Goal: Information Seeking & Learning: Learn about a topic

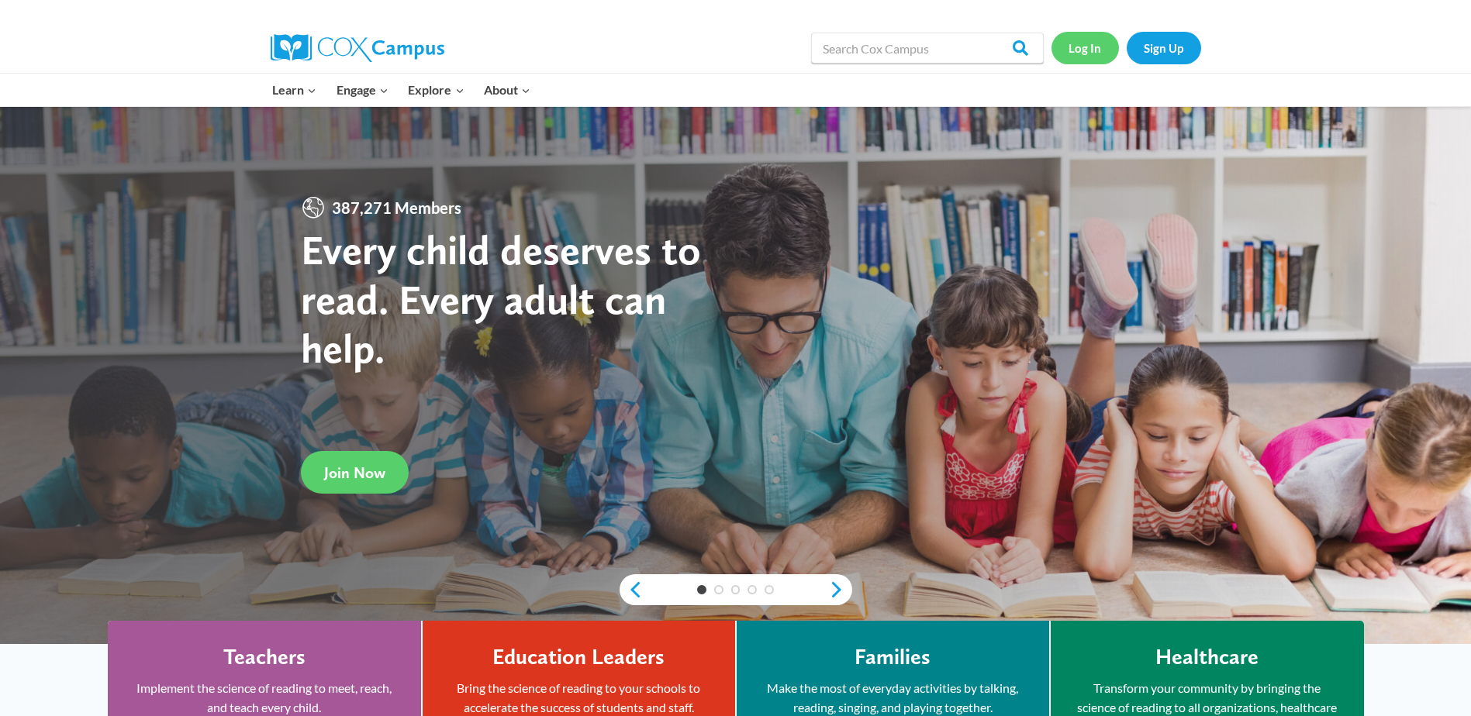
click at [1071, 47] on link "Log In" at bounding box center [1084, 48] width 67 height 32
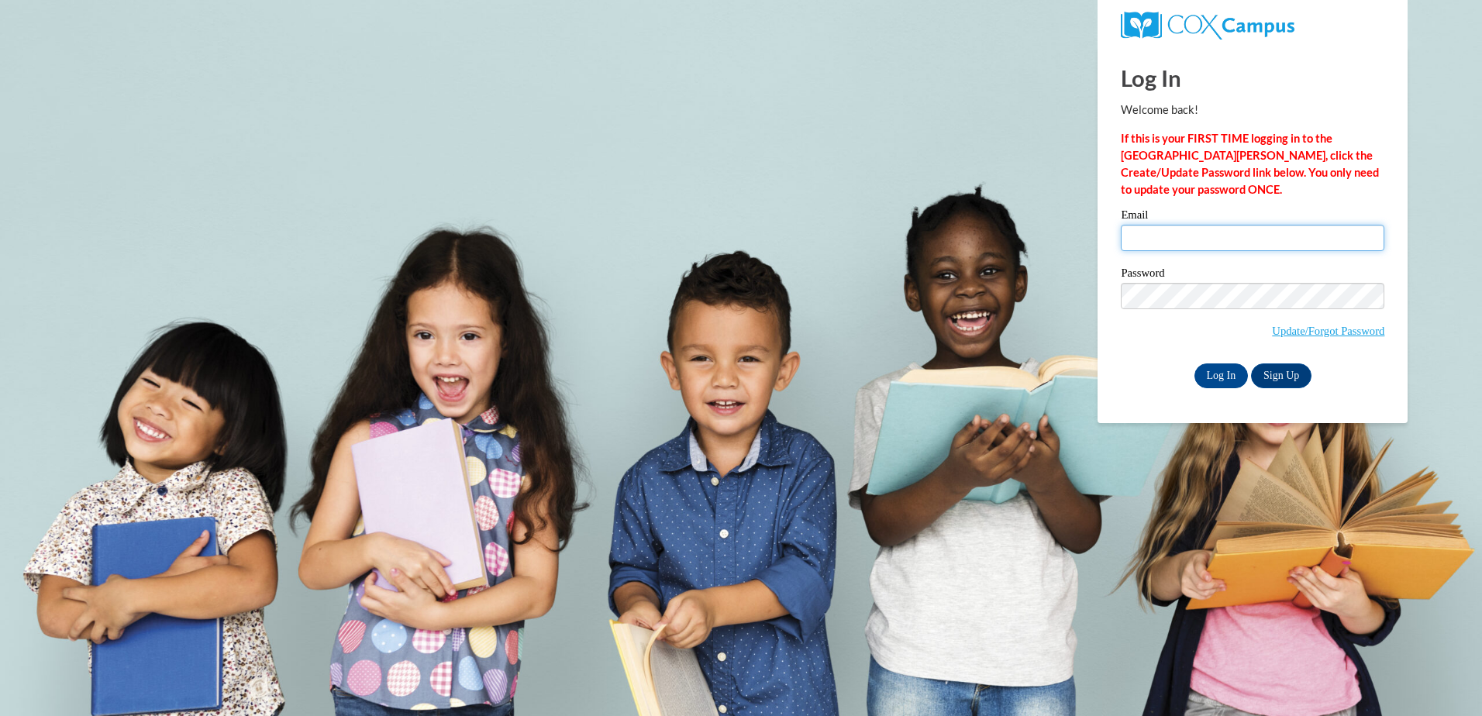
click at [1160, 242] on input "Email" at bounding box center [1253, 238] width 264 height 26
type input "[DOMAIN_NAME][EMAIL_ADDRESS][DOMAIN_NAME]"
click at [1113, 349] on div "Please enter your email! Please enter your password! Email valeriecorbin.vc@gma…" at bounding box center [1253, 298] width 287 height 178
click at [1222, 374] on input "Log In" at bounding box center [1222, 376] width 54 height 25
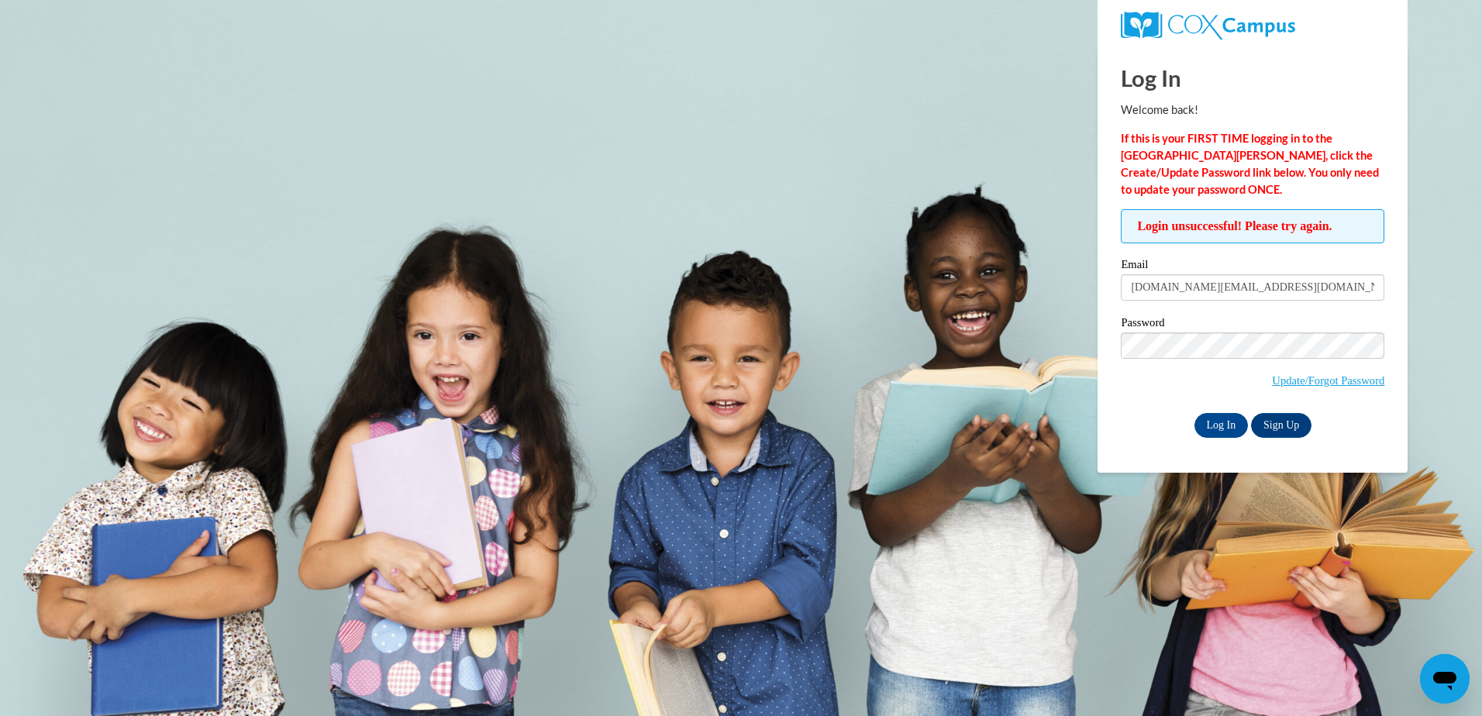
click at [1121, 413] on div "Log In Sign Up" at bounding box center [1253, 425] width 264 height 25
click at [1213, 423] on input "Log In" at bounding box center [1222, 425] width 54 height 25
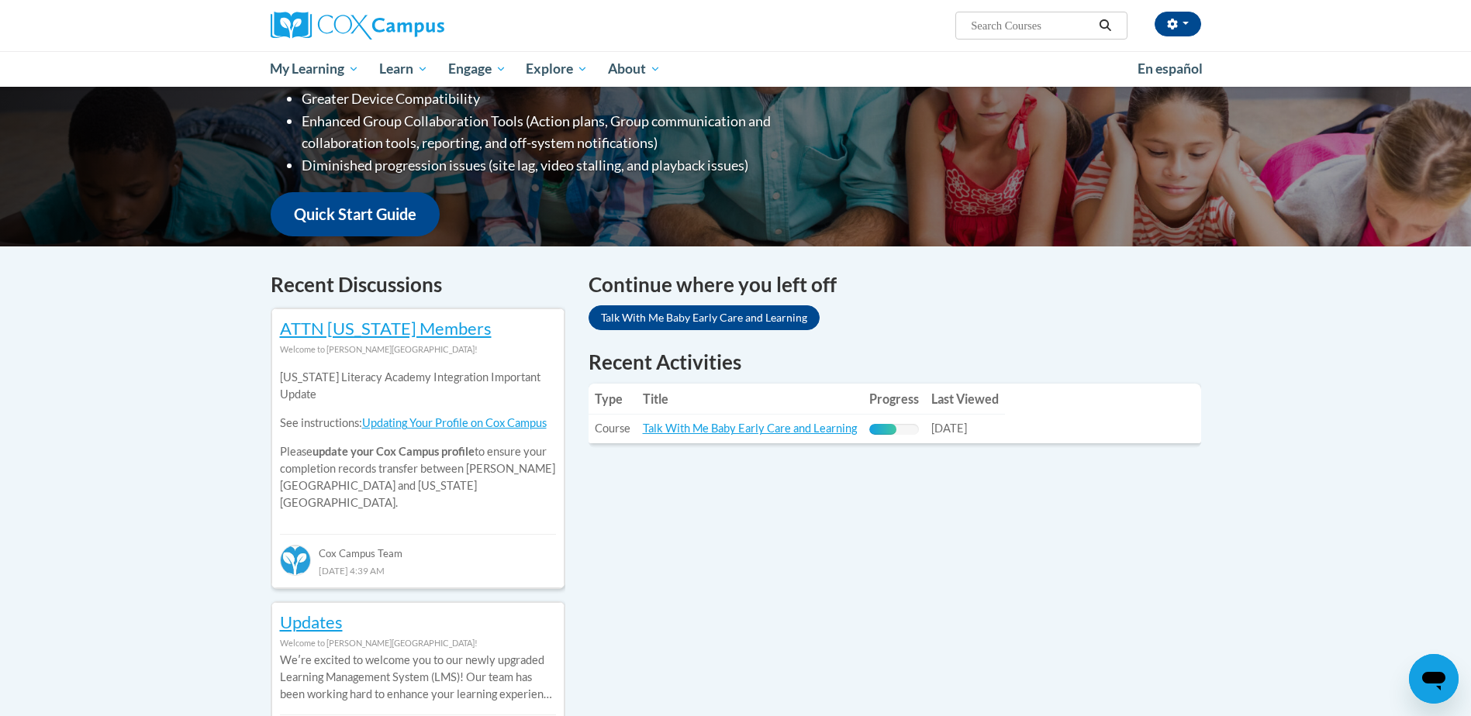
scroll to position [388, 0]
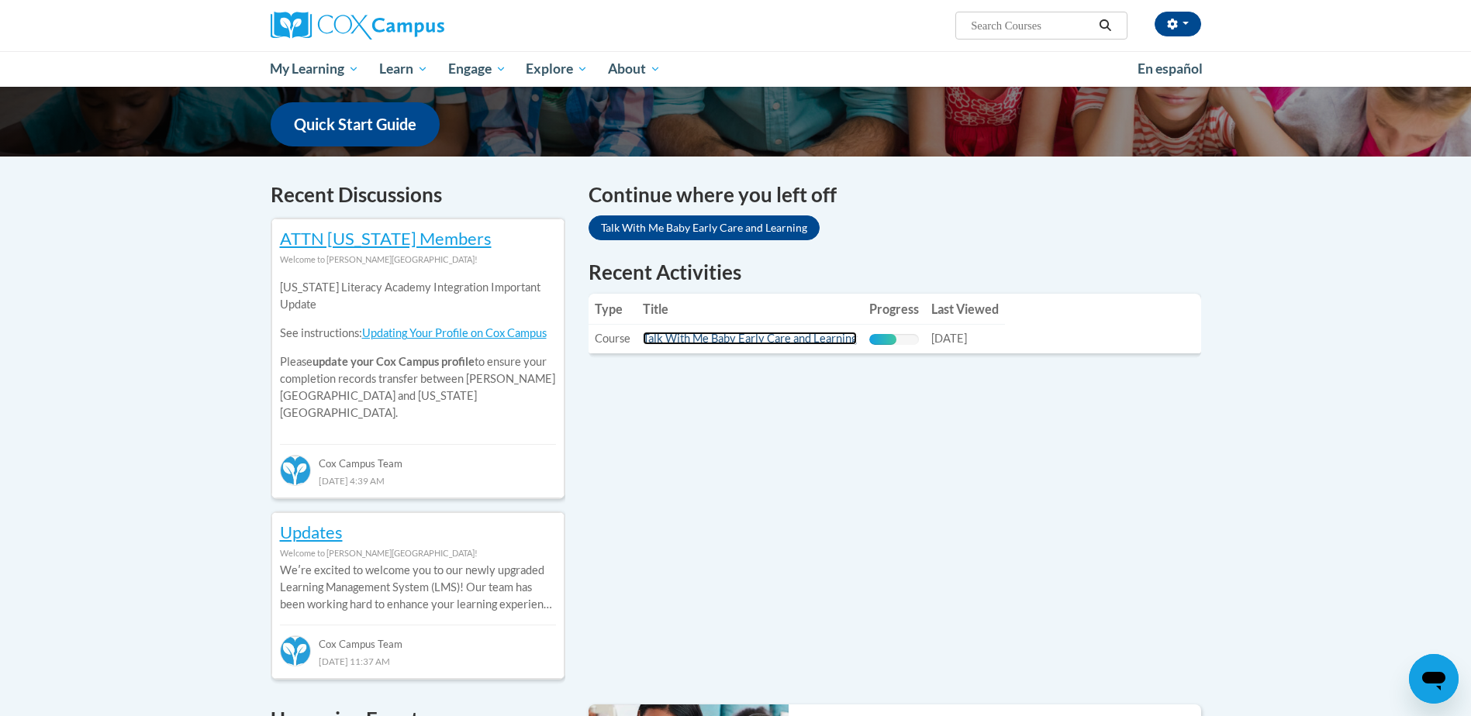
click at [795, 343] on link "Talk With Me Baby Early Care and Learning" at bounding box center [750, 338] width 214 height 13
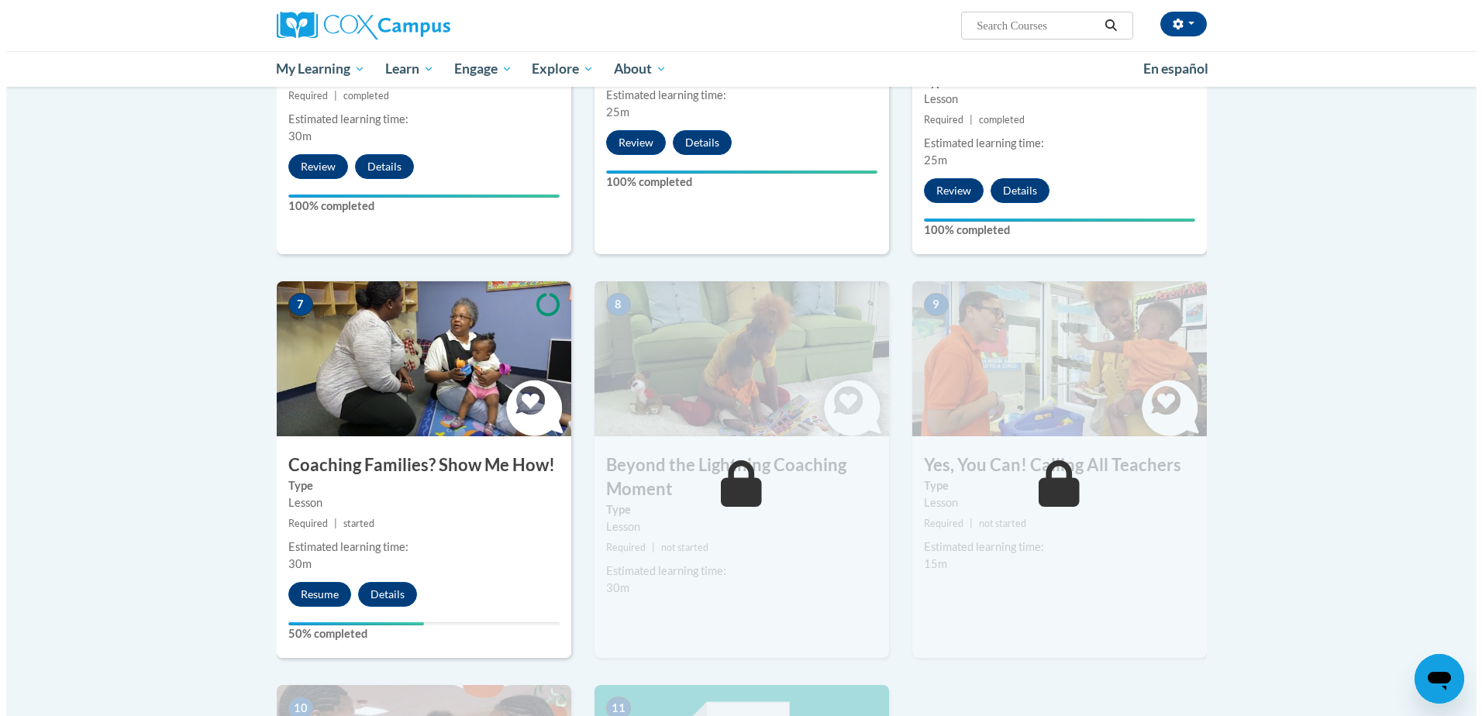
scroll to position [1008, 0]
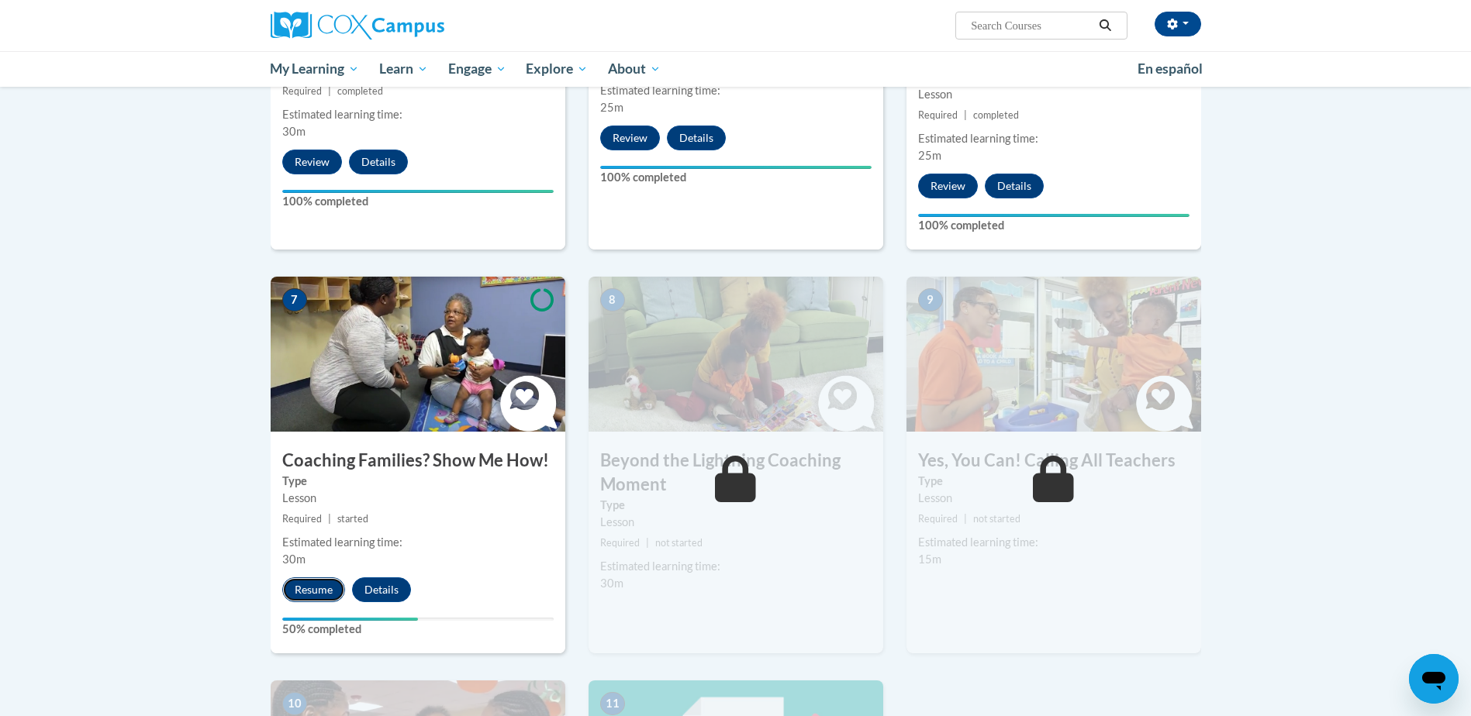
click at [312, 578] on button "Resume" at bounding box center [313, 590] width 63 height 25
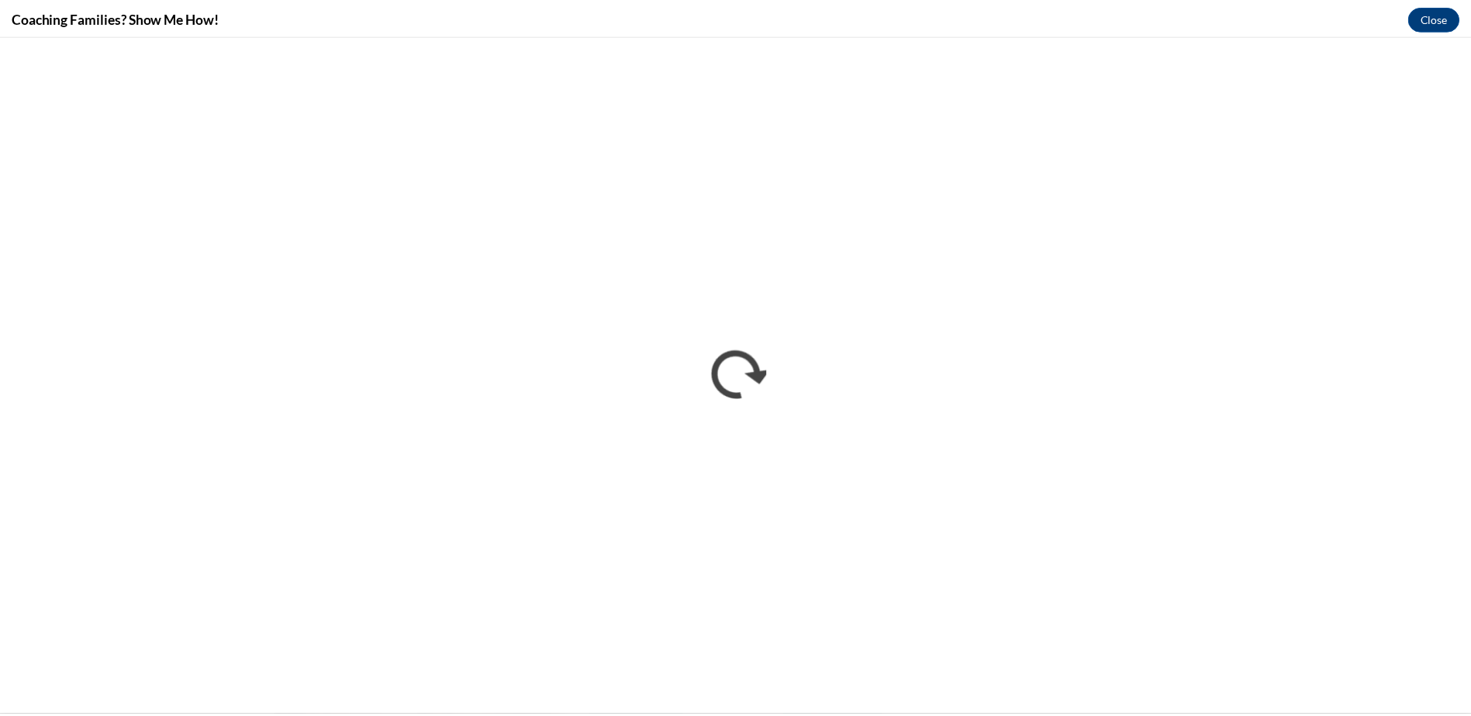
scroll to position [0, 0]
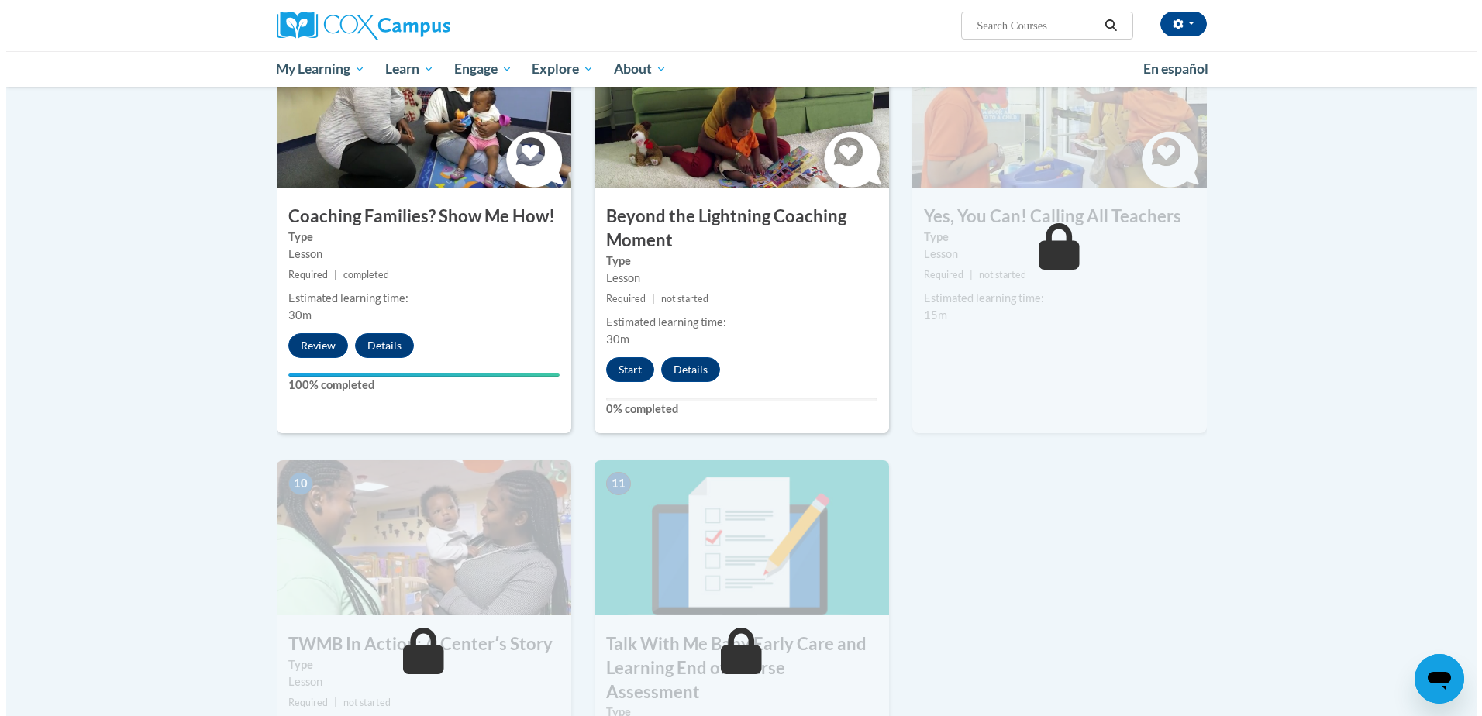
scroll to position [1318, 0]
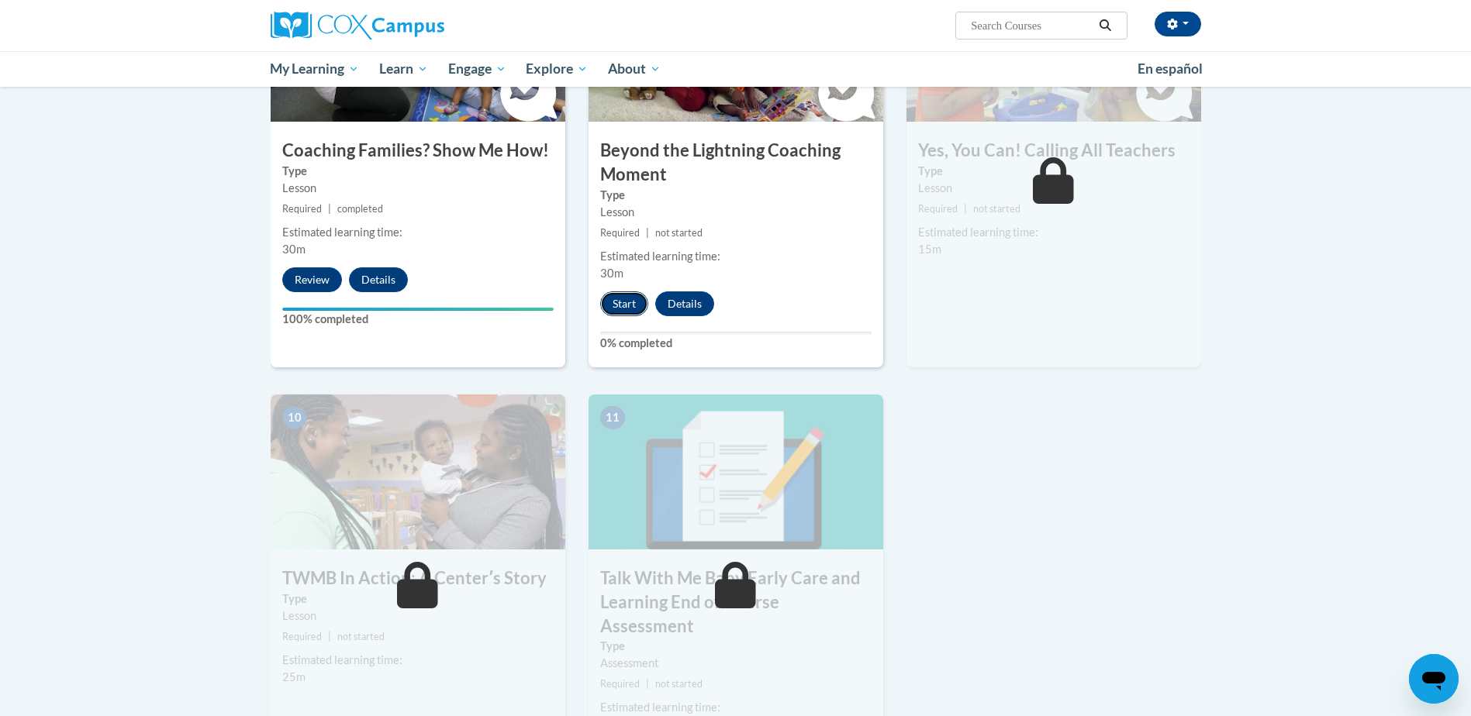
click at [631, 292] on button "Start" at bounding box center [624, 304] width 48 height 25
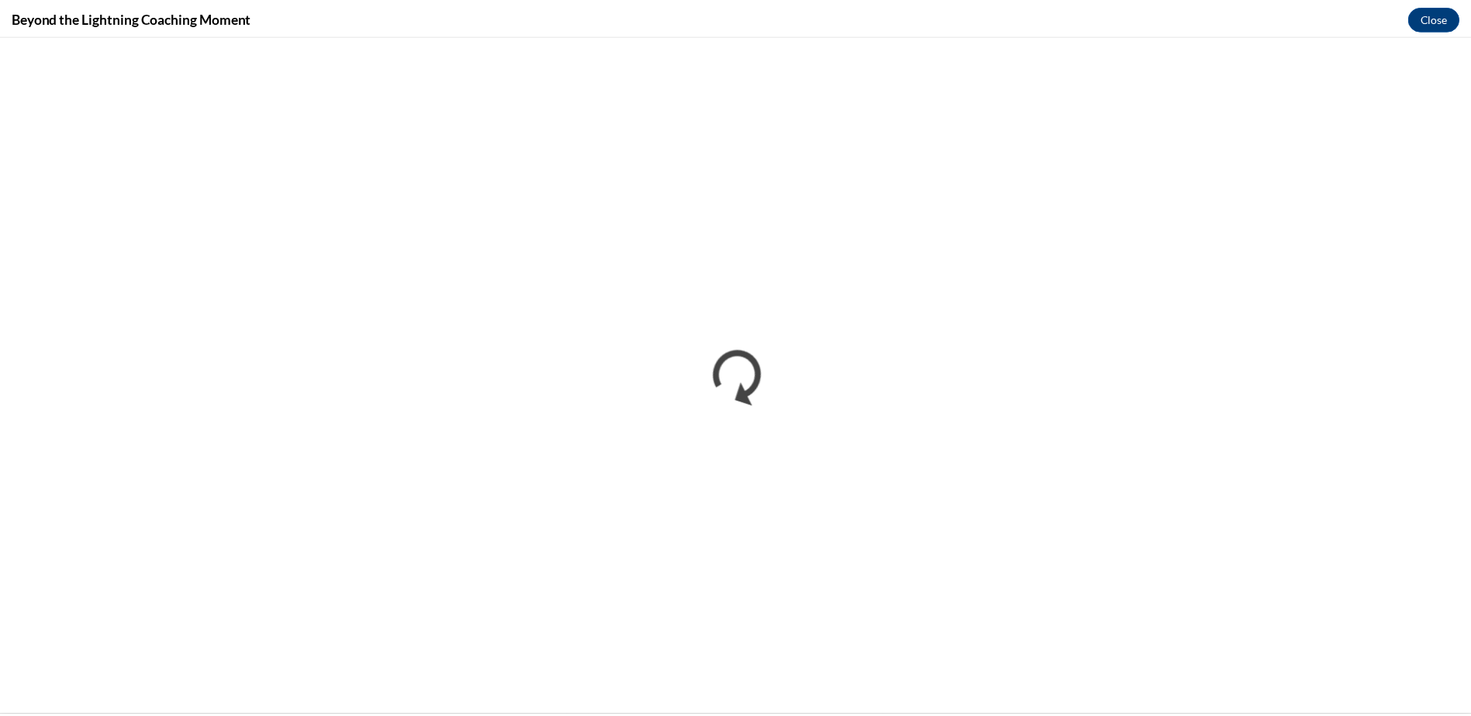
scroll to position [0, 0]
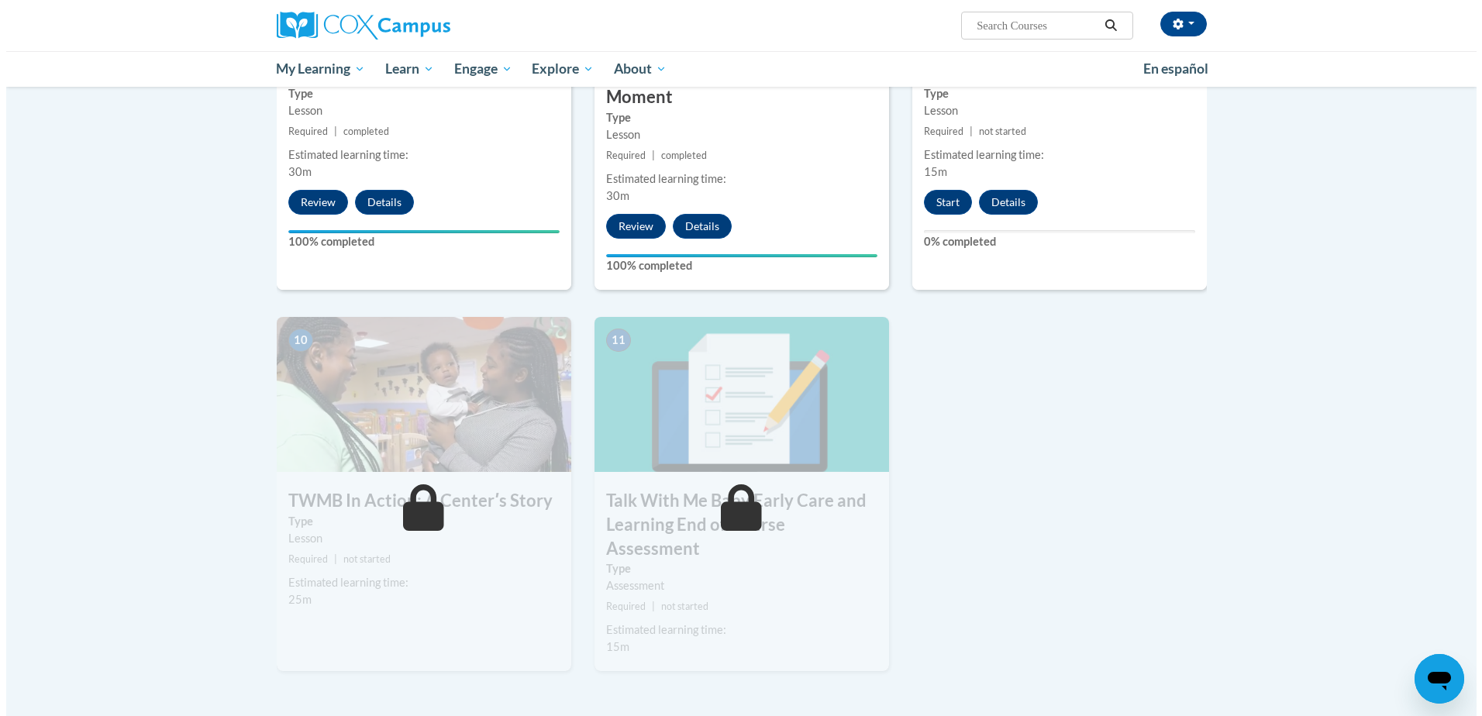
scroll to position [1318, 0]
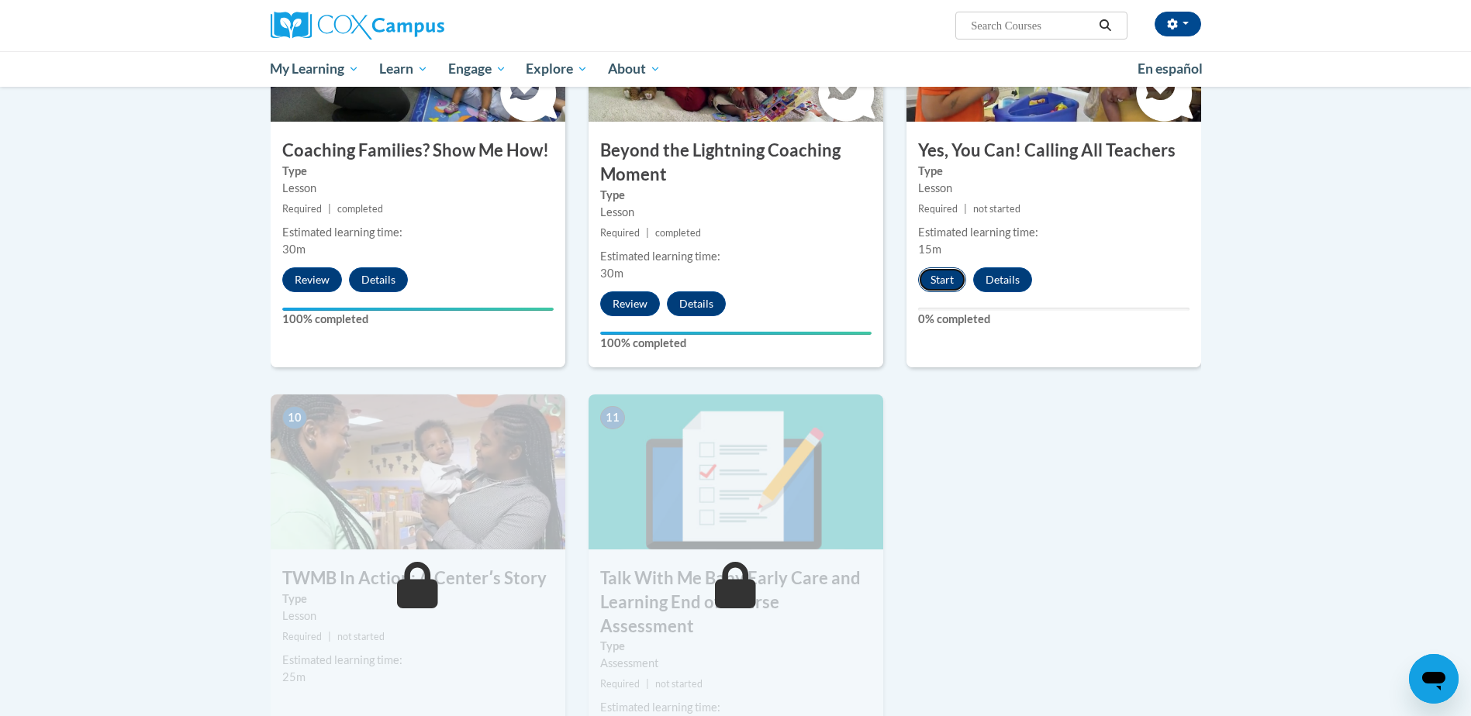
click at [937, 267] on button "Start" at bounding box center [942, 279] width 48 height 25
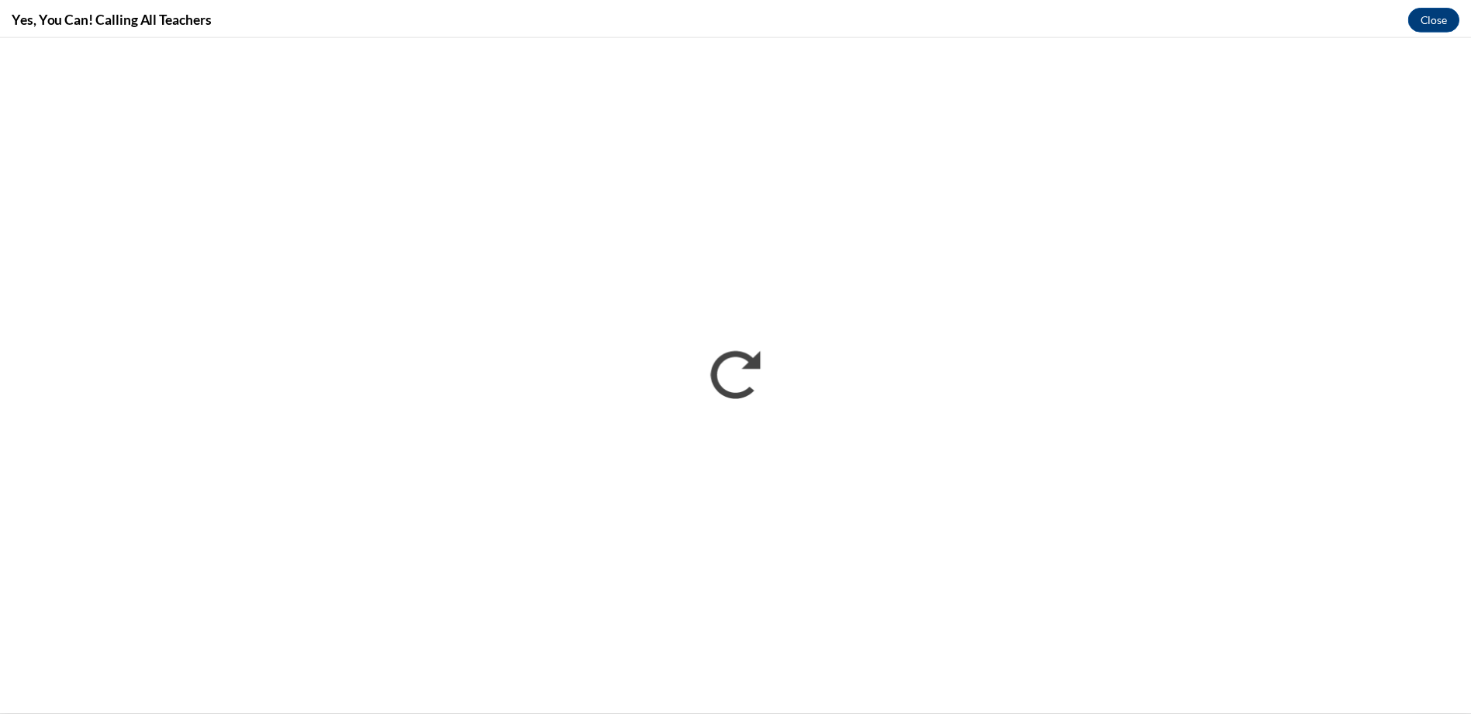
scroll to position [0, 0]
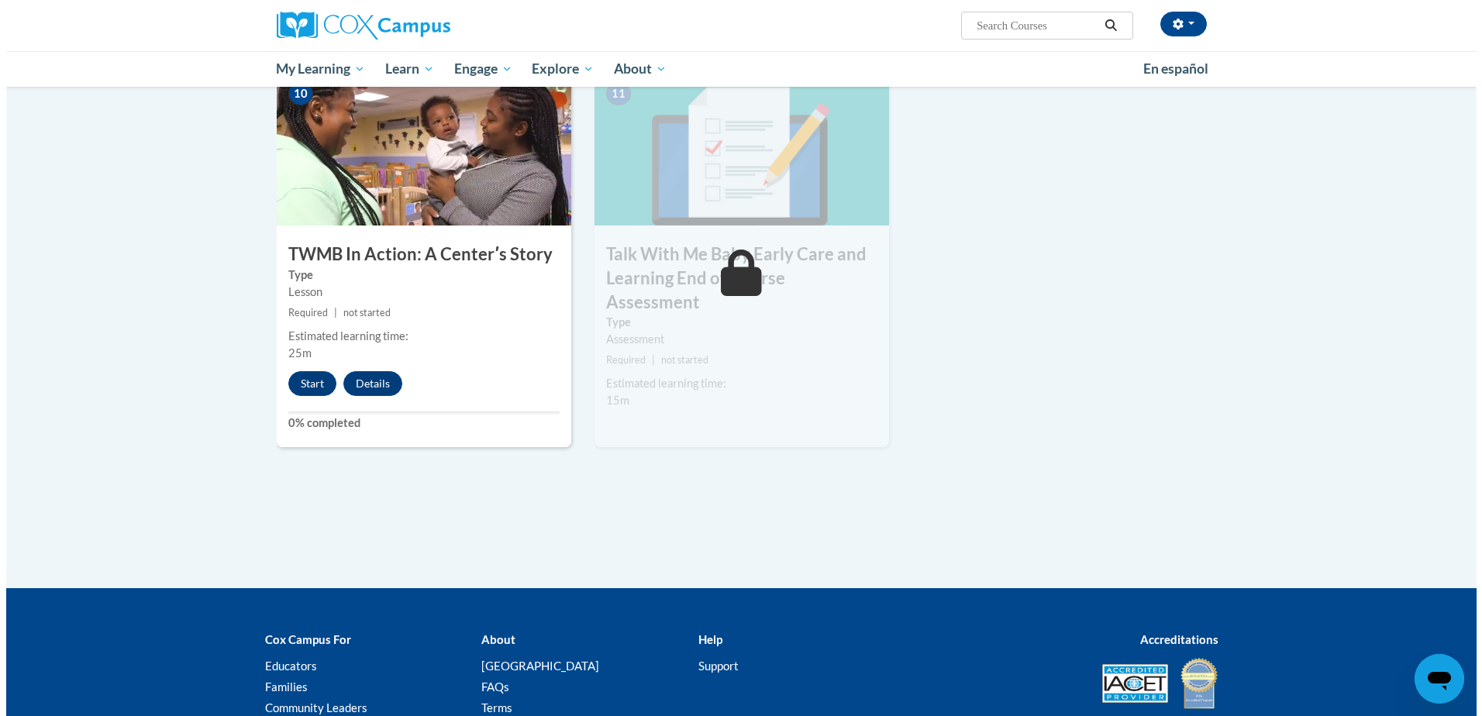
scroll to position [1706, 0]
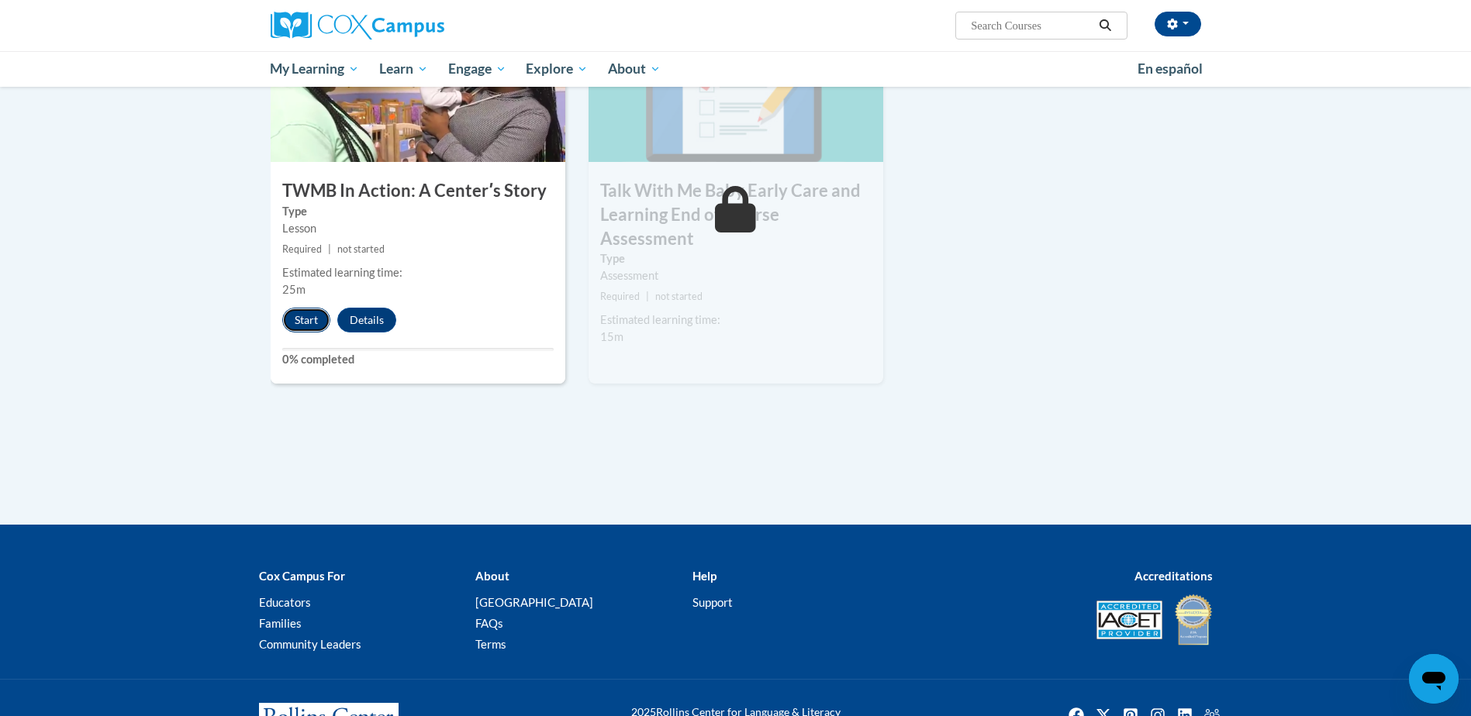
click at [298, 308] on button "Start" at bounding box center [306, 320] width 48 height 25
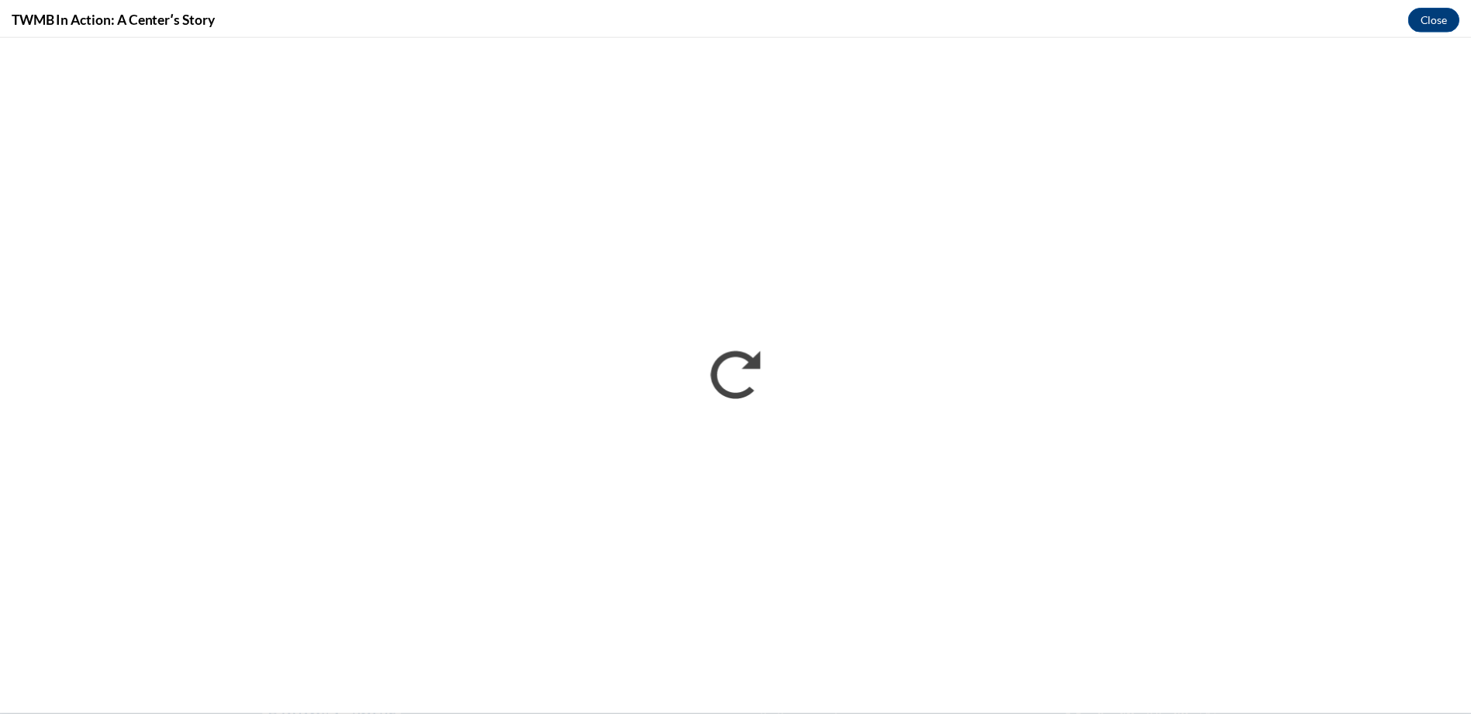
scroll to position [0, 0]
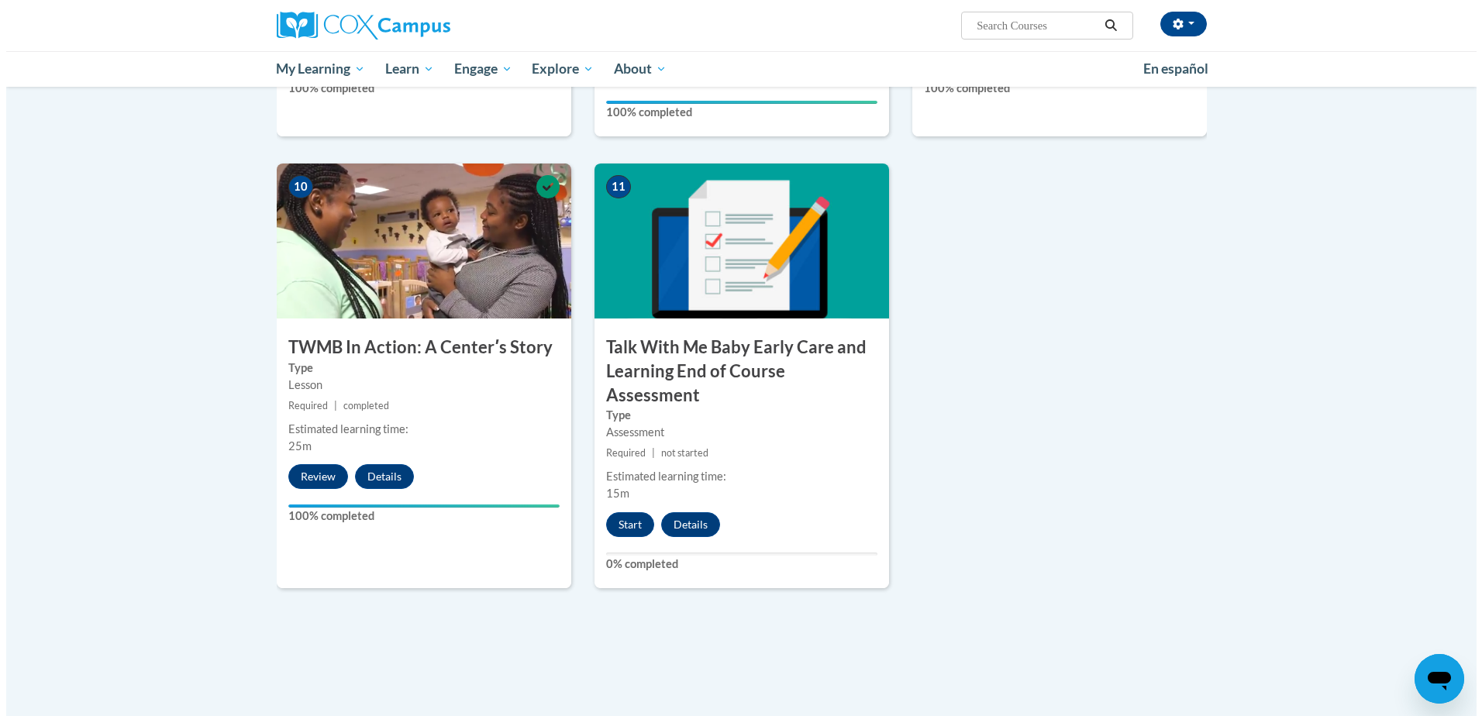
scroll to position [1706, 0]
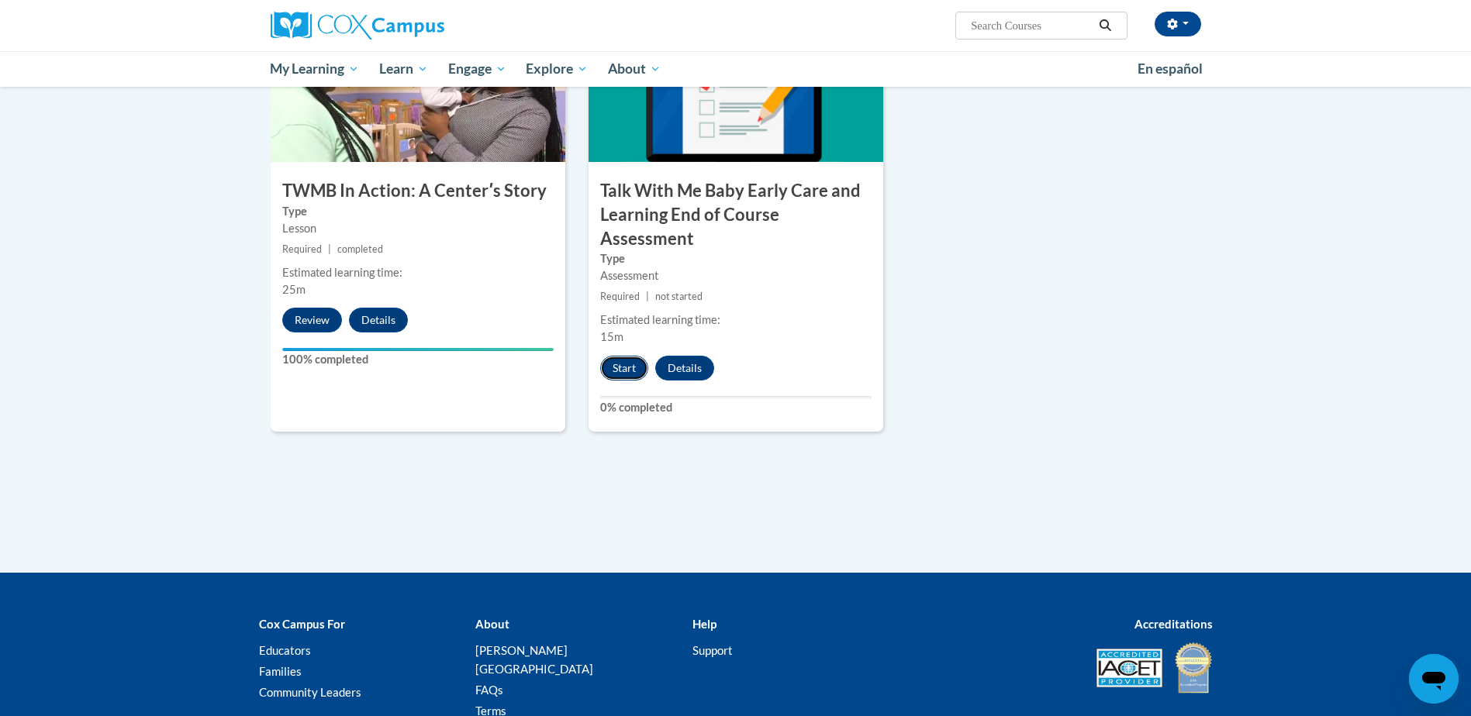
click at [625, 356] on button "Start" at bounding box center [624, 368] width 48 height 25
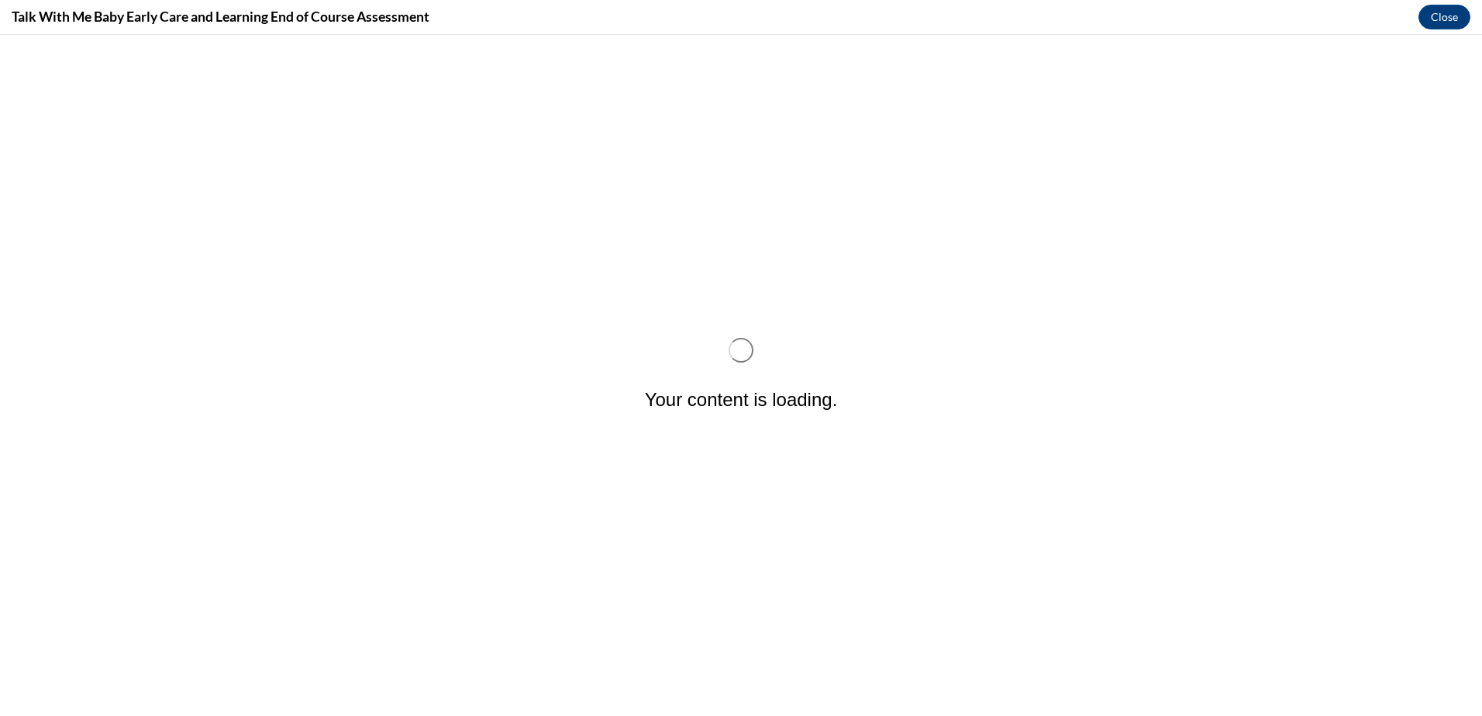
scroll to position [0, 0]
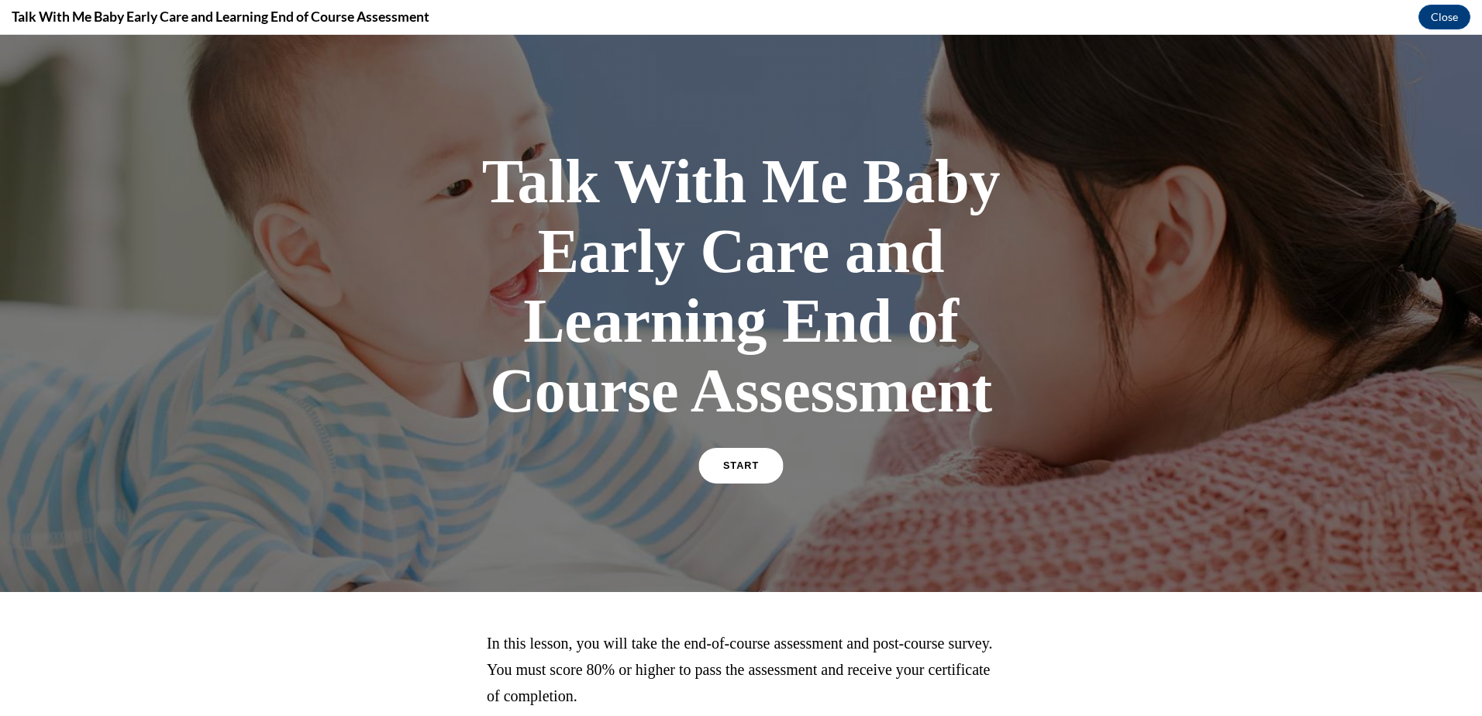
click at [738, 468] on span "START" at bounding box center [741, 467] width 36 height 12
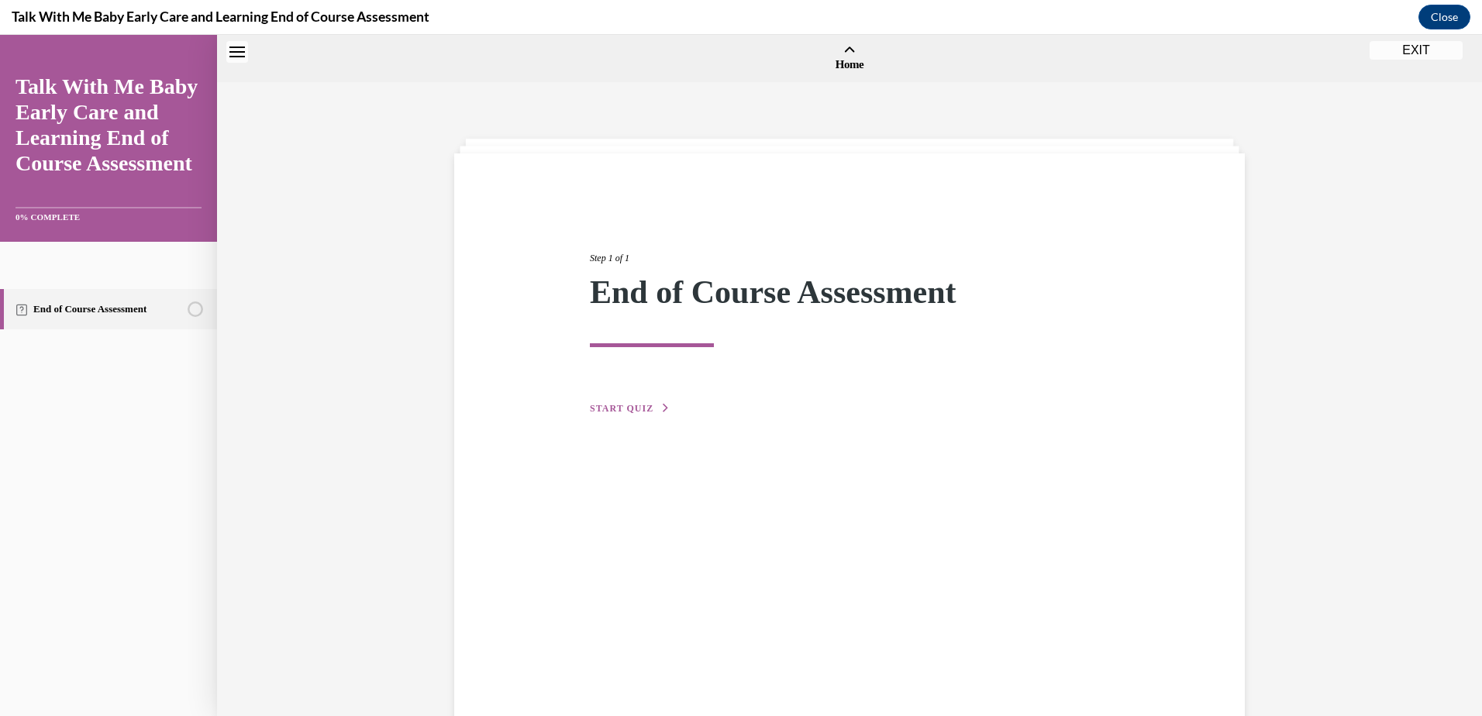
scroll to position [48, 0]
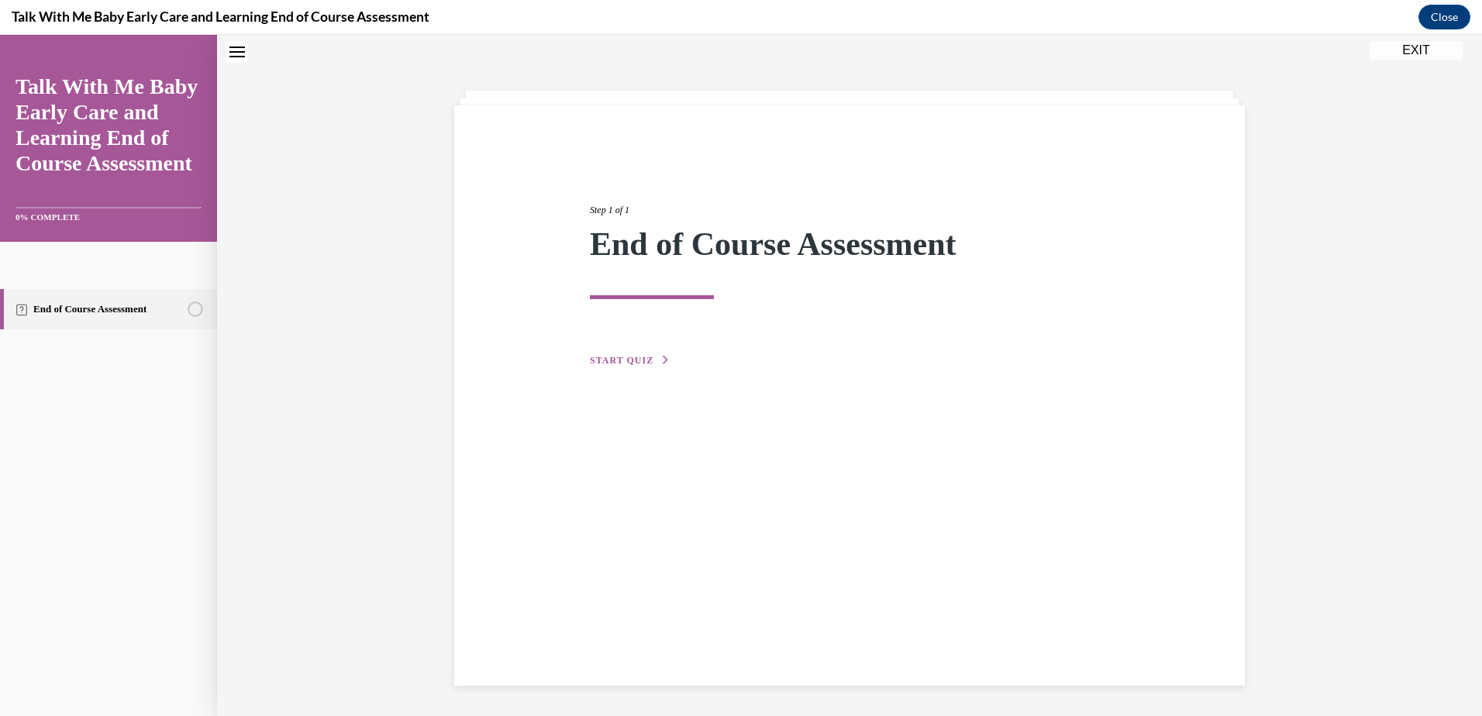
click at [613, 364] on span "START QUIZ" at bounding box center [622, 360] width 64 height 11
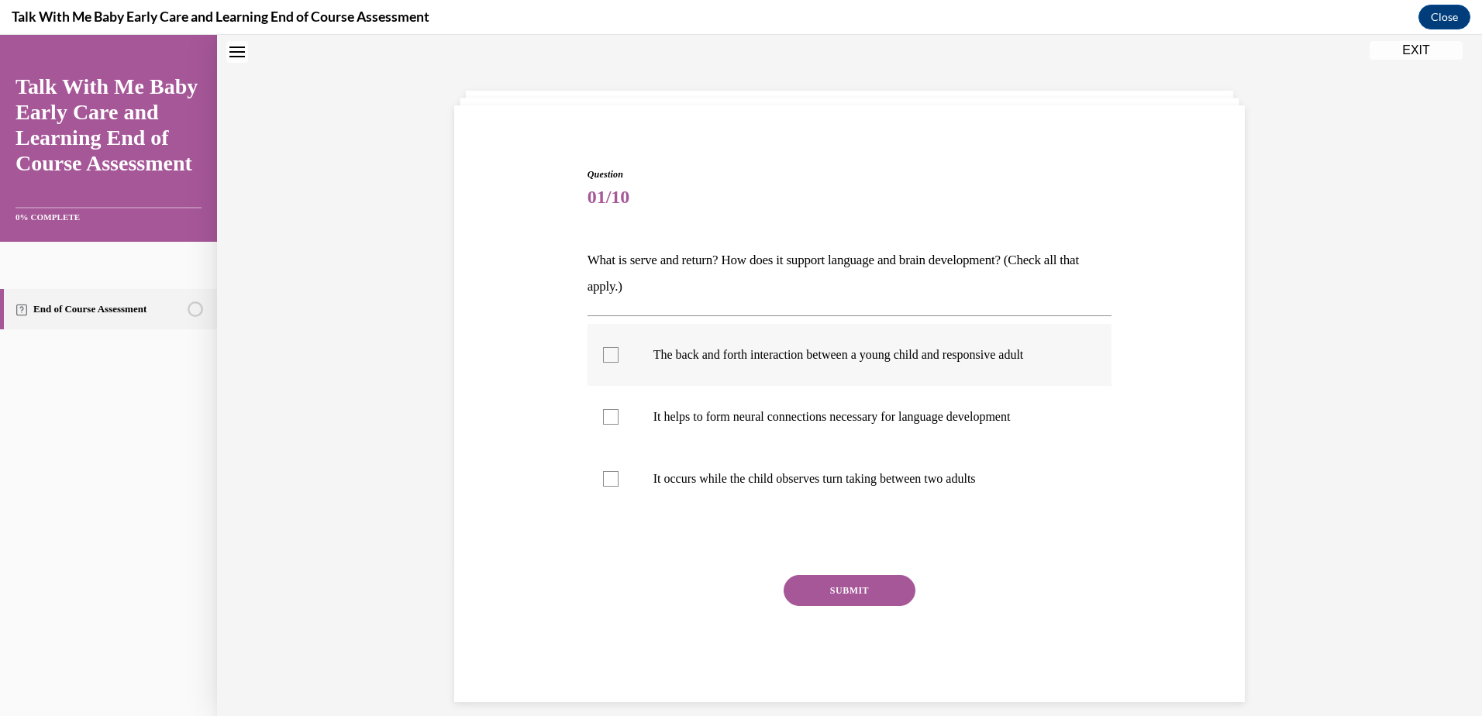
scroll to position [65, 0]
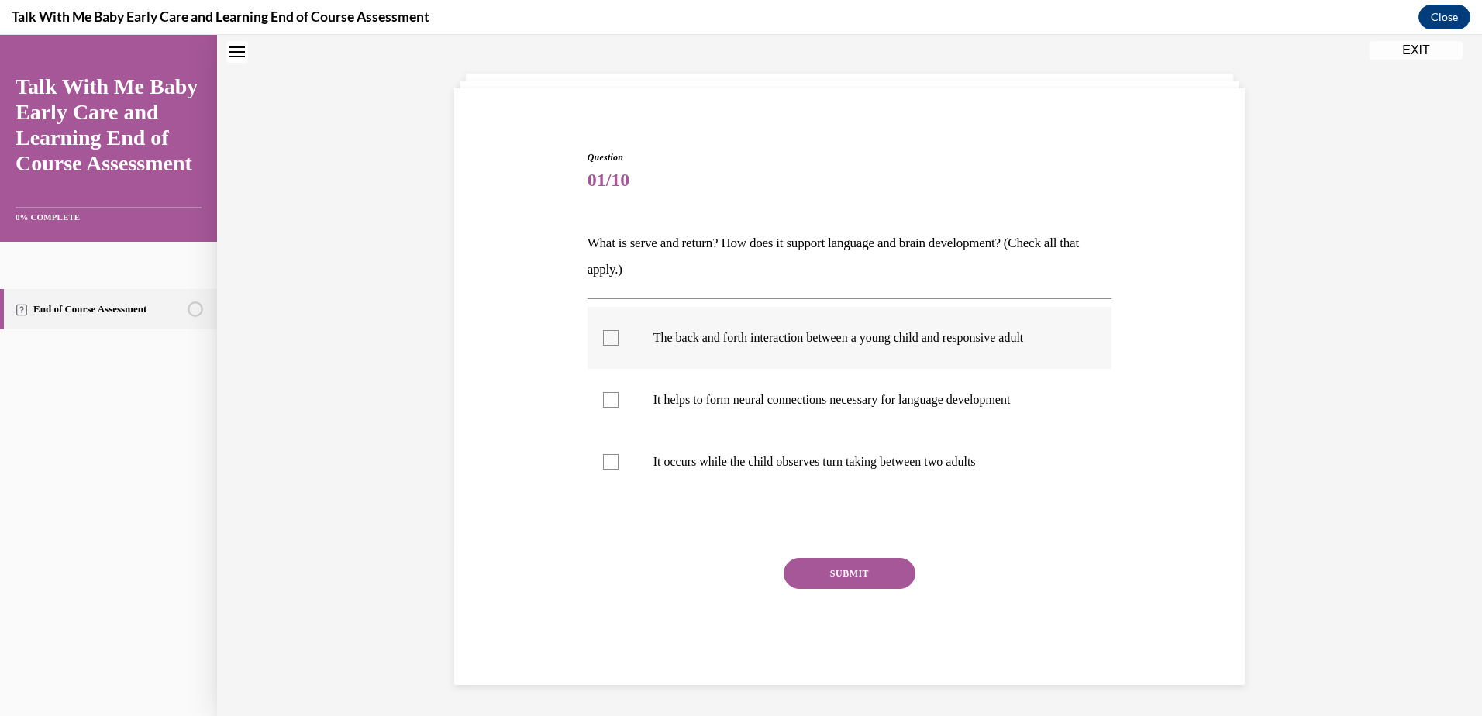
click at [609, 339] on div at bounding box center [611, 338] width 16 height 16
click at [609, 339] on input "The back and forth interaction between a young child and responsive adult" at bounding box center [611, 338] width 16 height 16
checkbox input "true"
click at [603, 402] on div at bounding box center [611, 400] width 16 height 16
click at [603, 402] on input "It helps to form neural connections necessary for language development" at bounding box center [611, 400] width 16 height 16
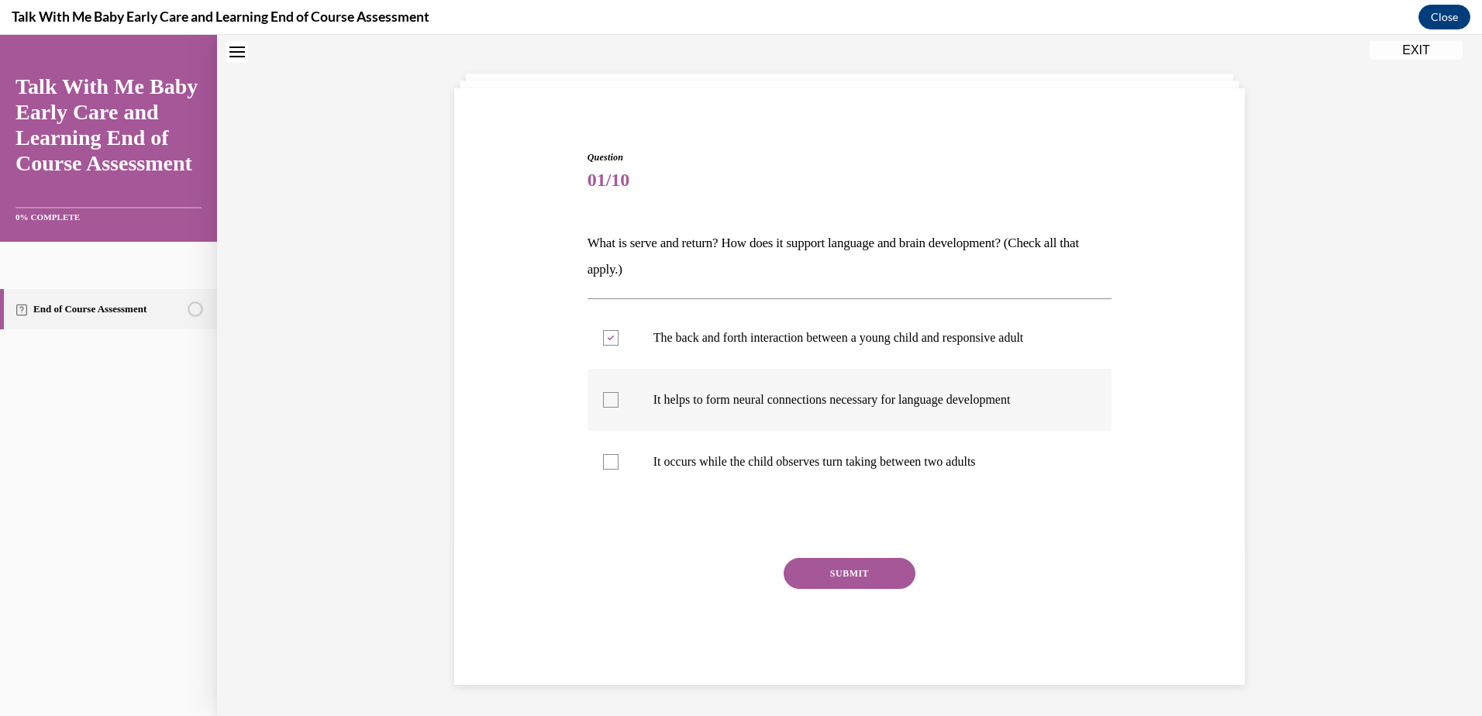
checkbox input "true"
click at [836, 580] on button "SUBMIT" at bounding box center [850, 573] width 132 height 31
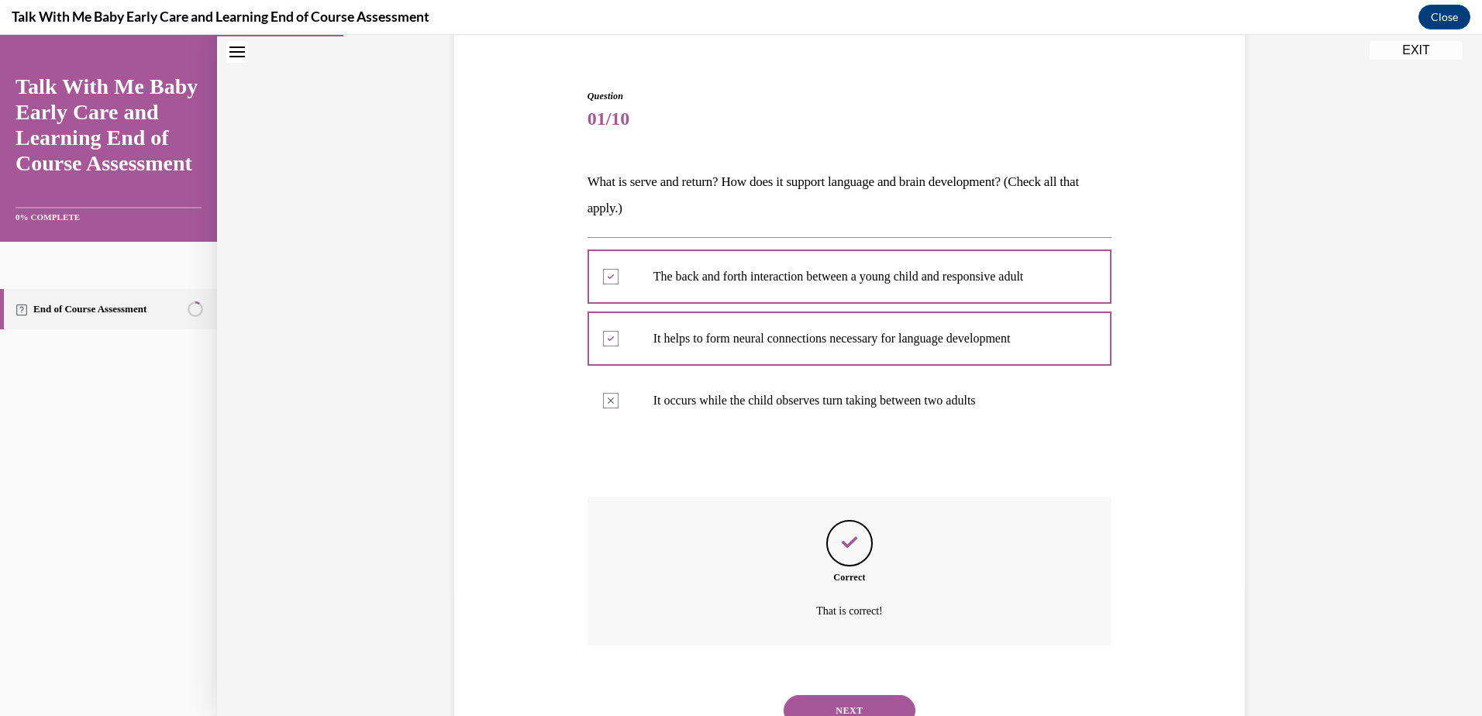
scroll to position [191, 0]
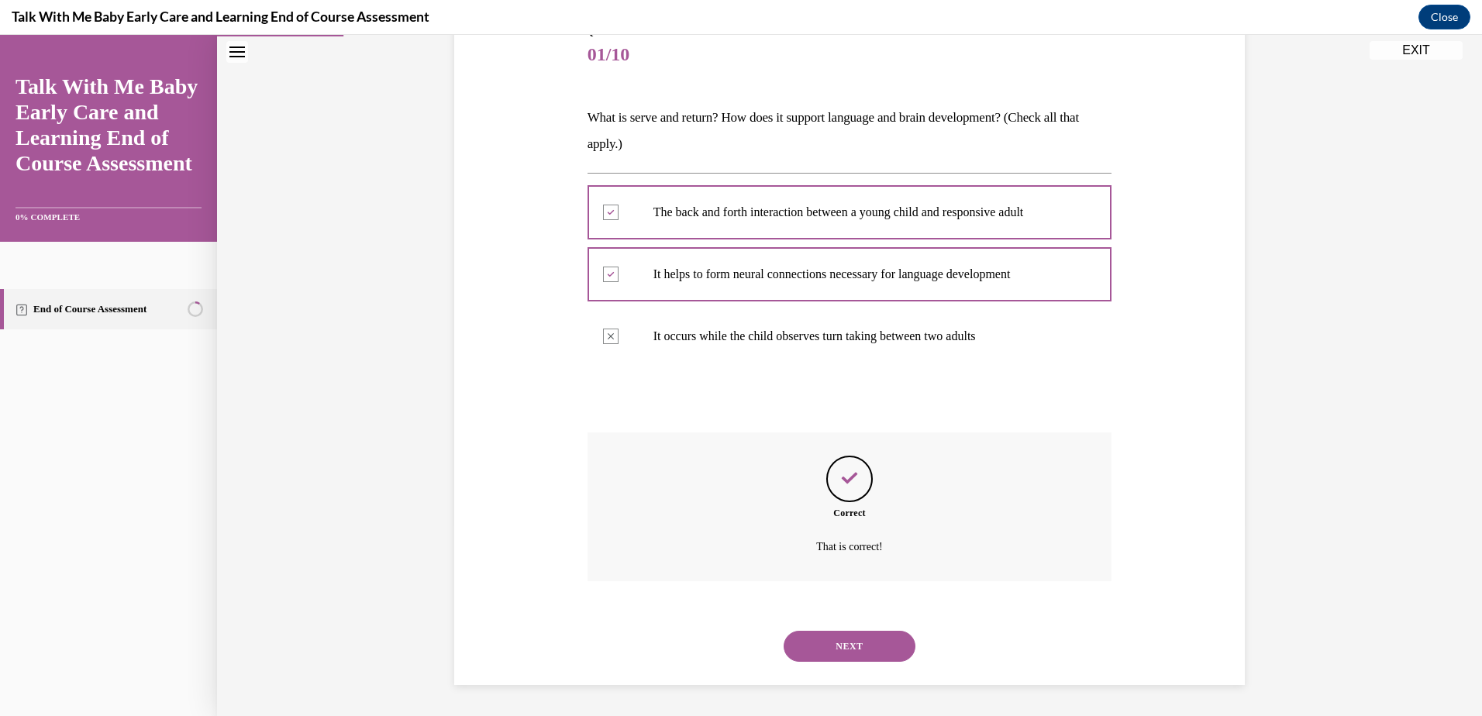
click at [867, 656] on button "NEXT" at bounding box center [850, 646] width 132 height 31
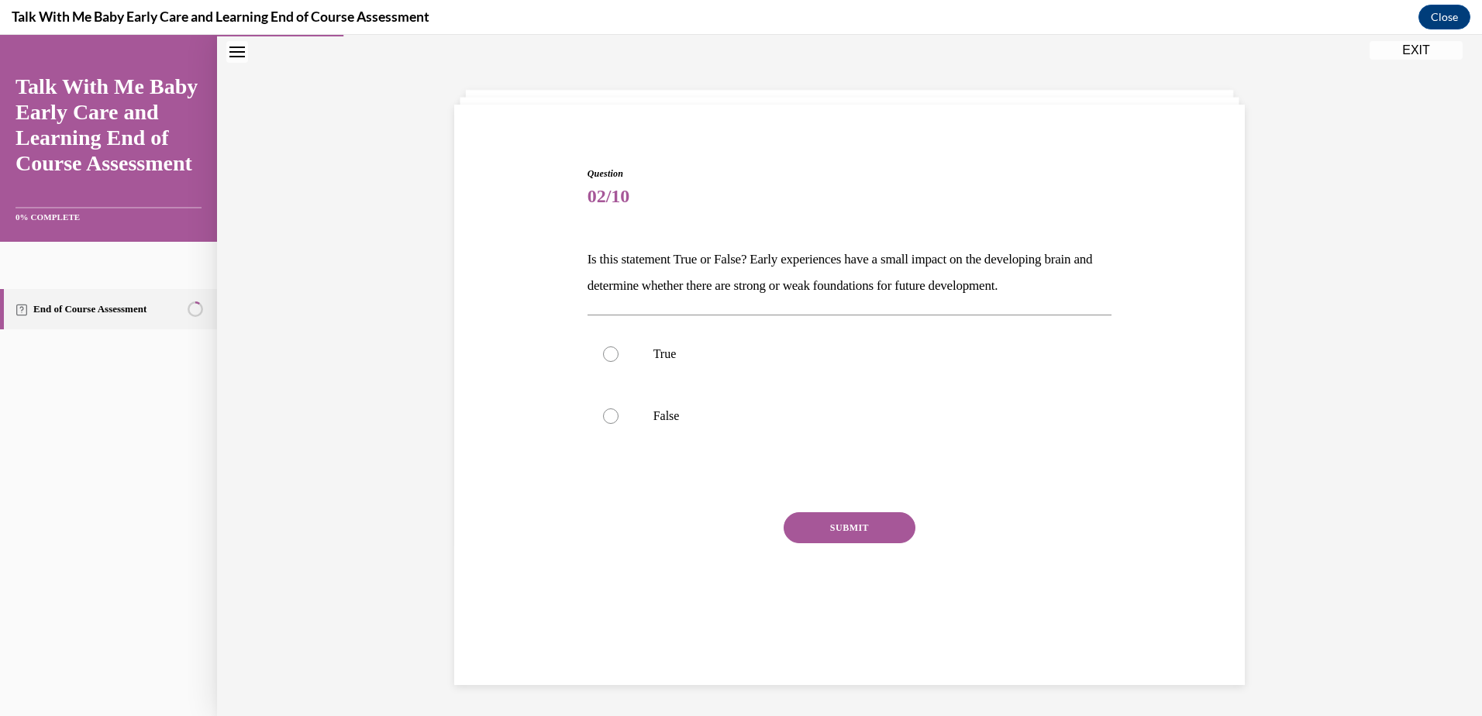
scroll to position [49, 0]
click at [603, 414] on div at bounding box center [611, 417] width 16 height 16
click at [603, 414] on input "False" at bounding box center [611, 417] width 16 height 16
radio input "true"
click at [836, 531] on button "SUBMIT" at bounding box center [850, 527] width 132 height 31
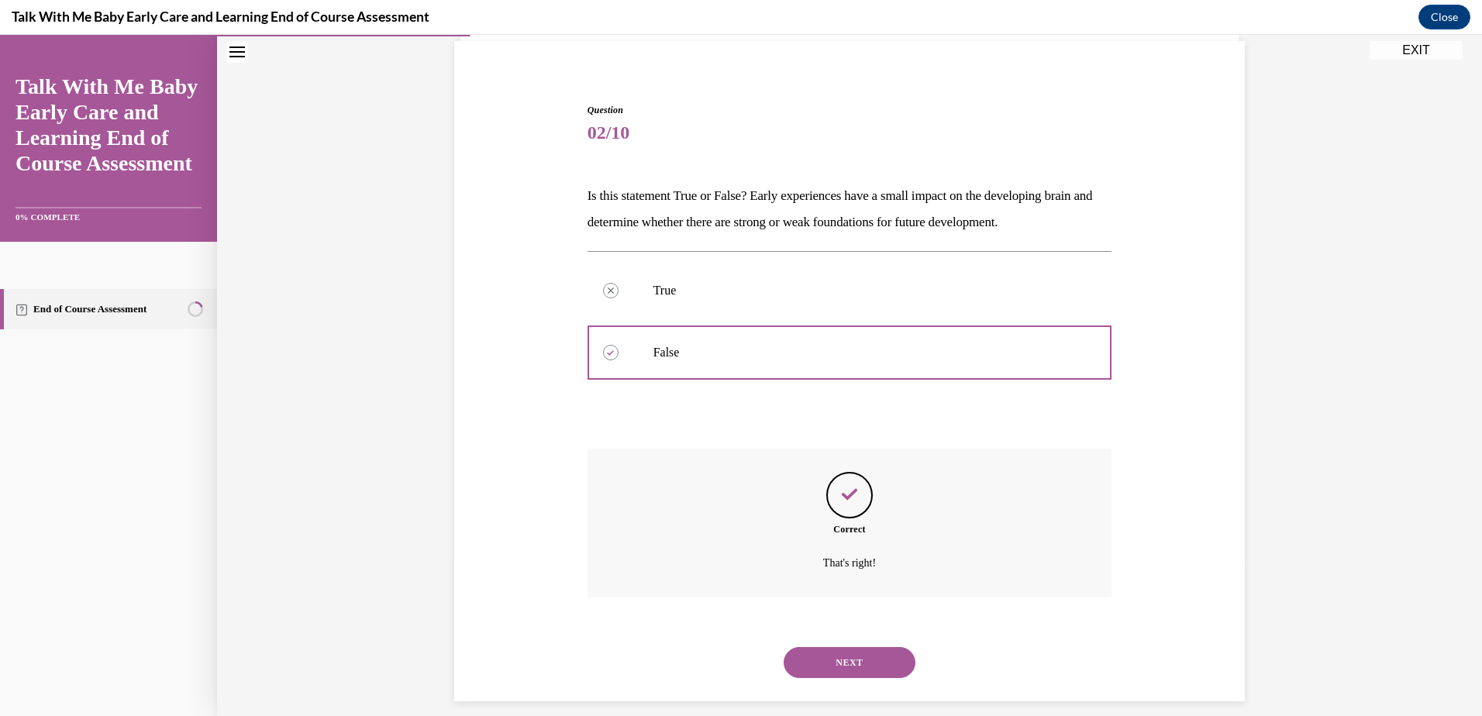
scroll to position [129, 0]
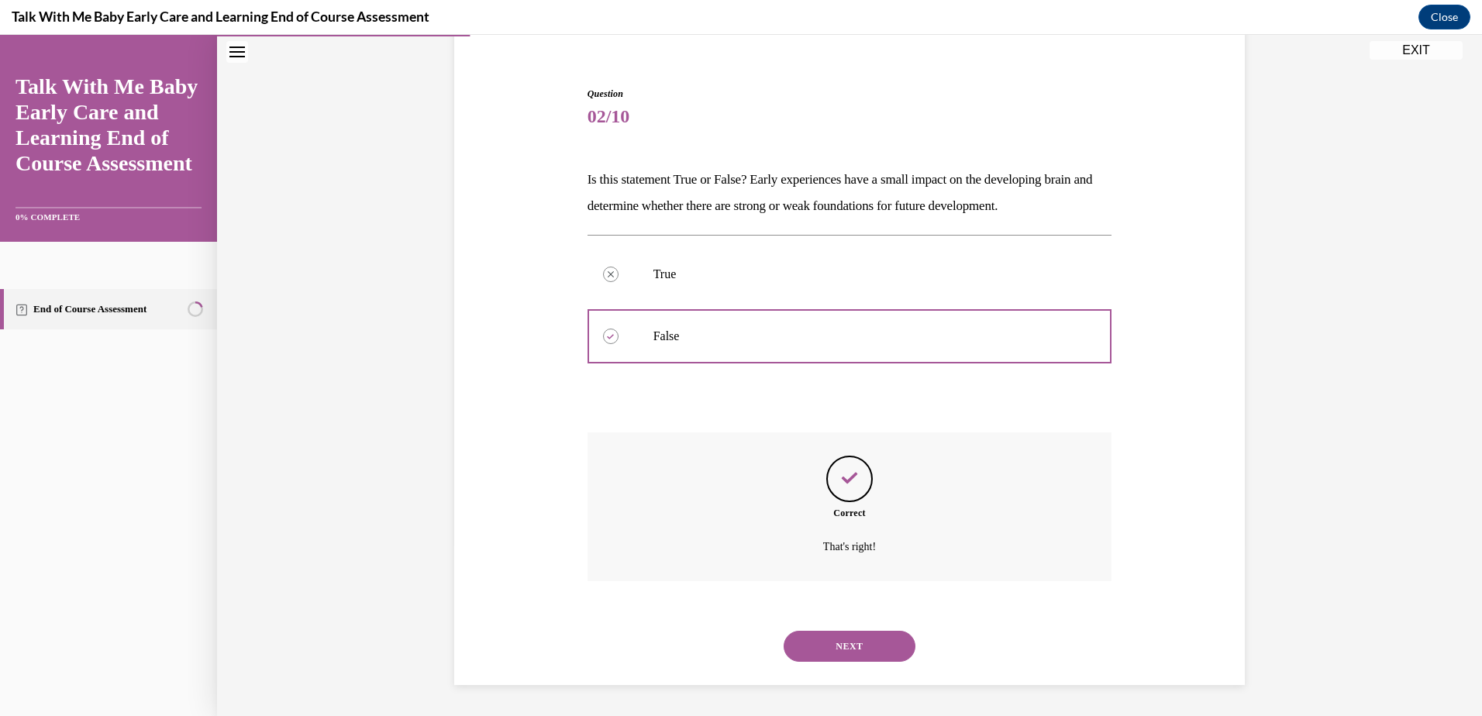
click at [868, 646] on button "NEXT" at bounding box center [850, 646] width 132 height 31
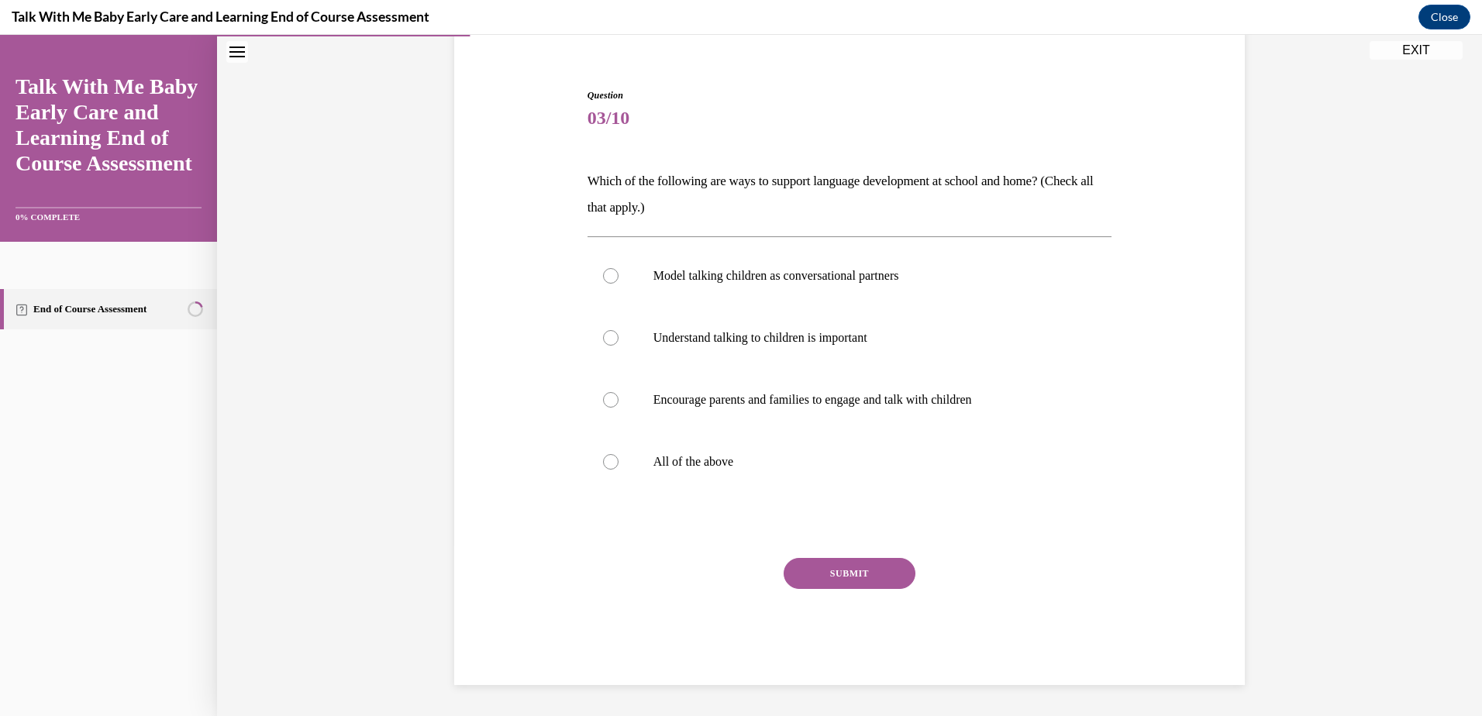
scroll to position [80, 0]
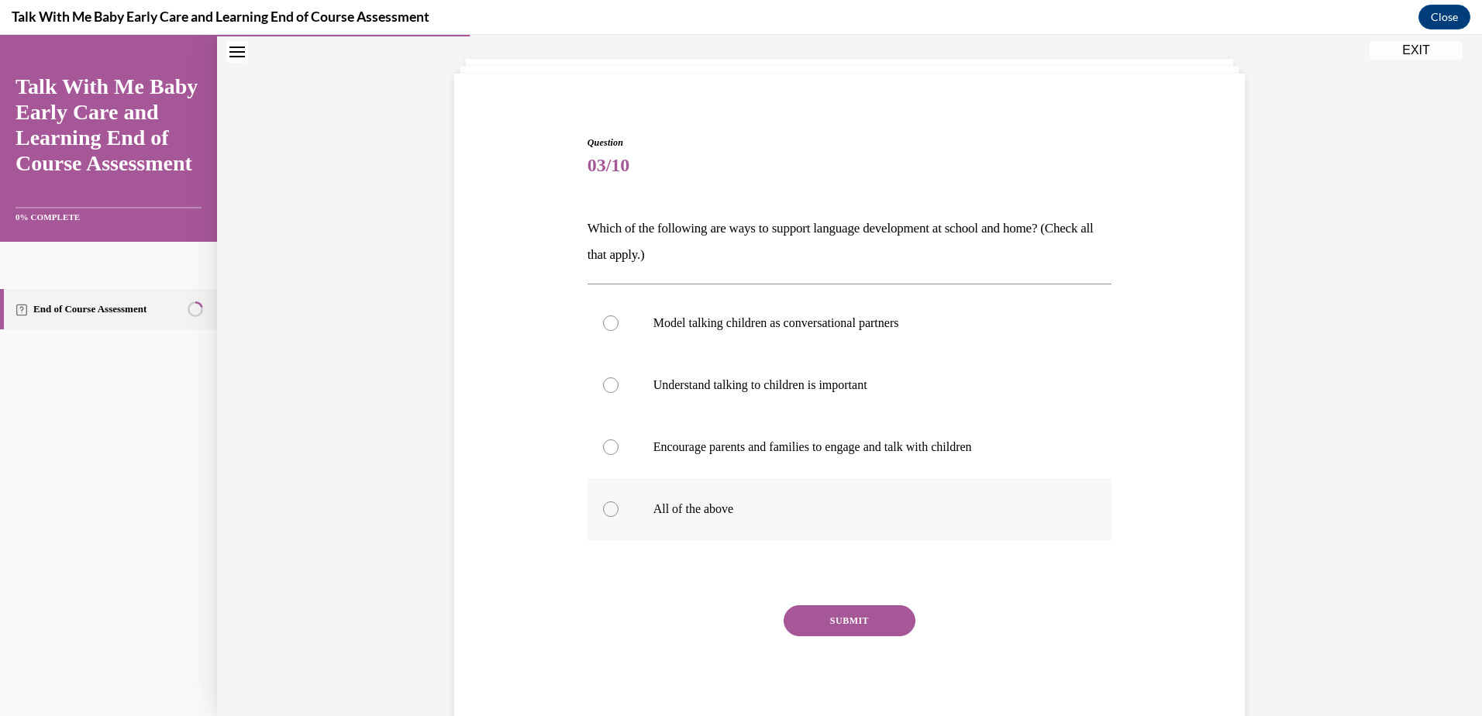
click at [603, 512] on div at bounding box center [611, 510] width 16 height 16
click at [603, 512] on input "All of the above" at bounding box center [611, 510] width 16 height 16
radio input "true"
click at [844, 624] on button "SUBMIT" at bounding box center [850, 621] width 132 height 31
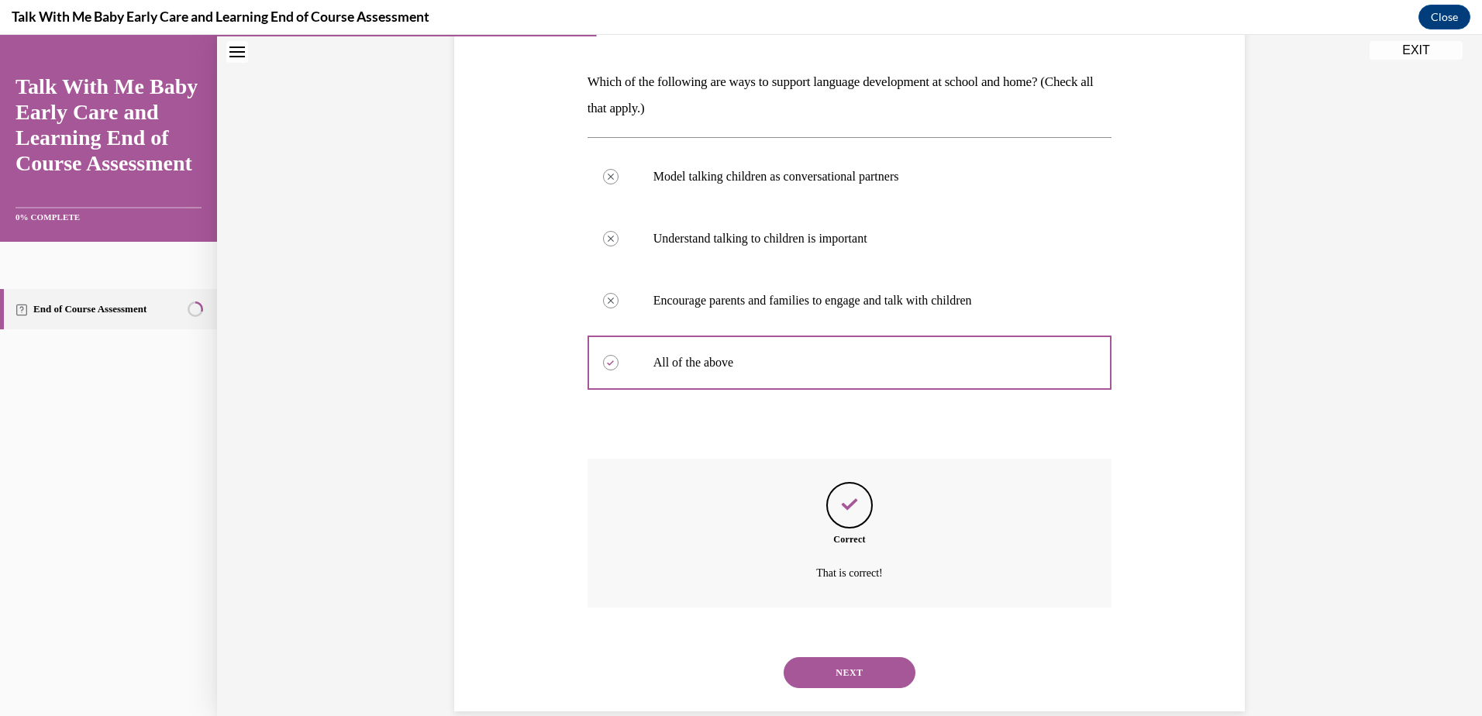
scroll to position [253, 0]
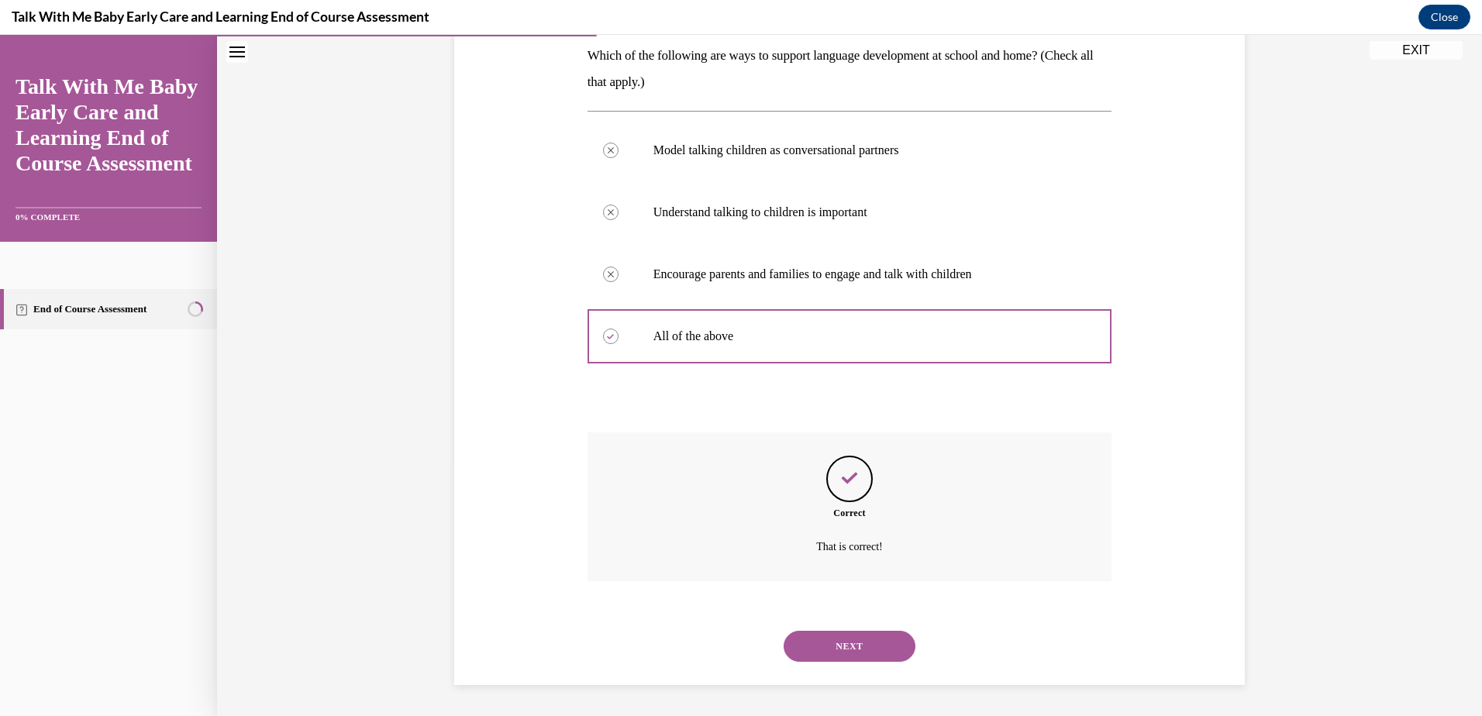
click at [843, 656] on button "NEXT" at bounding box center [850, 646] width 132 height 31
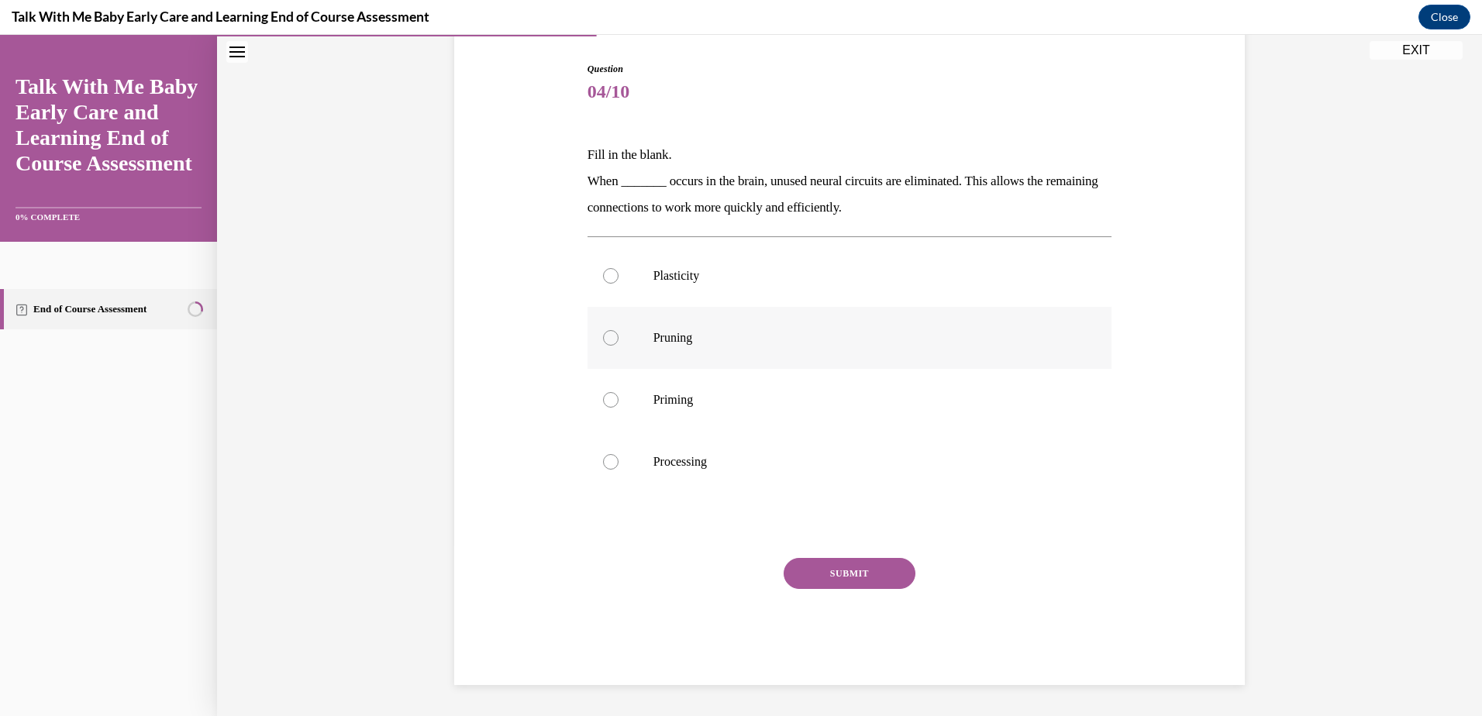
click at [609, 338] on div at bounding box center [611, 338] width 16 height 16
click at [609, 338] on input "Pruning" at bounding box center [611, 338] width 16 height 16
radio input "true"
click at [853, 576] on button "SUBMIT" at bounding box center [850, 573] width 132 height 31
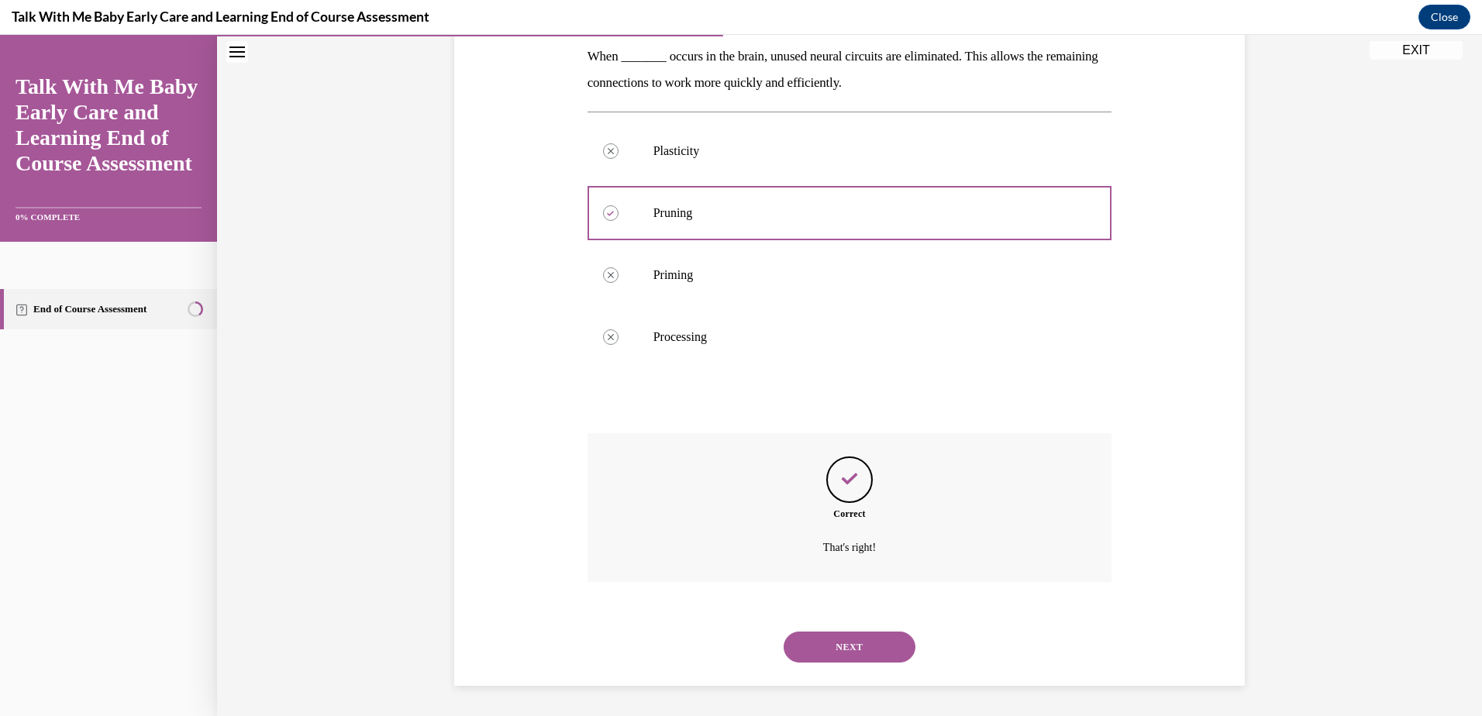
scroll to position [279, 0]
click at [885, 640] on button "NEXT" at bounding box center [850, 646] width 132 height 31
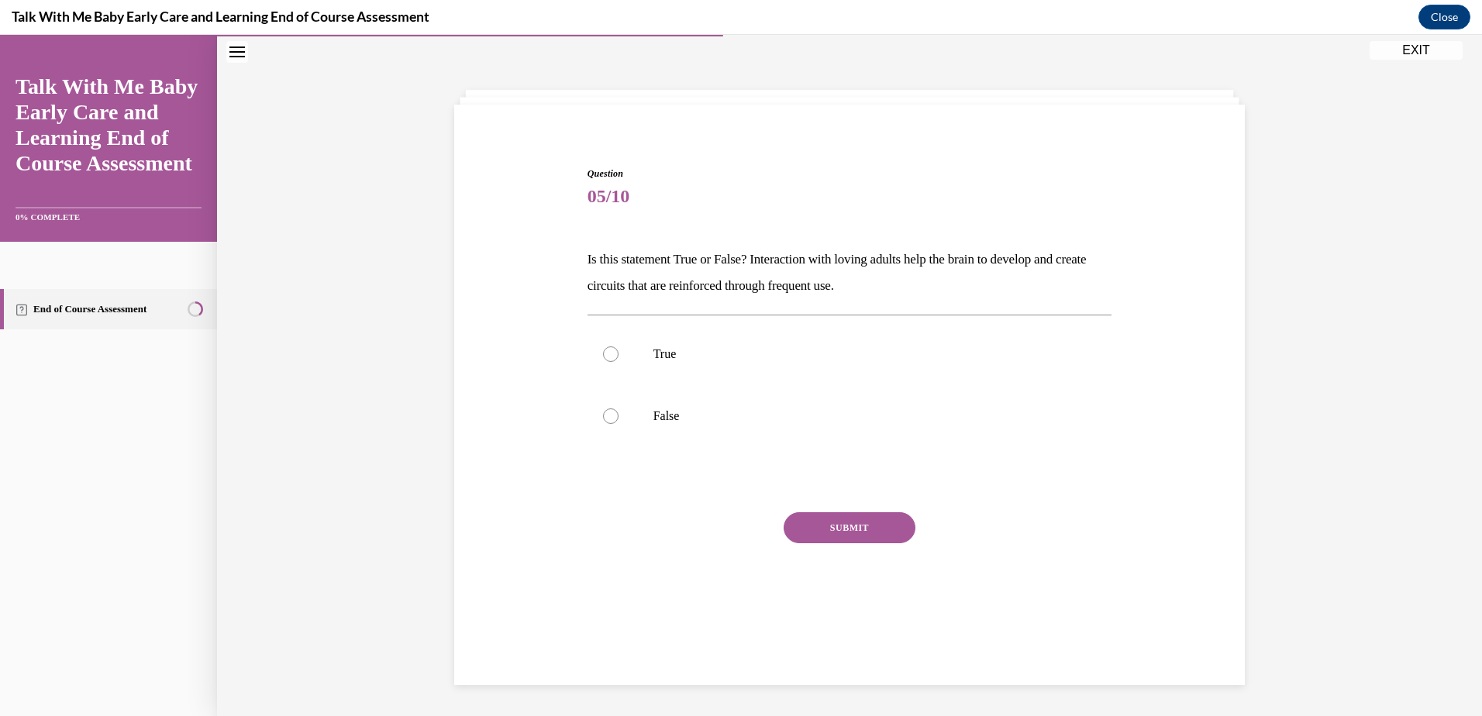
scroll to position [49, 0]
click at [603, 414] on div at bounding box center [611, 417] width 16 height 16
click at [603, 414] on input "False" at bounding box center [611, 417] width 16 height 16
radio input "true"
click at [844, 530] on button "SUBMIT" at bounding box center [850, 527] width 132 height 31
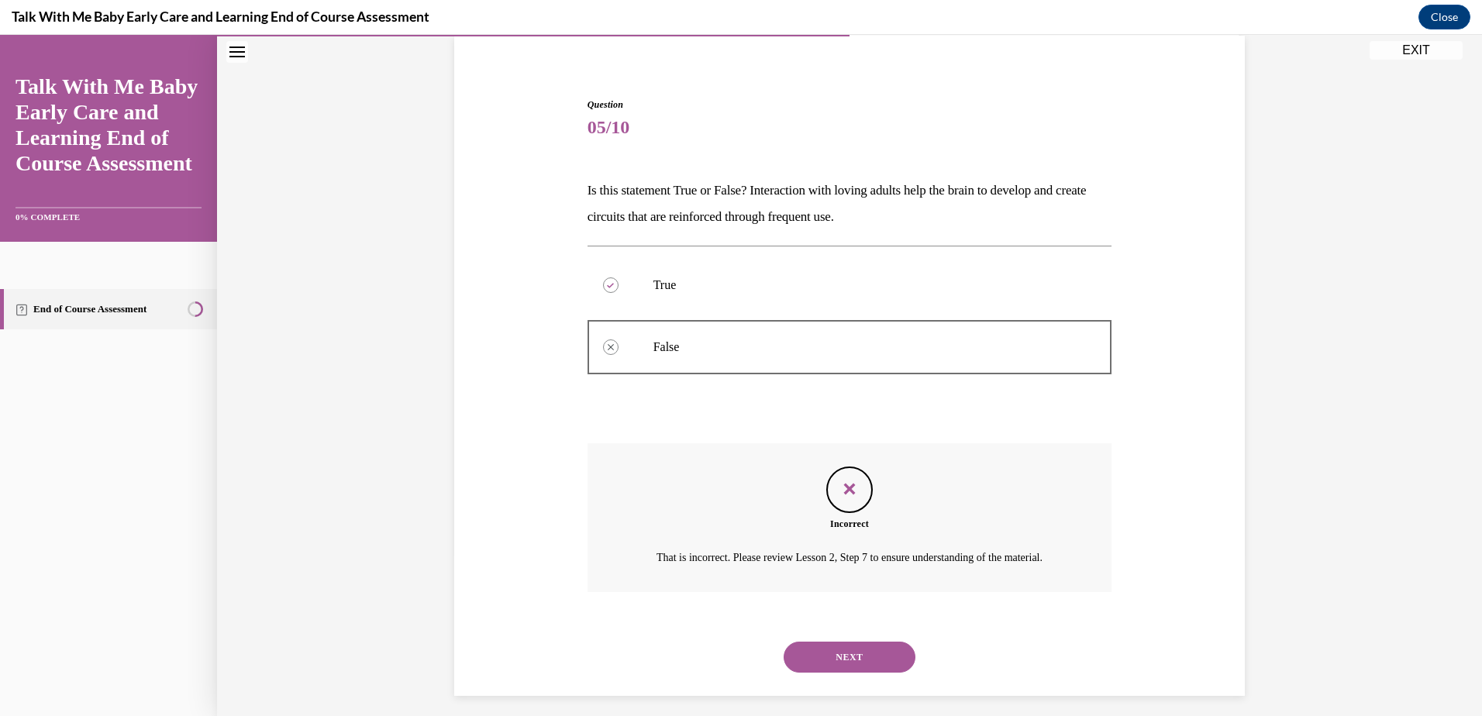
scroll to position [147, 0]
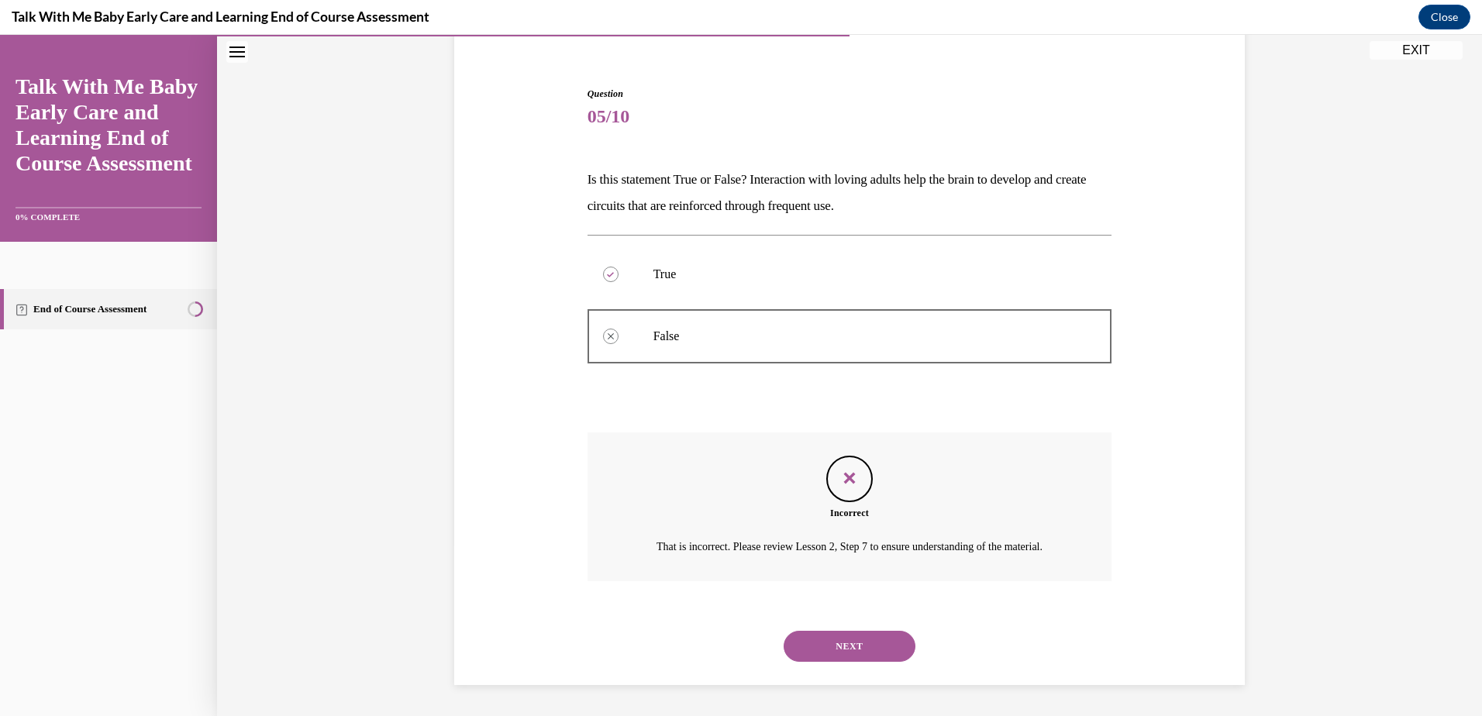
click at [864, 647] on button "NEXT" at bounding box center [850, 646] width 132 height 31
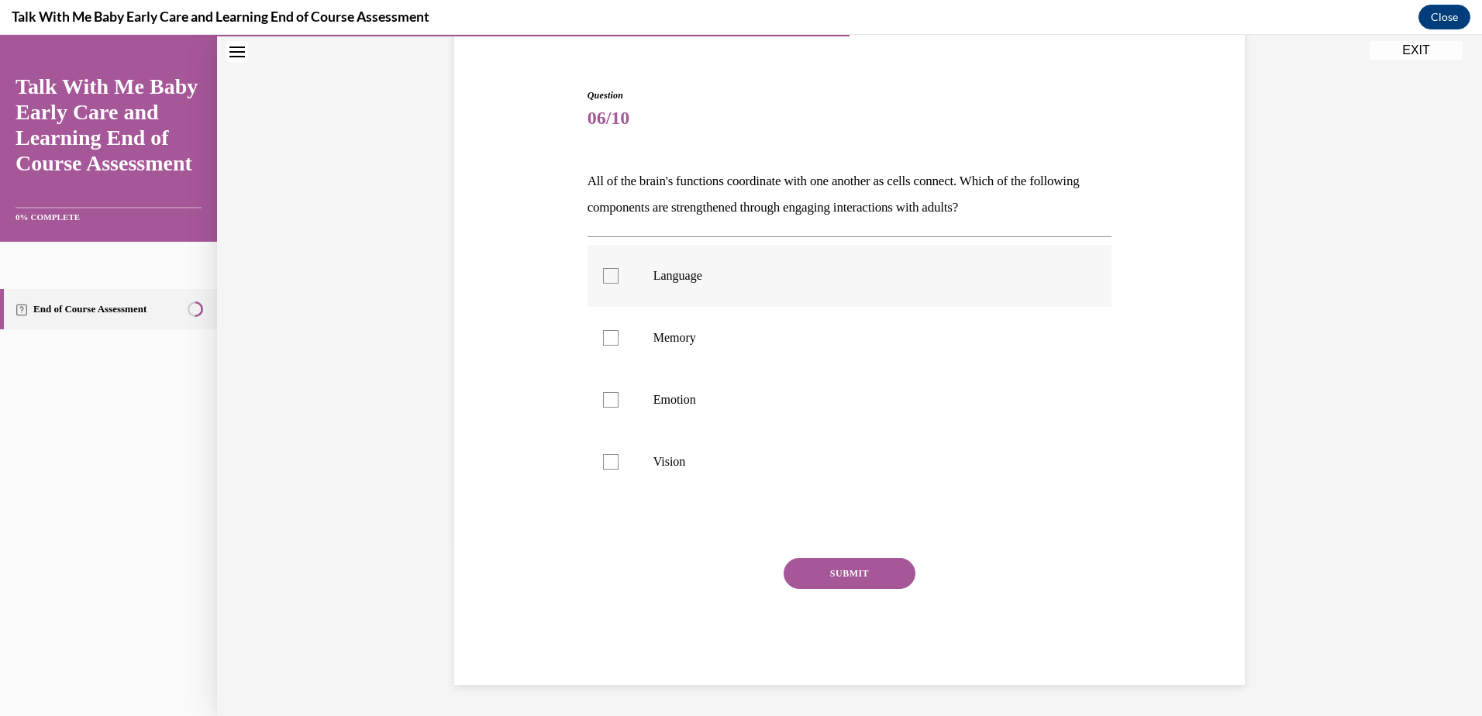
scroll to position [61, 0]
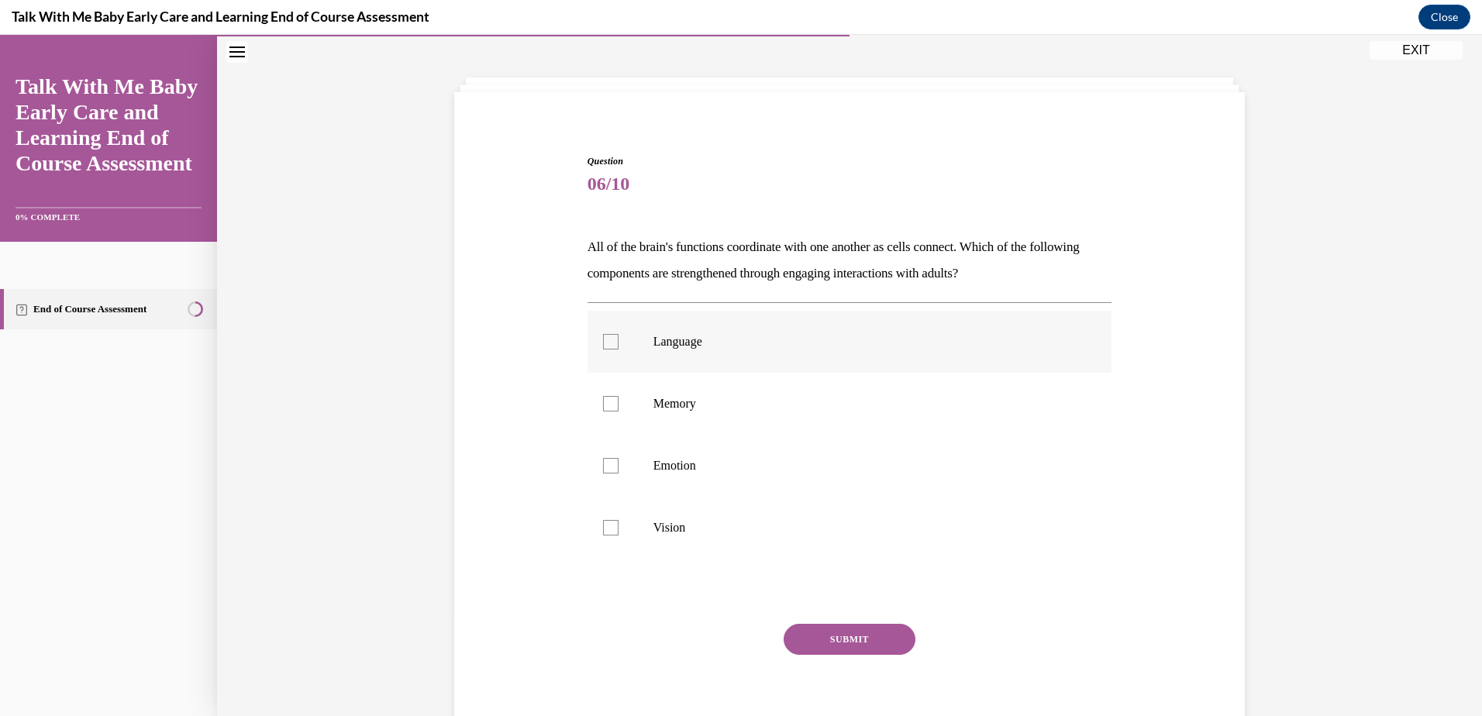
click at [605, 344] on div at bounding box center [611, 342] width 16 height 16
click at [605, 344] on input "Language" at bounding box center [611, 342] width 16 height 16
checkbox input "true"
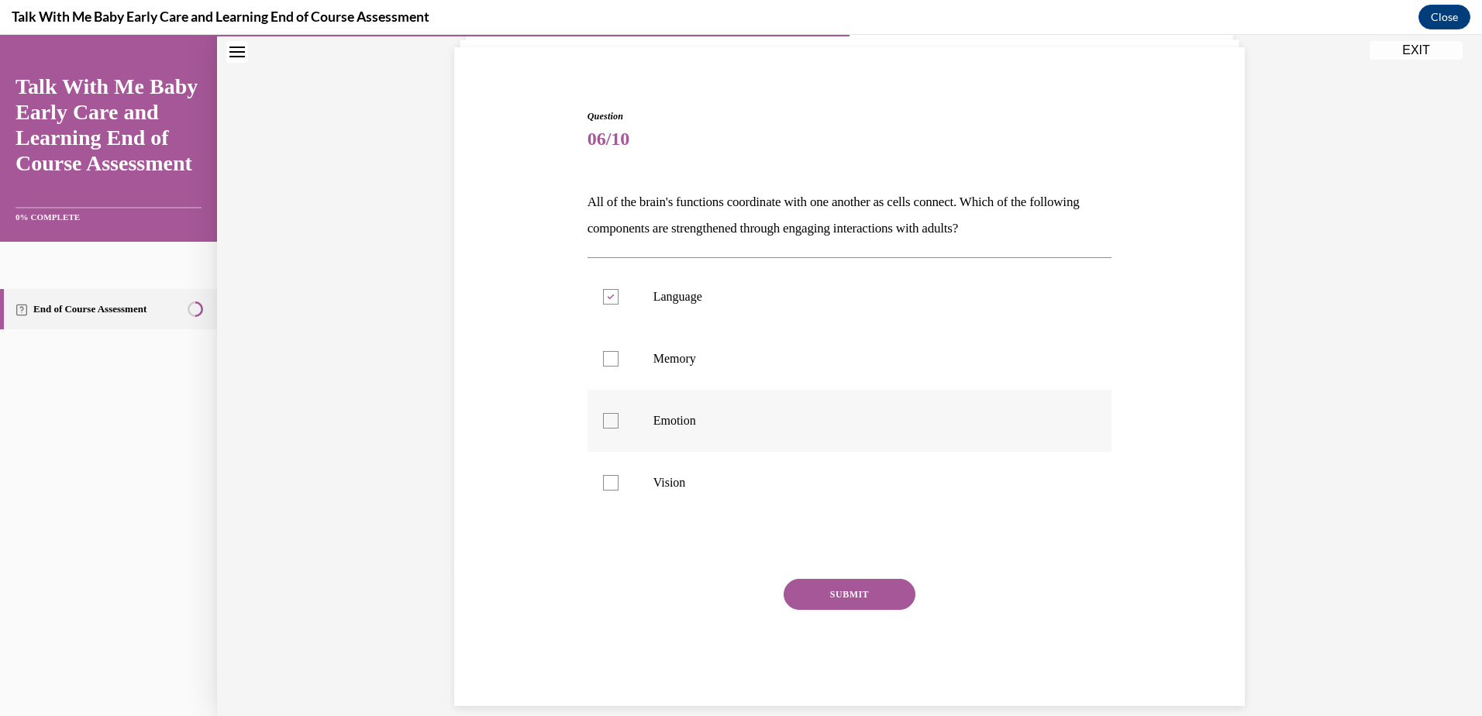
scroll to position [127, 0]
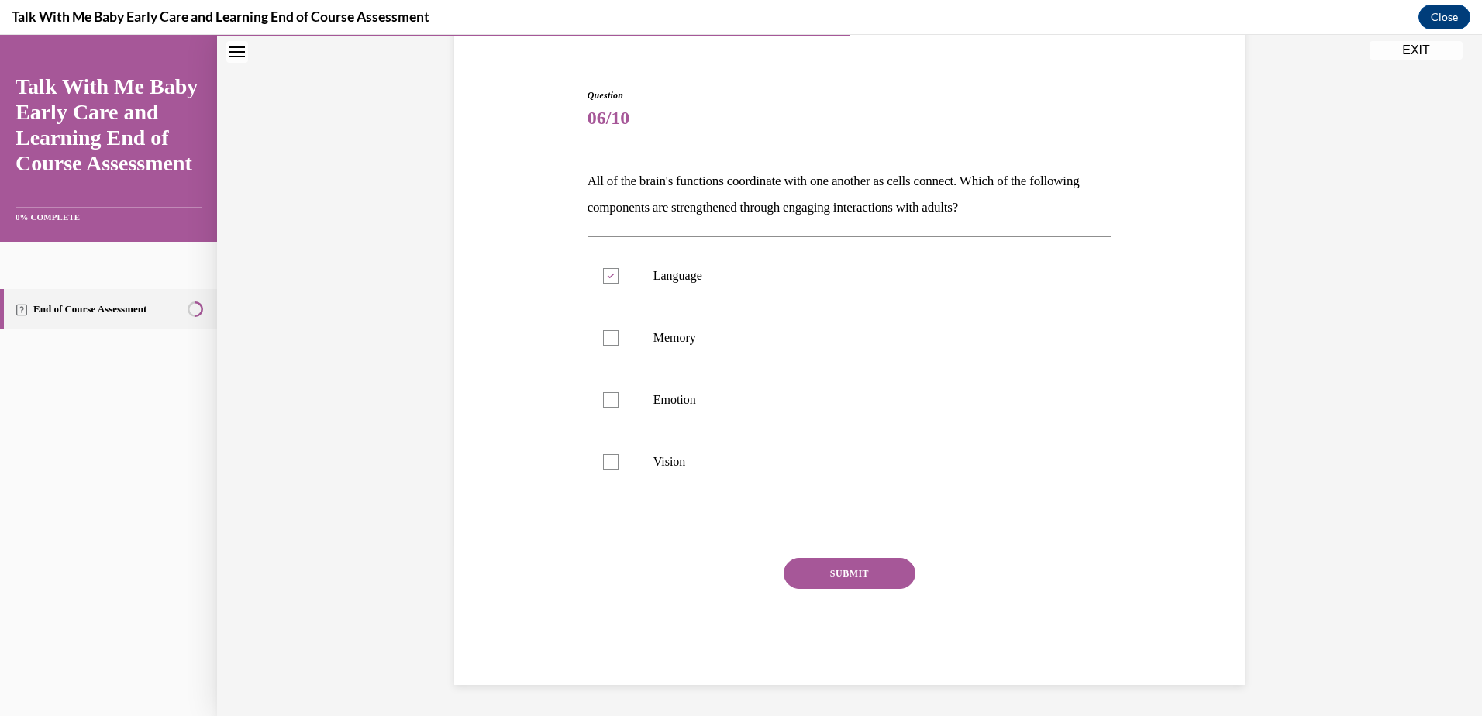
click at [880, 568] on button "SUBMIT" at bounding box center [850, 573] width 132 height 31
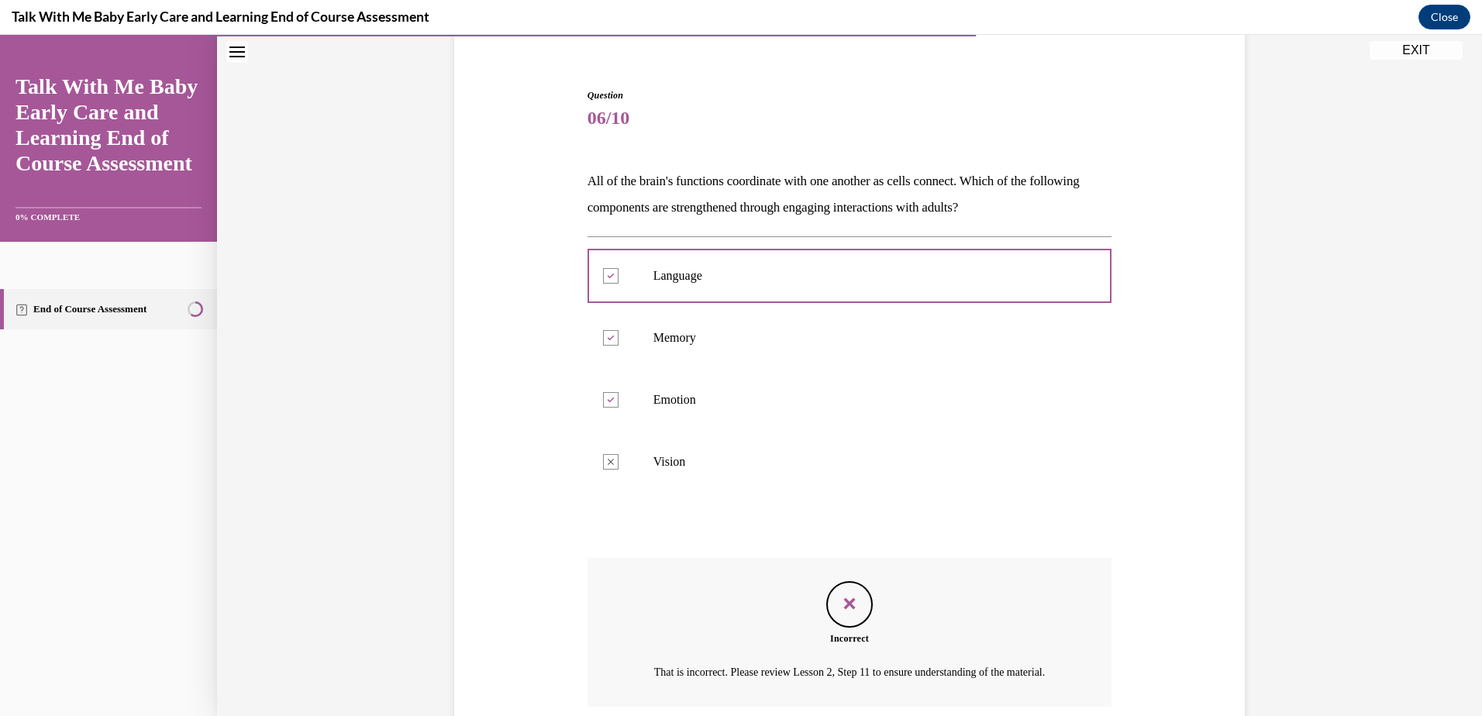
scroll to position [271, 0]
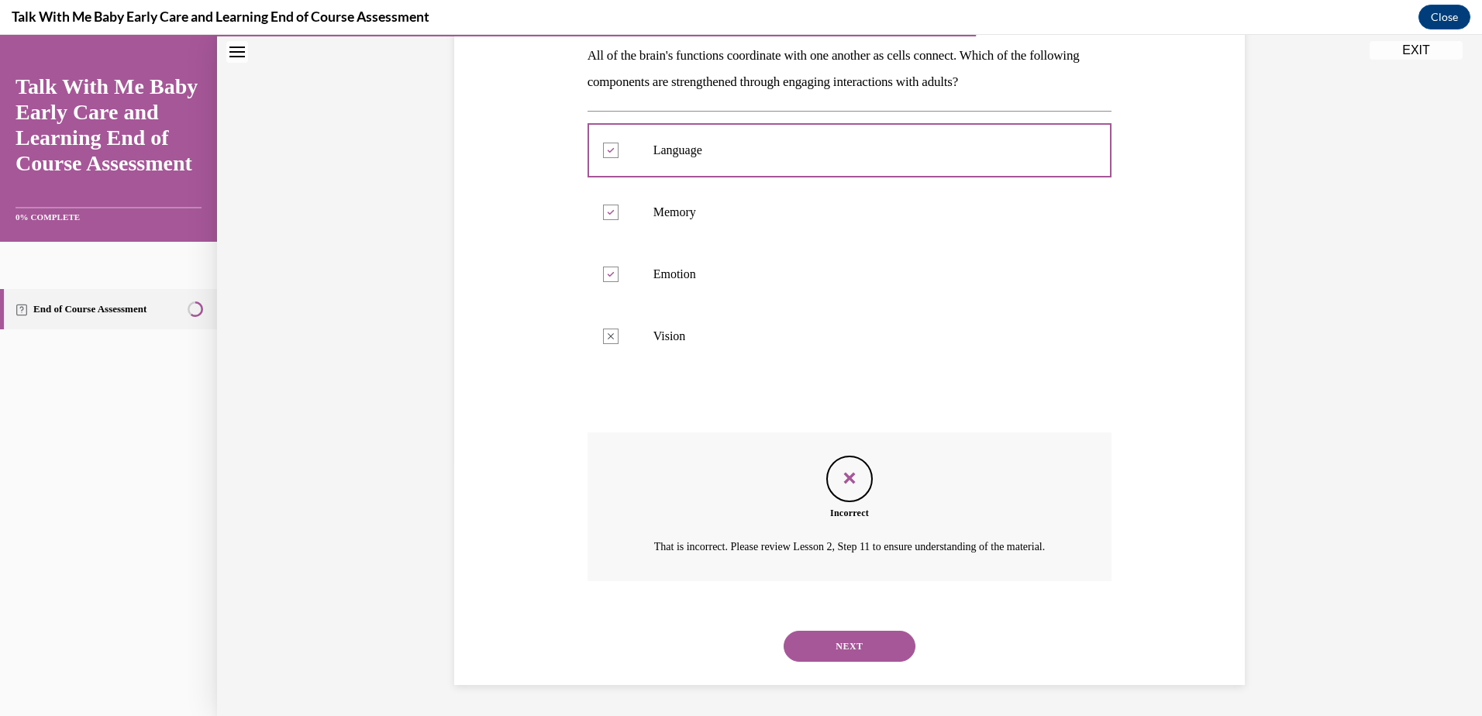
click at [858, 653] on button "NEXT" at bounding box center [850, 646] width 132 height 31
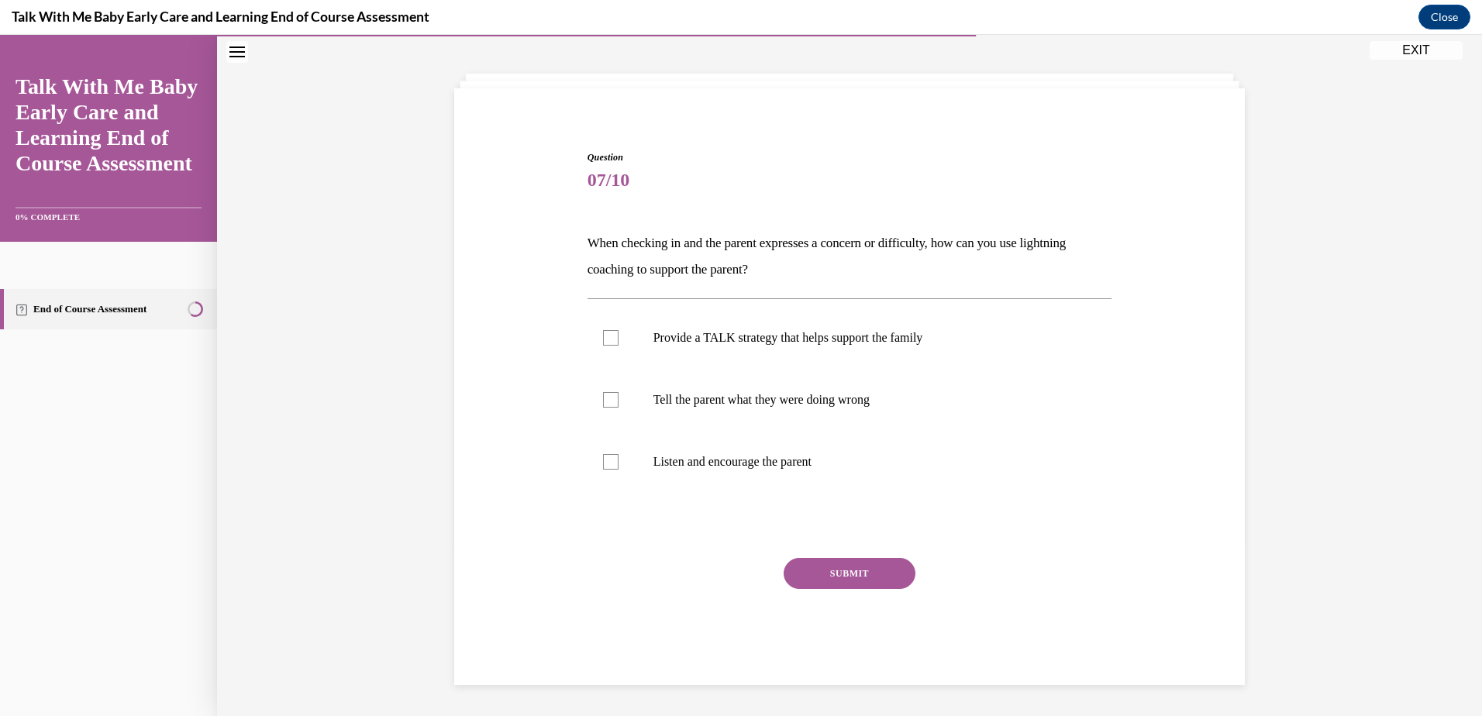
scroll to position [65, 0]
click at [609, 340] on div at bounding box center [611, 338] width 16 height 16
click at [609, 340] on input "Provide a TALK strategy that helps support the family" at bounding box center [611, 338] width 16 height 16
checkbox input "true"
click at [851, 571] on button "SUBMIT" at bounding box center [850, 573] width 132 height 31
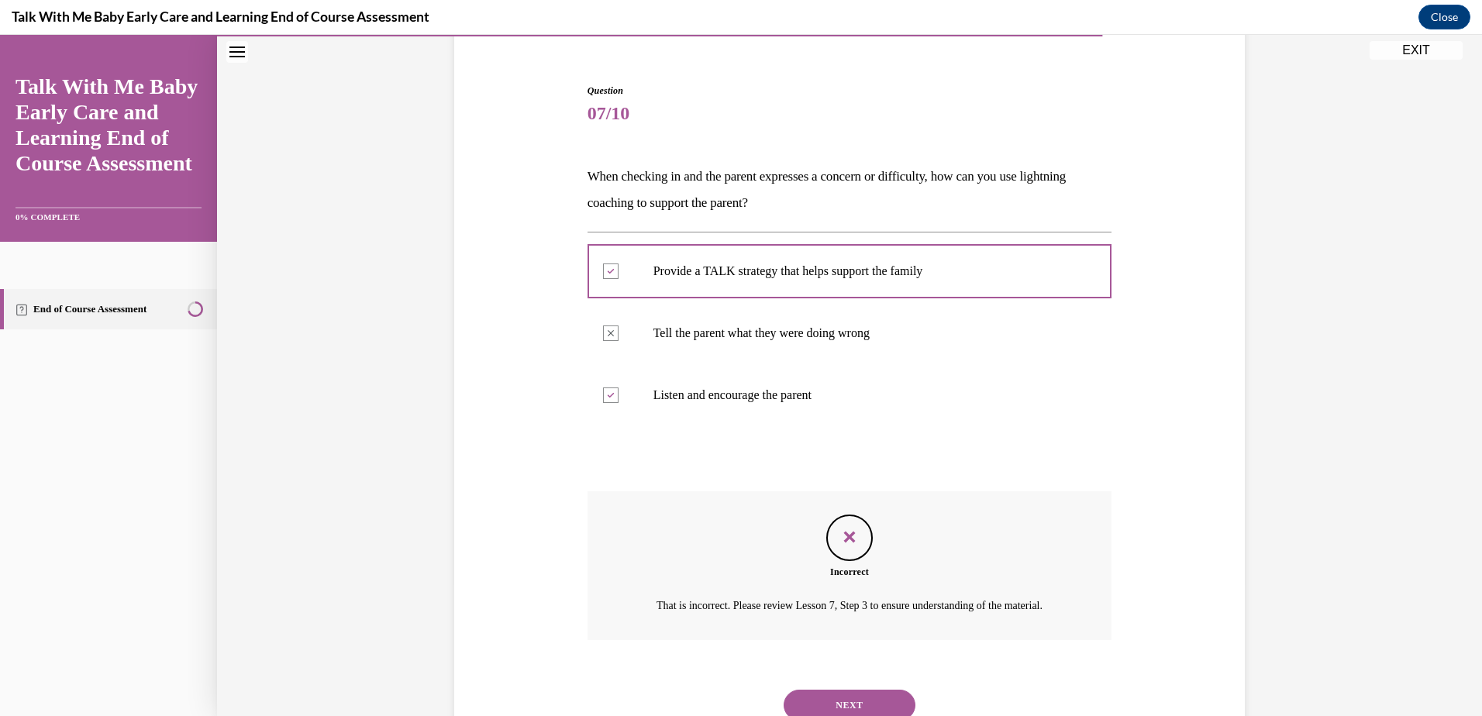
scroll to position [209, 0]
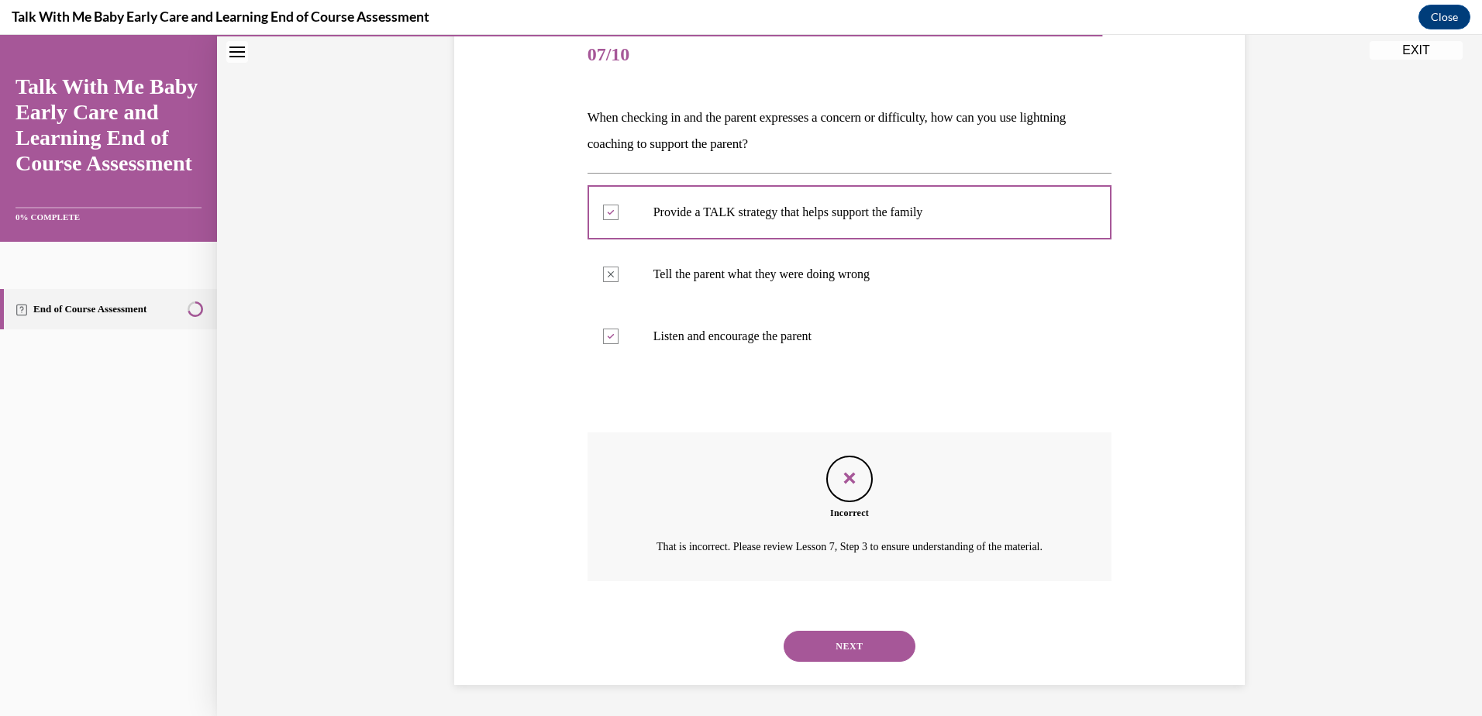
drag, startPoint x: 847, startPoint y: 651, endPoint x: 934, endPoint y: 565, distance: 121.7
click at [847, 649] on button "NEXT" at bounding box center [850, 646] width 132 height 31
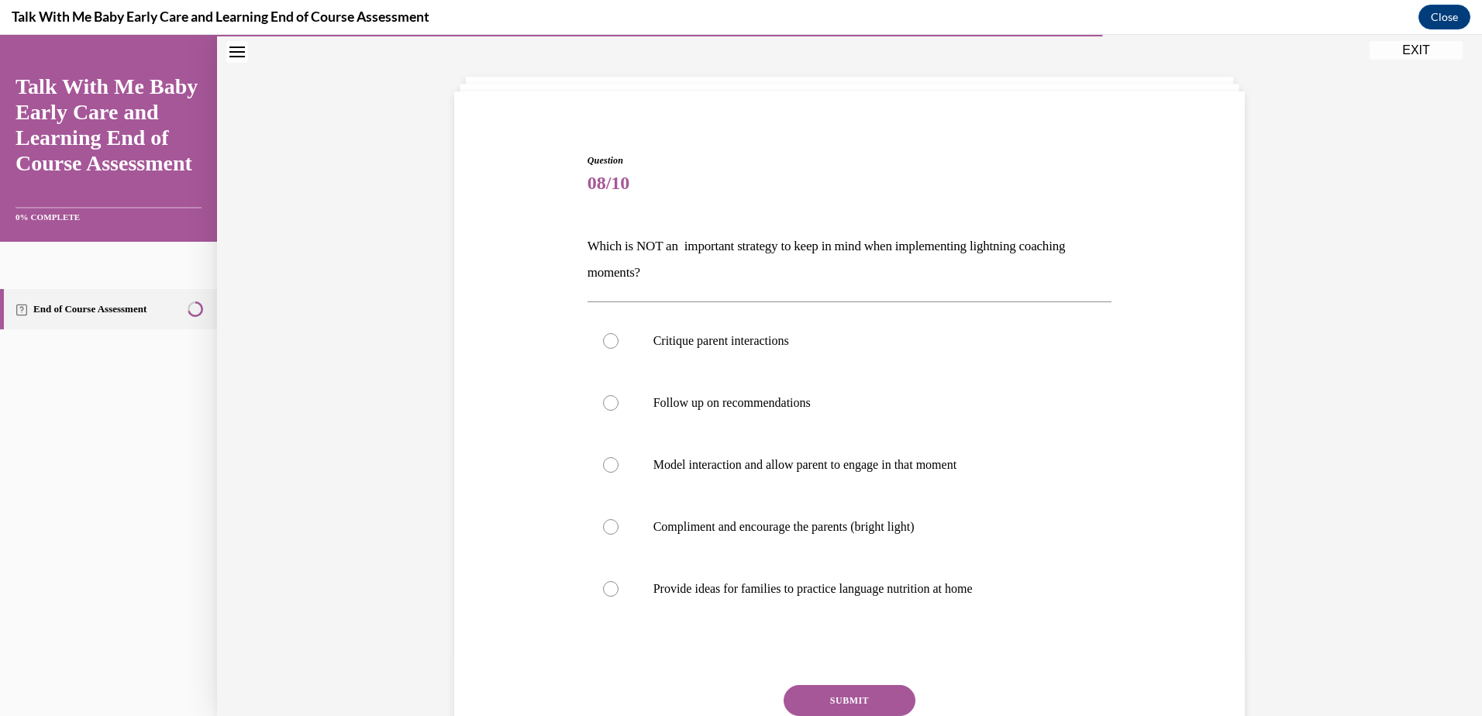
scroll to position [62, 0]
click at [602, 349] on label "Critique parent interactions" at bounding box center [850, 341] width 525 height 62
click at [603, 349] on input "Critique parent interactions" at bounding box center [611, 341] width 16 height 16
radio input "true"
click at [823, 700] on button "SUBMIT" at bounding box center [850, 700] width 132 height 31
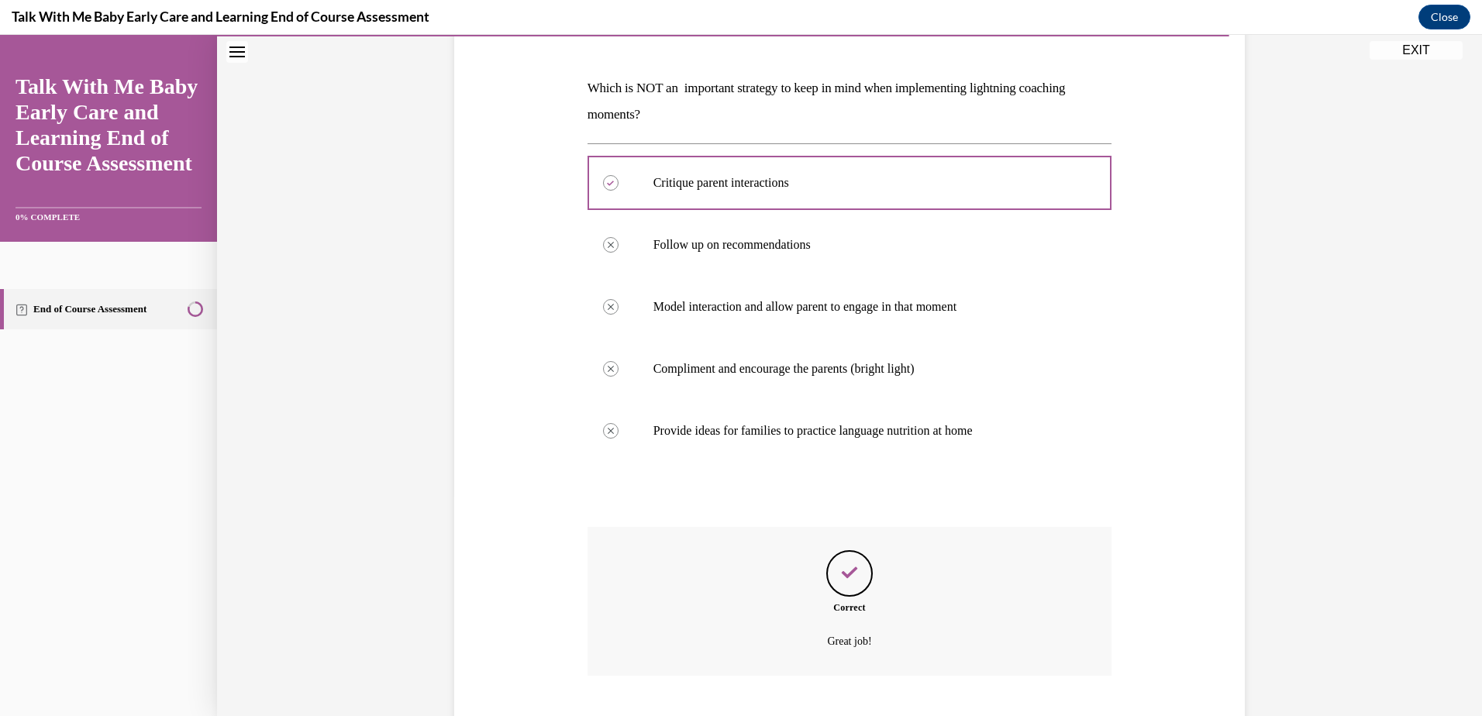
scroll to position [315, 0]
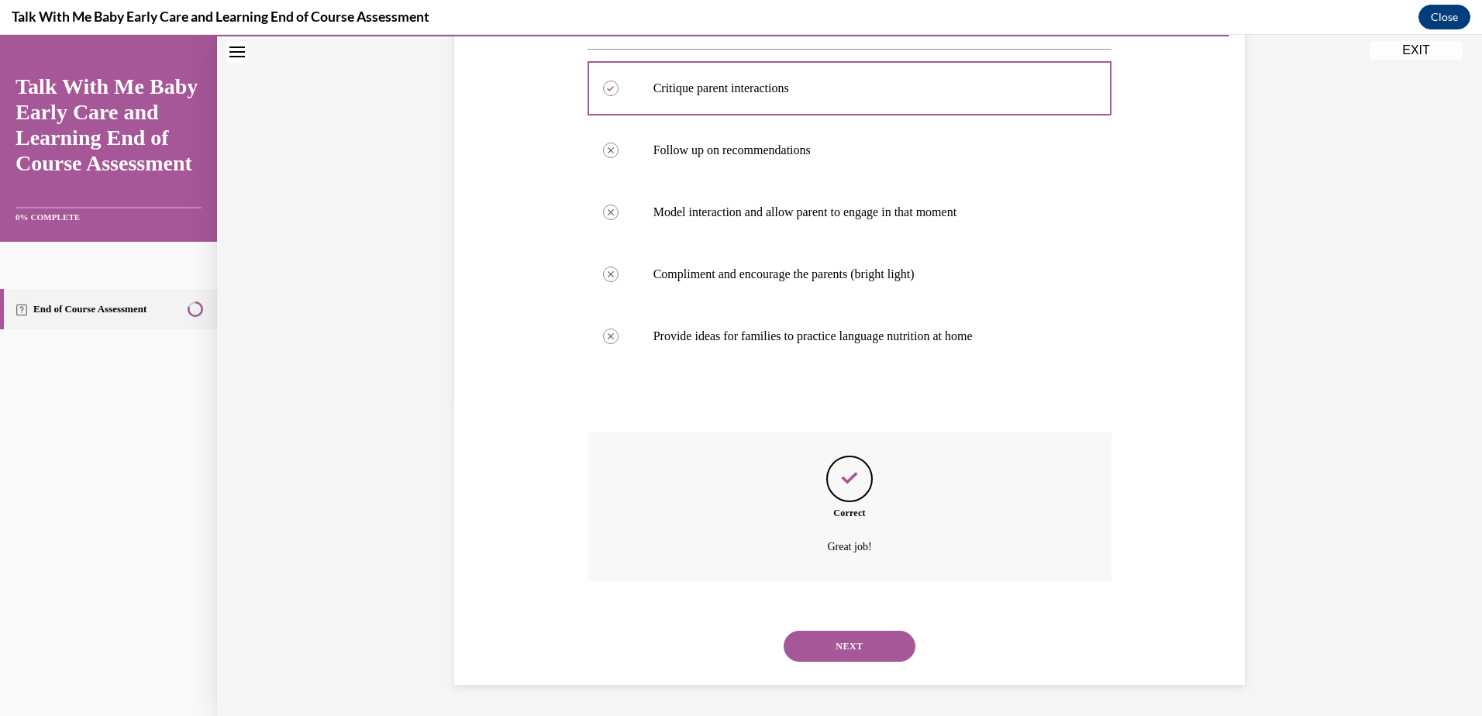
drag, startPoint x: 876, startPoint y: 651, endPoint x: 896, endPoint y: 630, distance: 28.5
click at [876, 651] on button "NEXT" at bounding box center [850, 646] width 132 height 31
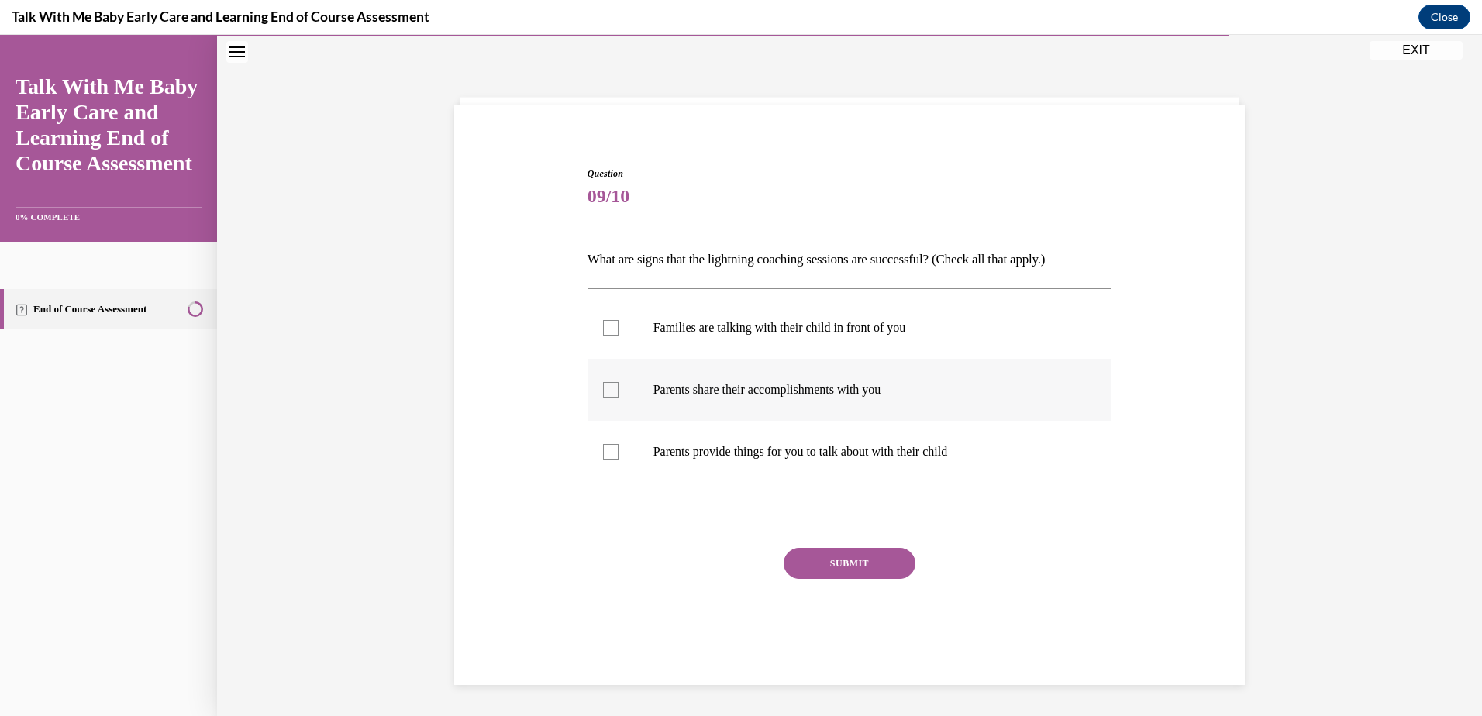
click at [603, 391] on div at bounding box center [611, 390] width 16 height 16
click at [603, 391] on input "Parents share their accomplishments with you" at bounding box center [611, 390] width 16 height 16
checkbox input "true"
click at [603, 332] on div at bounding box center [611, 328] width 16 height 16
click at [603, 332] on input "Families are talking with their child in front of you" at bounding box center [611, 328] width 16 height 16
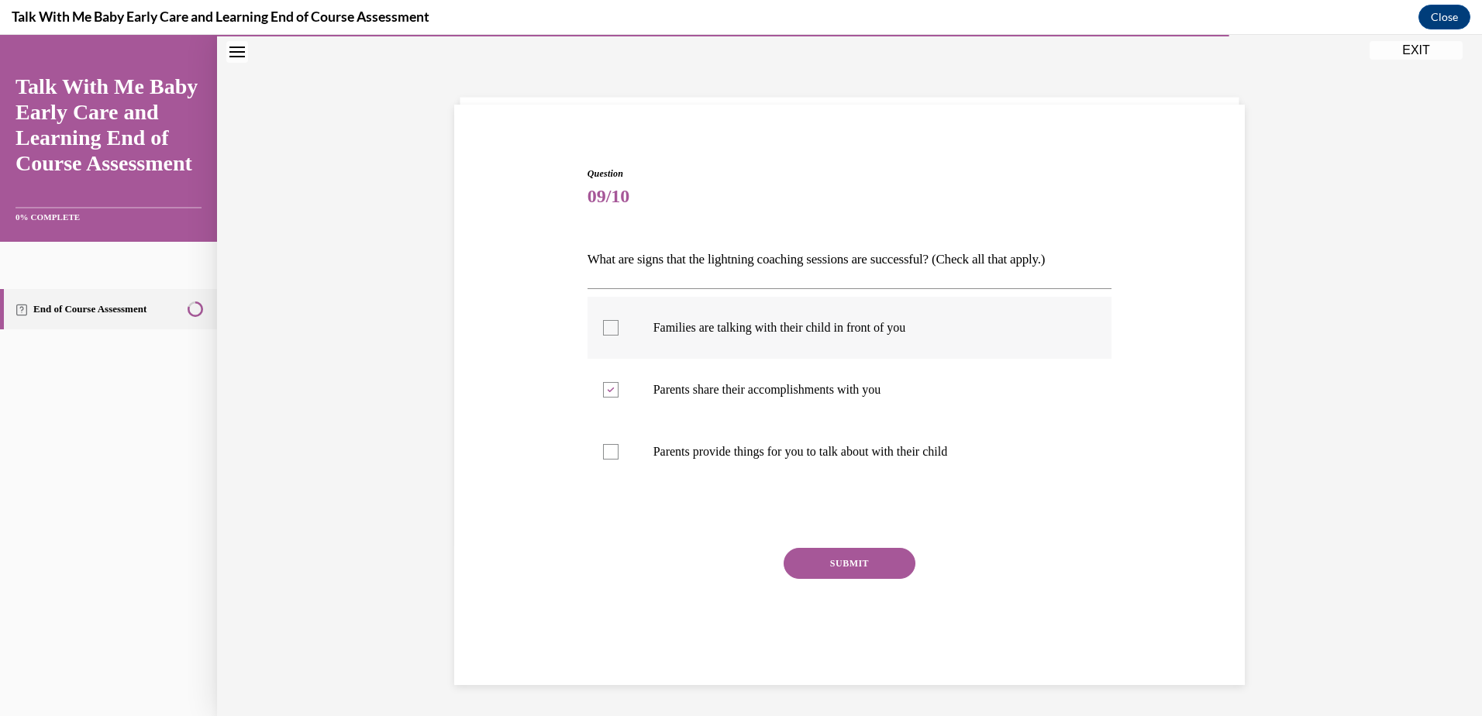
checkbox input "true"
click at [830, 563] on button "SUBMIT" at bounding box center [850, 563] width 132 height 31
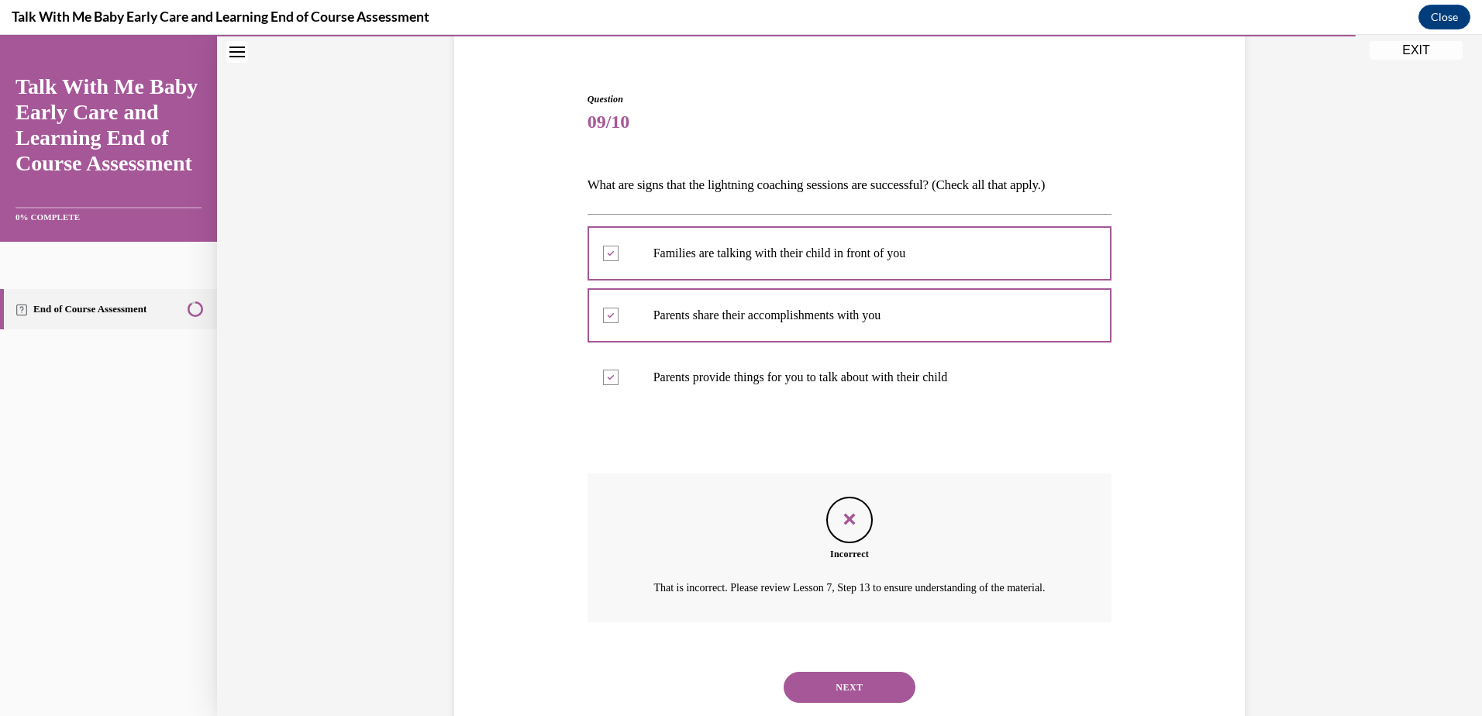
scroll to position [183, 0]
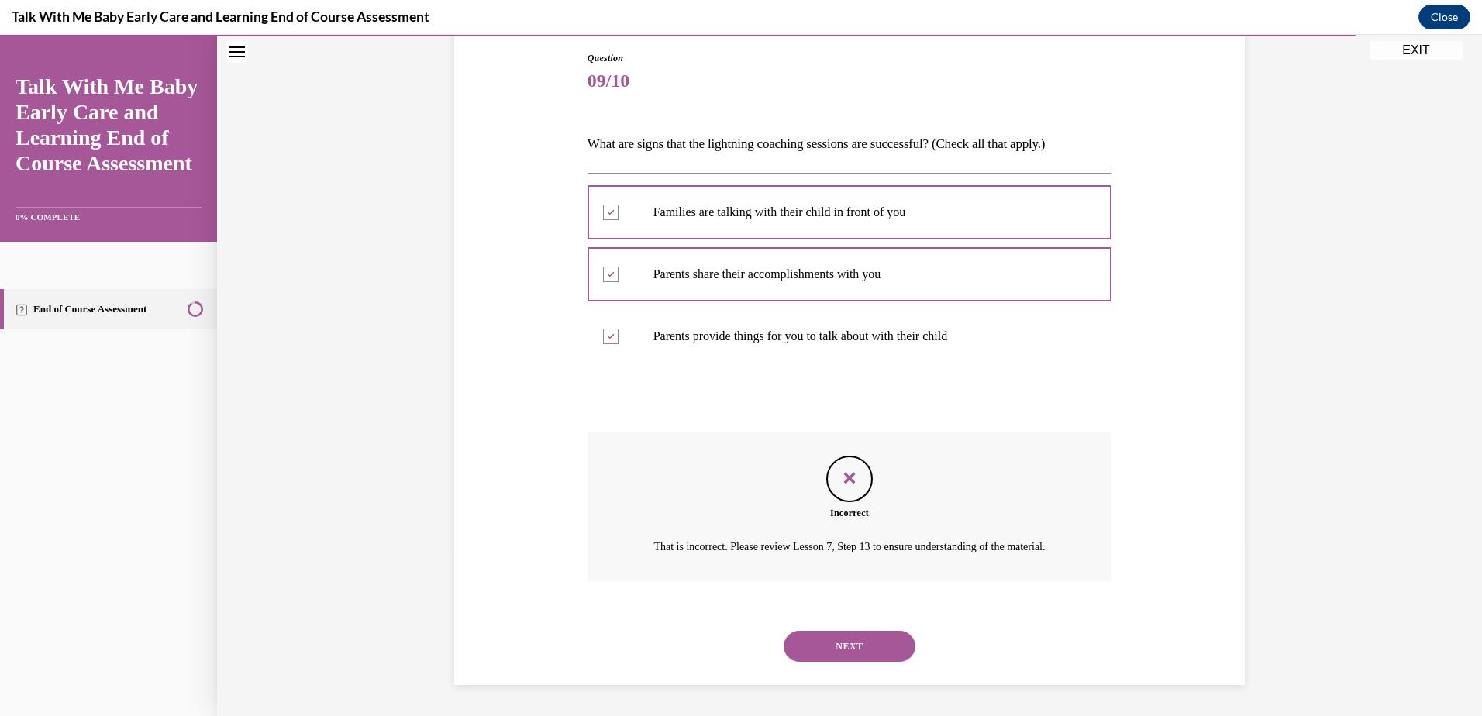
drag, startPoint x: 858, startPoint y: 650, endPoint x: 863, endPoint y: 644, distance: 8.2
click at [861, 647] on button "NEXT" at bounding box center [850, 646] width 132 height 31
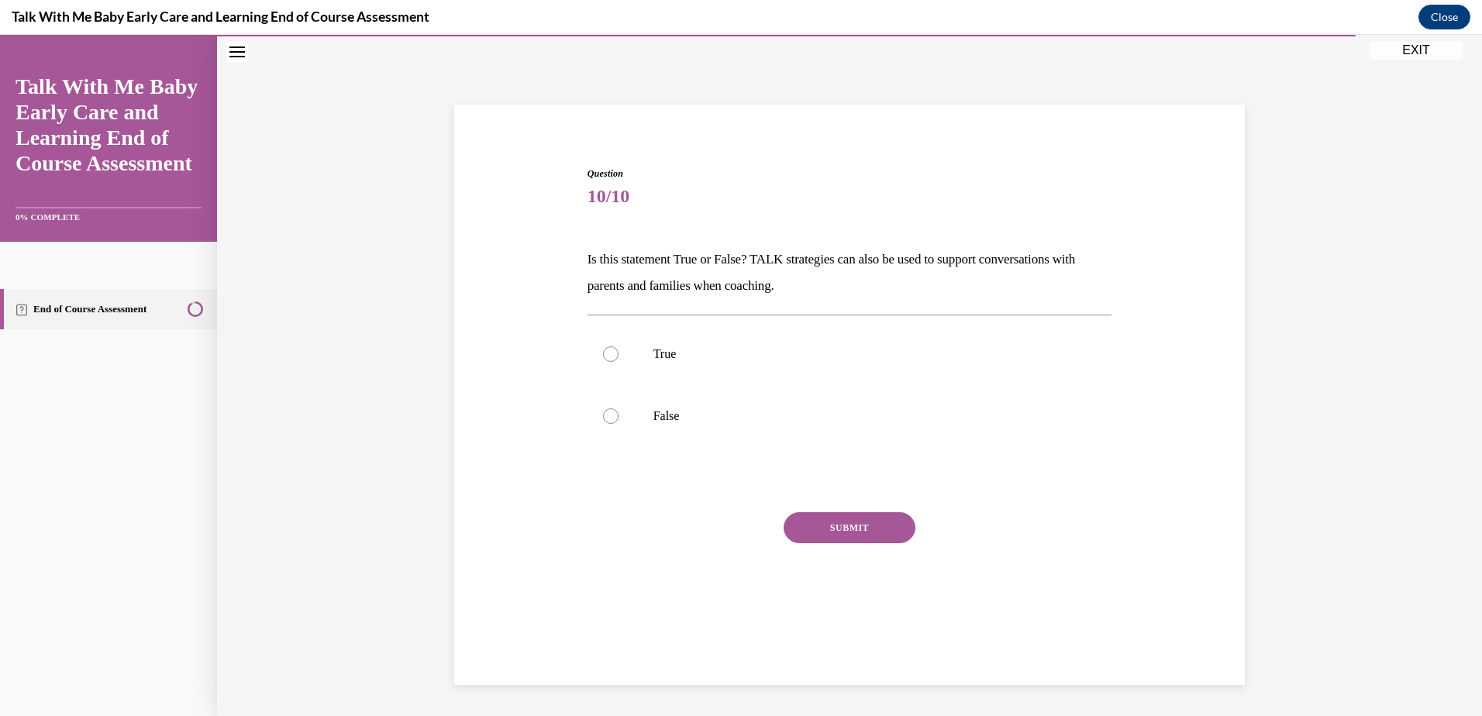
scroll to position [49, 0]
click at [610, 348] on div at bounding box center [611, 355] width 16 height 16
click at [610, 348] on input "True" at bounding box center [611, 355] width 16 height 16
radio input "true"
click at [827, 522] on button "SUBMIT" at bounding box center [850, 527] width 132 height 31
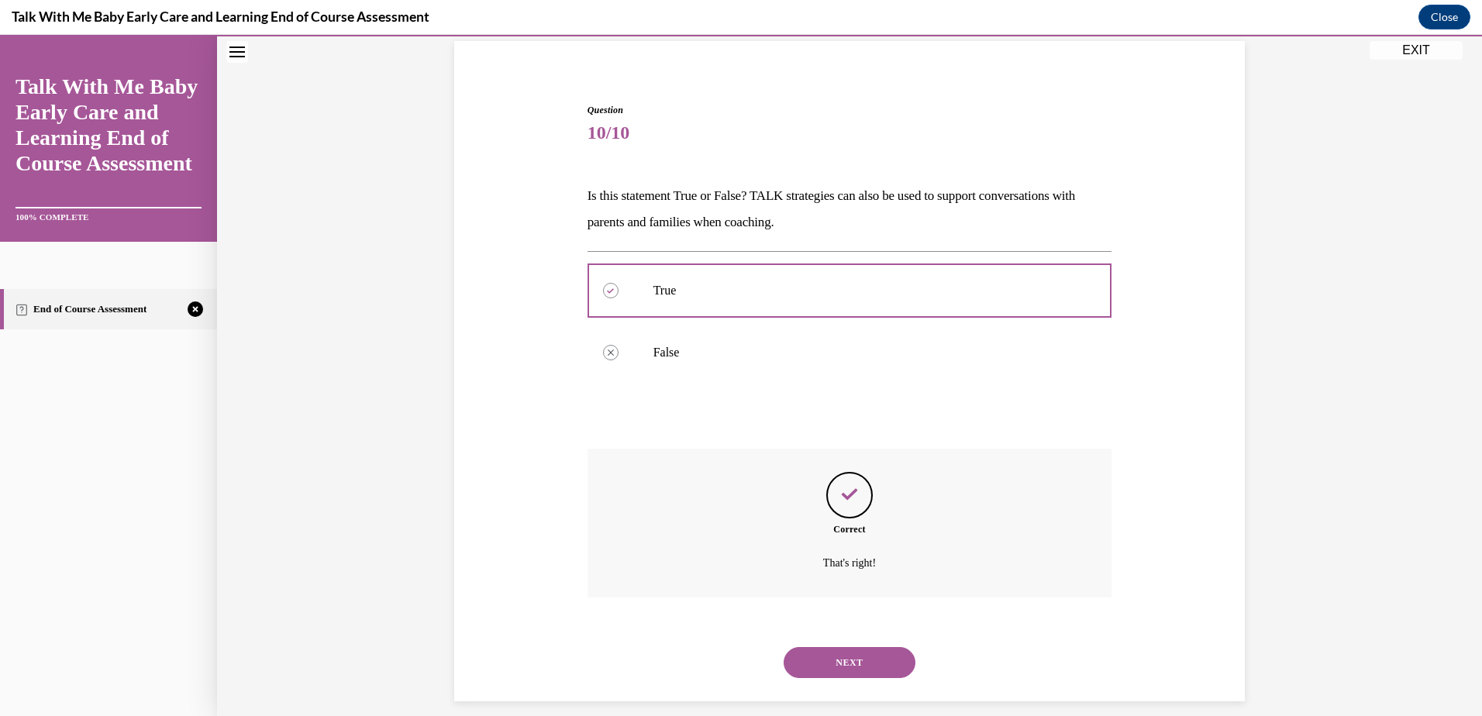
scroll to position [129, 0]
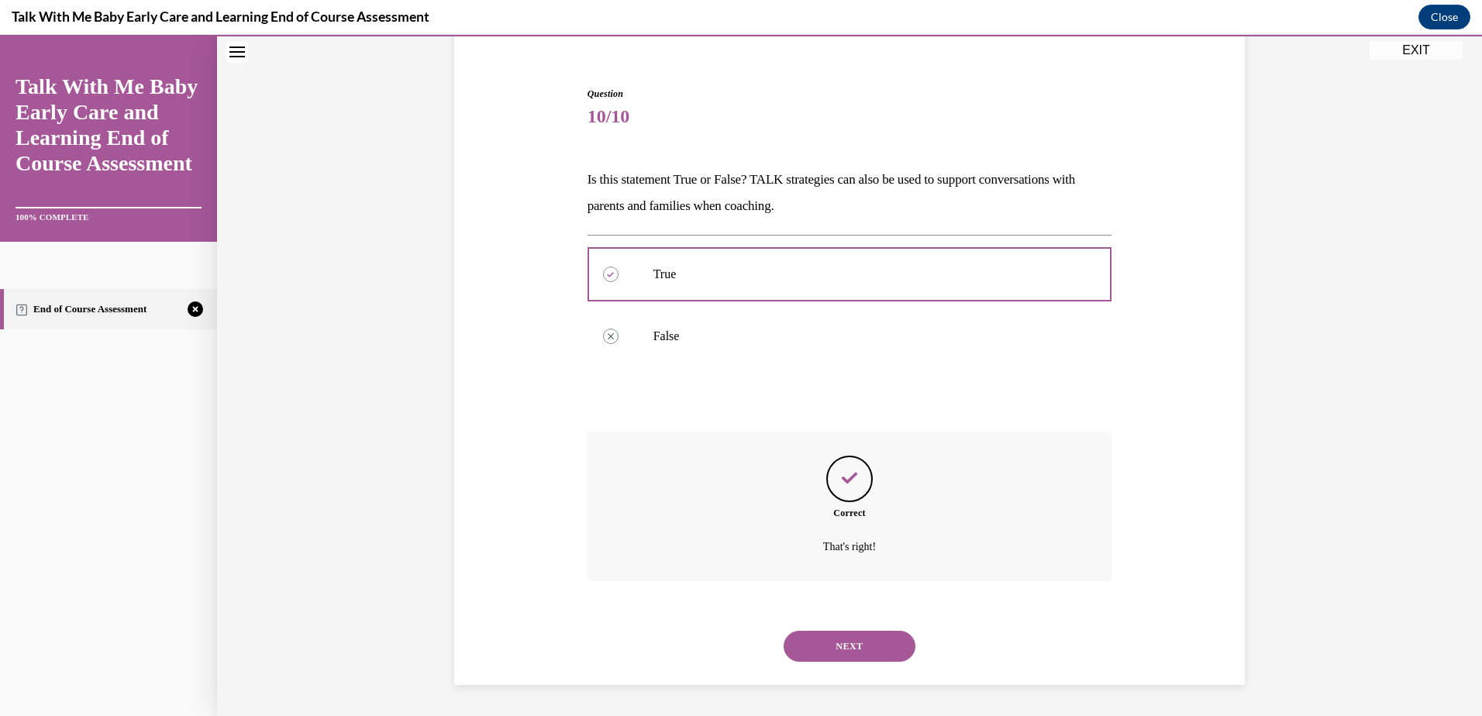
drag, startPoint x: 854, startPoint y: 644, endPoint x: 856, endPoint y: 628, distance: 15.6
click at [854, 643] on button "NEXT" at bounding box center [850, 646] width 132 height 31
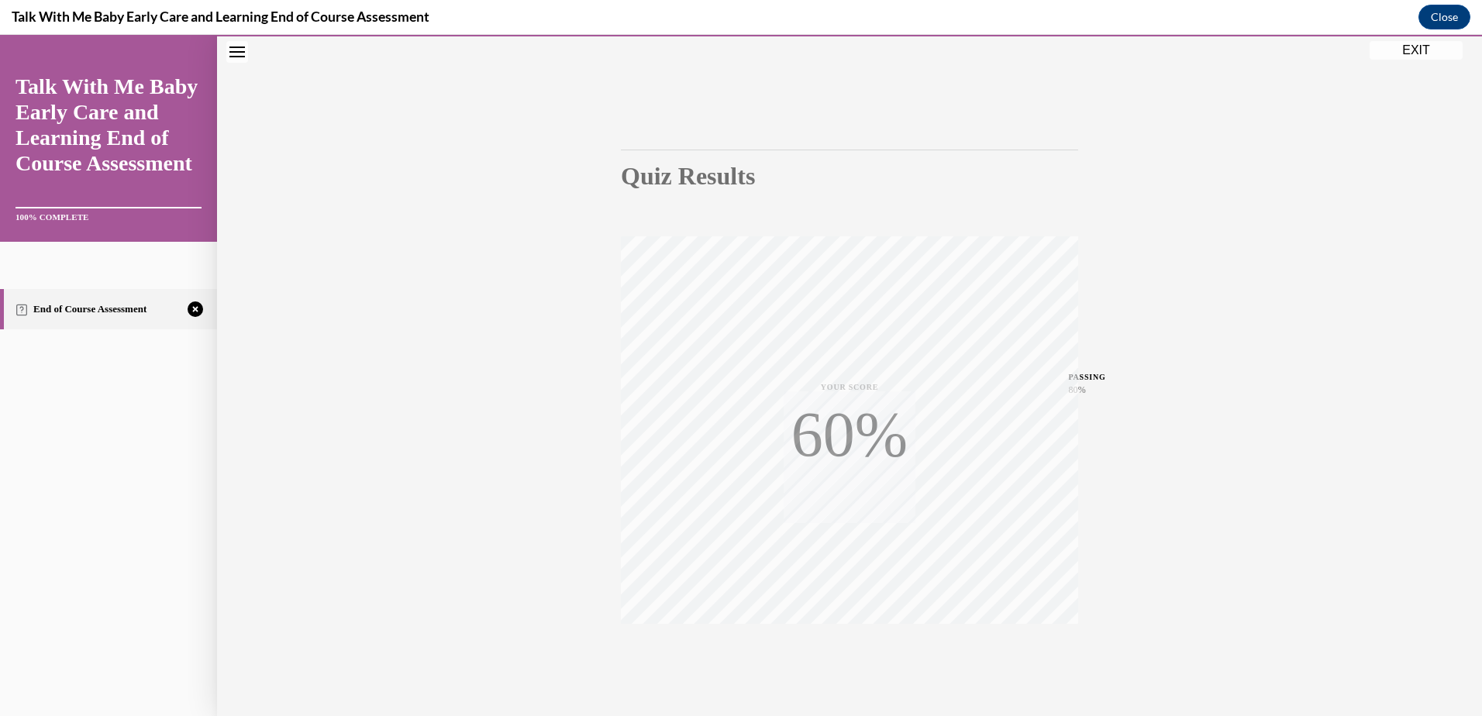
scroll to position [113, 0]
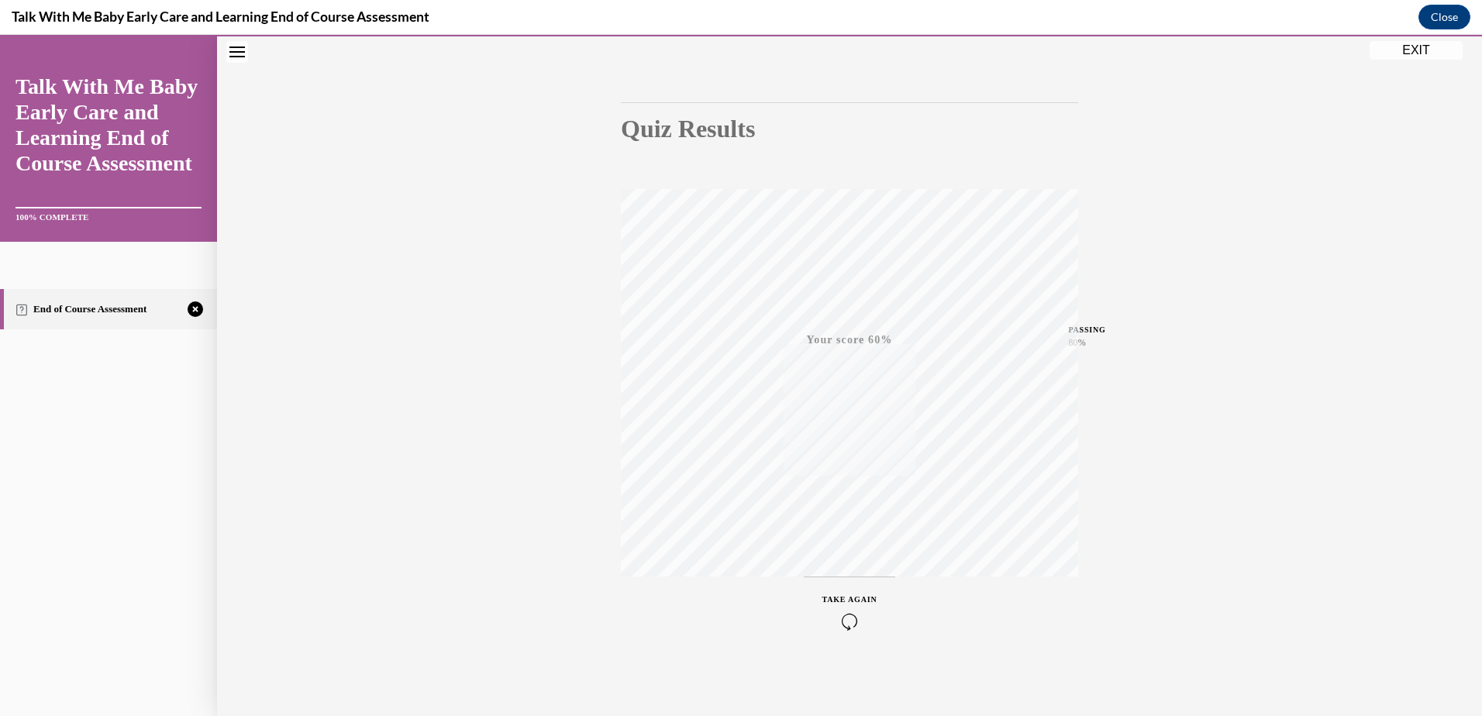
click at [847, 624] on icon "button" at bounding box center [850, 621] width 55 height 17
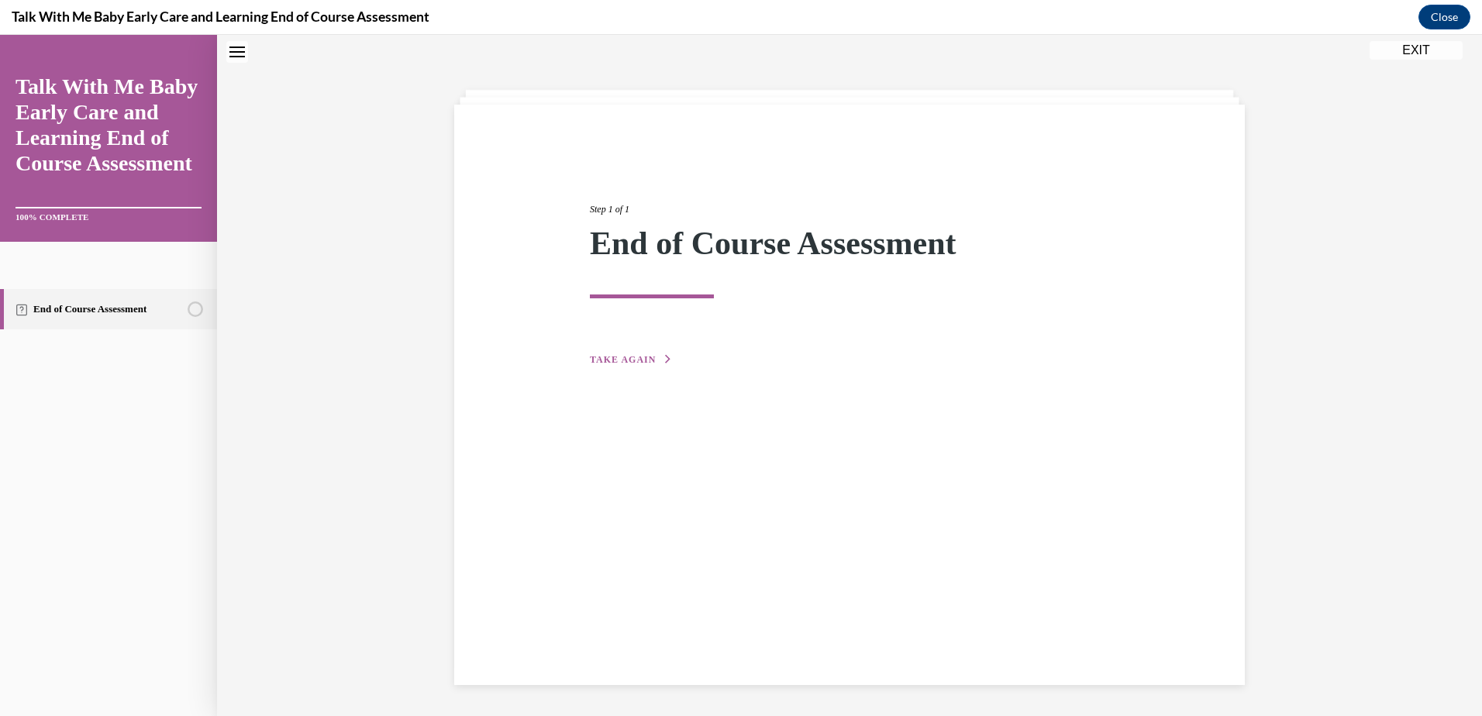
scroll to position [49, 0]
click at [623, 362] on span "TAKE AGAIN" at bounding box center [623, 359] width 66 height 11
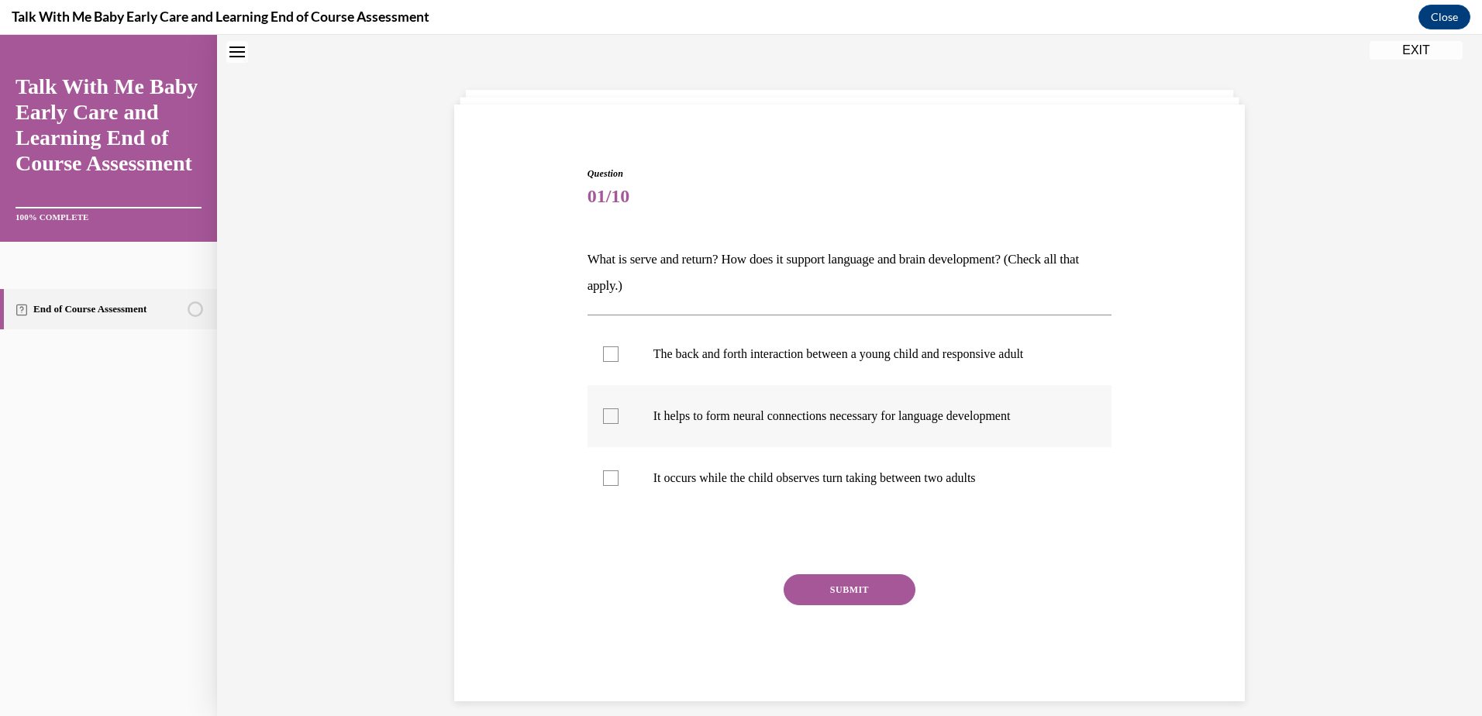
click at [603, 422] on div at bounding box center [611, 417] width 16 height 16
click at [603, 422] on input "It helps to form neural connections necessary for language development" at bounding box center [611, 417] width 16 height 16
checkbox input "true"
click at [607, 357] on div at bounding box center [611, 355] width 16 height 16
click at [607, 357] on input "The back and forth interaction between a young child and responsive adult" at bounding box center [611, 355] width 16 height 16
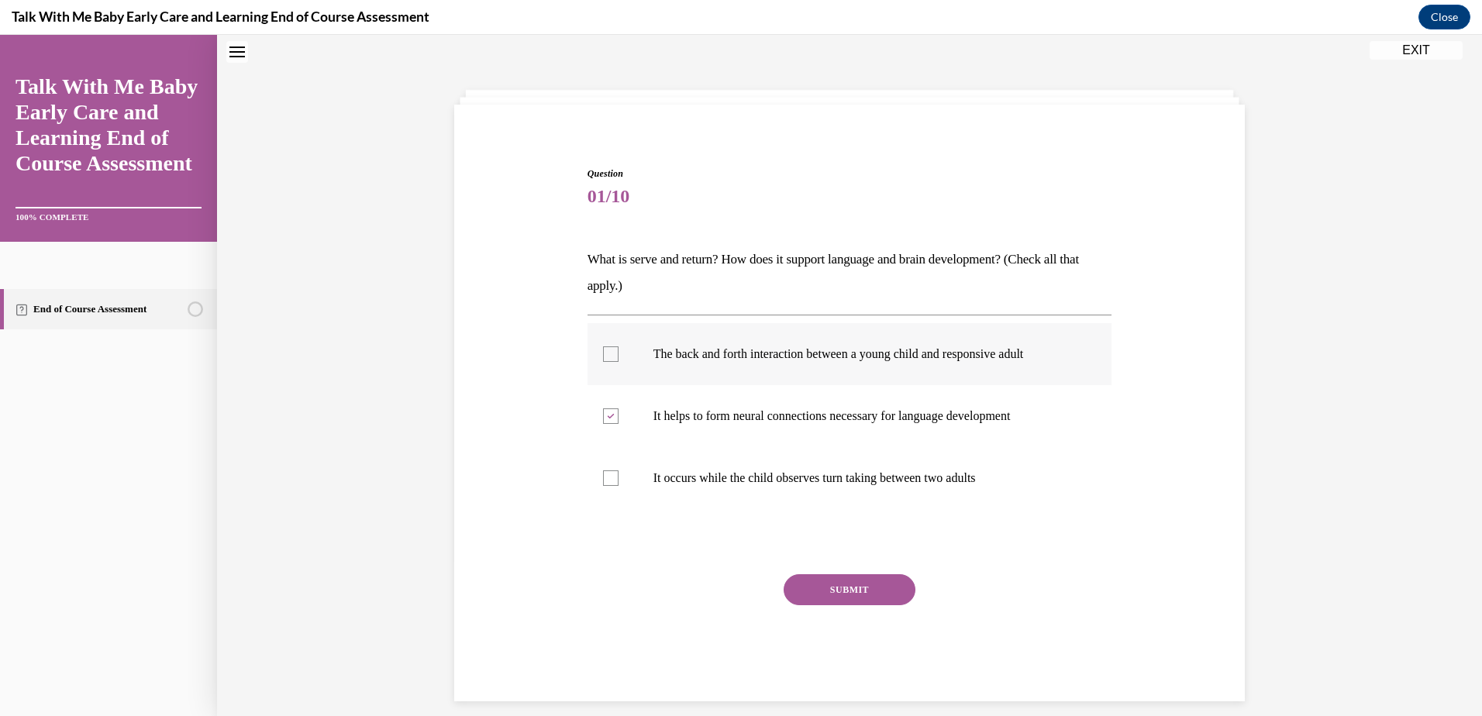
checkbox input "true"
click at [845, 588] on button "SUBMIT" at bounding box center [850, 590] width 132 height 31
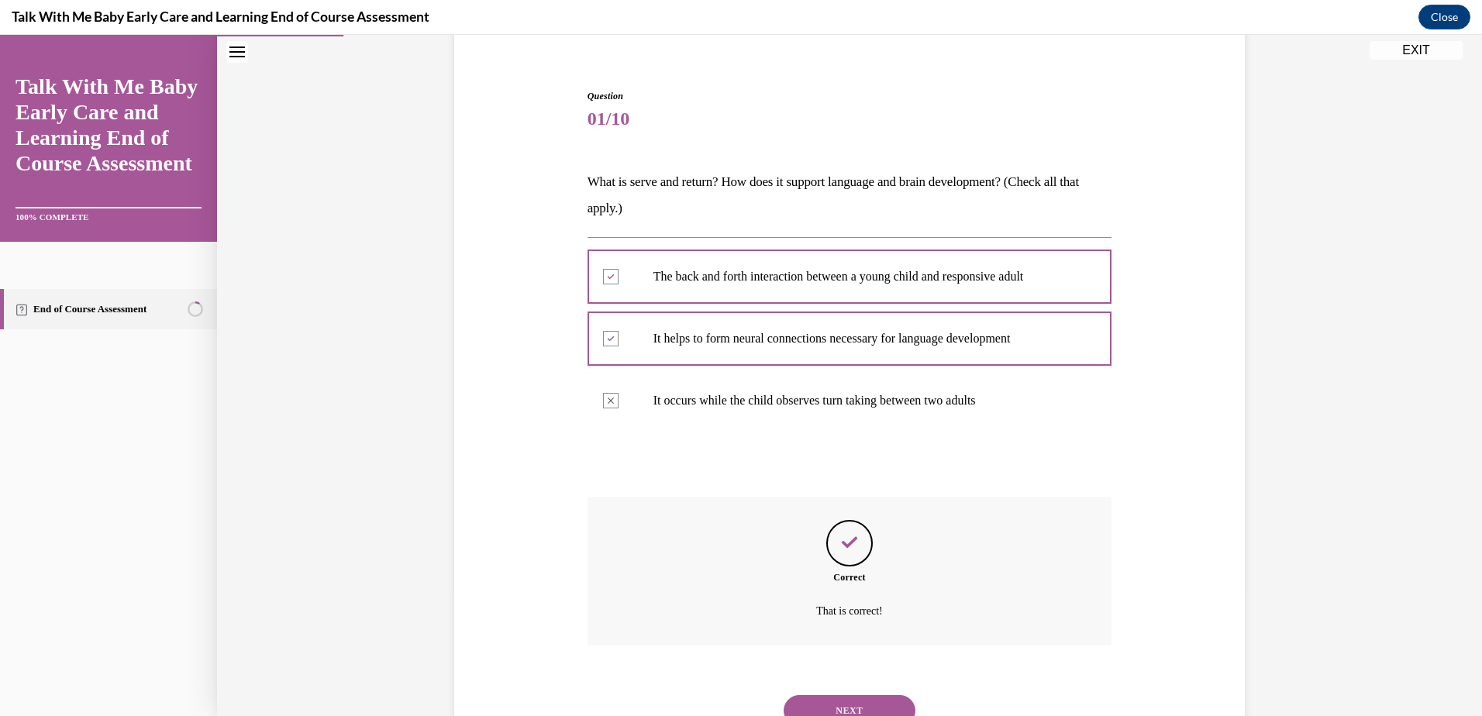
scroll to position [191, 0]
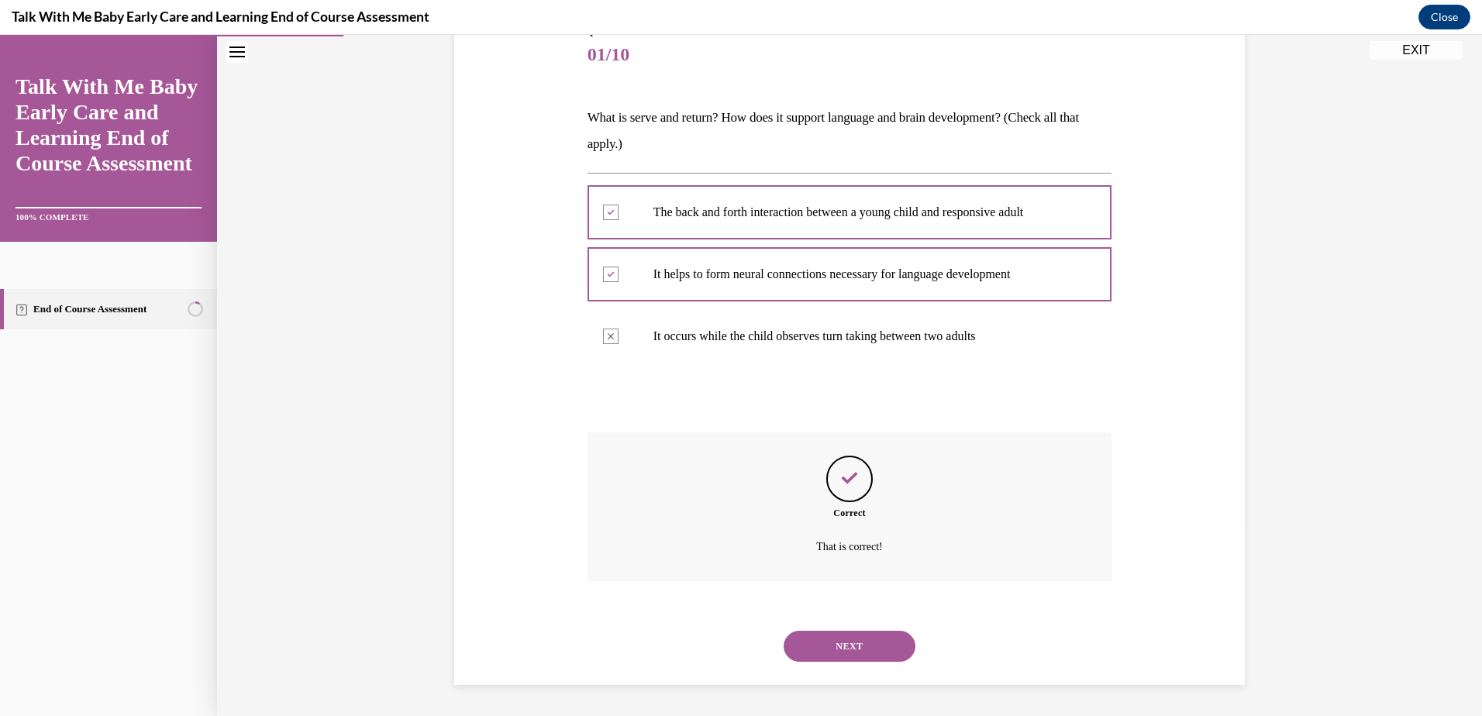
click at [848, 640] on button "NEXT" at bounding box center [850, 646] width 132 height 31
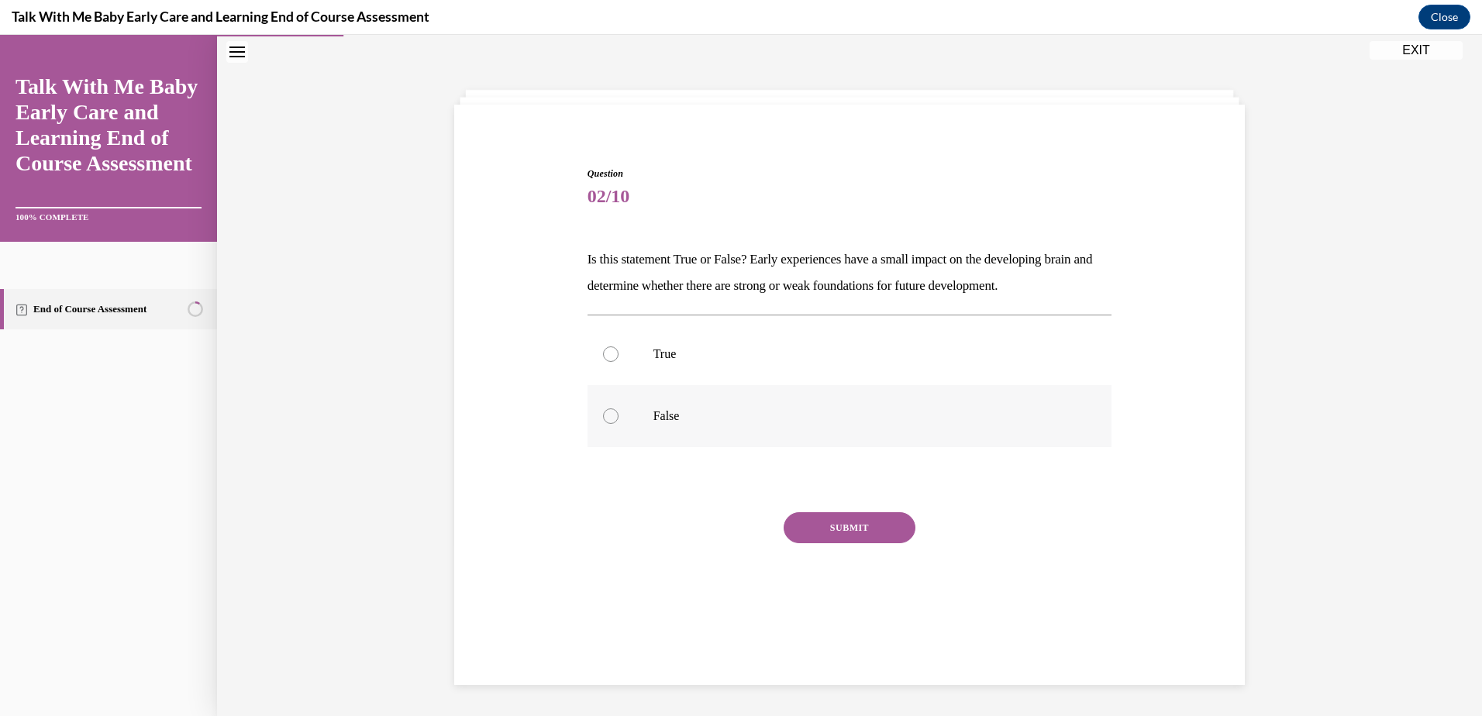
click at [595, 417] on label "False" at bounding box center [850, 416] width 525 height 62
click at [603, 417] on input "False" at bounding box center [611, 417] width 16 height 16
radio input "true"
drag, startPoint x: 837, startPoint y: 532, endPoint x: 846, endPoint y: 531, distance: 8.6
click at [838, 532] on button "SUBMIT" at bounding box center [850, 527] width 132 height 31
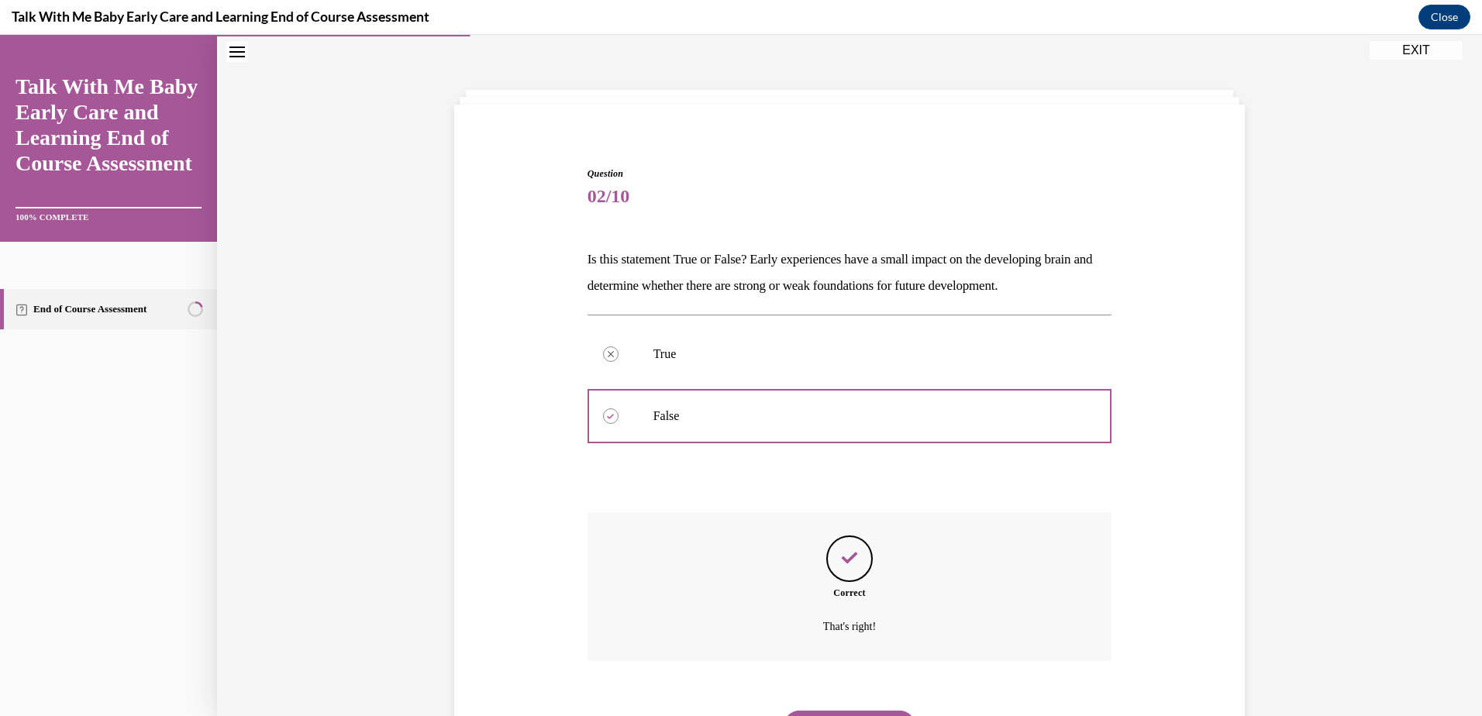
scroll to position [129, 0]
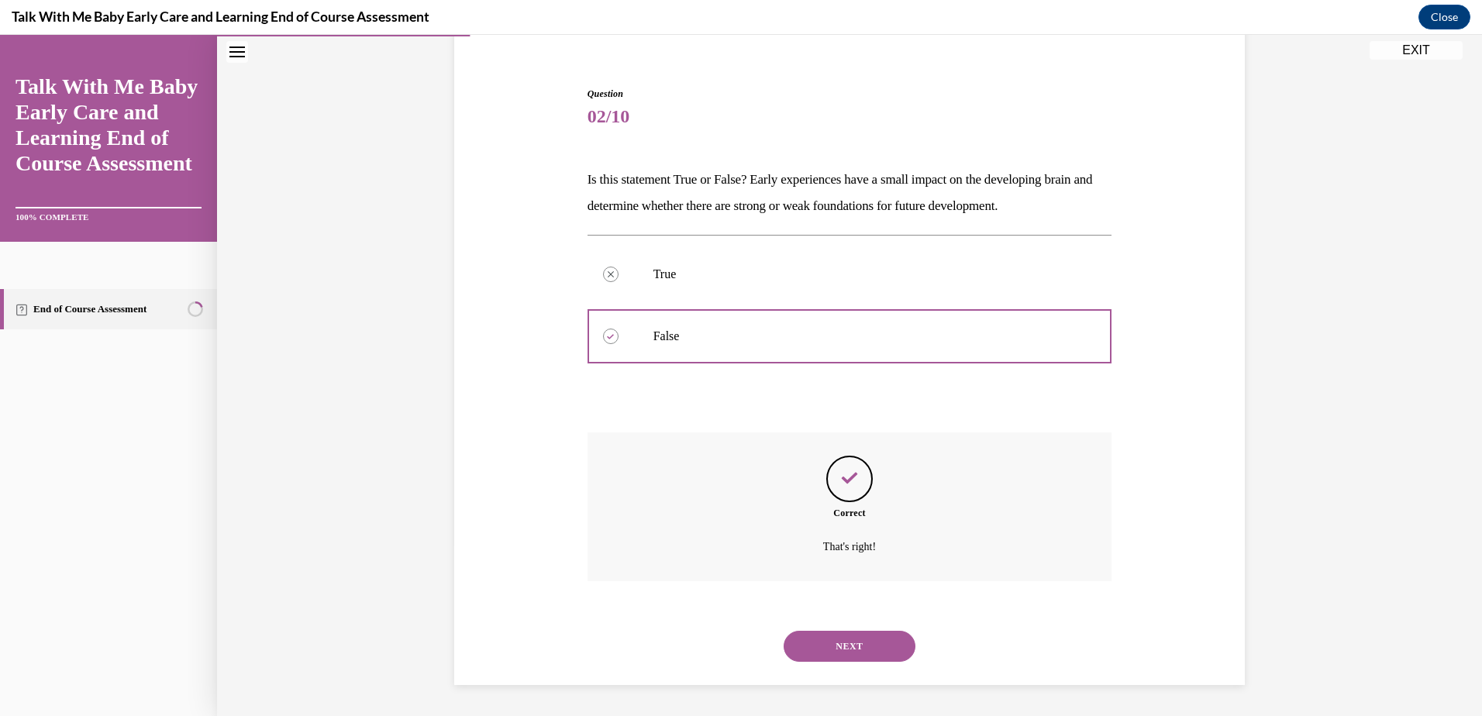
click at [854, 653] on button "NEXT" at bounding box center [850, 646] width 132 height 31
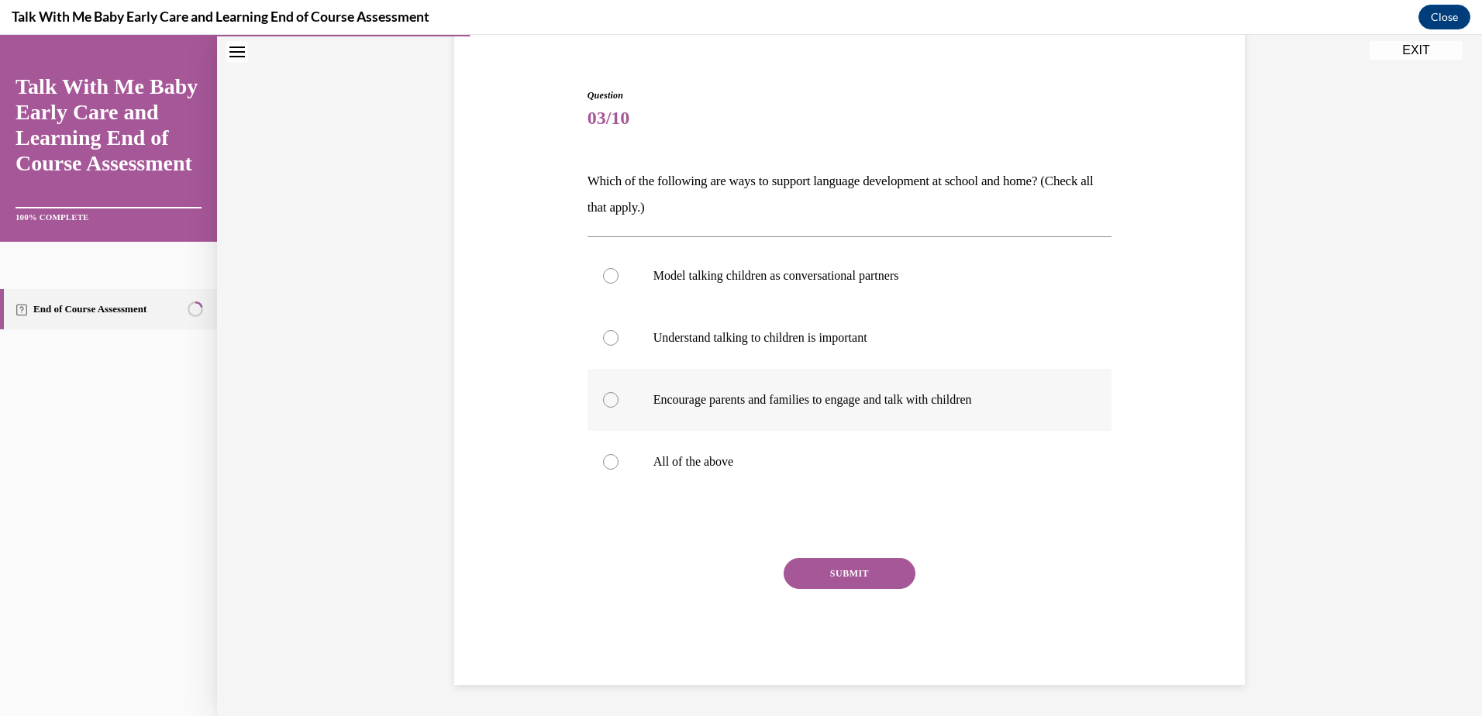
scroll to position [80, 0]
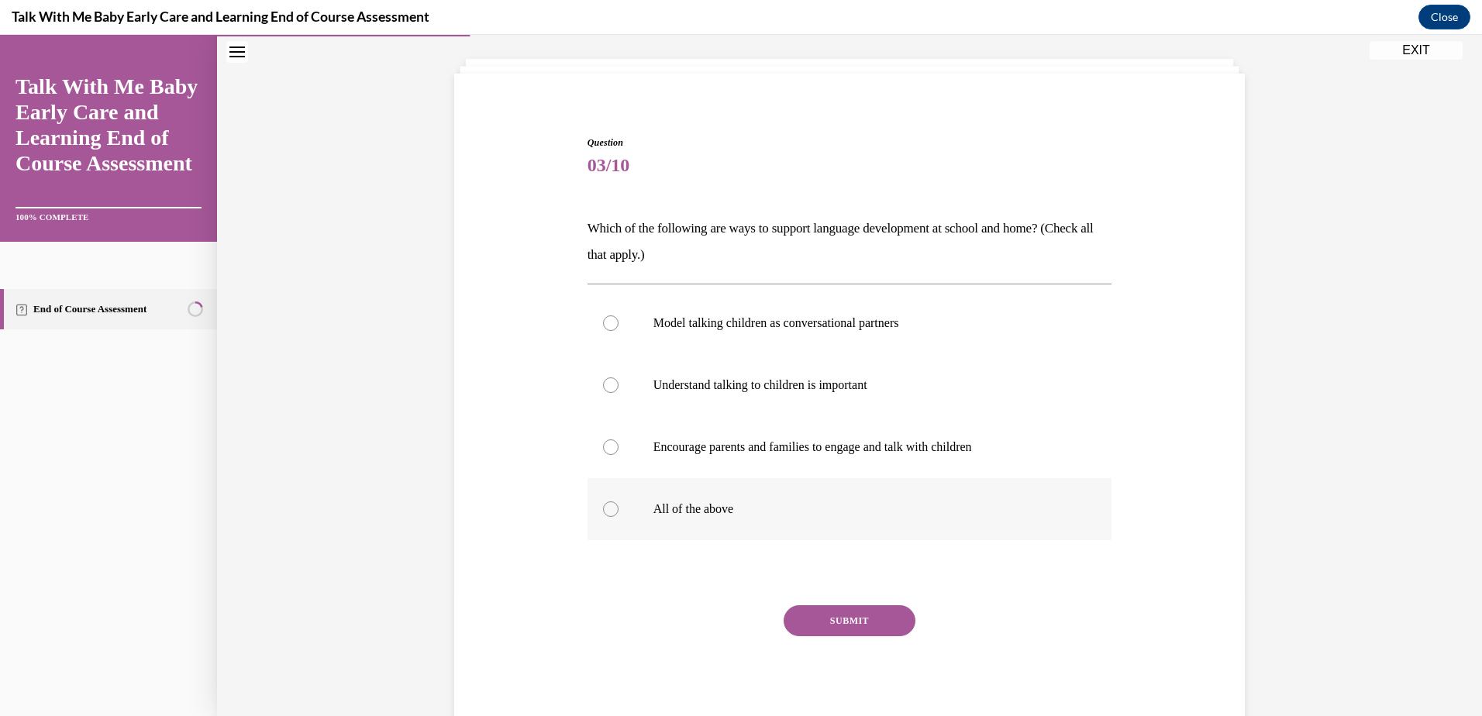
click at [603, 507] on div at bounding box center [611, 510] width 16 height 16
click at [603, 507] on input "All of the above" at bounding box center [611, 510] width 16 height 16
radio input "true"
click at [836, 624] on button "SUBMIT" at bounding box center [850, 621] width 132 height 31
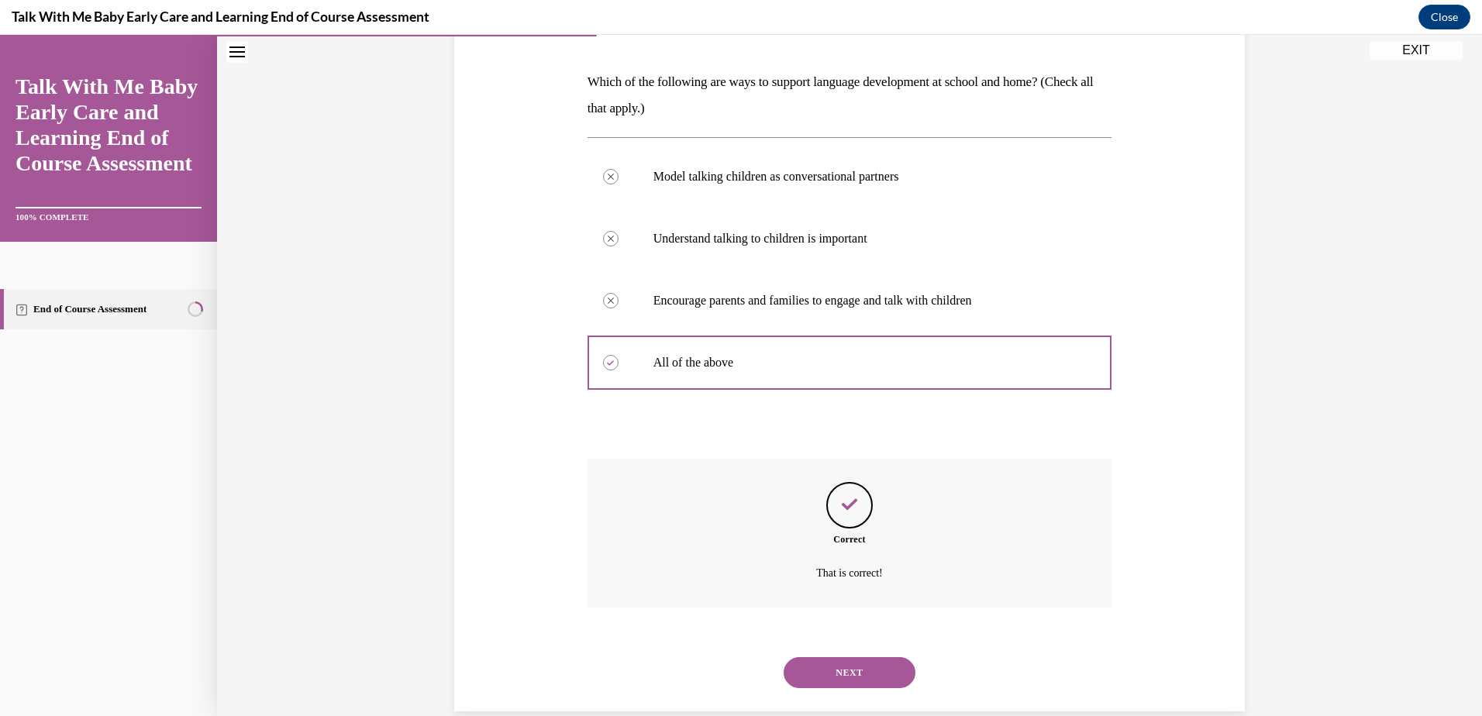
scroll to position [253, 0]
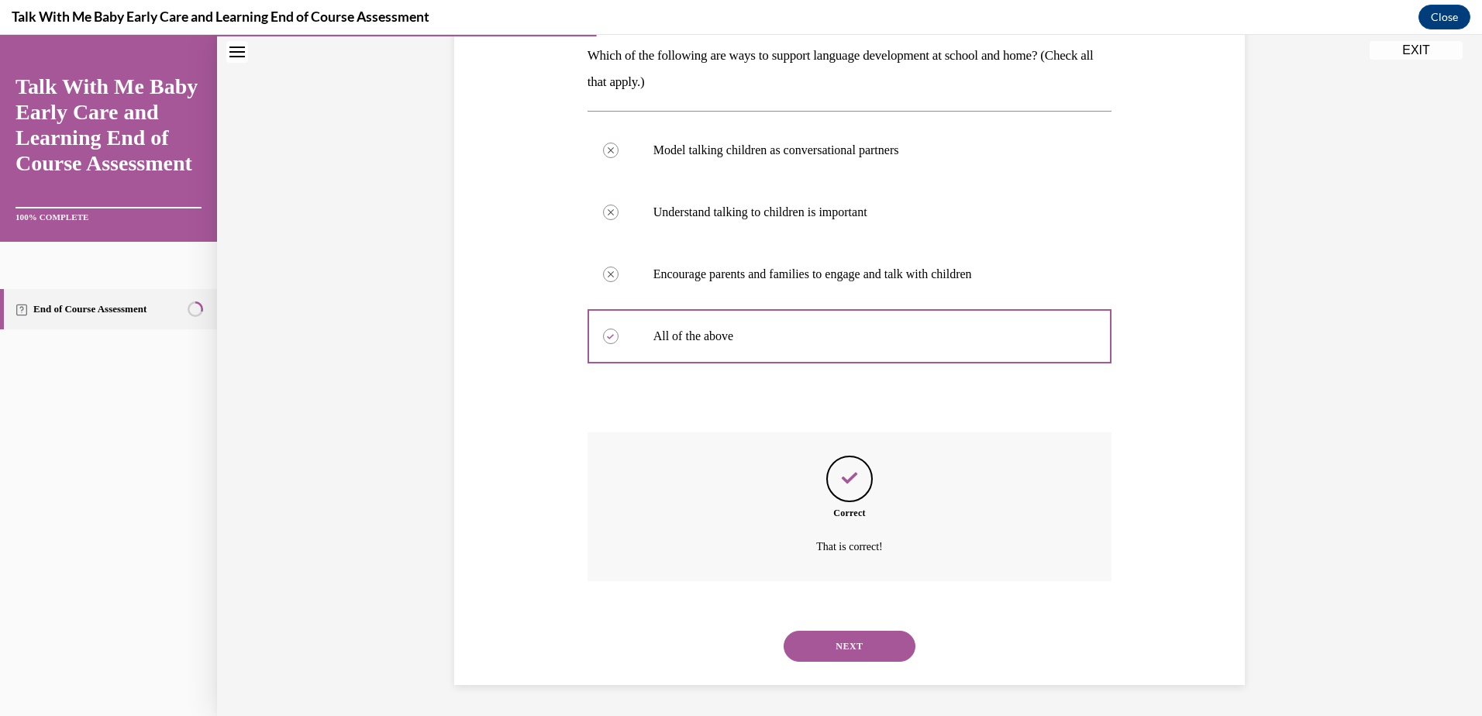
click at [873, 651] on button "NEXT" at bounding box center [850, 646] width 132 height 31
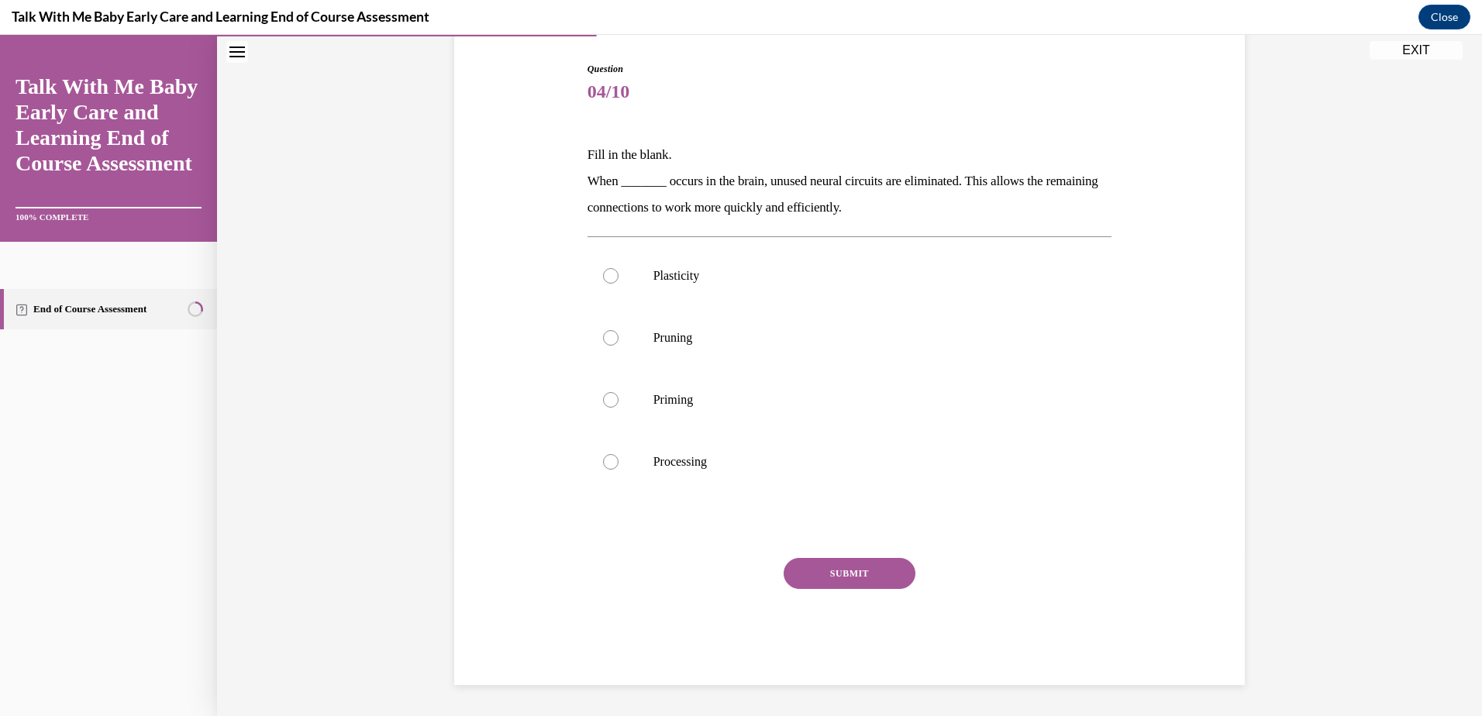
scroll to position [154, 0]
click at [603, 336] on div at bounding box center [611, 338] width 16 height 16
click at [603, 336] on input "Pruning" at bounding box center [611, 338] width 16 height 16
radio input "true"
drag, startPoint x: 850, startPoint y: 575, endPoint x: 920, endPoint y: 551, distance: 74.3
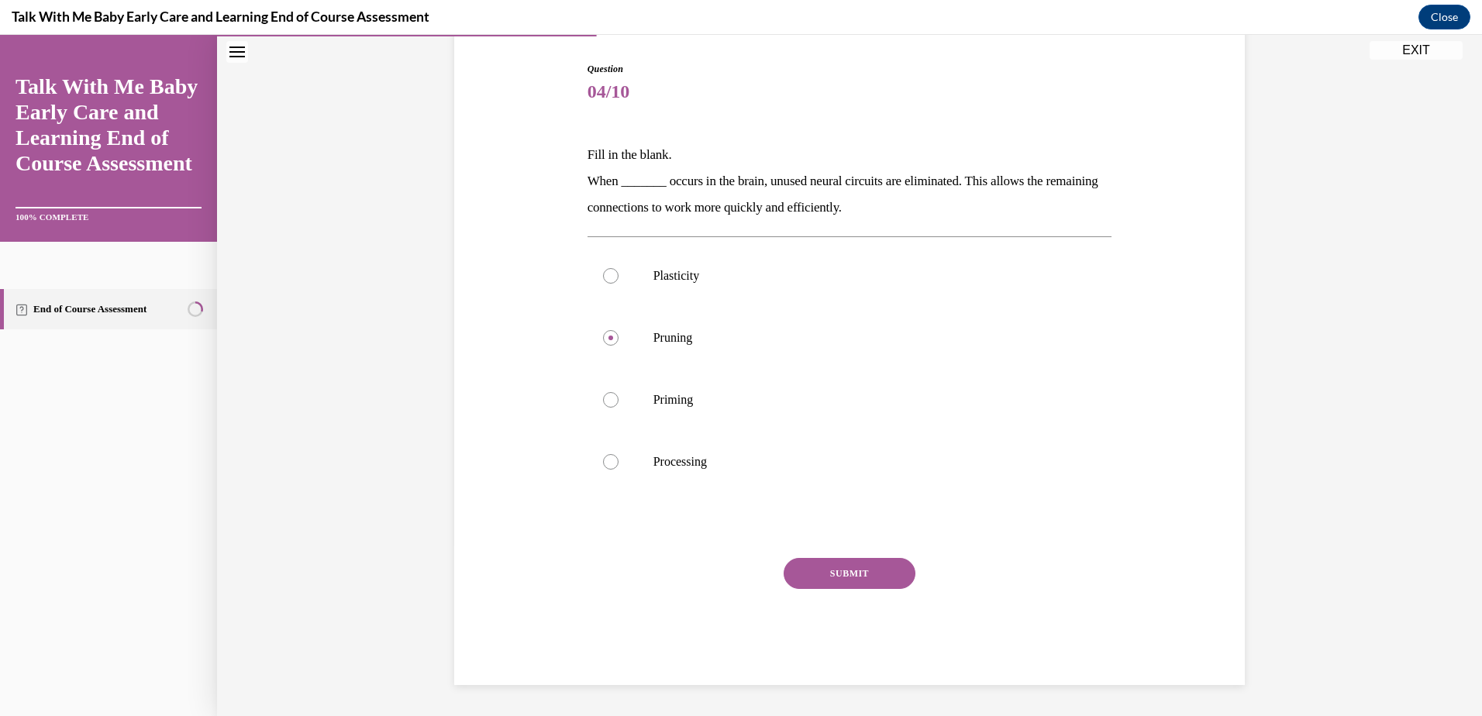
click at [850, 574] on button "SUBMIT" at bounding box center [850, 573] width 132 height 31
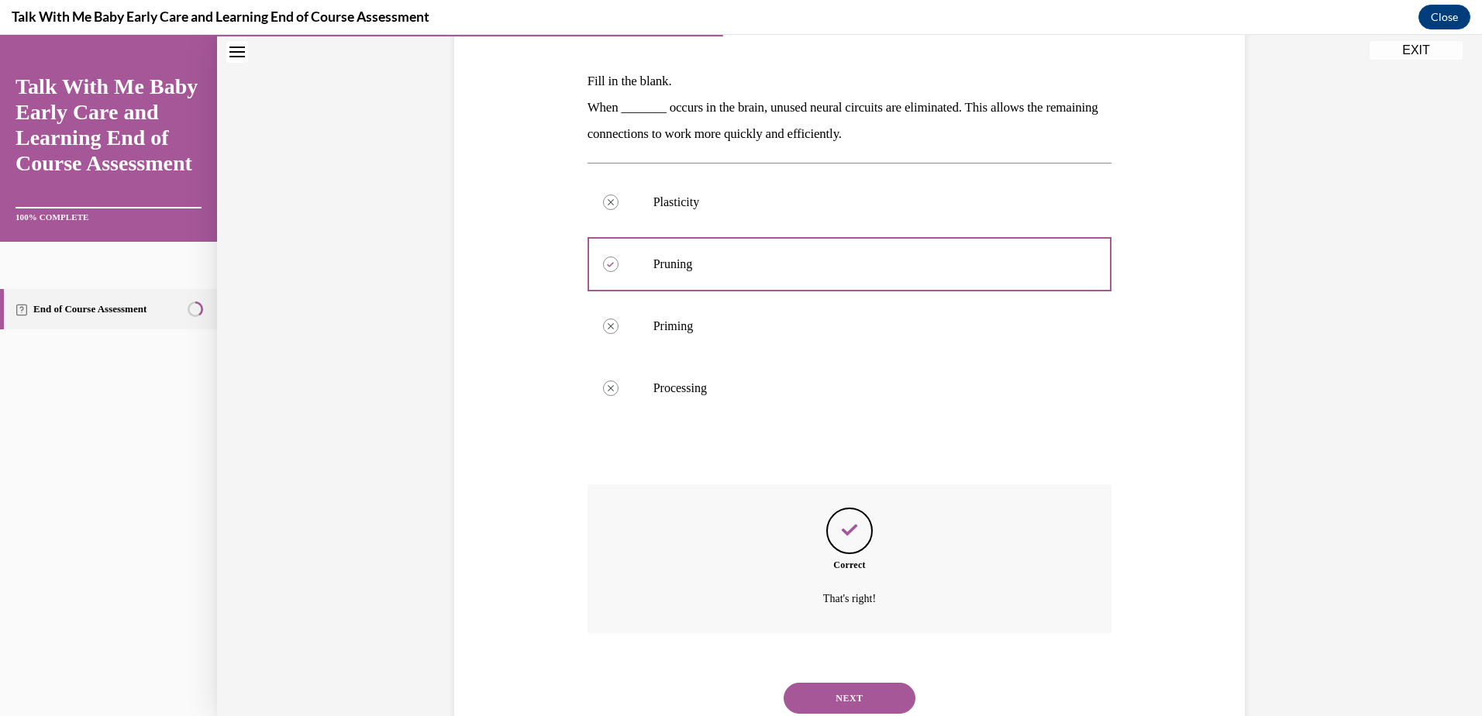
scroll to position [279, 0]
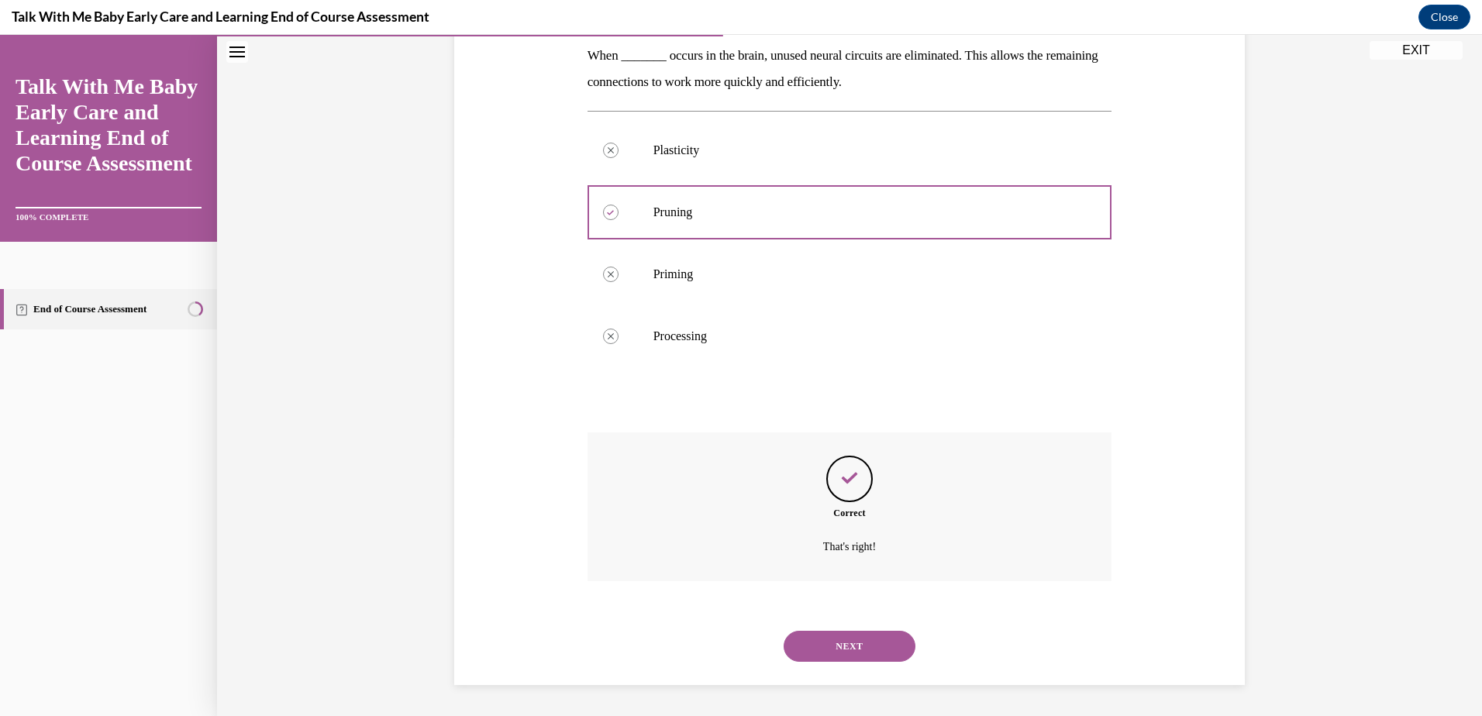
click at [875, 648] on button "NEXT" at bounding box center [850, 646] width 132 height 31
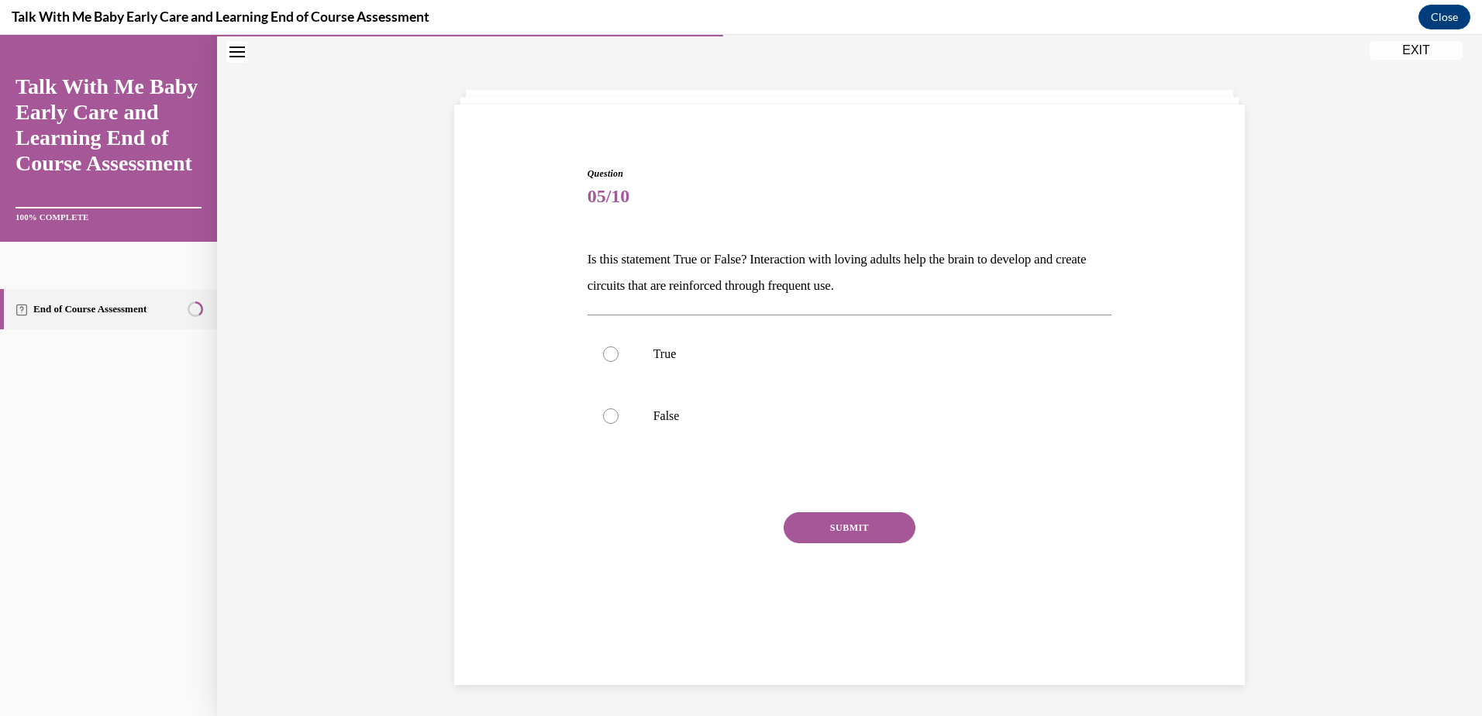
scroll to position [49, 0]
click at [596, 357] on label "True" at bounding box center [850, 354] width 525 height 62
click at [603, 357] on input "True" at bounding box center [611, 355] width 16 height 16
radio input "true"
drag, startPoint x: 843, startPoint y: 530, endPoint x: 889, endPoint y: 521, distance: 47.3
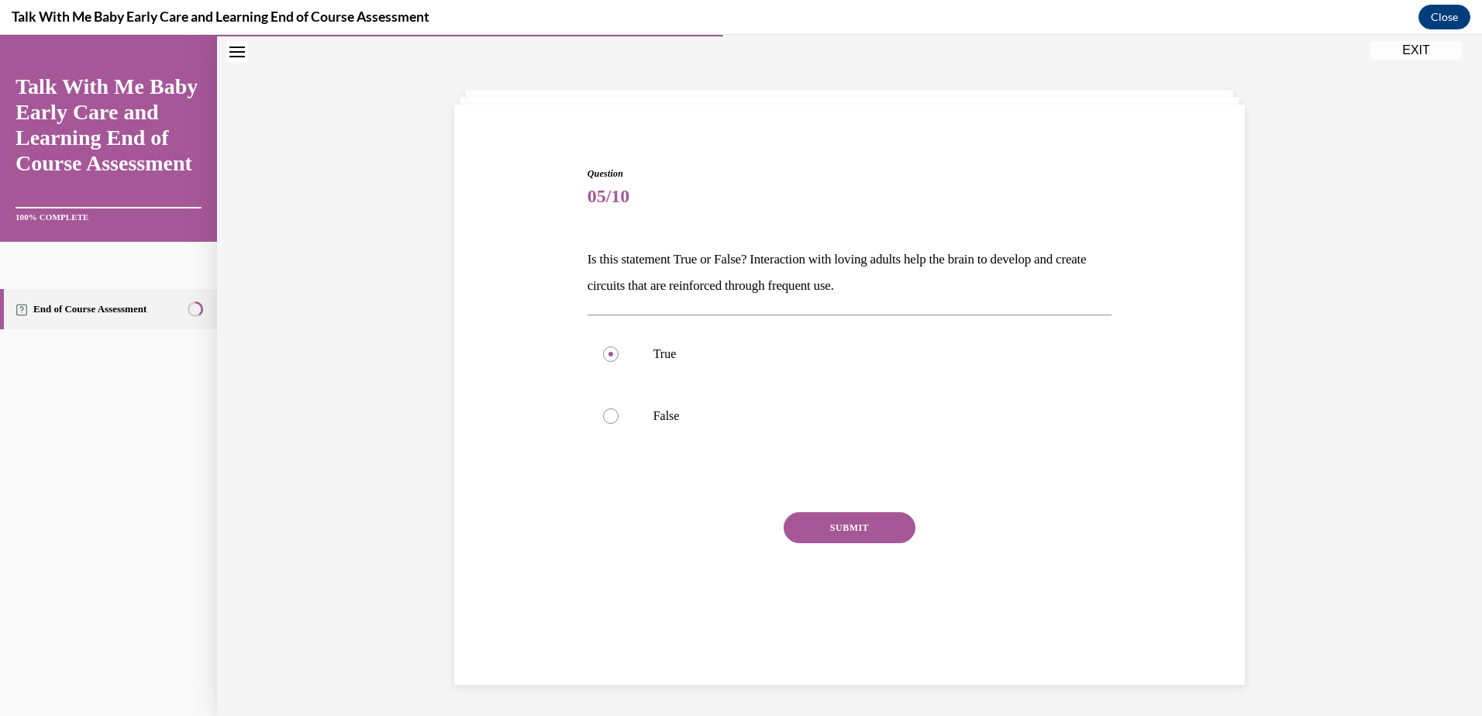
click at [846, 528] on button "SUBMIT" at bounding box center [850, 527] width 132 height 31
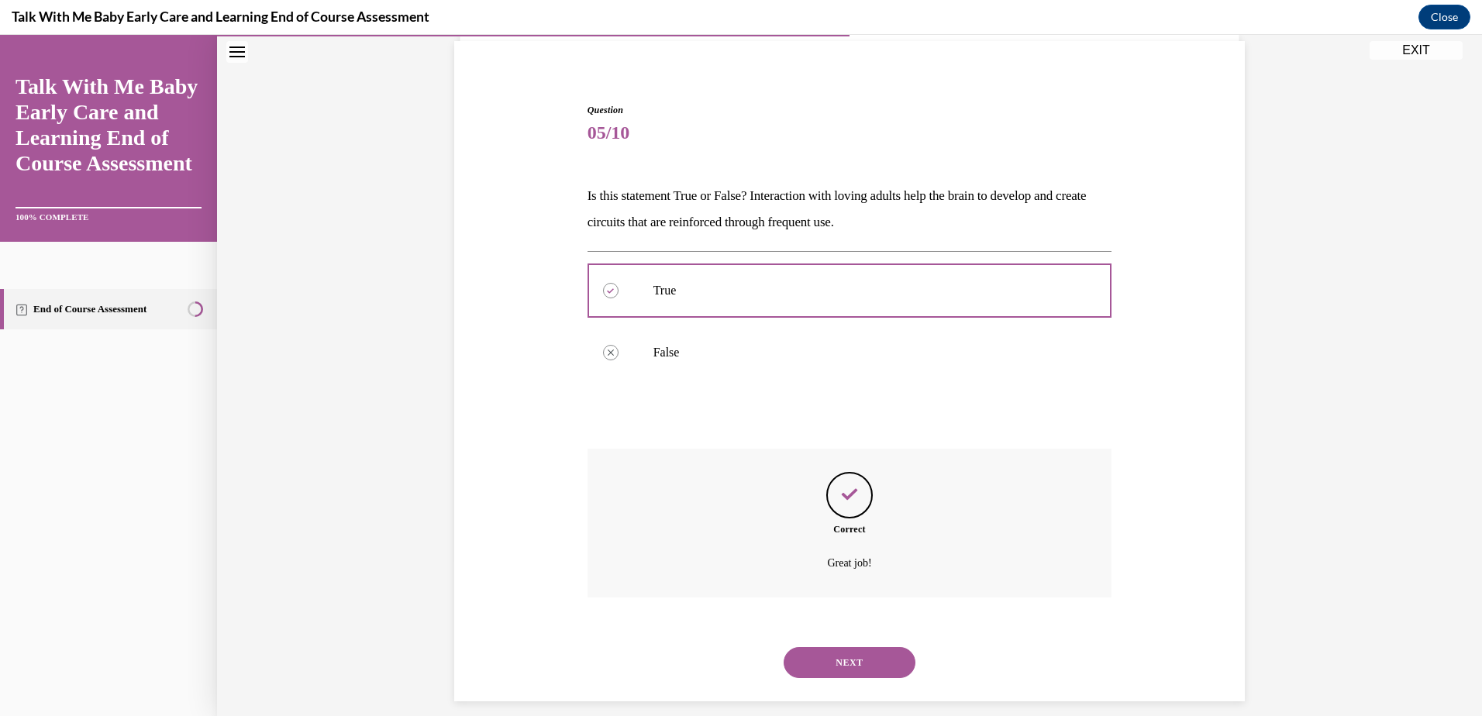
scroll to position [129, 0]
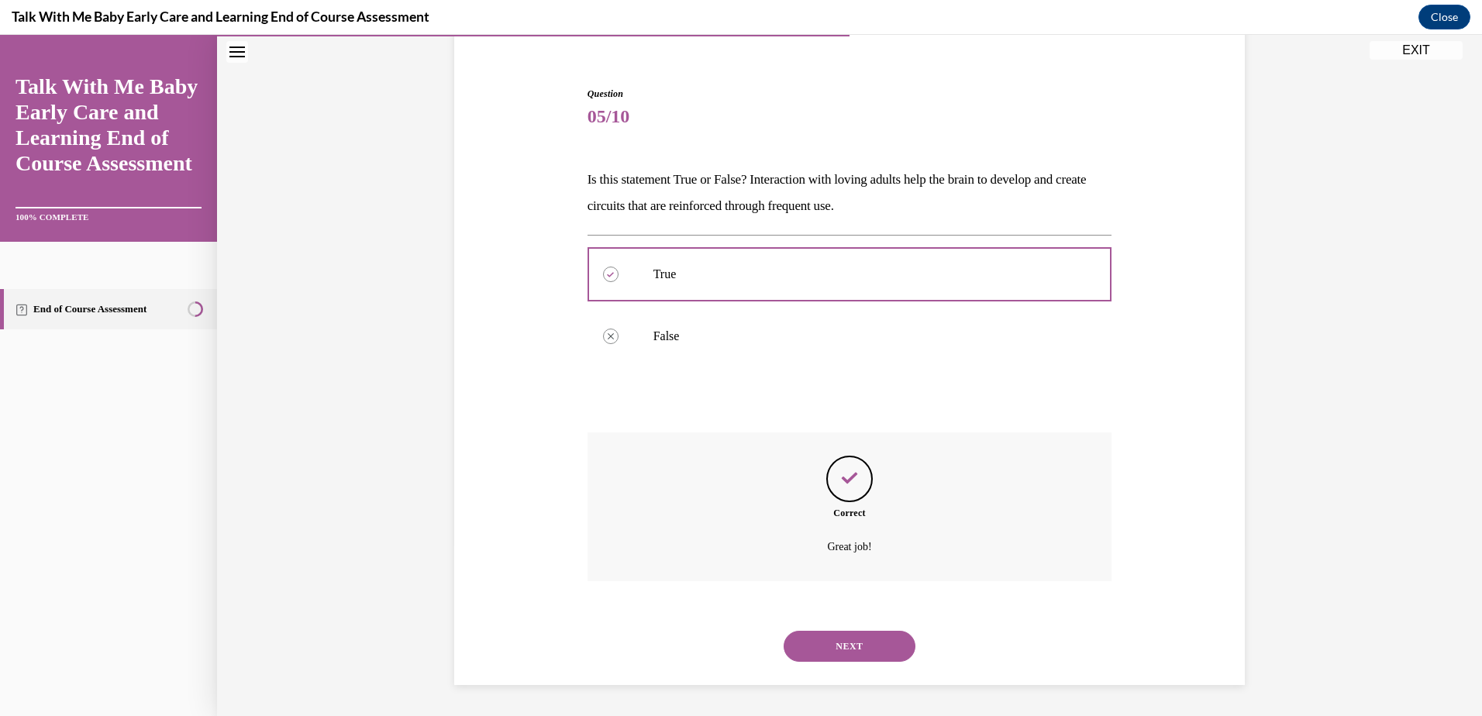
click at [866, 648] on button "NEXT" at bounding box center [850, 646] width 132 height 31
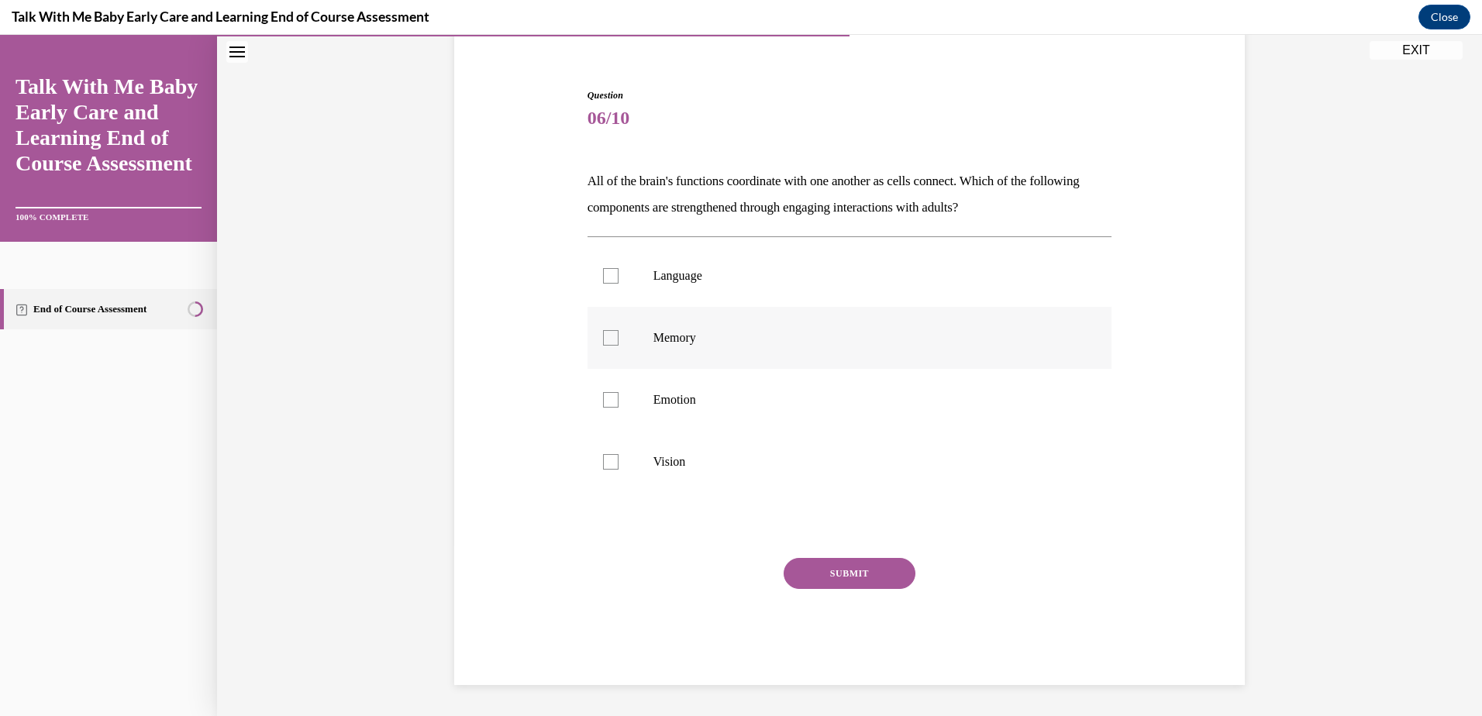
scroll to position [80, 0]
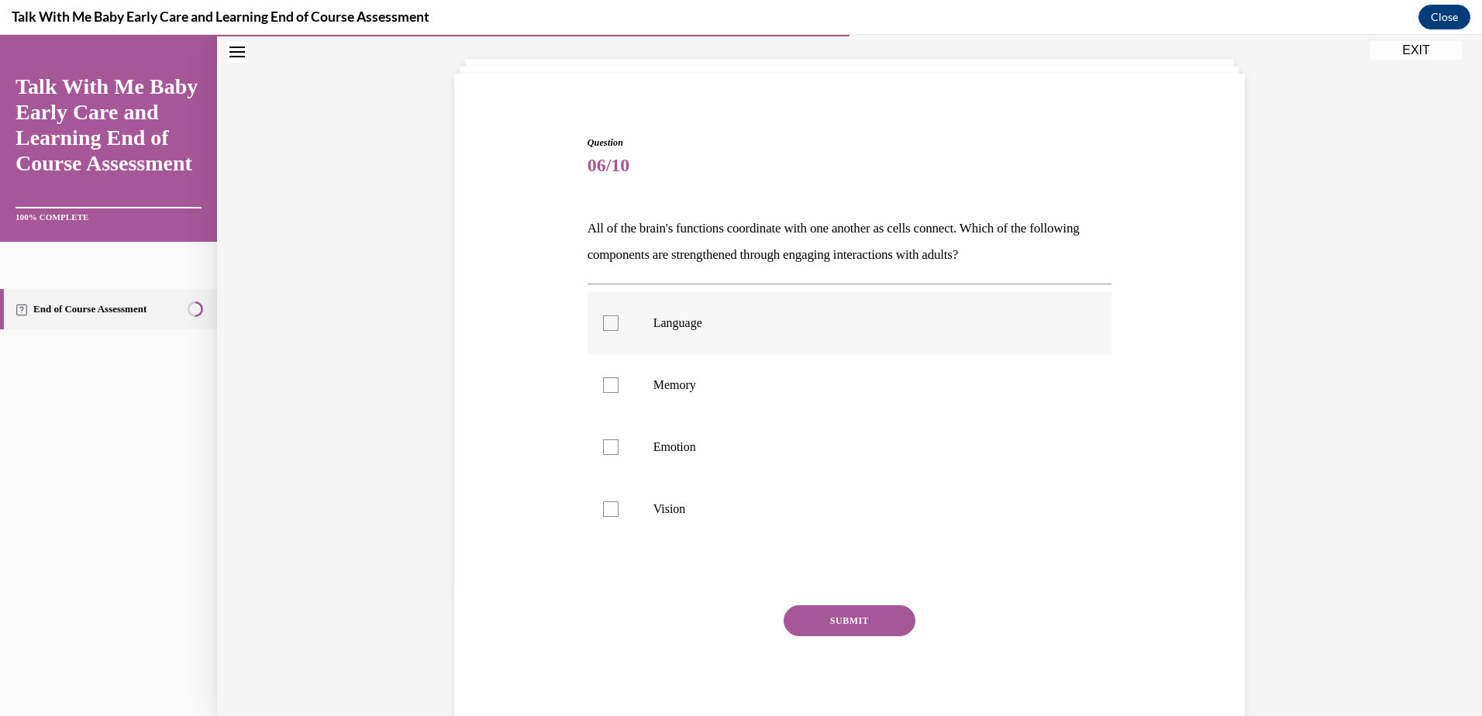
click at [594, 320] on label "Language" at bounding box center [850, 323] width 525 height 62
click at [603, 320] on input "Language" at bounding box center [611, 324] width 16 height 16
checkbox input "true"
click at [603, 385] on div at bounding box center [611, 386] width 16 height 16
click at [603, 385] on input "Memory" at bounding box center [611, 386] width 16 height 16
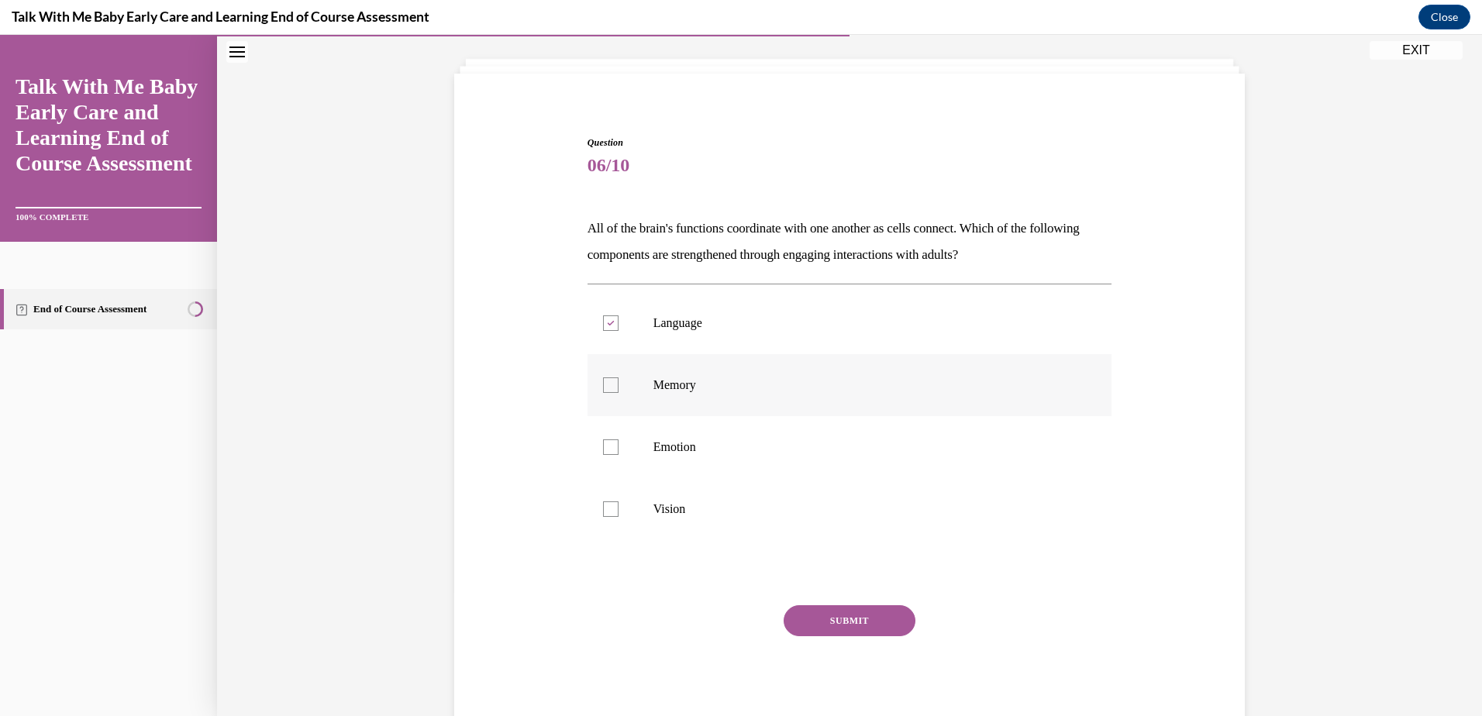
checkbox input "true"
click at [603, 451] on div at bounding box center [611, 448] width 16 height 16
click at [603, 451] on input "Emotion" at bounding box center [611, 448] width 16 height 16
checkbox input "true"
drag, startPoint x: 844, startPoint y: 622, endPoint x: 866, endPoint y: 608, distance: 25.8
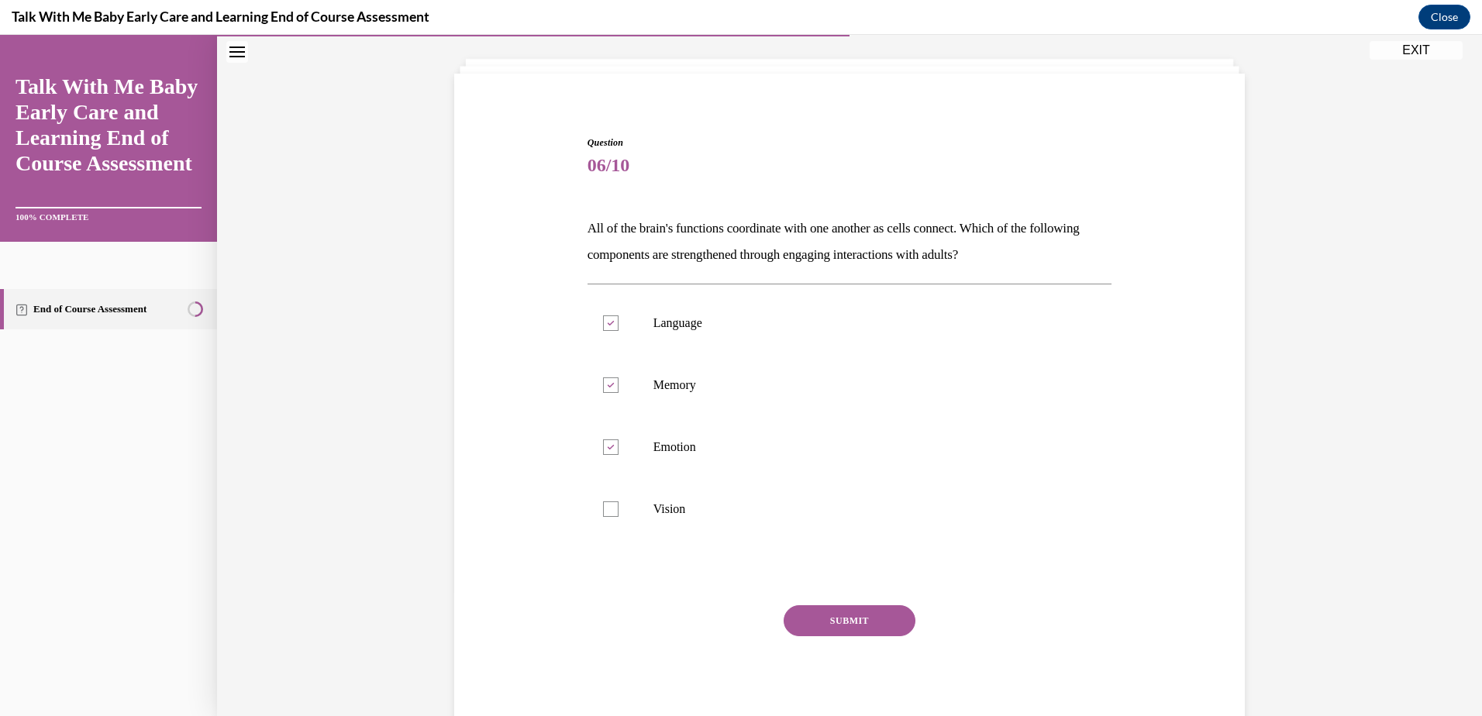
click at [844, 621] on button "SUBMIT" at bounding box center [850, 621] width 132 height 31
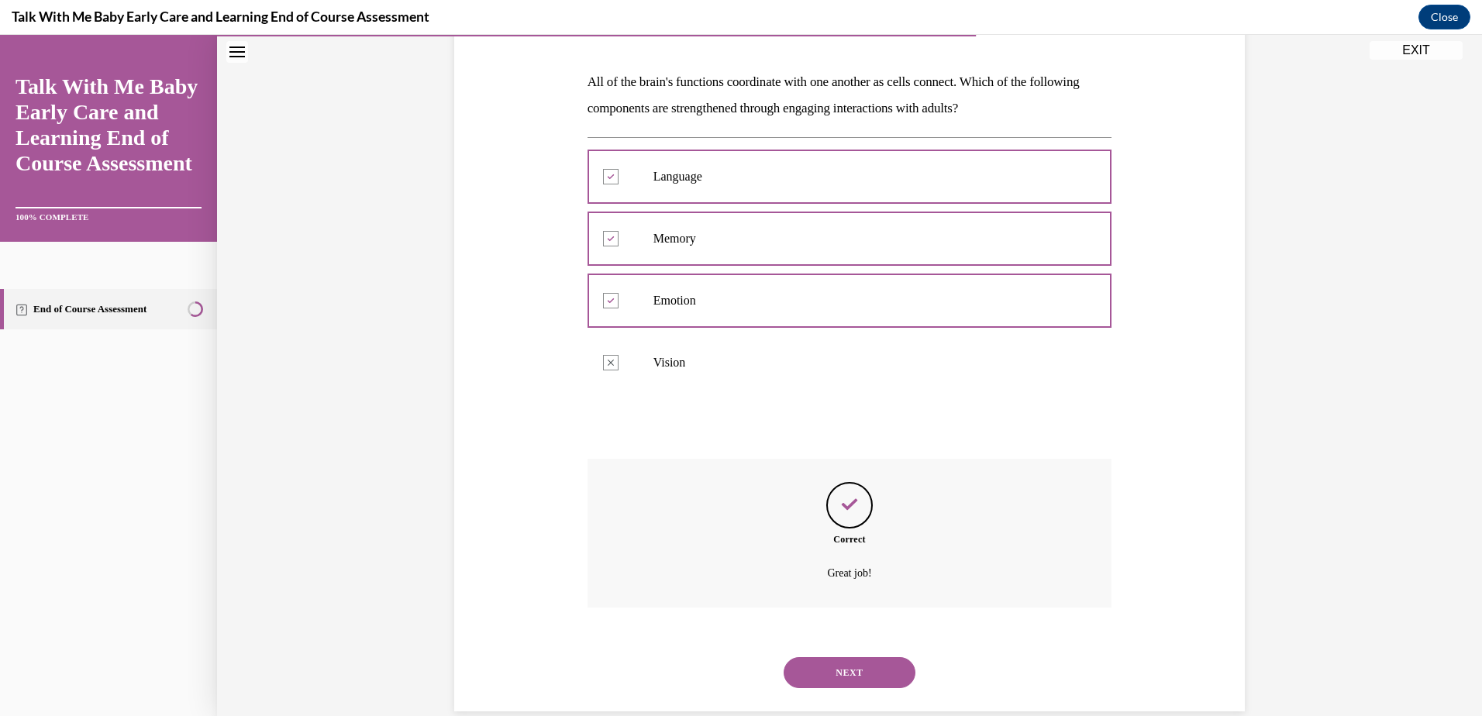
scroll to position [253, 0]
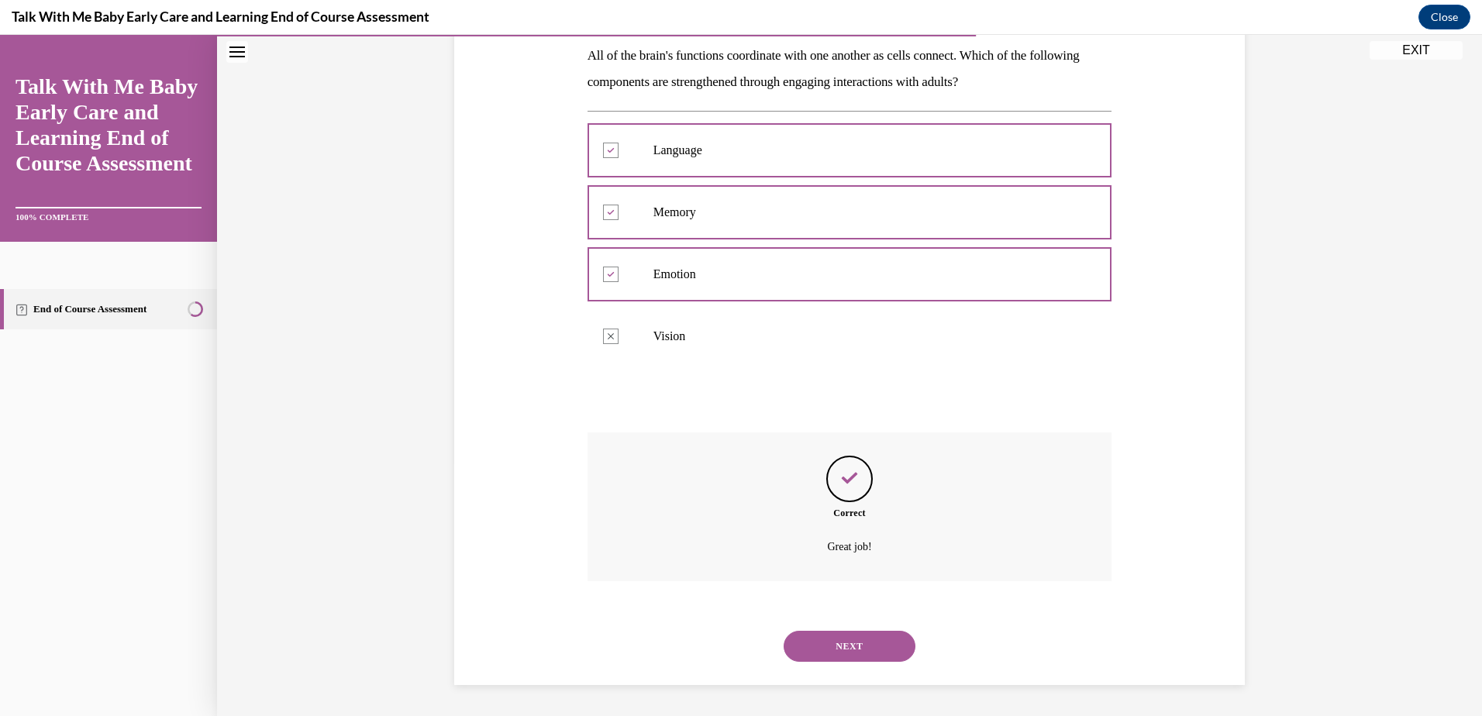
click at [868, 647] on button "NEXT" at bounding box center [850, 646] width 132 height 31
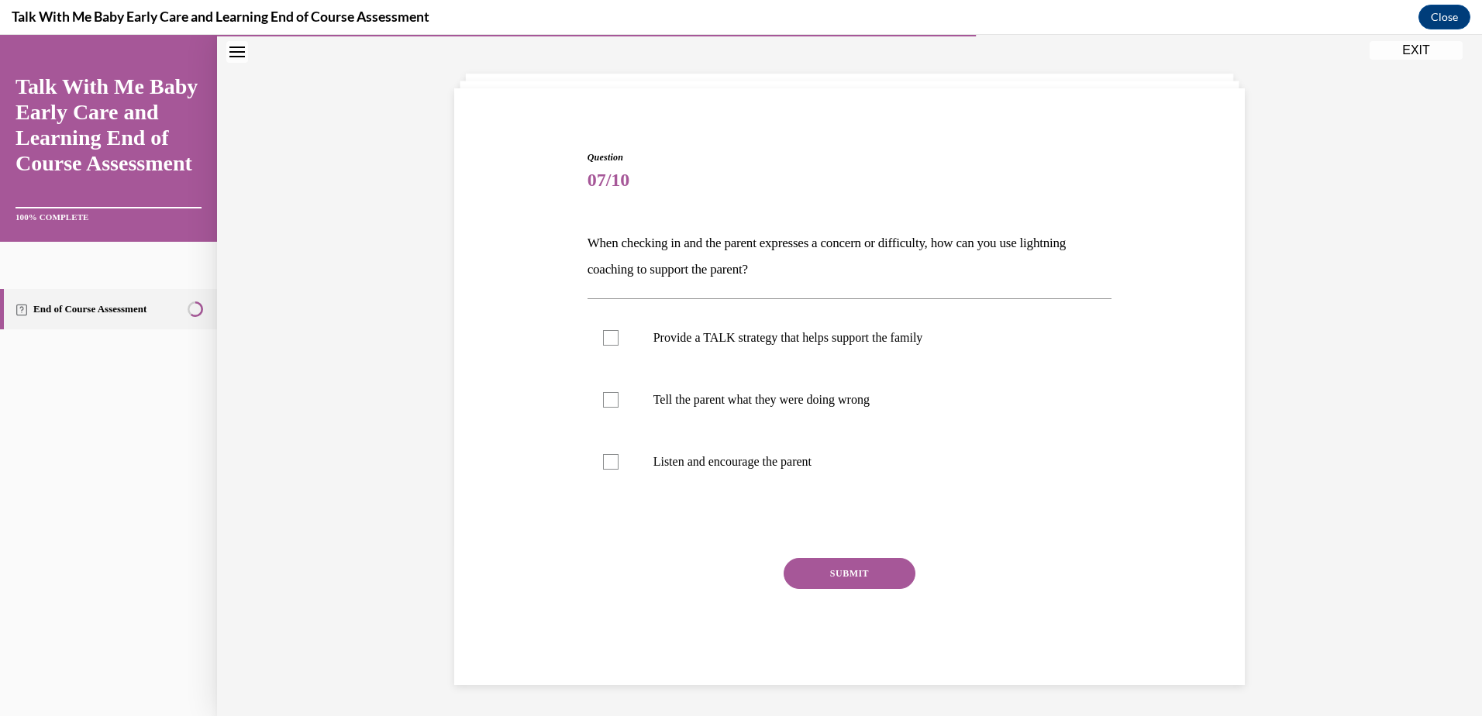
scroll to position [65, 0]
click at [606, 336] on div at bounding box center [611, 338] width 16 height 16
click at [606, 336] on input "Provide a TALK strategy that helps support the family" at bounding box center [611, 338] width 16 height 16
checkbox input "true"
click at [603, 395] on div at bounding box center [611, 400] width 16 height 16
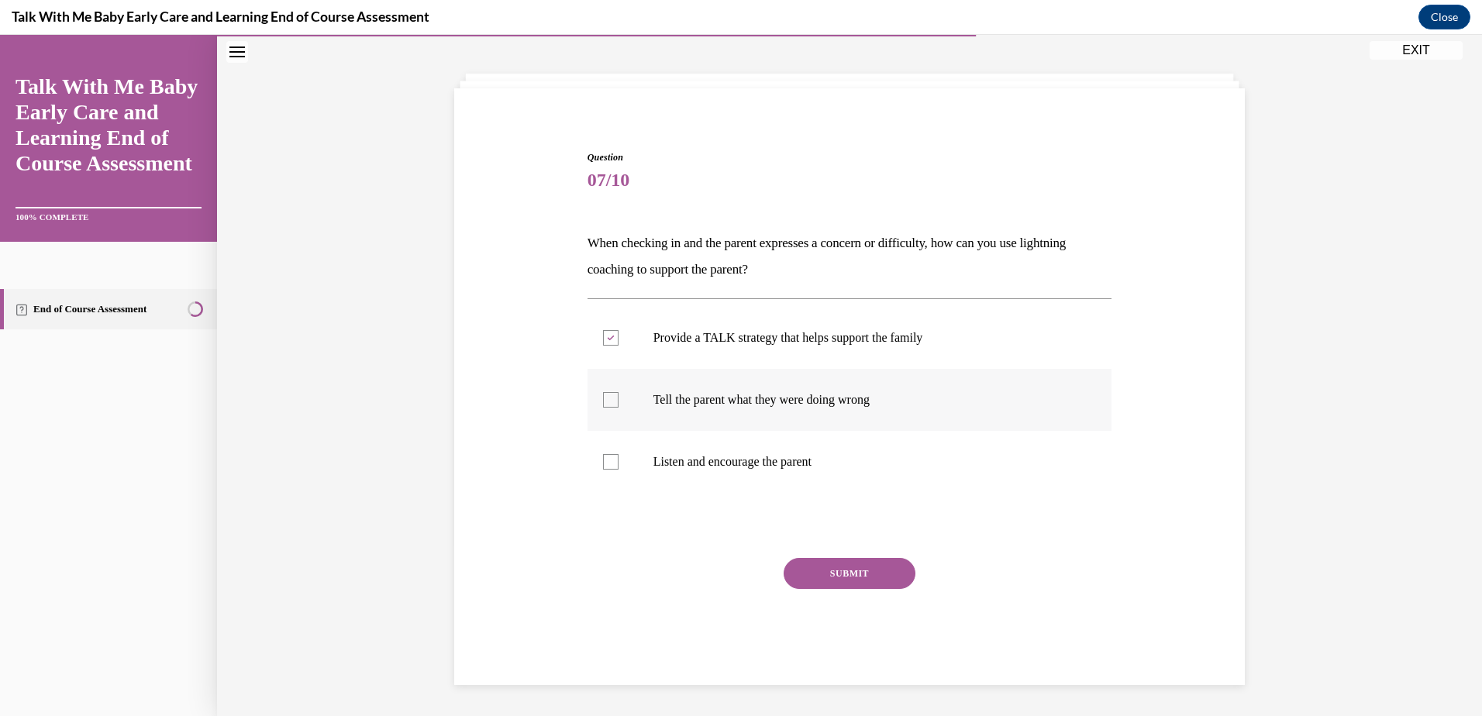
click at [603, 395] on input "Tell the parent what they were doing wrong" at bounding box center [611, 400] width 16 height 16
checkbox input "true"
drag, startPoint x: 601, startPoint y: 464, endPoint x: 619, endPoint y: 471, distance: 18.9
click at [603, 464] on div at bounding box center [611, 462] width 16 height 16
click at [603, 464] on input "Listen and encourage the parent" at bounding box center [611, 462] width 16 height 16
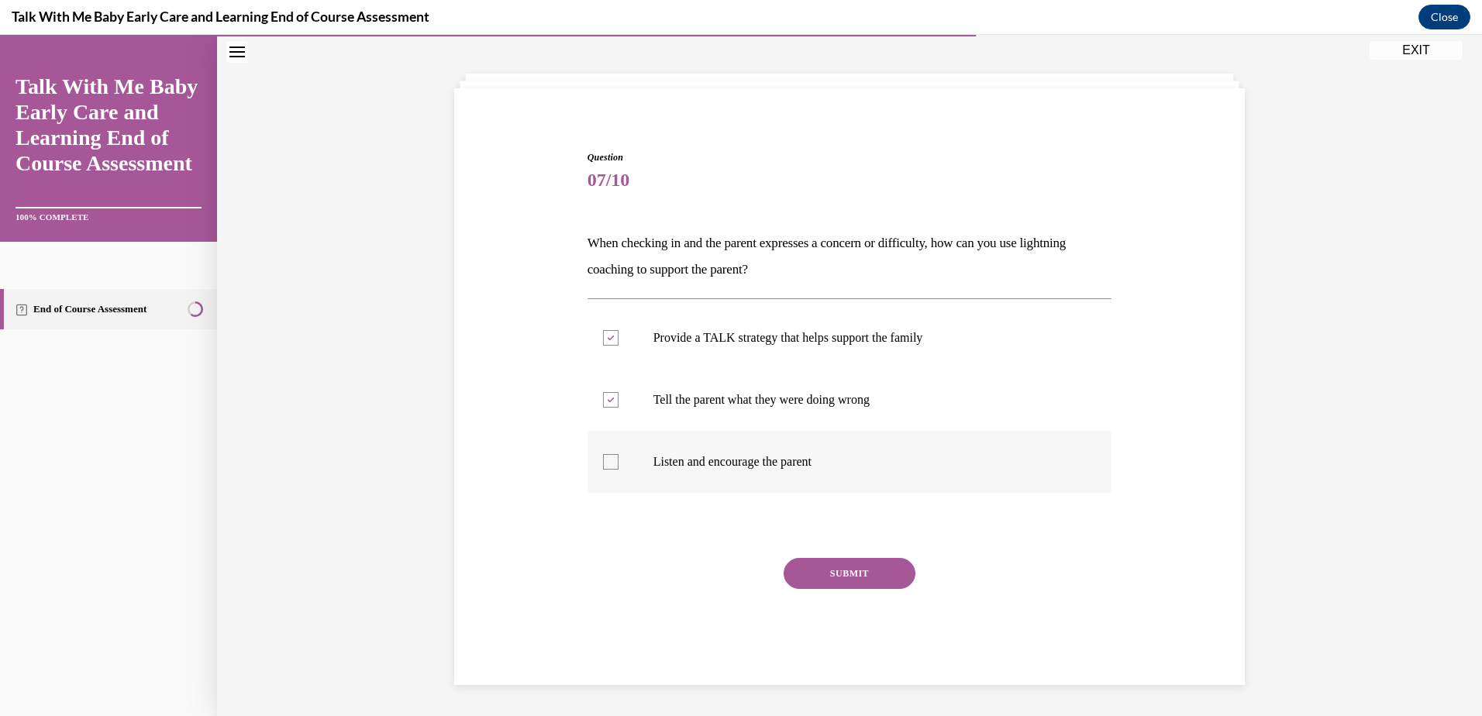
checkbox input "true"
click at [844, 570] on button "SUBMIT" at bounding box center [850, 573] width 132 height 31
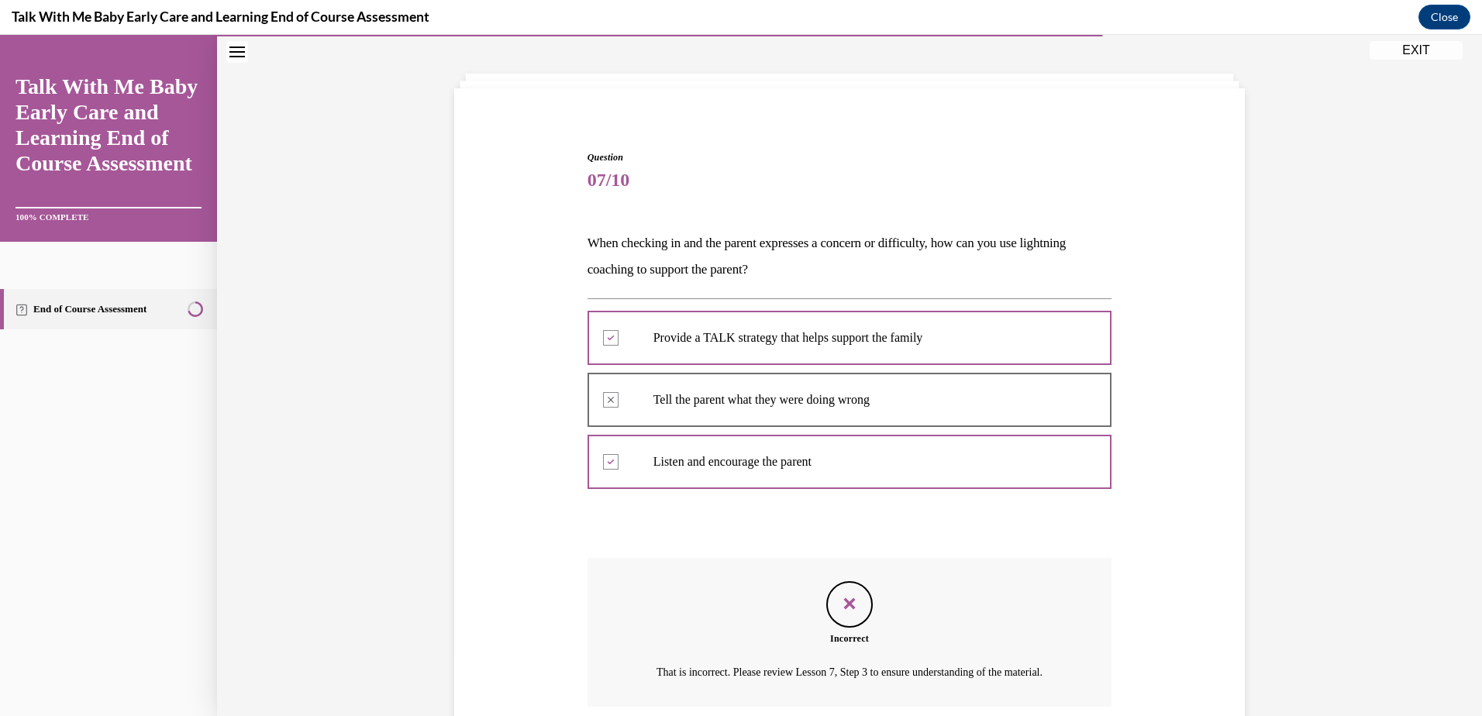
scroll to position [209, 0]
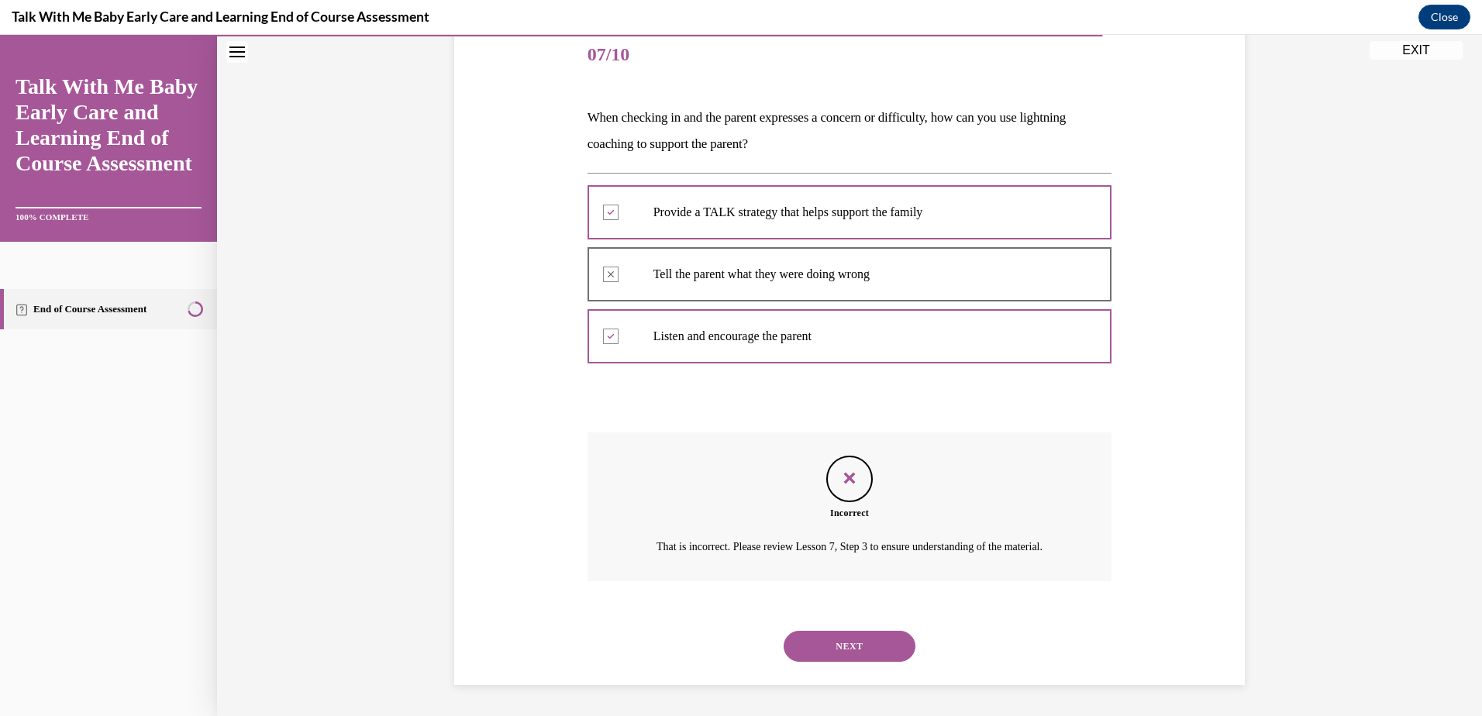
drag, startPoint x: 852, startPoint y: 644, endPoint x: 861, endPoint y: 628, distance: 18.1
click at [853, 642] on button "NEXT" at bounding box center [850, 646] width 132 height 31
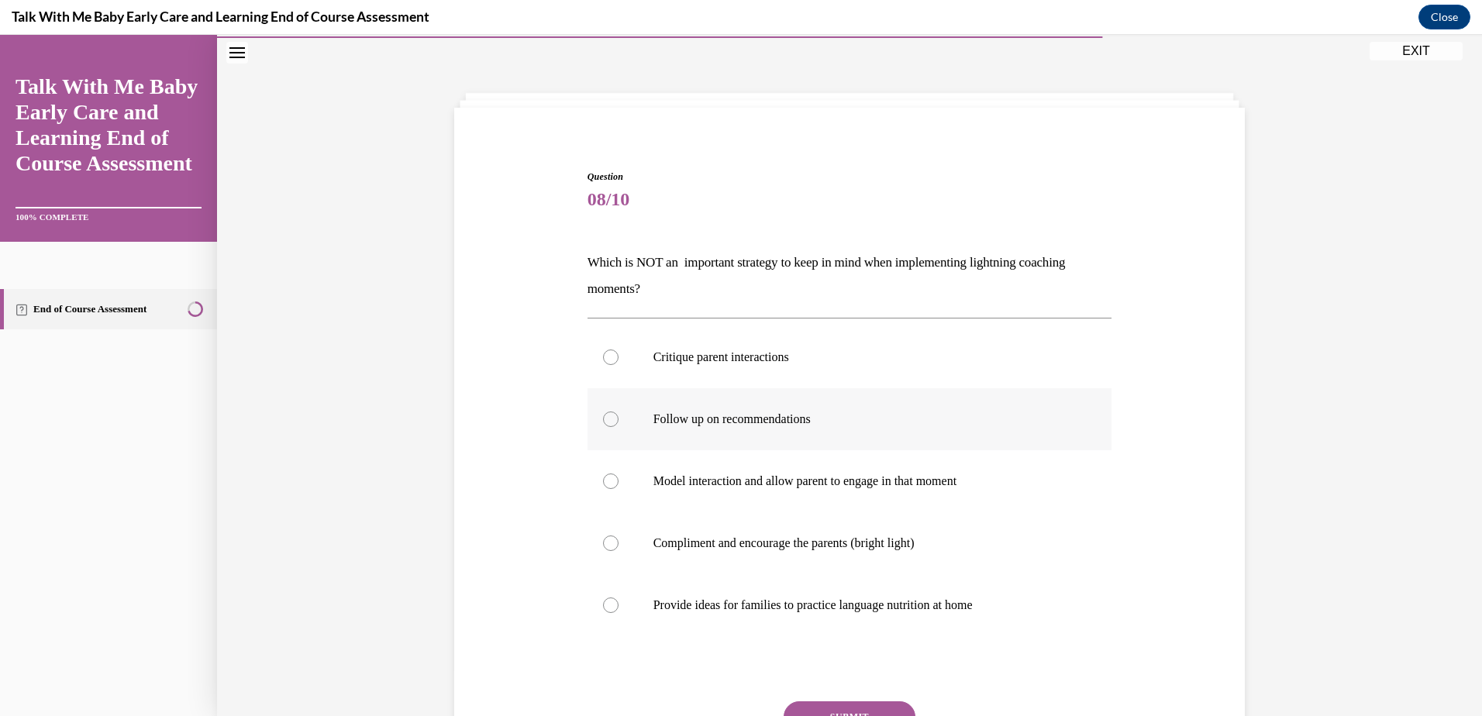
scroll to position [62, 0]
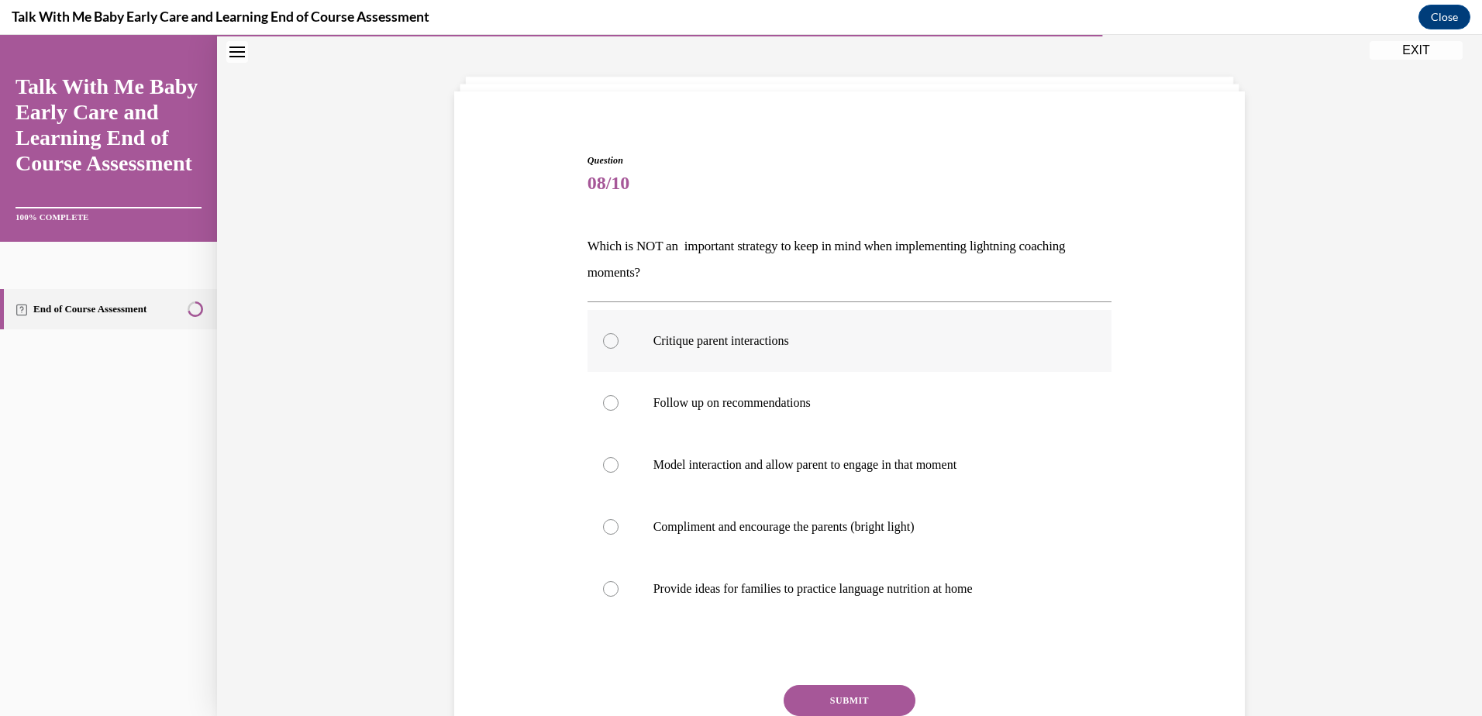
click at [589, 337] on label "Critique parent interactions" at bounding box center [850, 341] width 525 height 62
click at [603, 337] on input "Critique parent interactions" at bounding box center [611, 341] width 16 height 16
radio input "true"
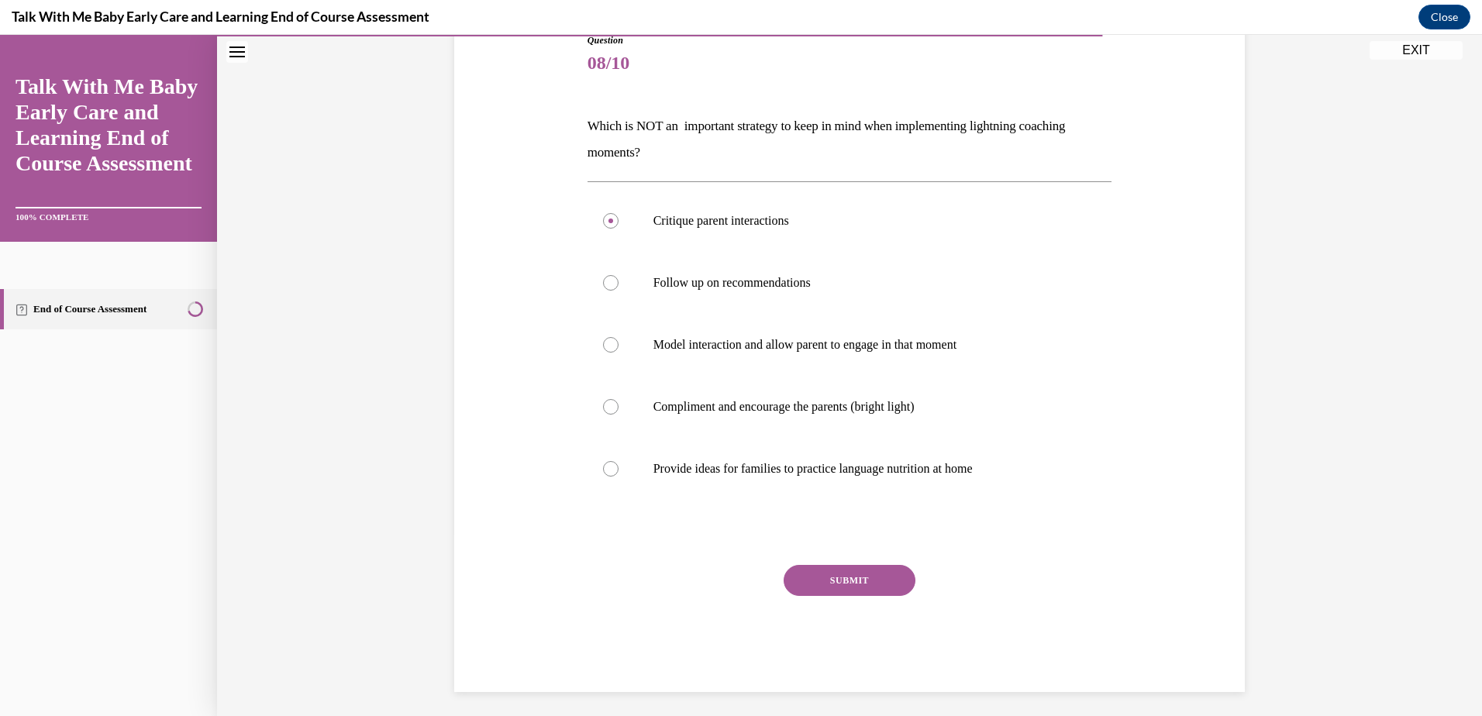
scroll to position [189, 0]
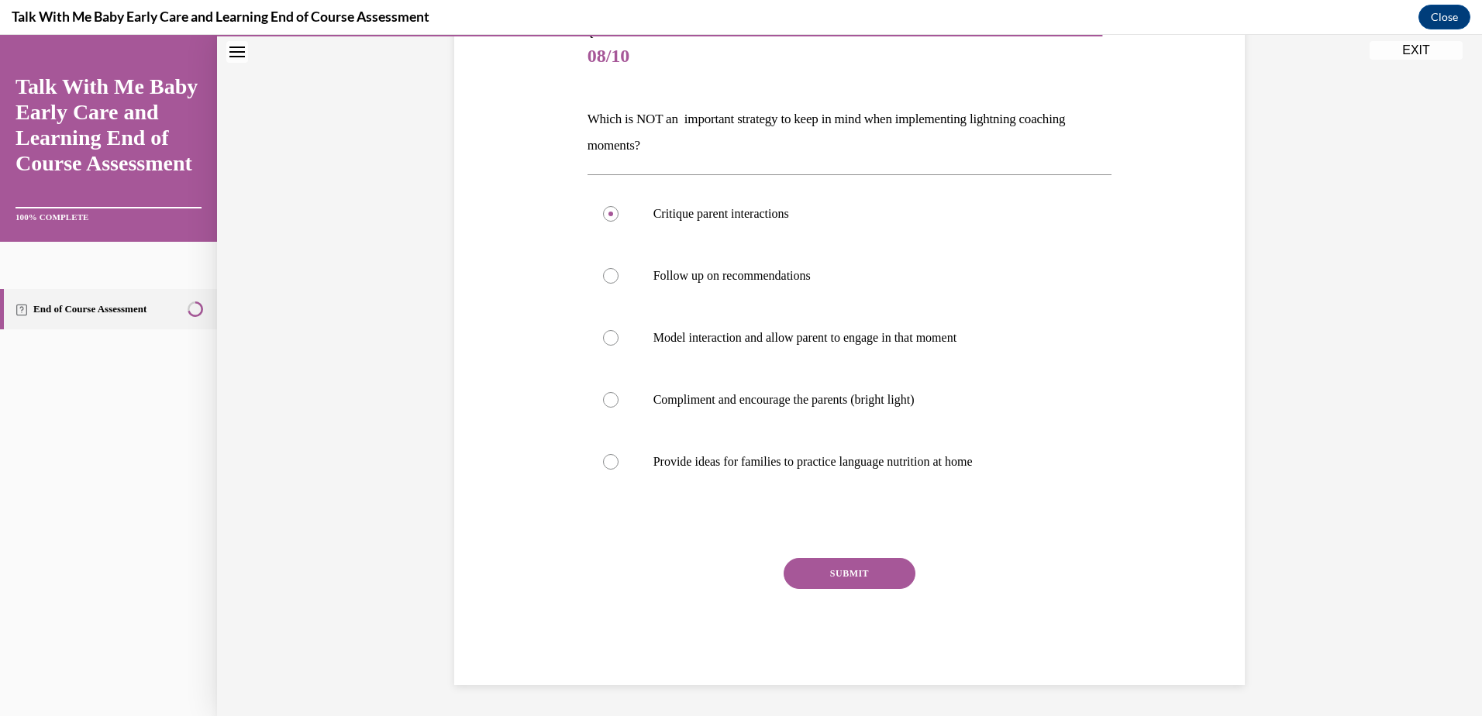
click at [870, 572] on button "SUBMIT" at bounding box center [850, 573] width 132 height 31
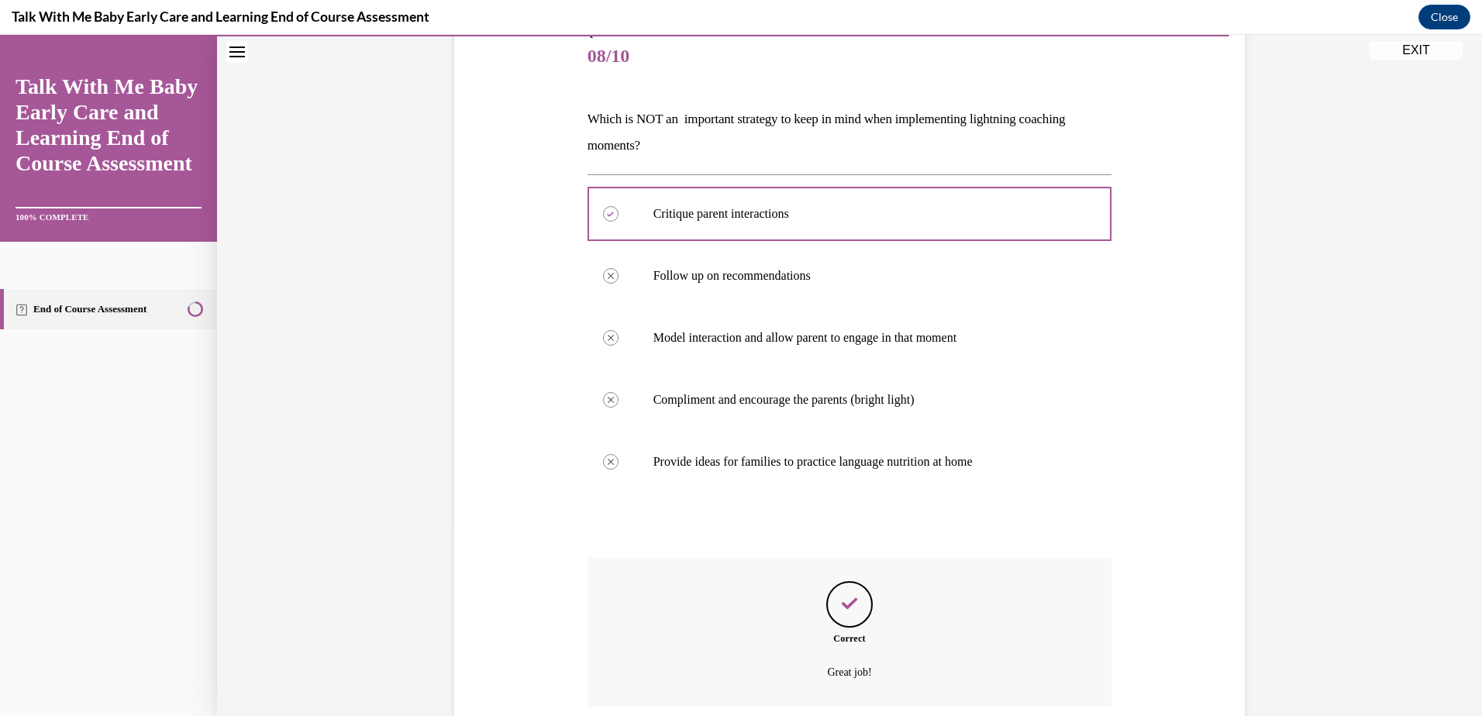
scroll to position [315, 0]
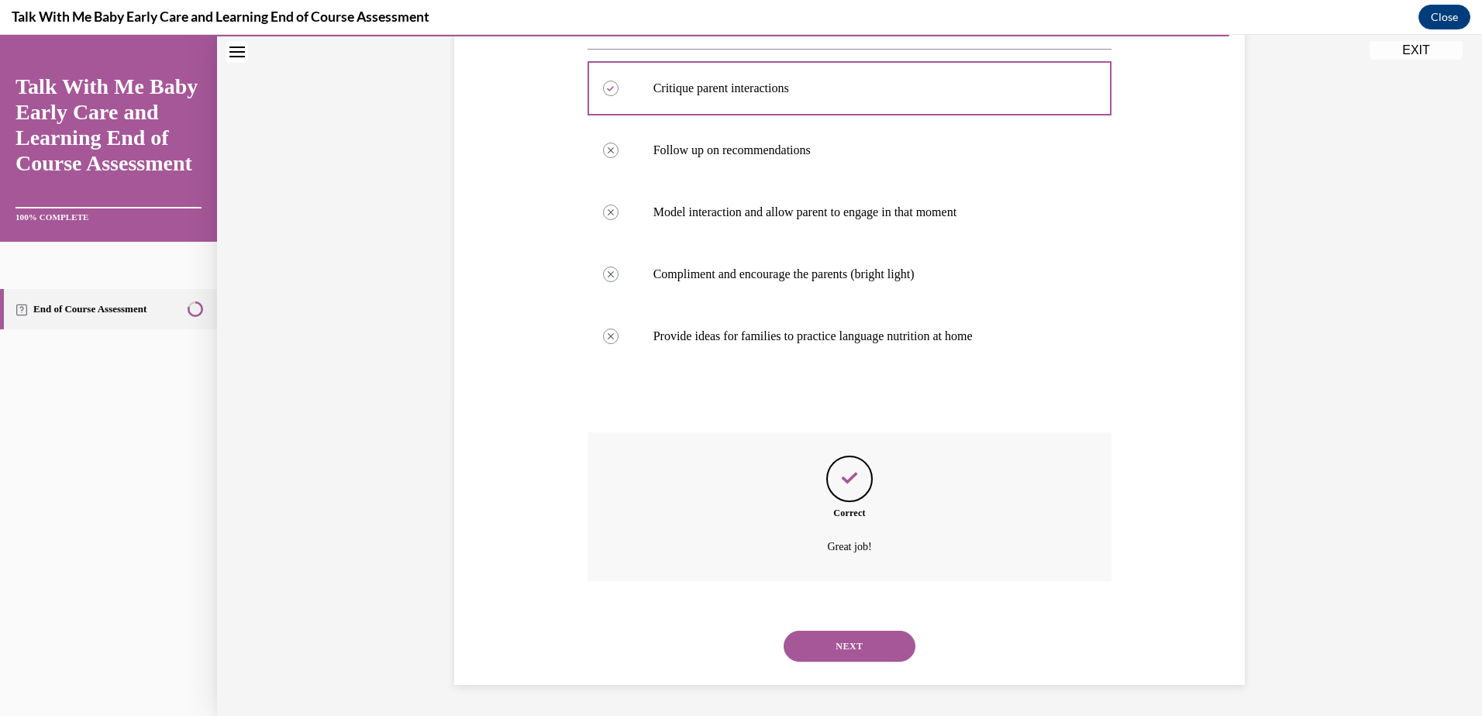
click at [882, 646] on button "NEXT" at bounding box center [850, 646] width 132 height 31
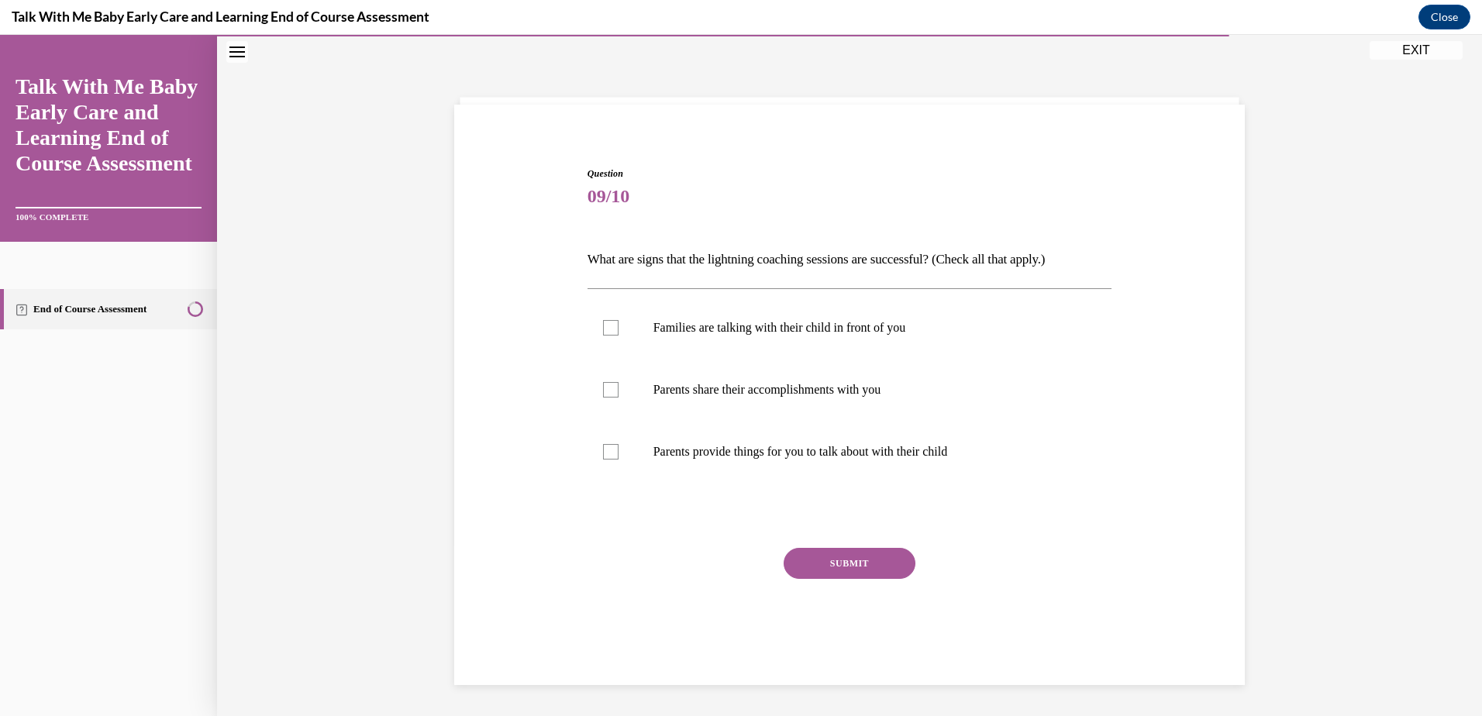
scroll to position [49, 0]
click at [605, 325] on div at bounding box center [611, 328] width 16 height 16
click at [605, 325] on input "Families are talking with their child in front of you" at bounding box center [611, 328] width 16 height 16
checkbox input "true"
click at [598, 399] on label "Parents share their accomplishments with you" at bounding box center [850, 390] width 525 height 62
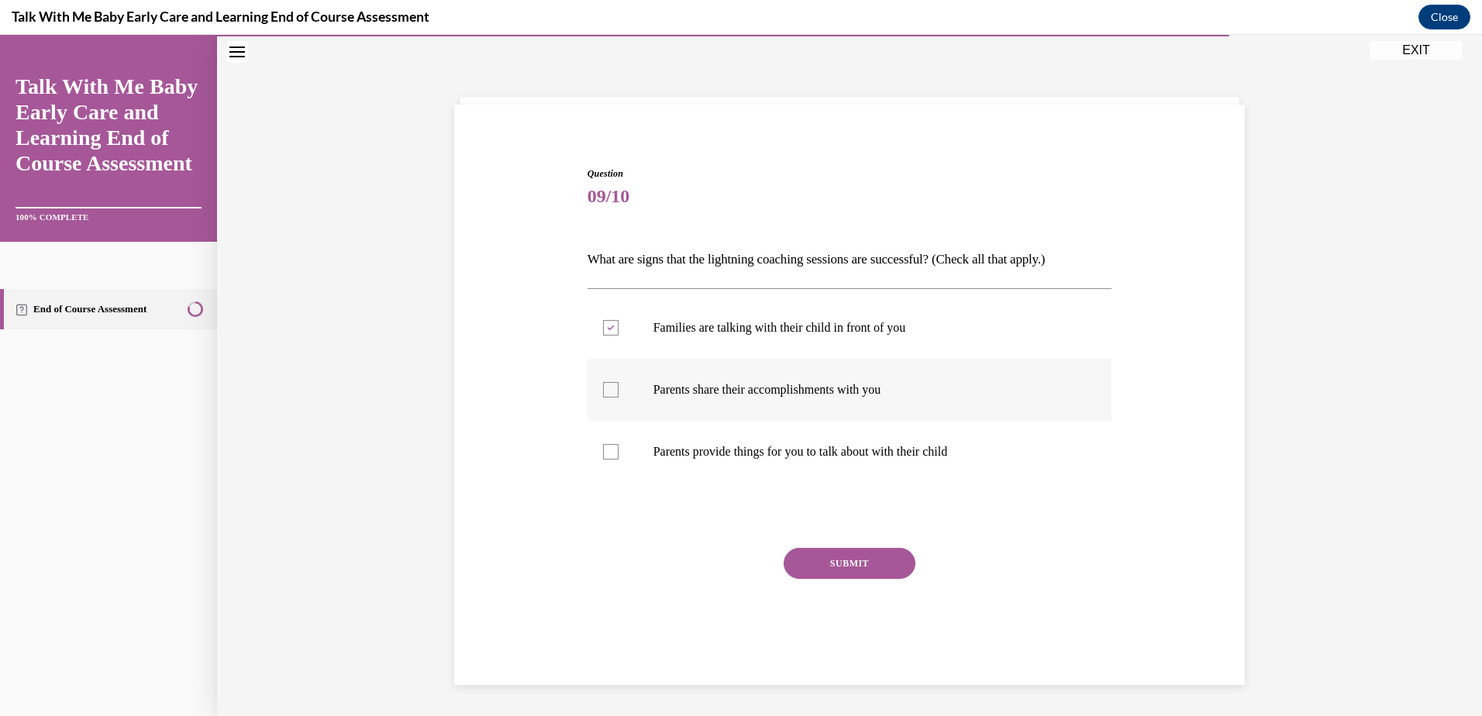
click at [603, 398] on input "Parents share their accomplishments with you" at bounding box center [611, 390] width 16 height 16
checkbox input "true"
click at [608, 450] on div at bounding box center [611, 452] width 16 height 16
click at [608, 450] on input "Parents provide things for you to talk about with their child" at bounding box center [611, 452] width 16 height 16
checkbox input "true"
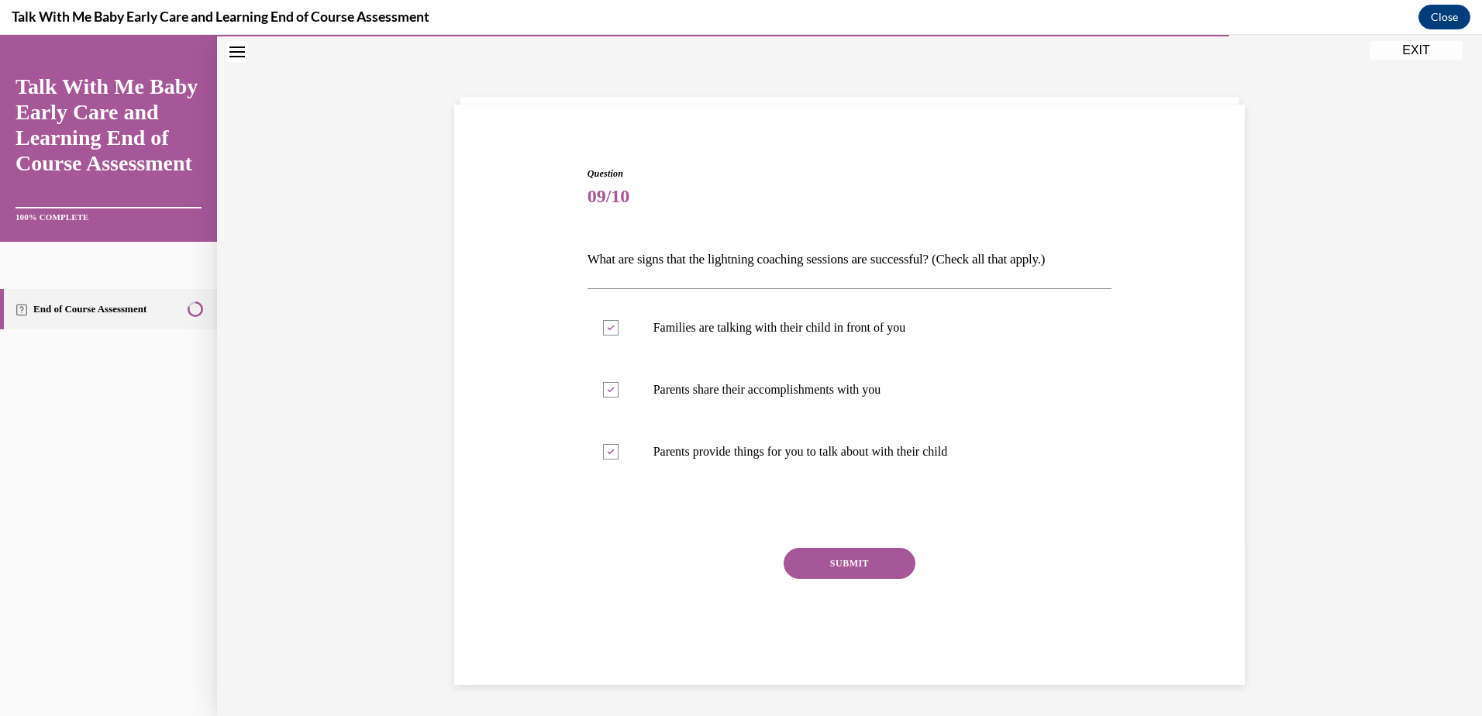
drag, startPoint x: 839, startPoint y: 564, endPoint x: 872, endPoint y: 556, distance: 34.4
click at [841, 561] on button "SUBMIT" at bounding box center [850, 563] width 132 height 31
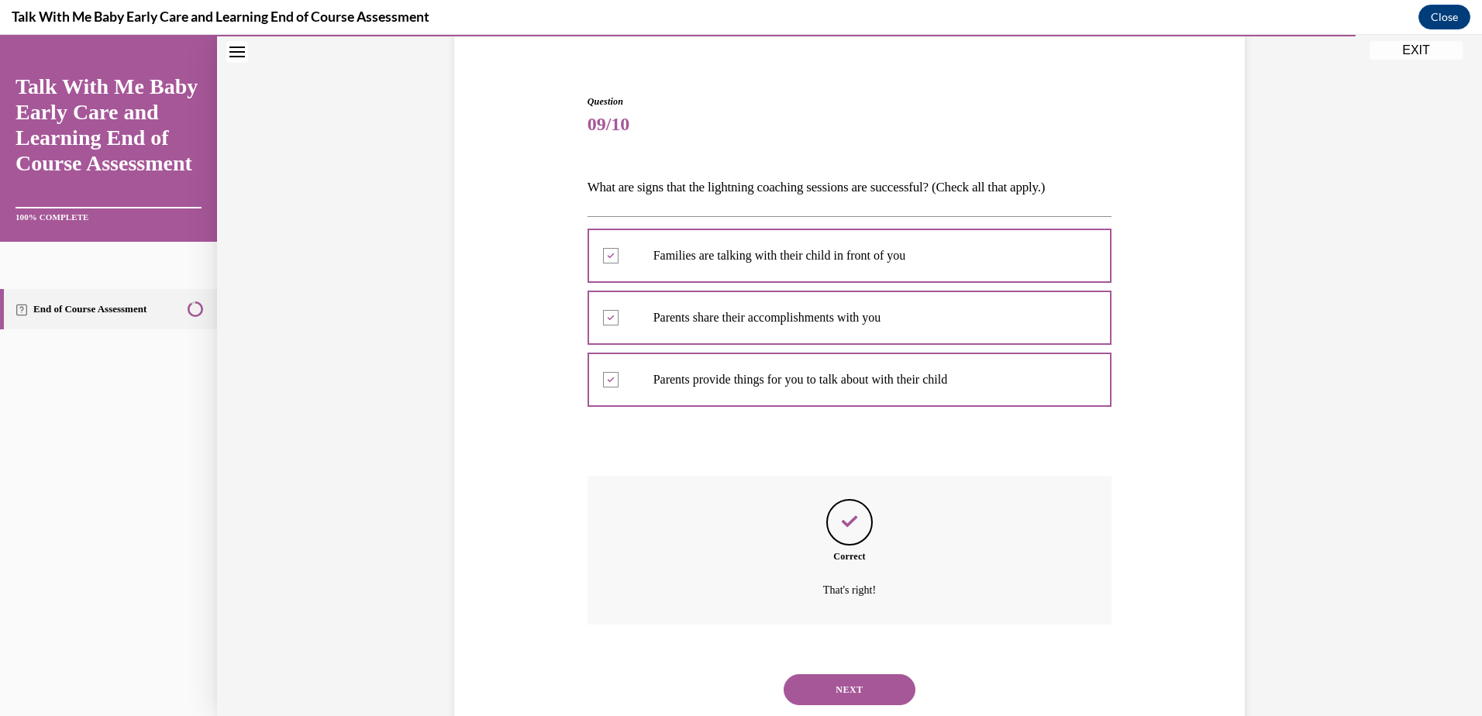
scroll to position [164, 0]
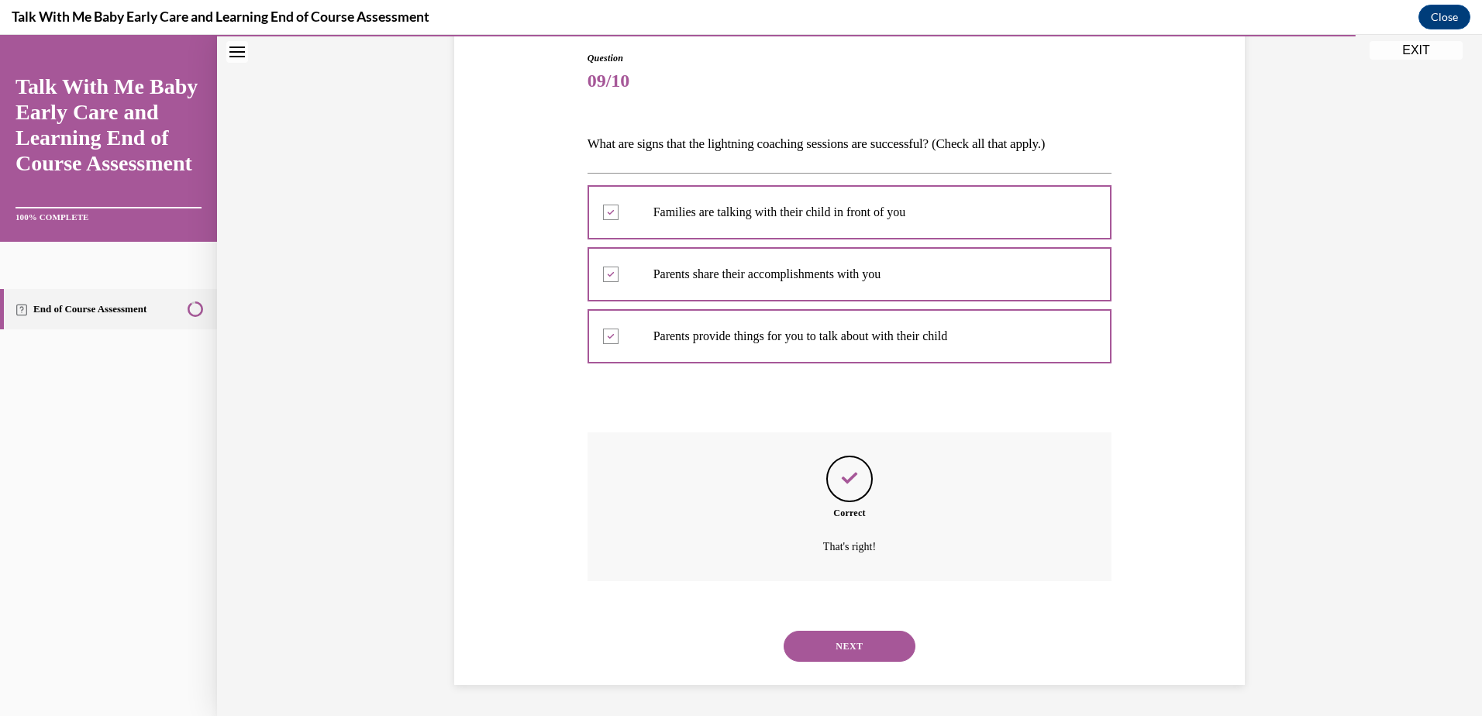
click at [880, 641] on button "NEXT" at bounding box center [850, 646] width 132 height 31
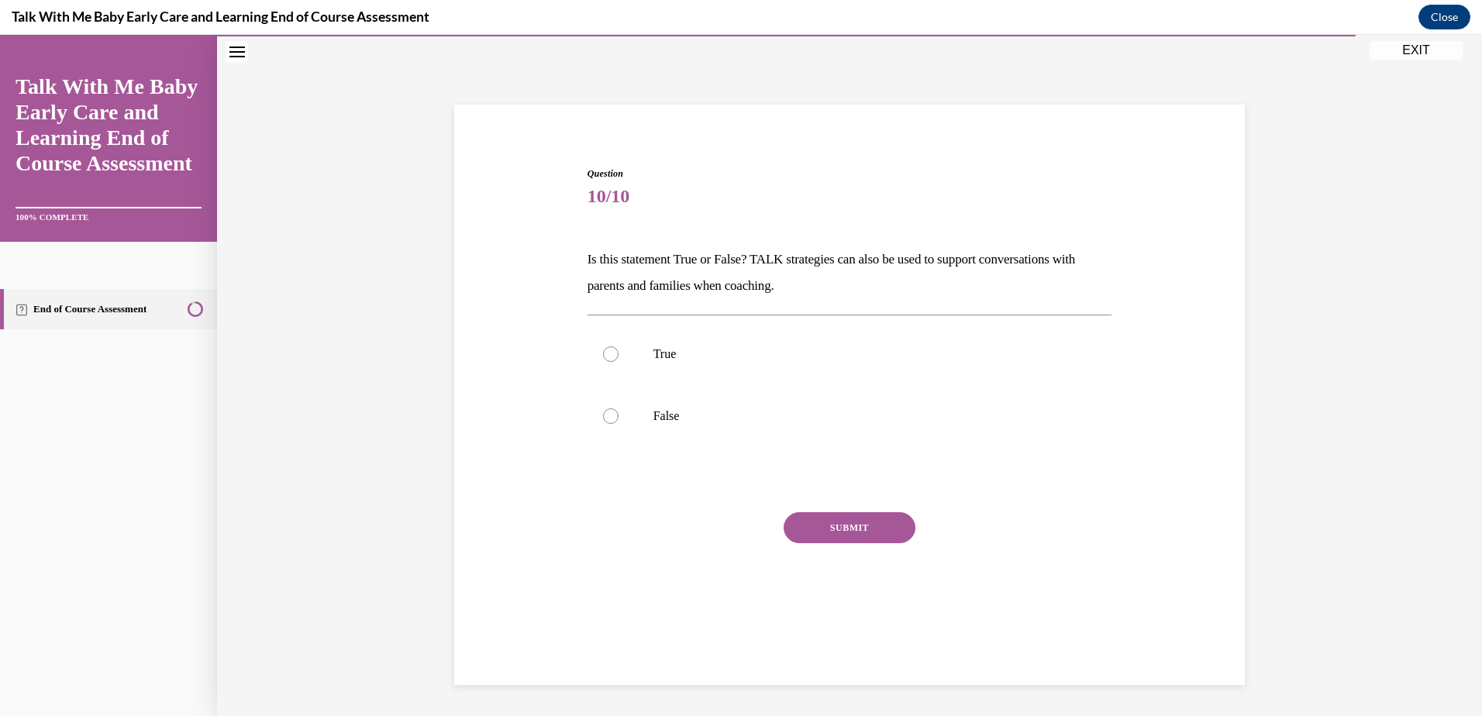
scroll to position [49, 0]
click at [606, 349] on div at bounding box center [611, 355] width 16 height 16
click at [606, 349] on input "True" at bounding box center [611, 355] width 16 height 16
radio input "true"
drag, startPoint x: 838, startPoint y: 533, endPoint x: 847, endPoint y: 530, distance: 10.1
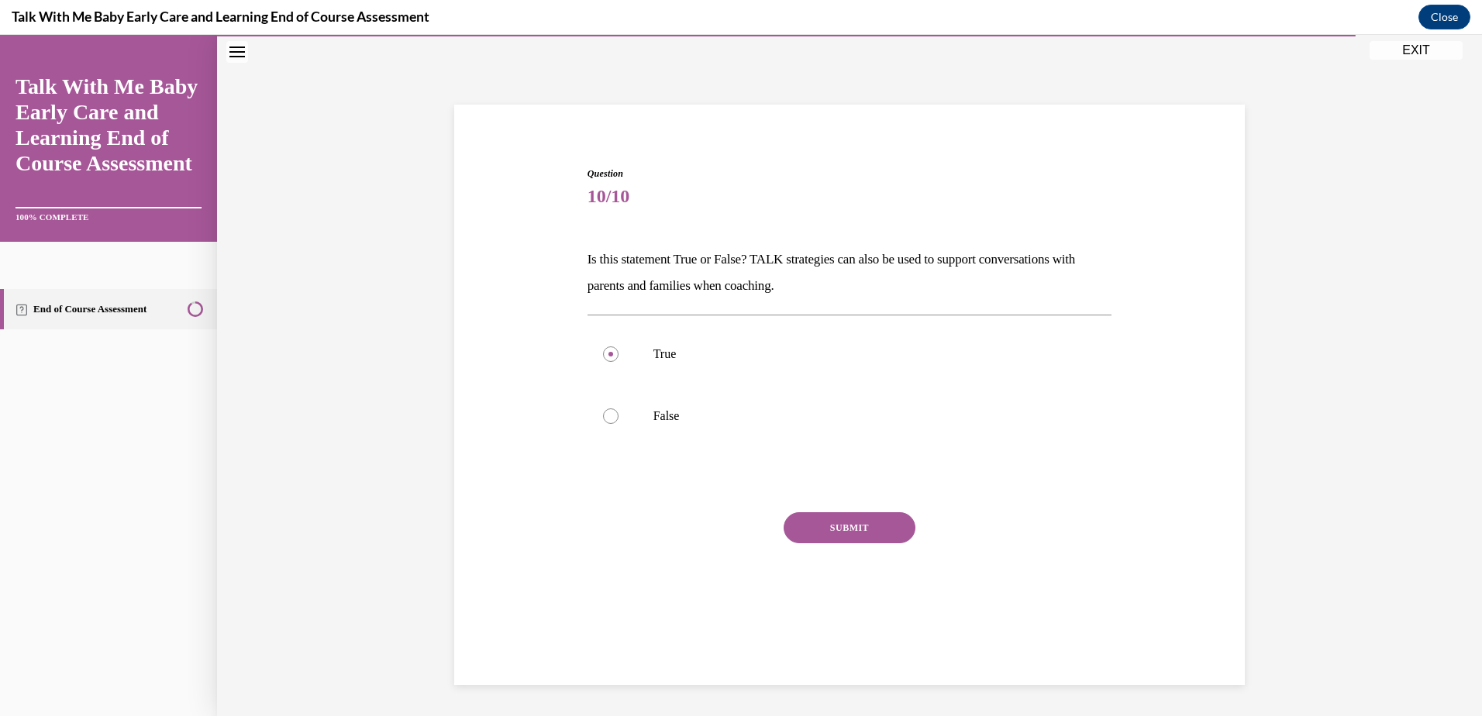
click at [840, 532] on button "SUBMIT" at bounding box center [850, 527] width 132 height 31
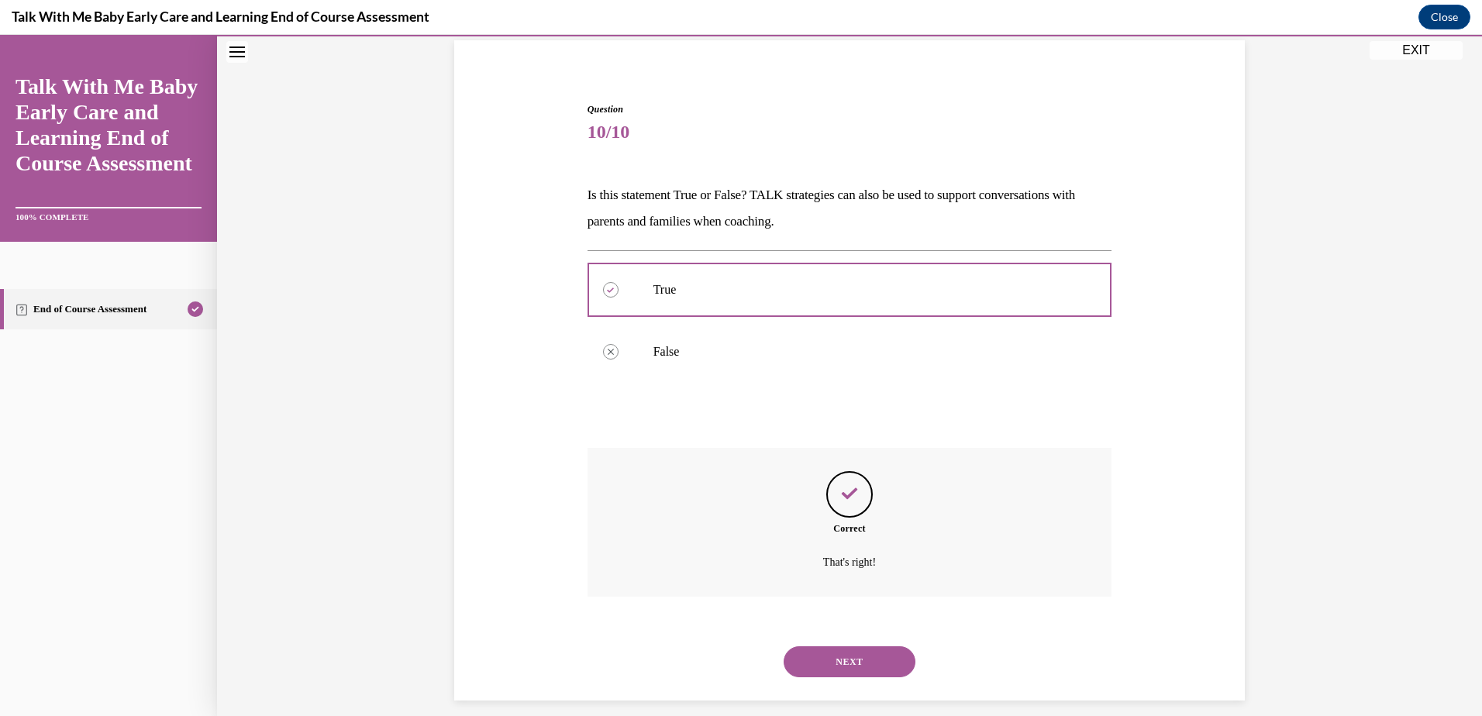
scroll to position [129, 0]
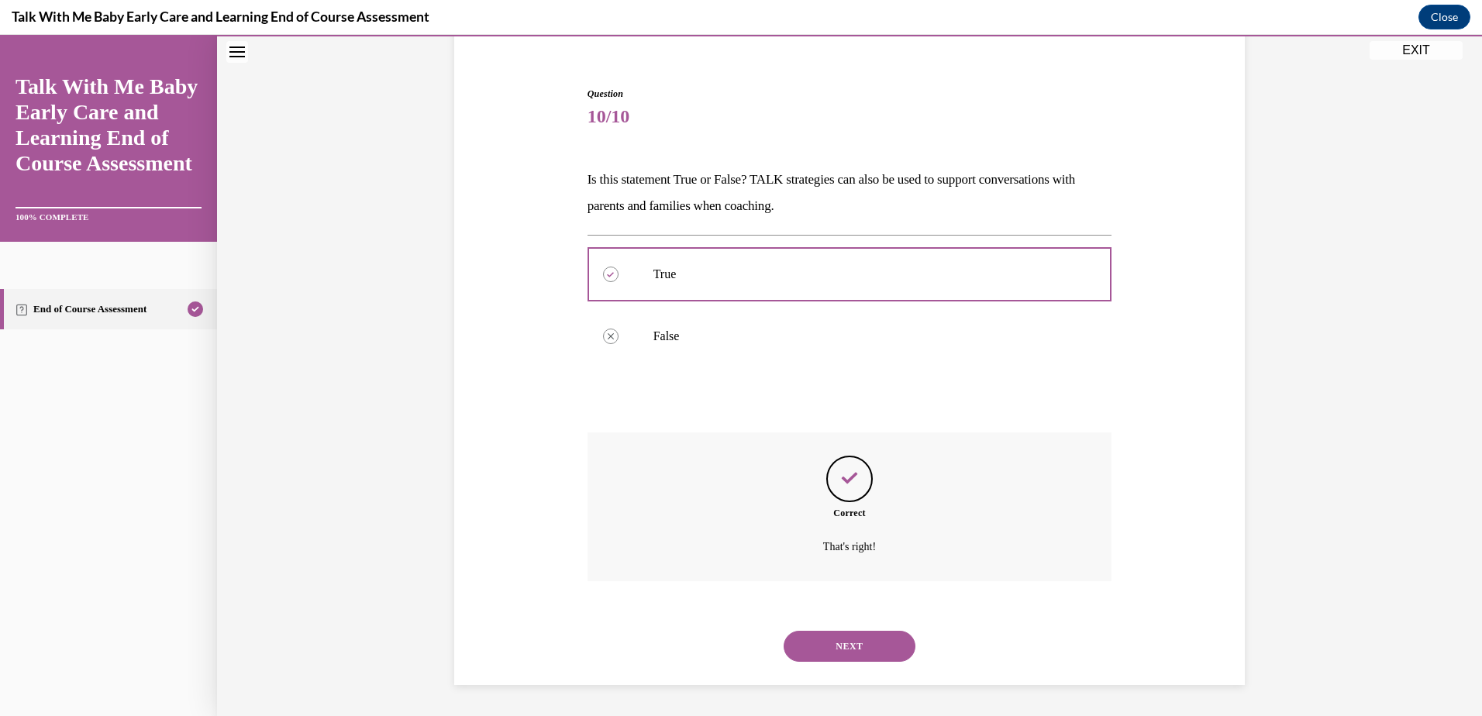
click at [858, 647] on button "NEXT" at bounding box center [850, 646] width 132 height 31
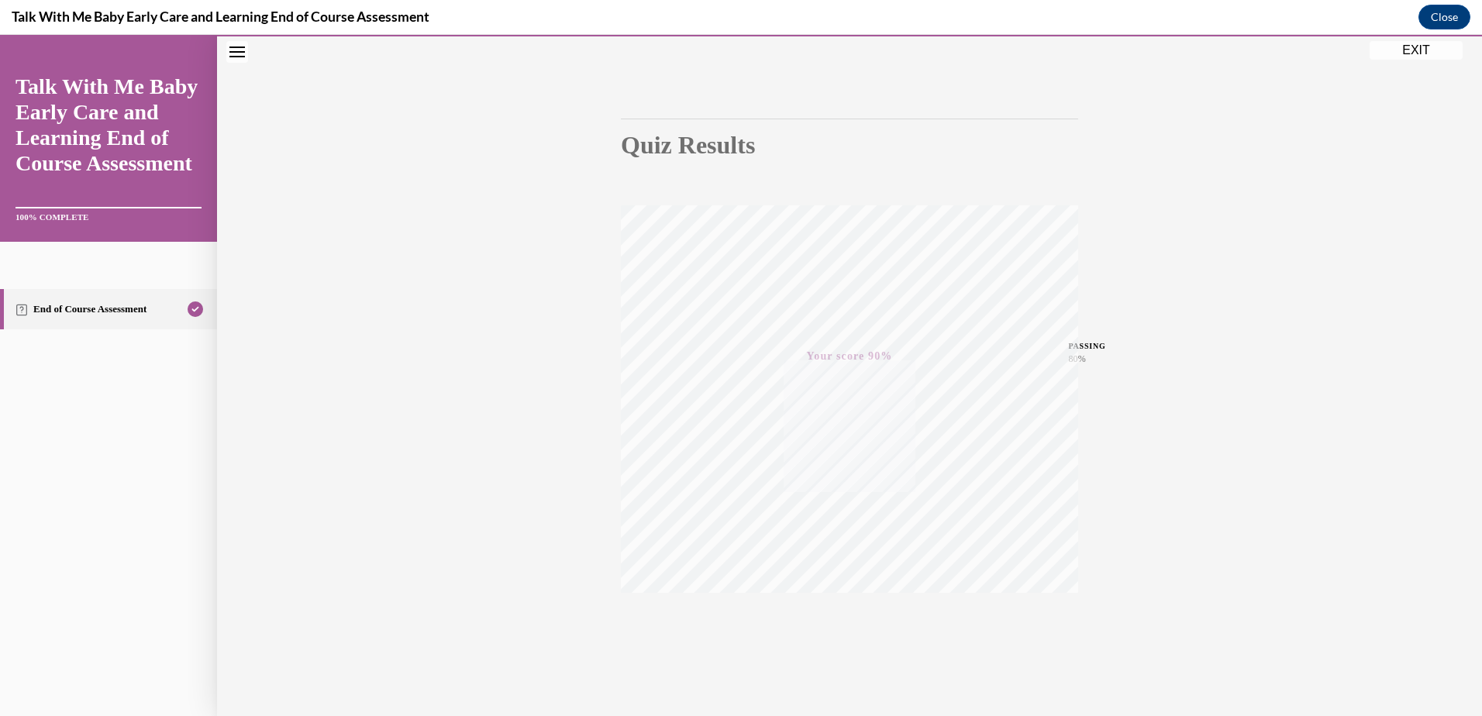
scroll to position [113, 0]
drag, startPoint x: 1429, startPoint y: 116, endPoint x: 1419, endPoint y: 119, distance: 10.8
drag, startPoint x: 1419, startPoint y: 119, endPoint x: 1389, endPoint y: 134, distance: 32.9
drag, startPoint x: 1389, startPoint y: 134, endPoint x: 1378, endPoint y: 95, distance: 40.5
click at [1314, 99] on div "Quiz Results PASSING 80% Your score 90% Passed PASSING 80% Your score Your scor…" at bounding box center [849, 344] width 1265 height 746
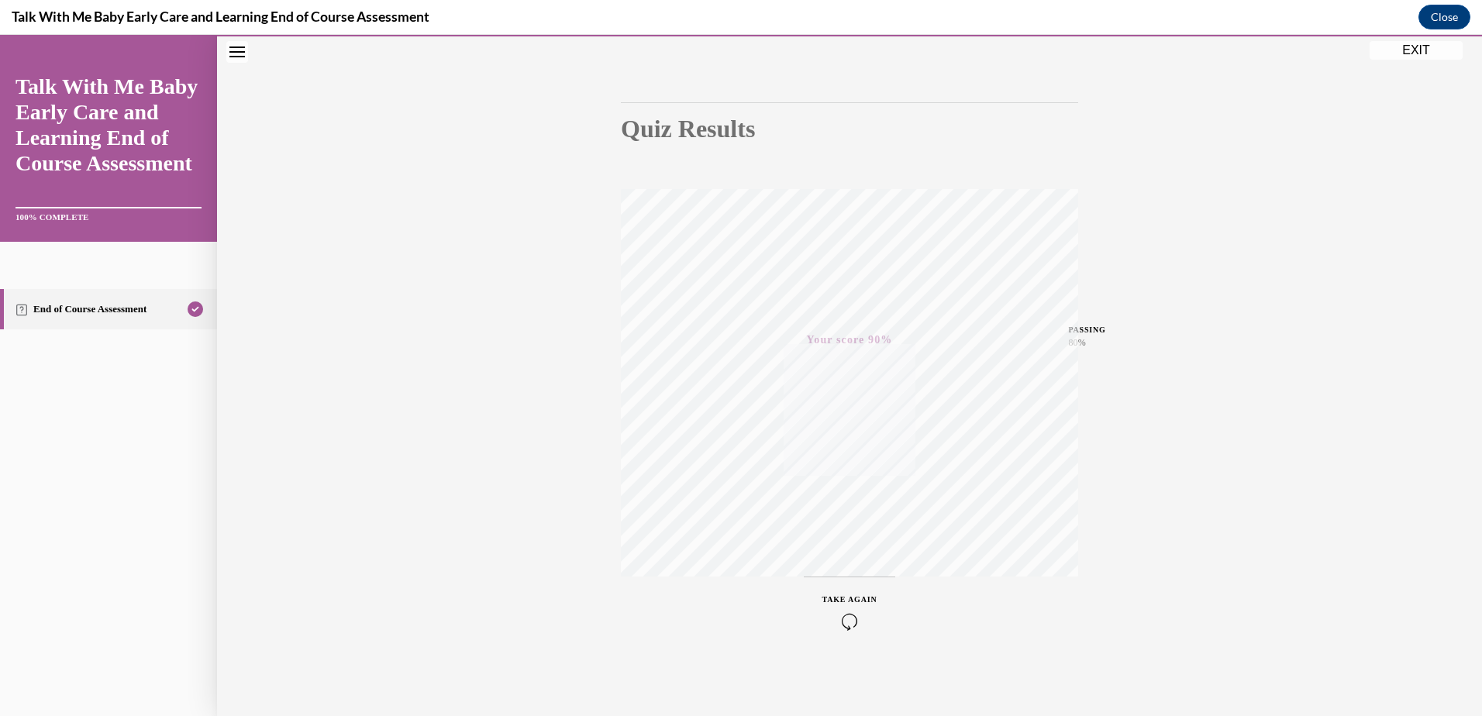
click at [1417, 51] on button "EXIT" at bounding box center [1416, 50] width 93 height 19
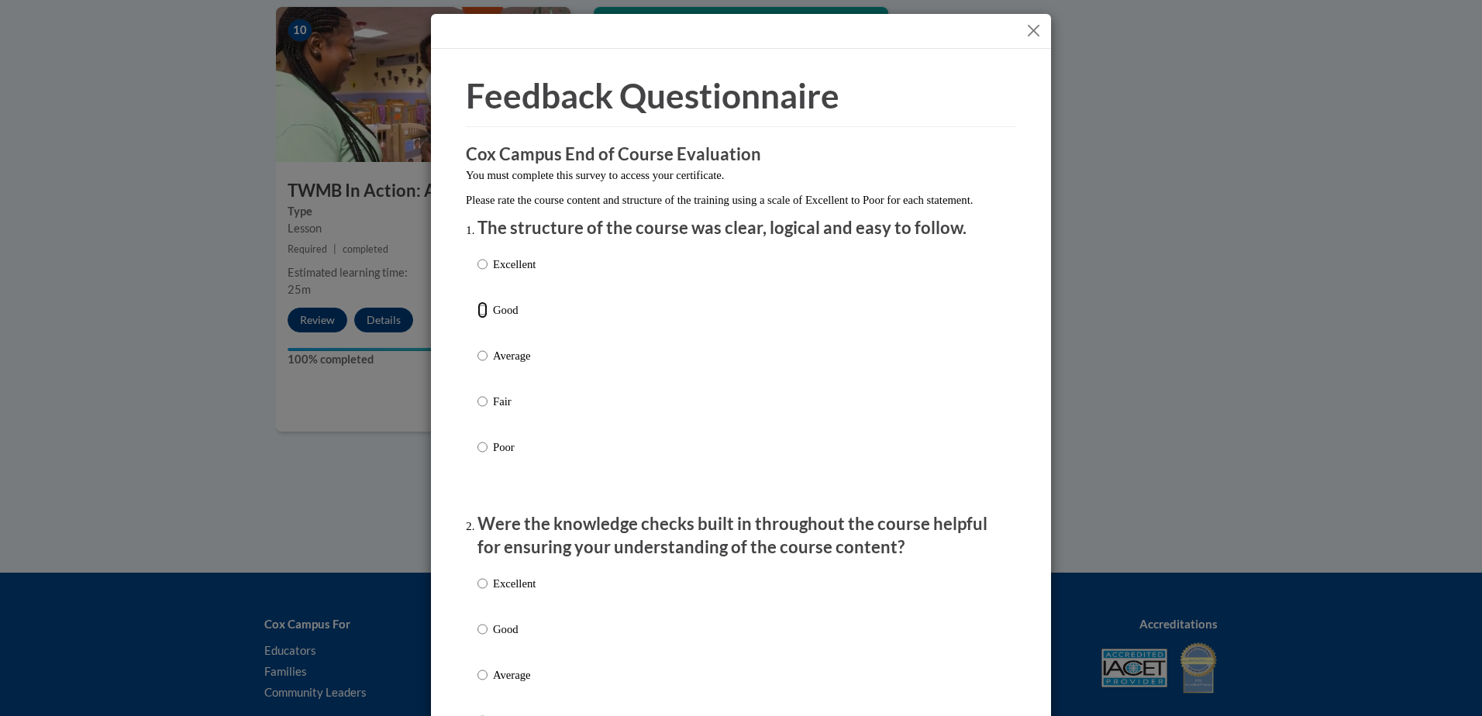
click at [478, 319] on input "Good" at bounding box center [483, 310] width 10 height 17
radio input "true"
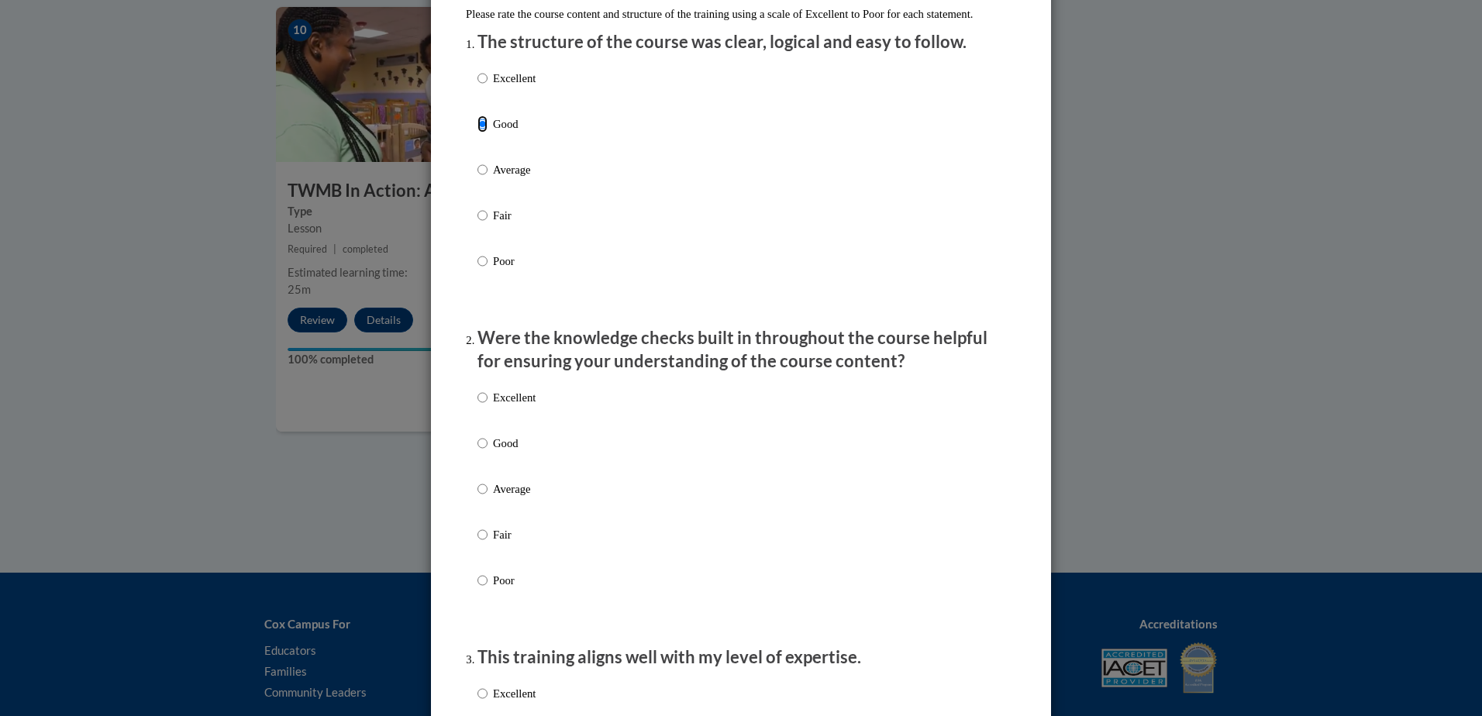
scroll to position [310, 0]
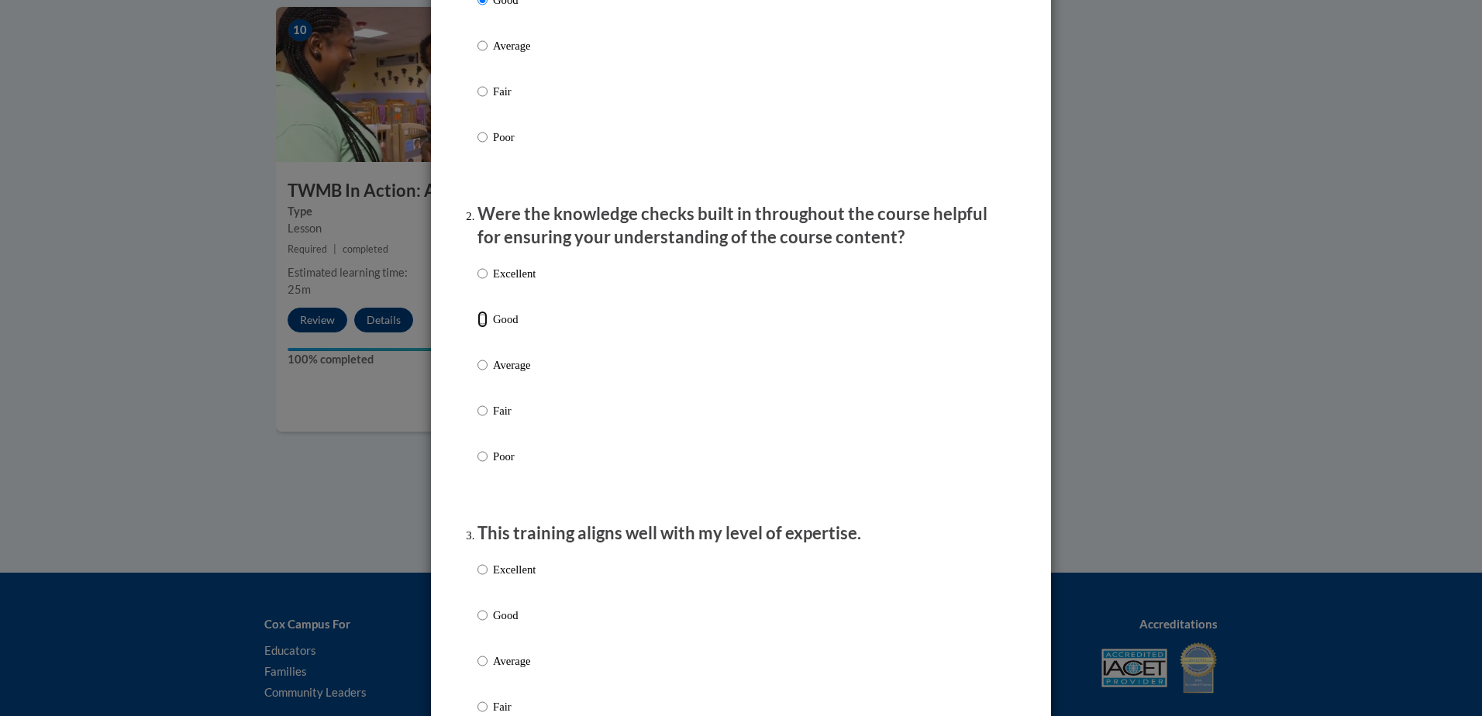
click at [478, 328] on input "Good" at bounding box center [483, 319] width 10 height 17
radio input "true"
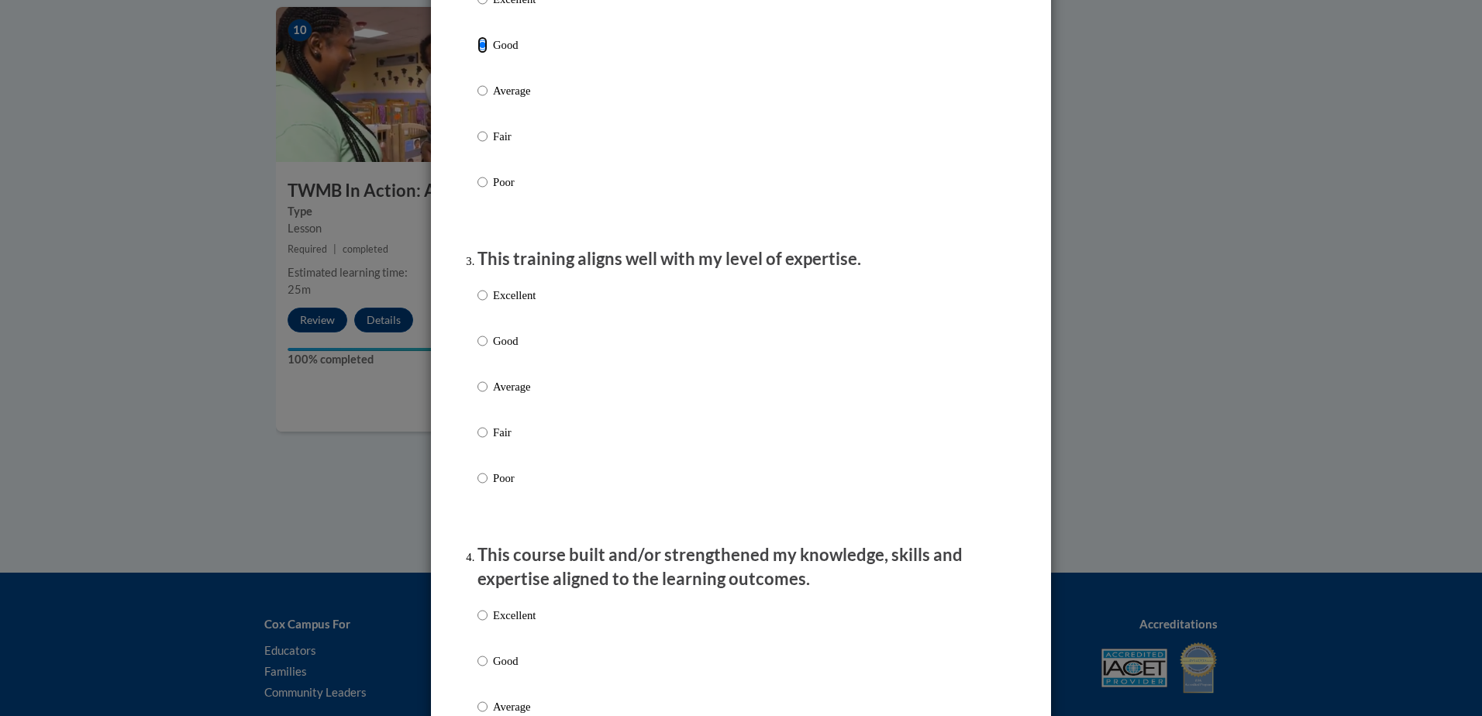
scroll to position [698, 0]
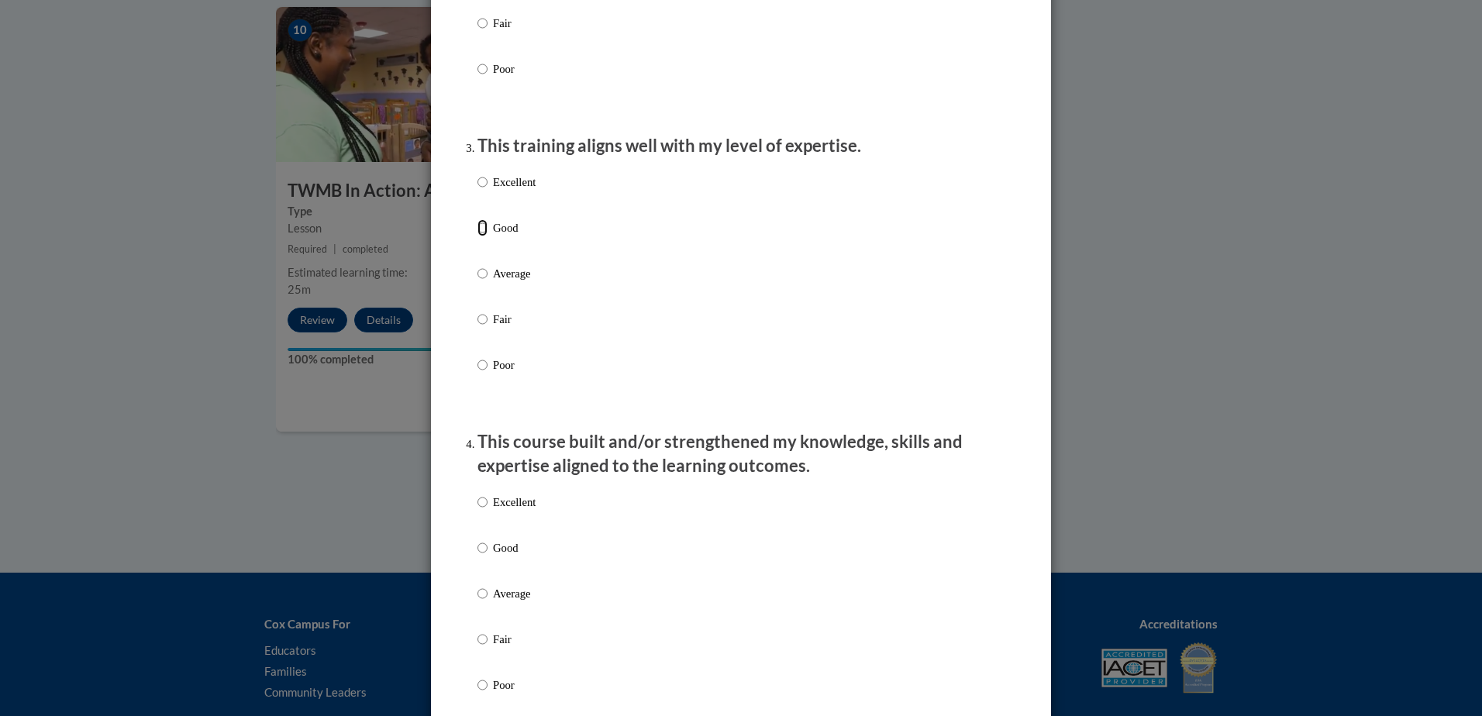
click at [478, 236] on input "Good" at bounding box center [483, 227] width 10 height 17
radio input "true"
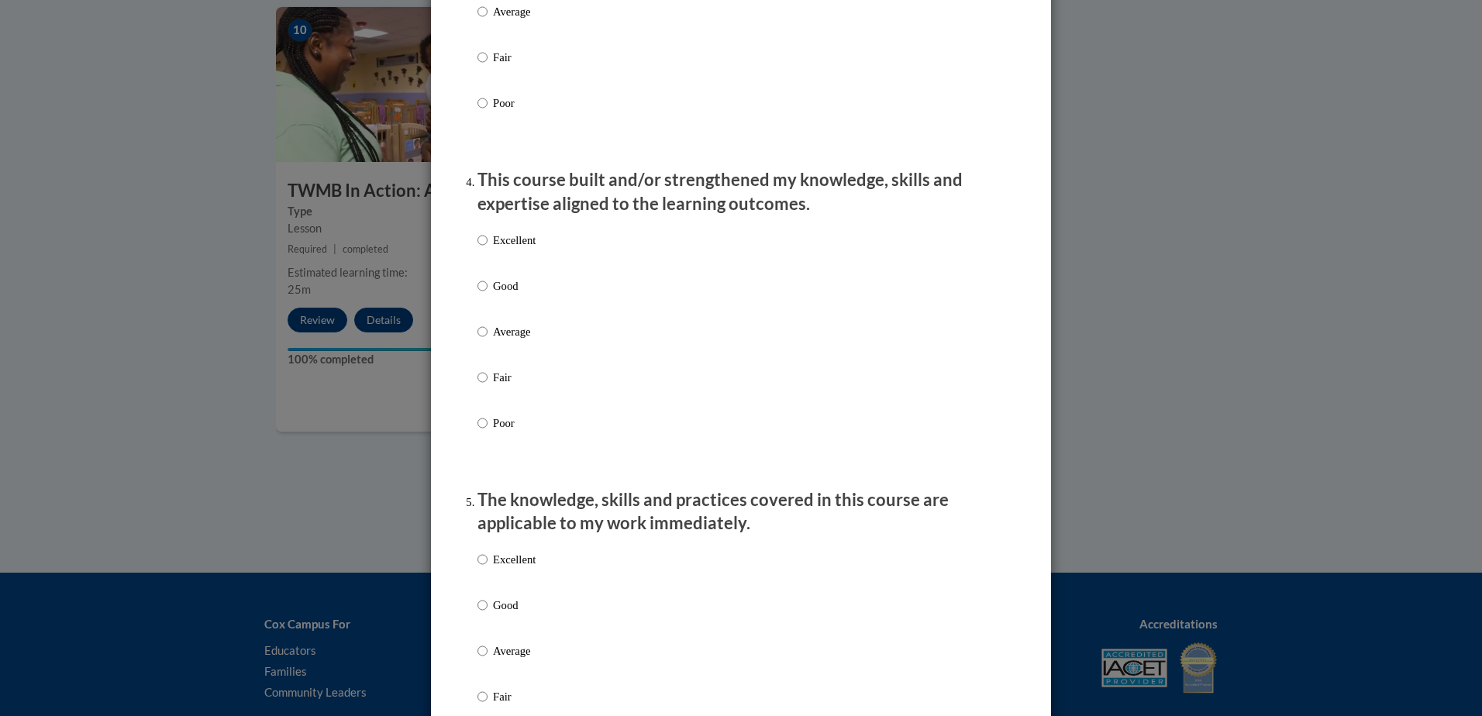
scroll to position [1008, 0]
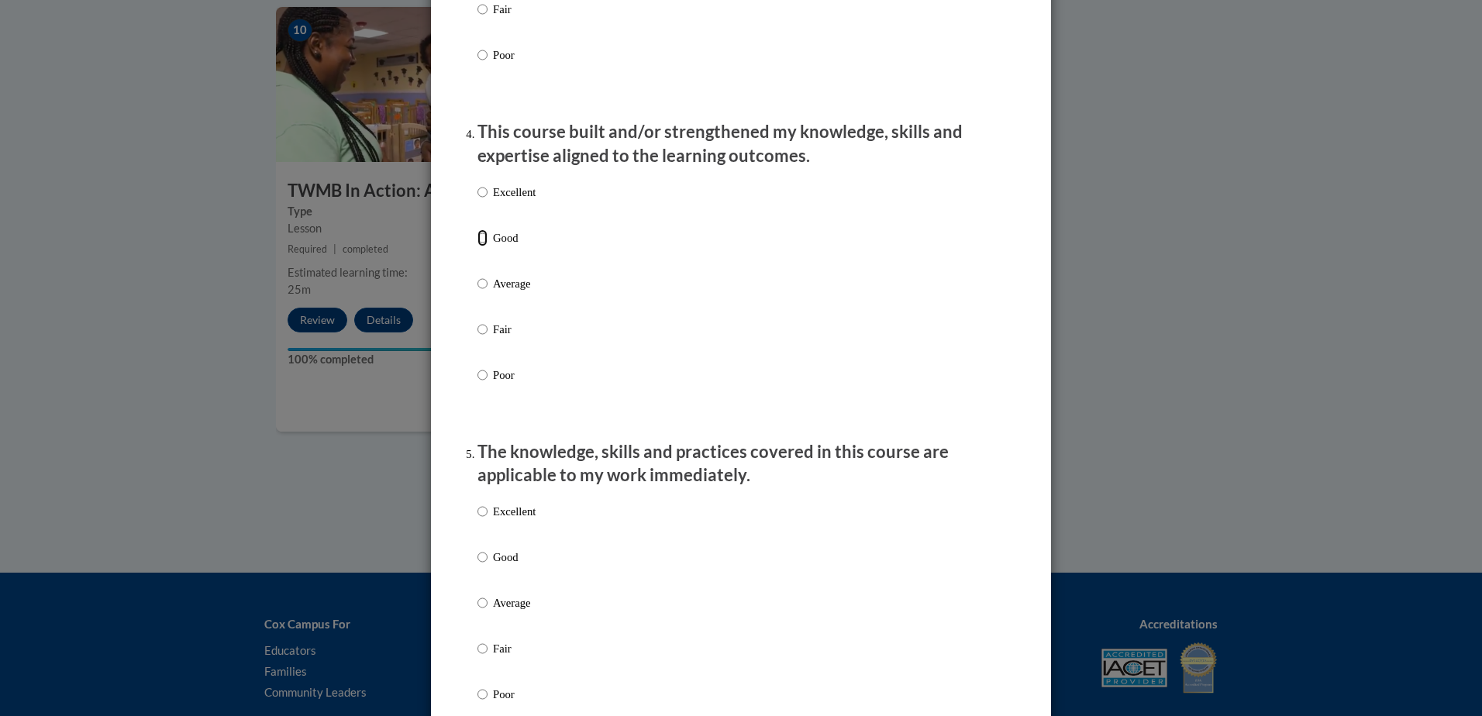
click at [480, 247] on input "Good" at bounding box center [483, 237] width 10 height 17
radio input "true"
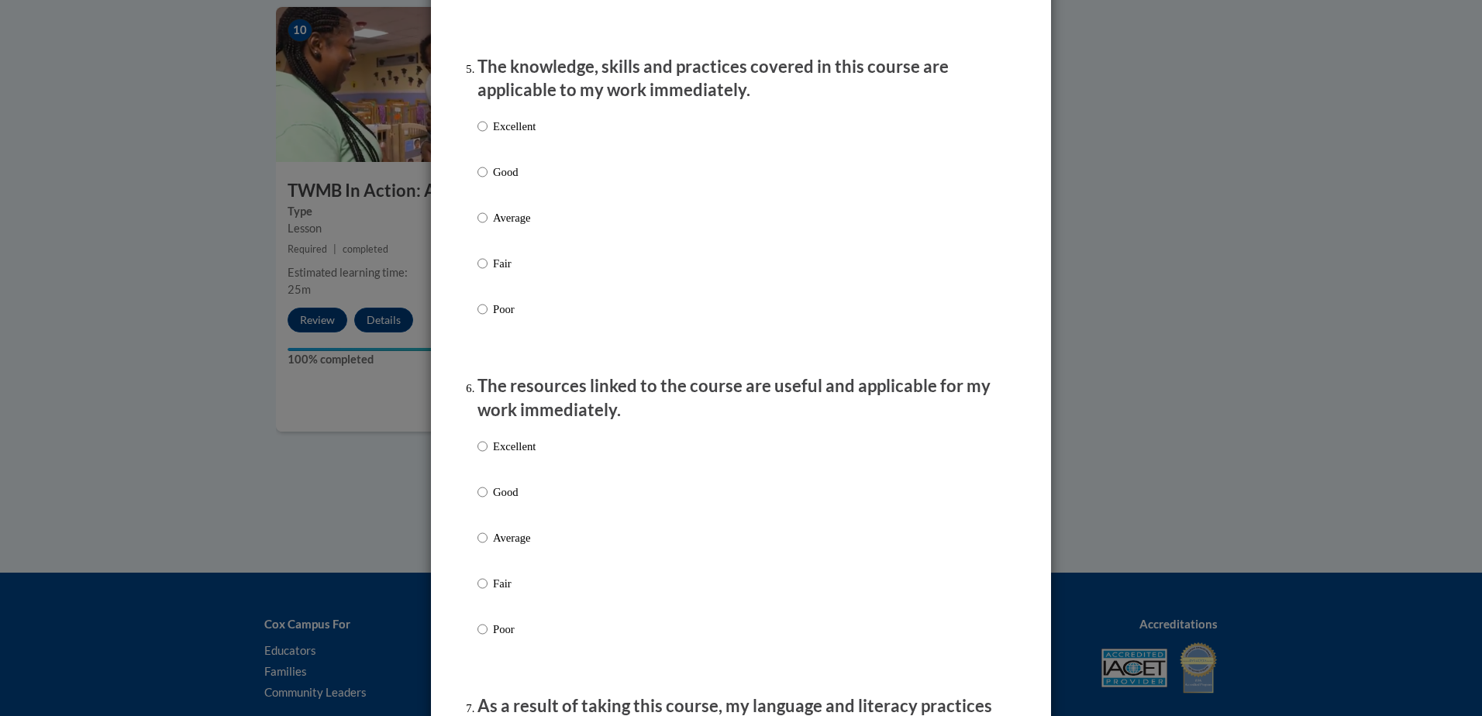
scroll to position [1396, 0]
click at [478, 178] on input "Good" at bounding box center [483, 169] width 10 height 17
radio input "true"
drag, startPoint x: 477, startPoint y: 503, endPoint x: 512, endPoint y: 492, distance: 36.5
click at [479, 499] on input "Good" at bounding box center [483, 489] width 10 height 17
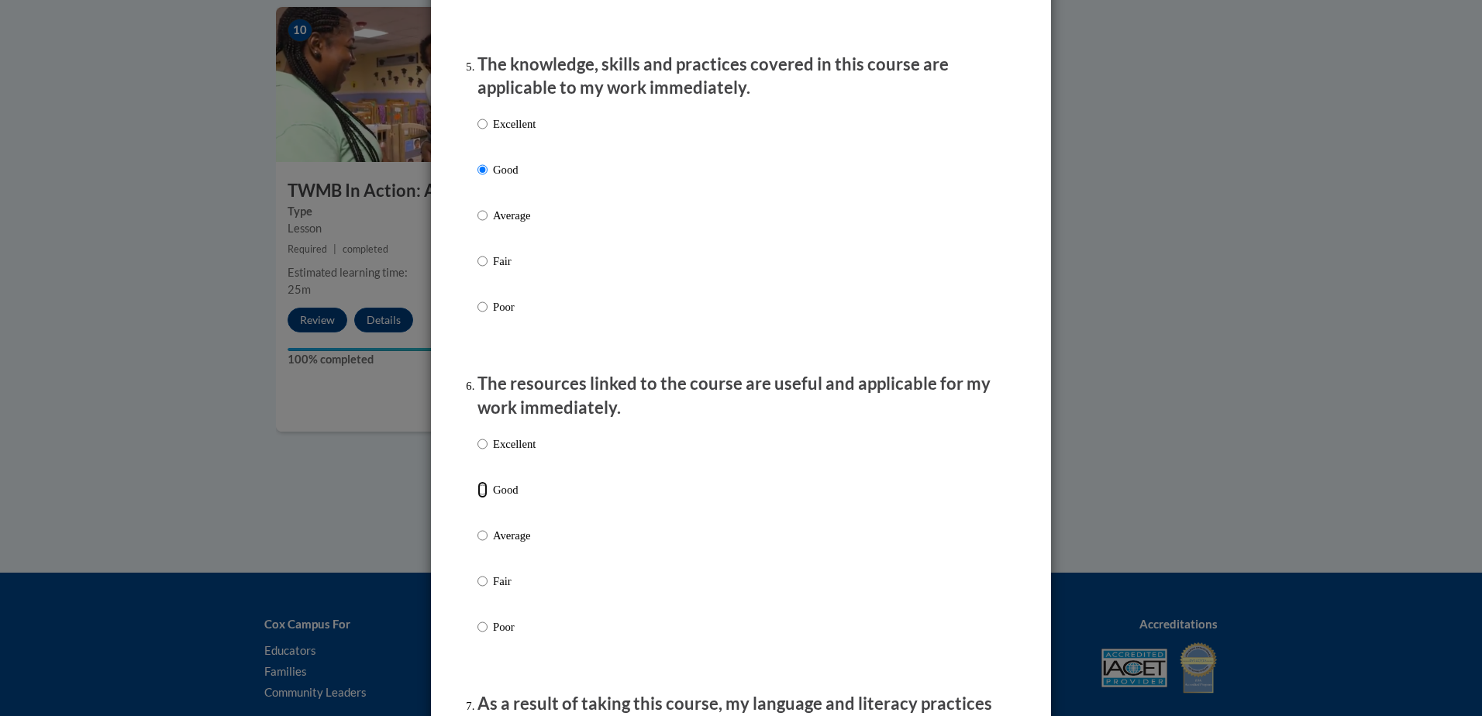
radio input "true"
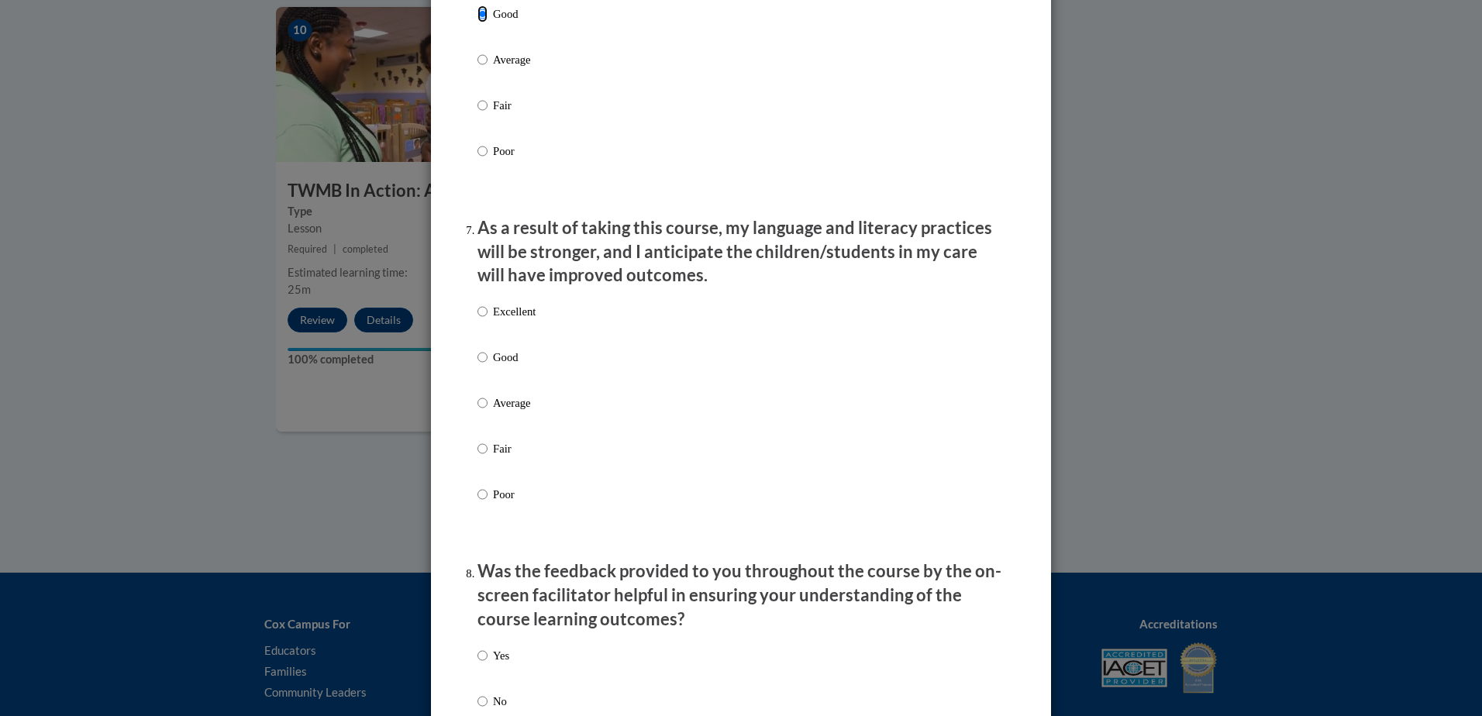
scroll to position [1861, 0]
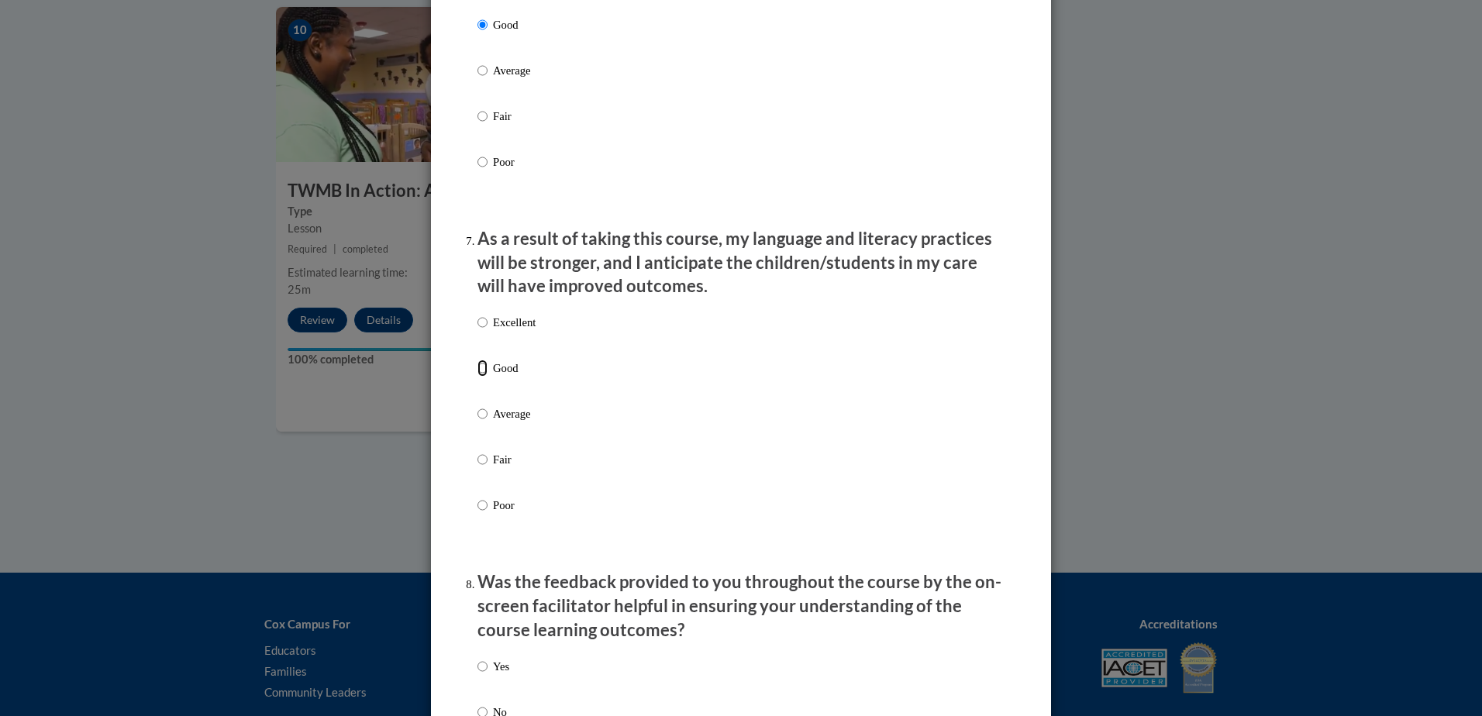
click at [478, 377] on input "Good" at bounding box center [483, 368] width 10 height 17
radio input "true"
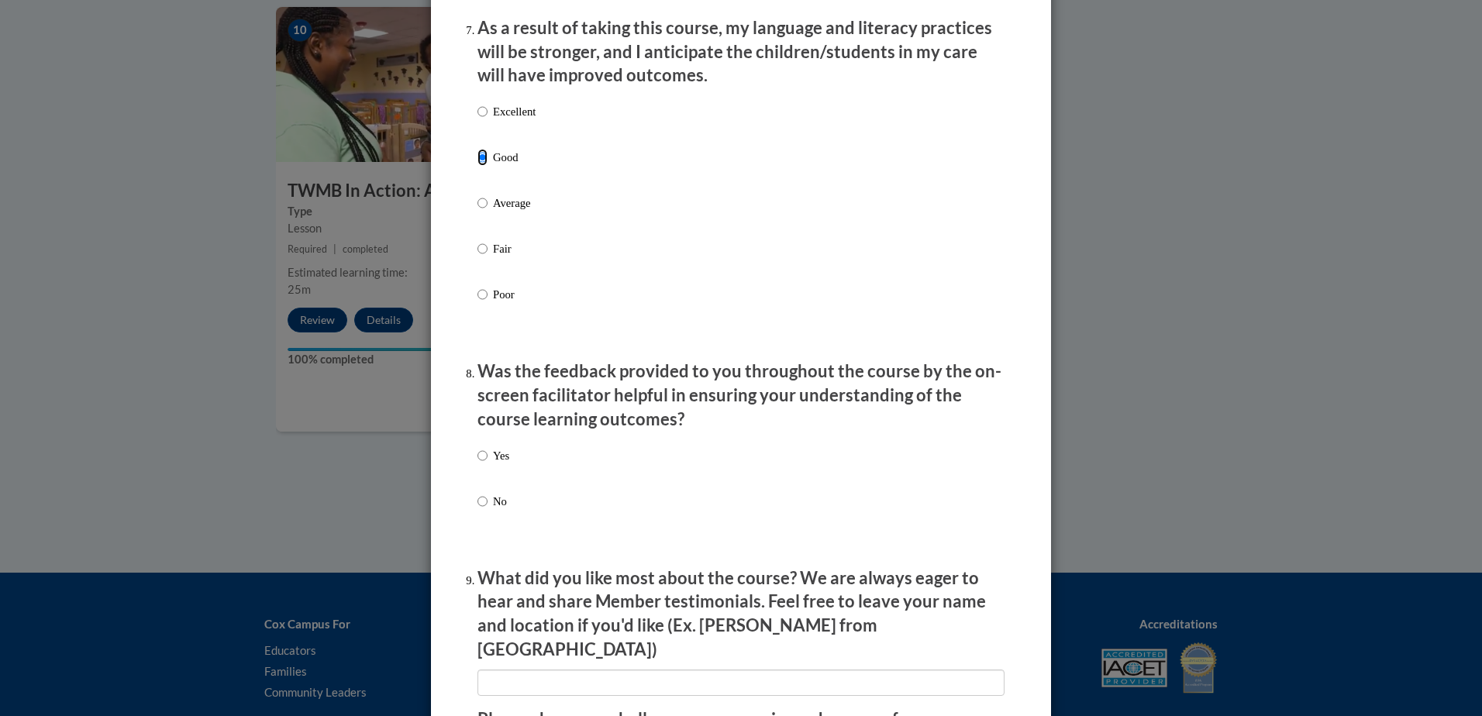
scroll to position [2171, 0]
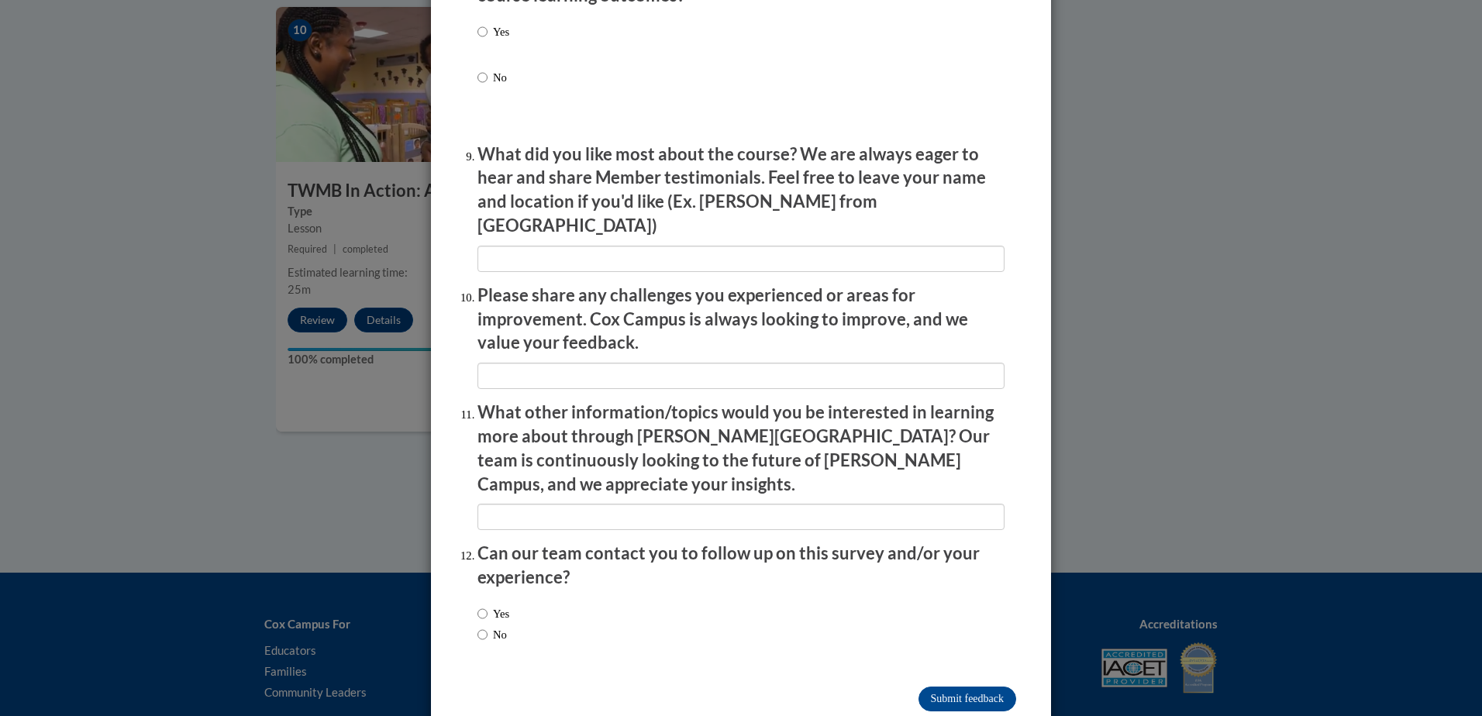
scroll to position [2505, 0]
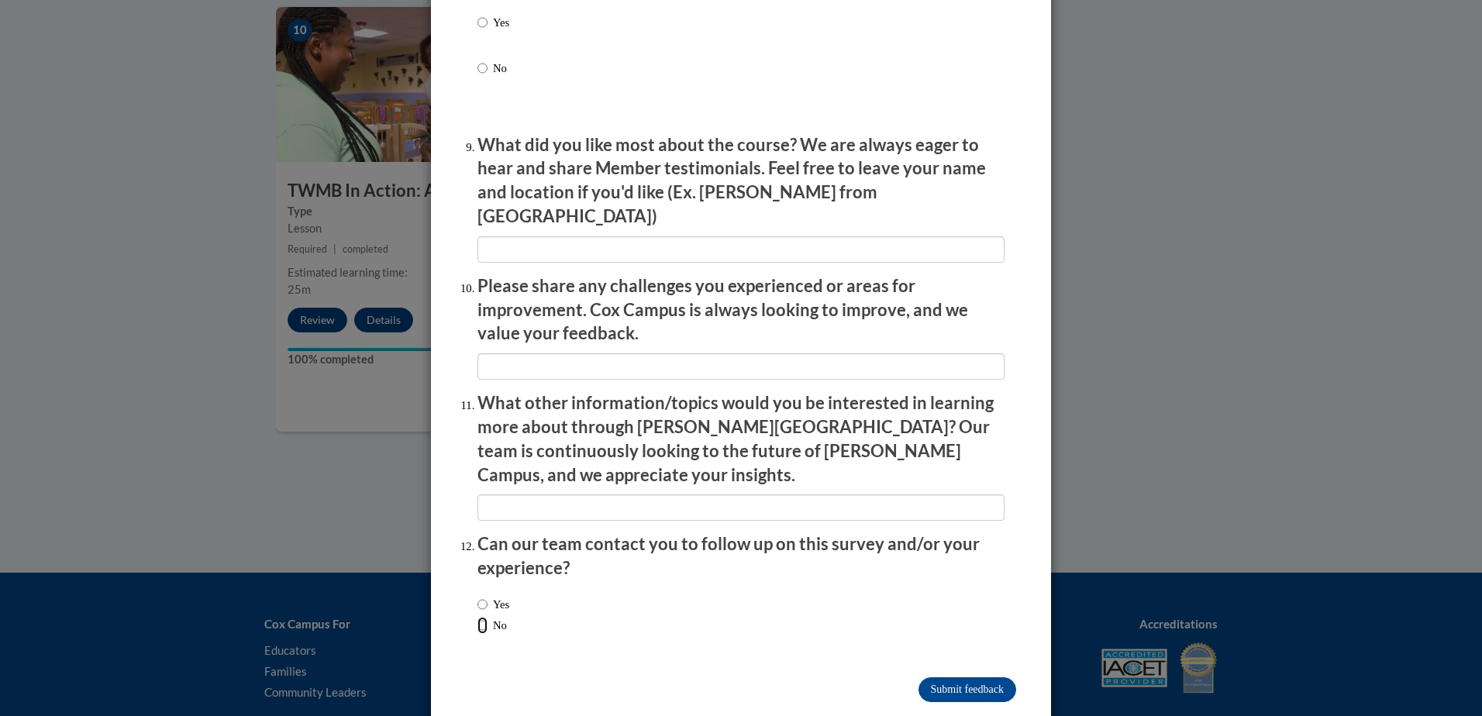
click at [478, 617] on input "No" at bounding box center [483, 625] width 10 height 17
radio input "true"
drag, startPoint x: 958, startPoint y: 654, endPoint x: 1075, endPoint y: 559, distance: 151.0
click at [958, 678] on input "Submit feedback" at bounding box center [968, 690] width 98 height 25
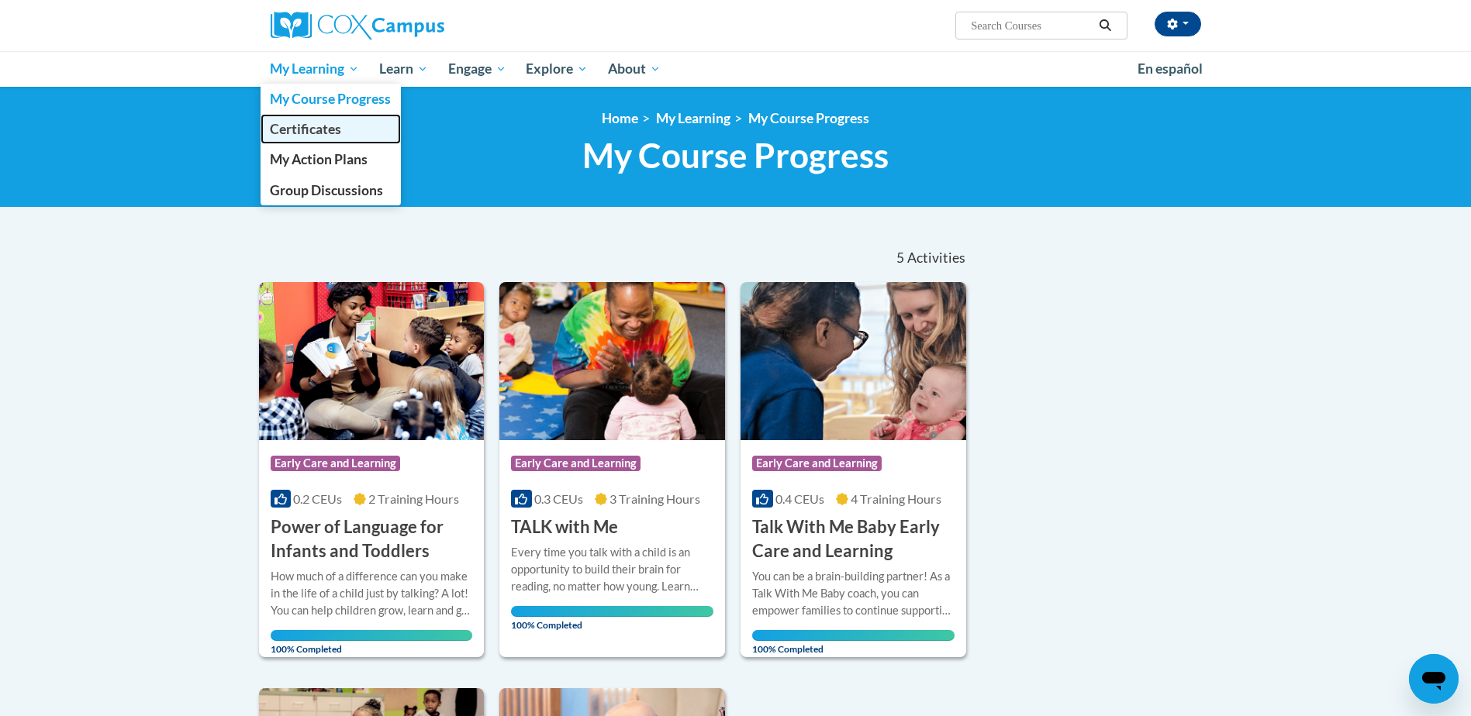
click at [331, 131] on span "Certificates" at bounding box center [305, 129] width 71 height 16
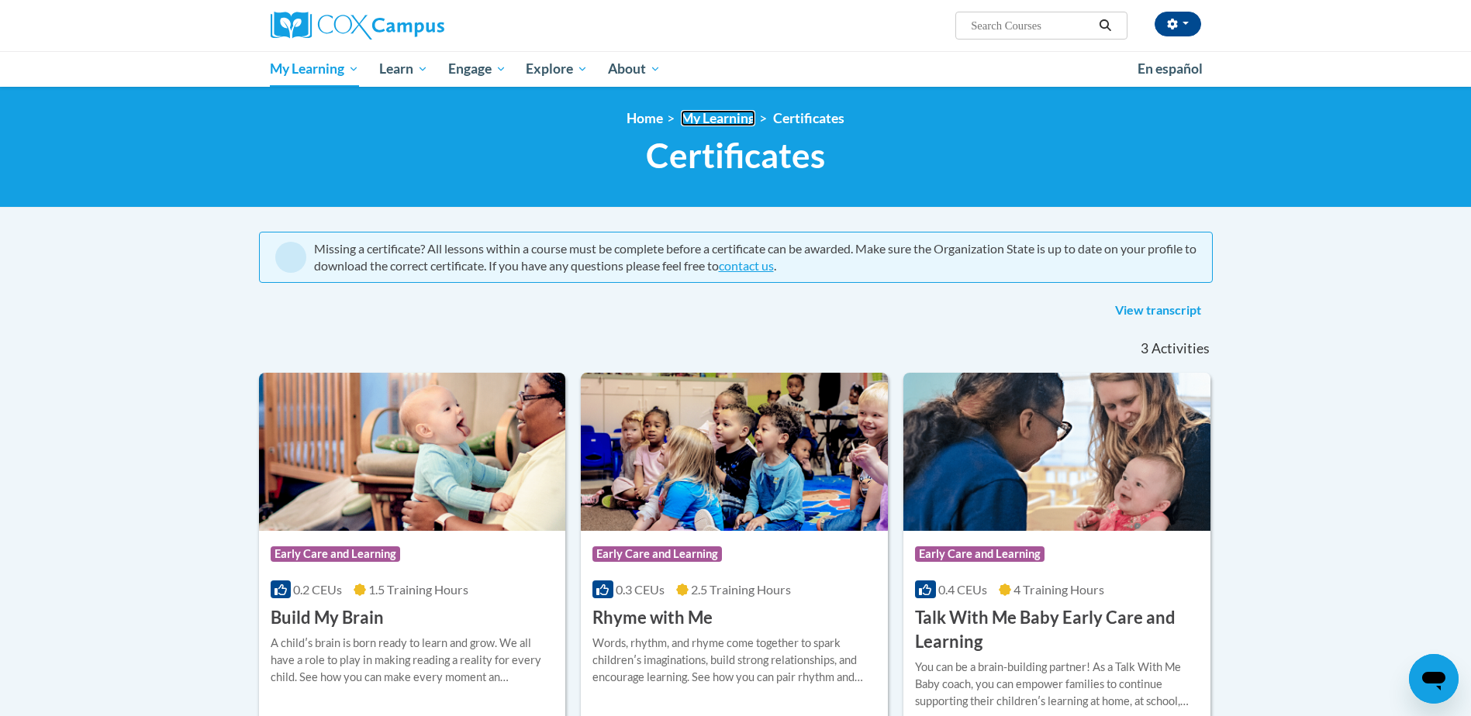
click at [733, 116] on link "My Learning" at bounding box center [718, 118] width 74 height 16
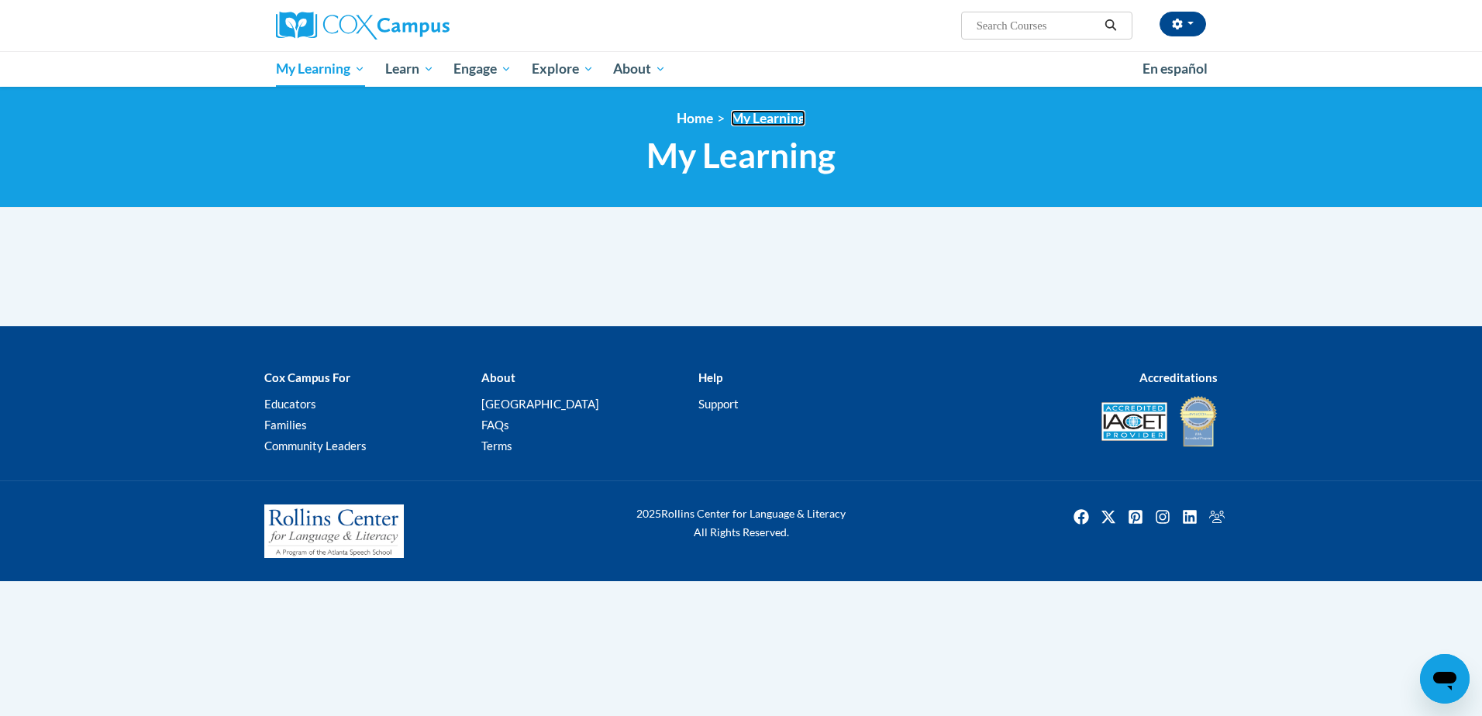
click at [761, 116] on link "My Learning" at bounding box center [768, 118] width 74 height 16
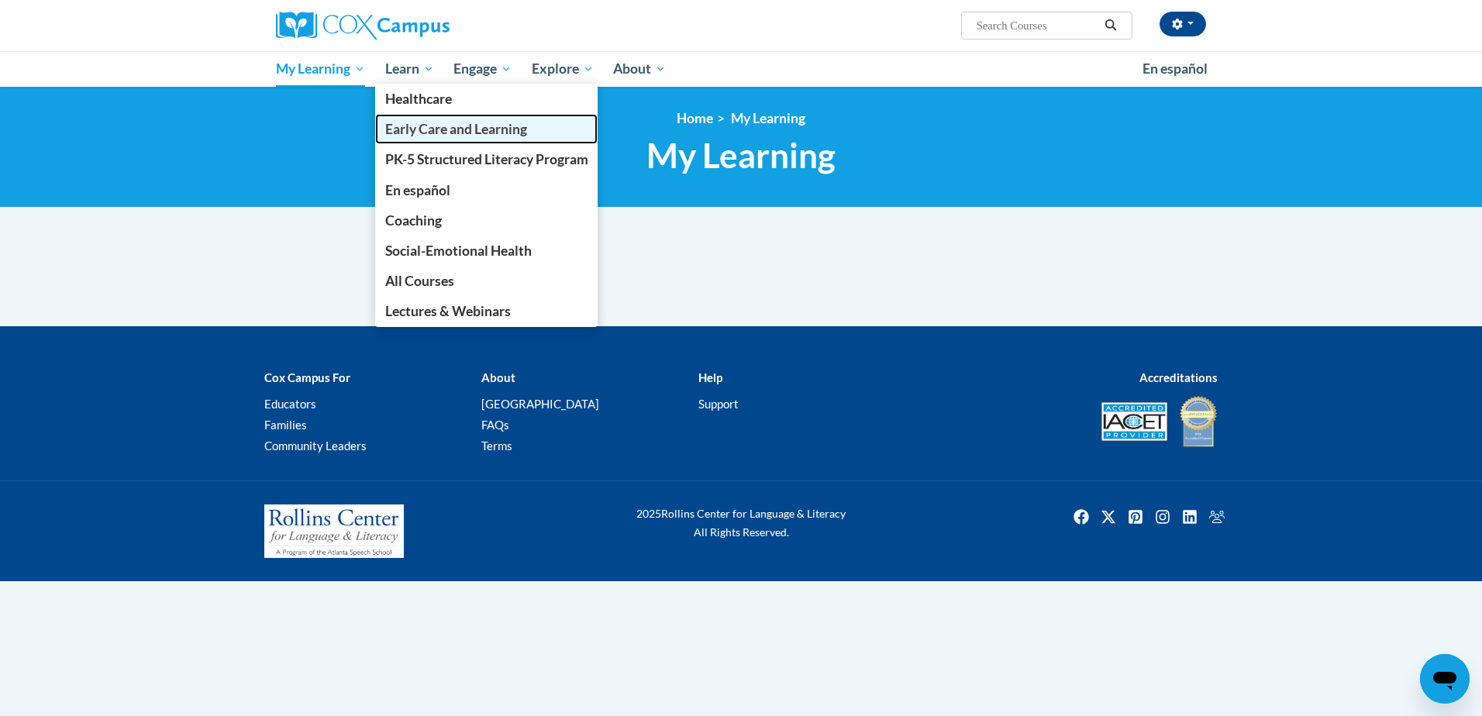
click at [457, 129] on span "Early Care and Learning" at bounding box center [456, 129] width 142 height 16
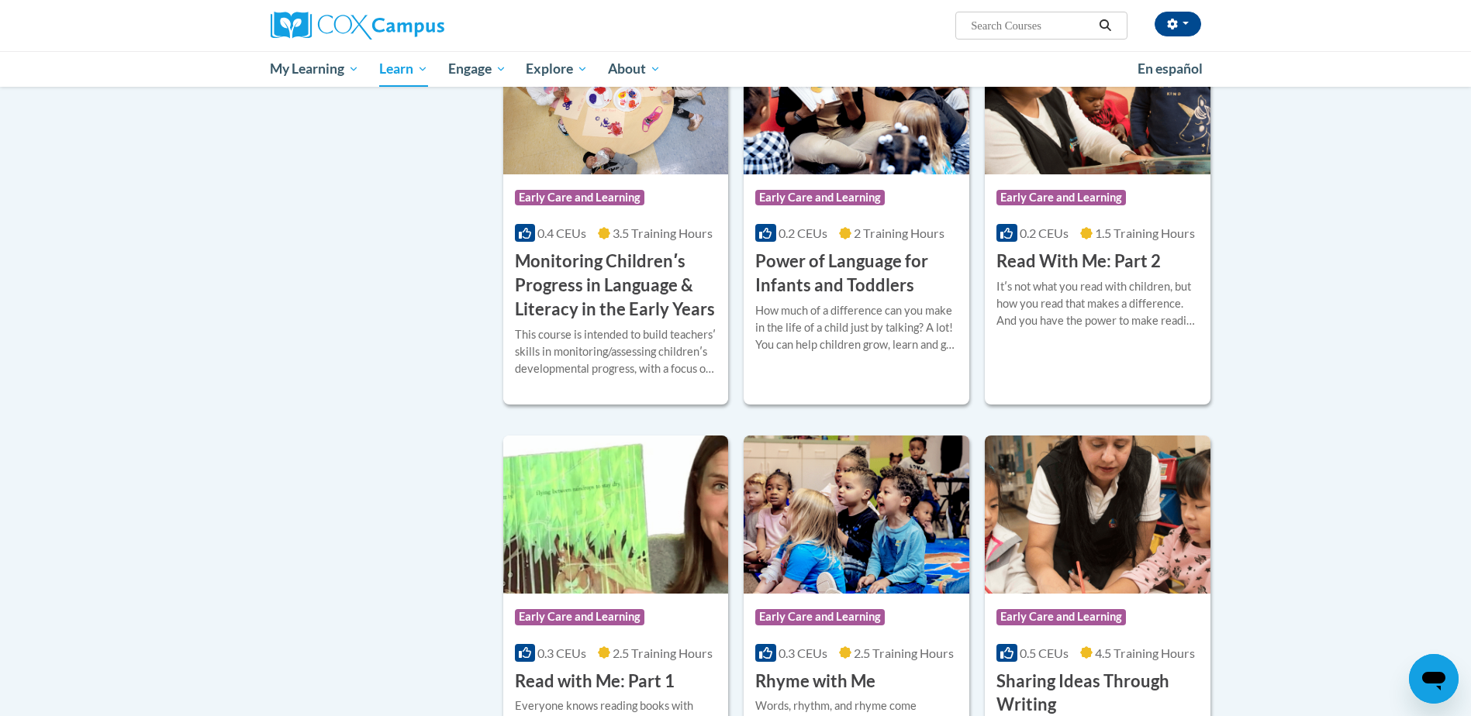
scroll to position [1318, 0]
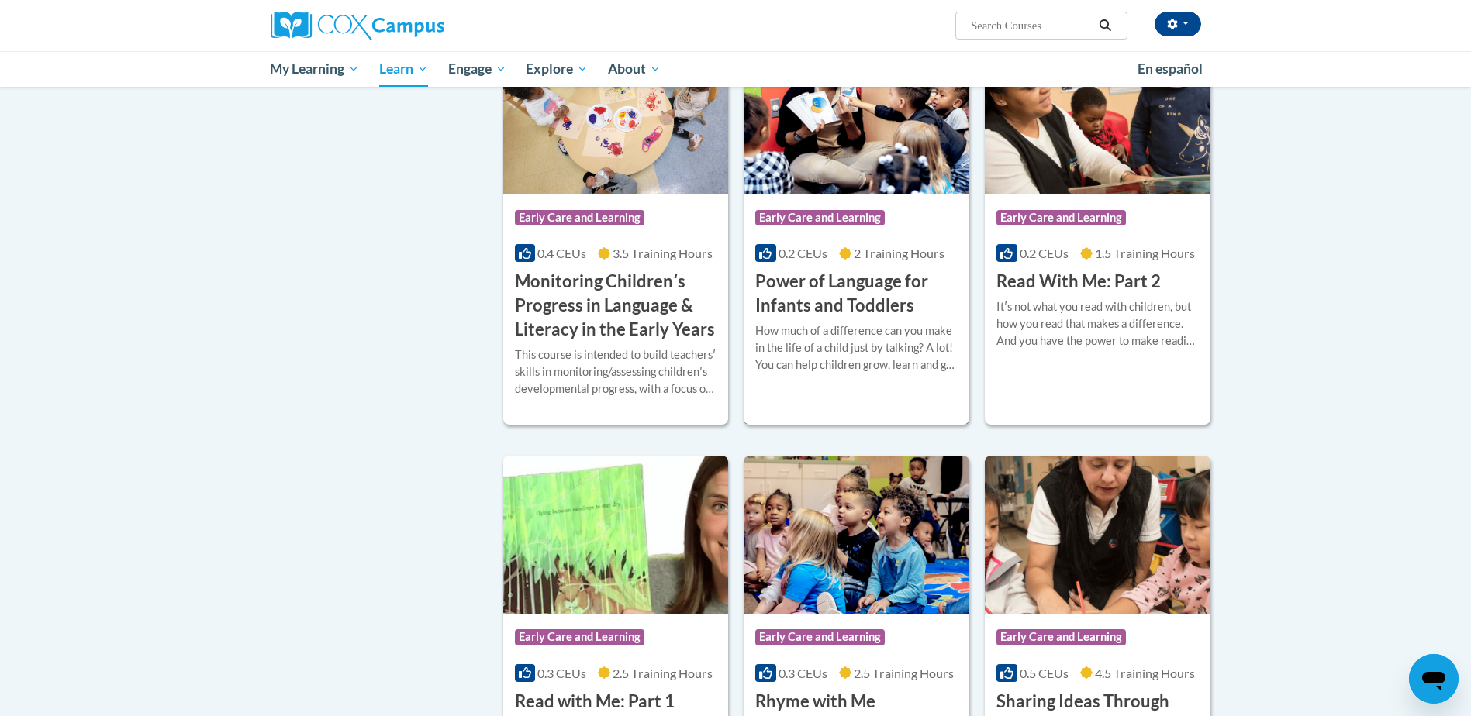
click at [809, 309] on h3 "Power of Language for Infants and Toddlers" at bounding box center [856, 294] width 202 height 48
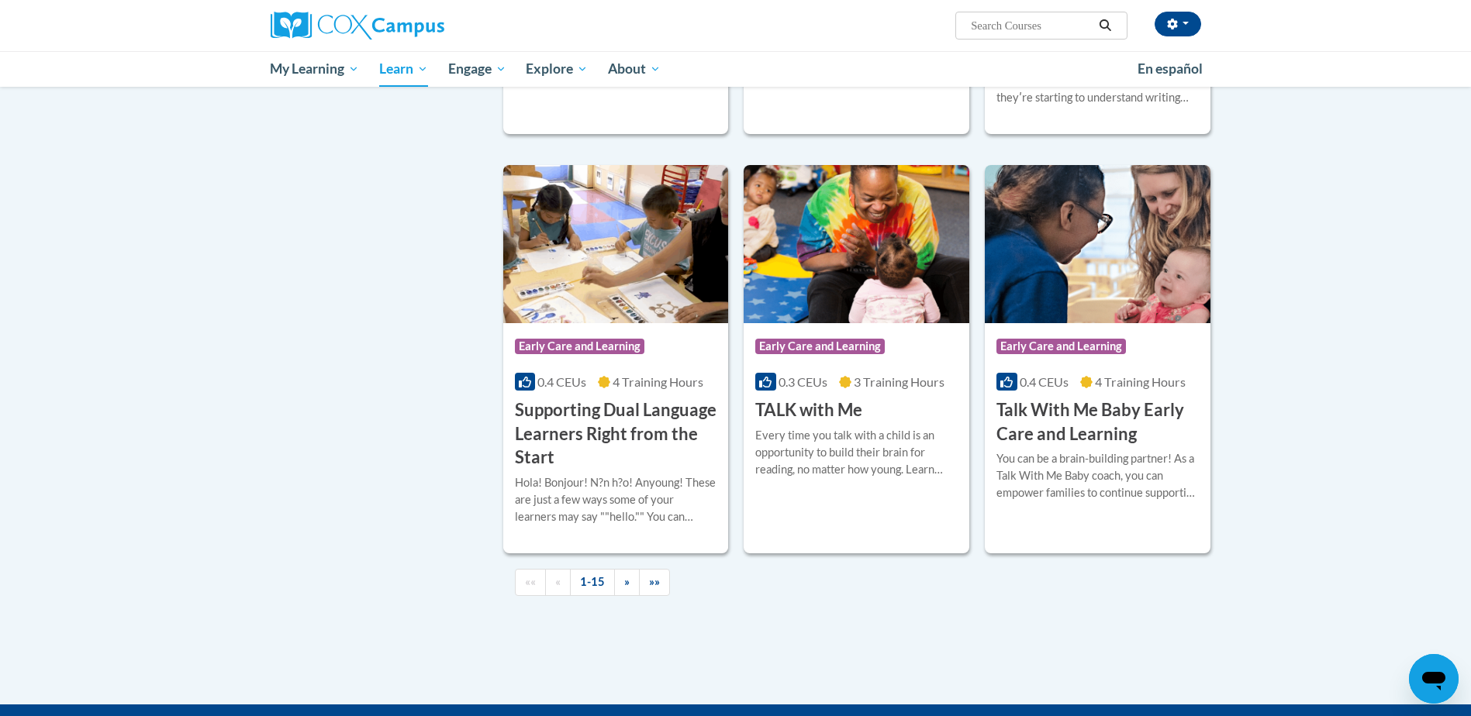
scroll to position [2273, 0]
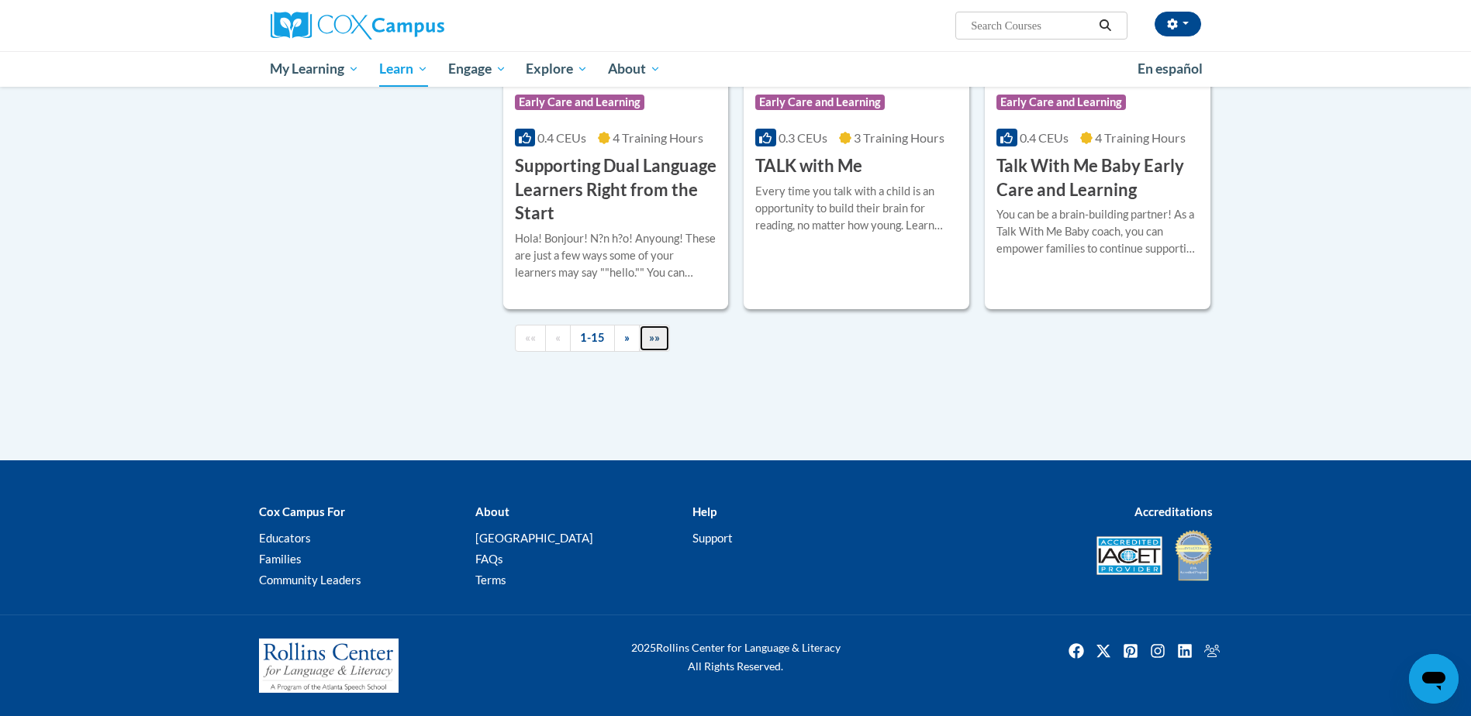
click at [651, 341] on span "»»" at bounding box center [654, 337] width 11 height 13
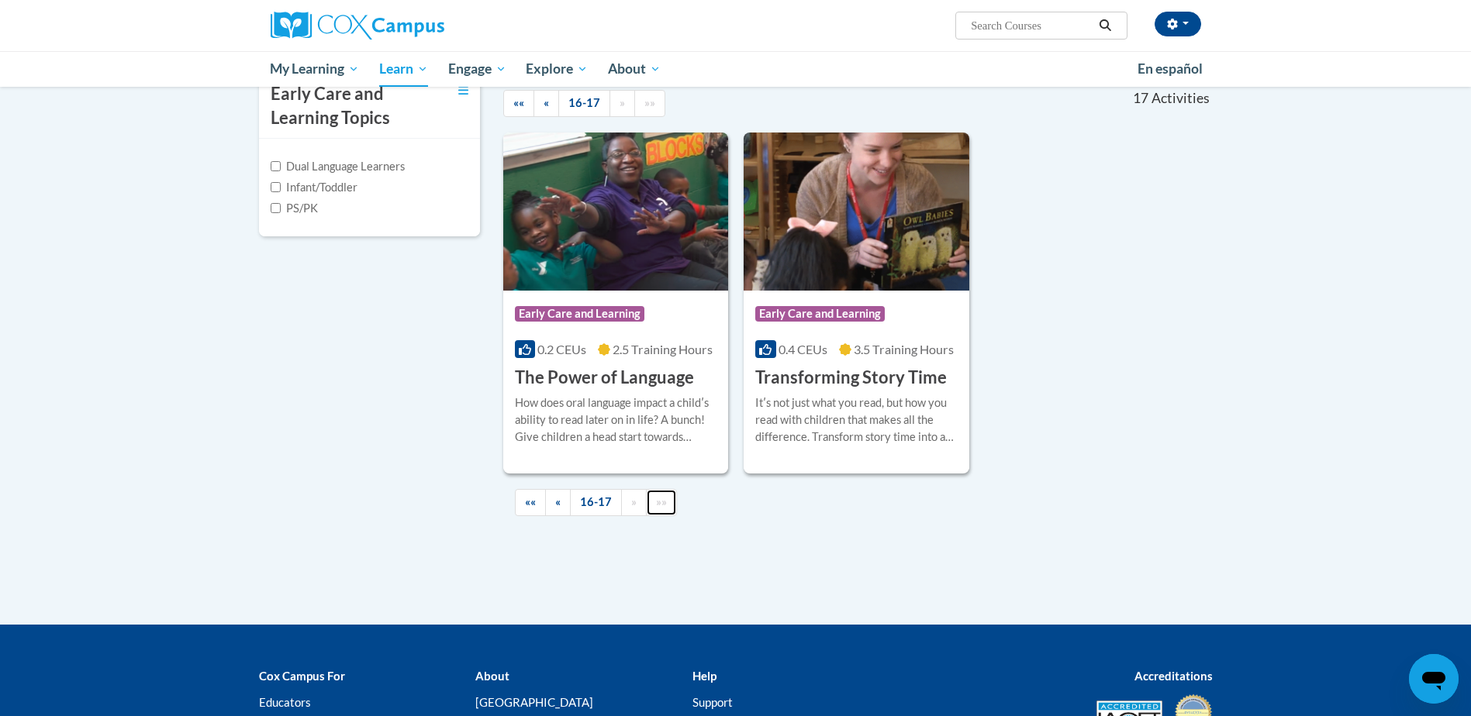
scroll to position [368, 0]
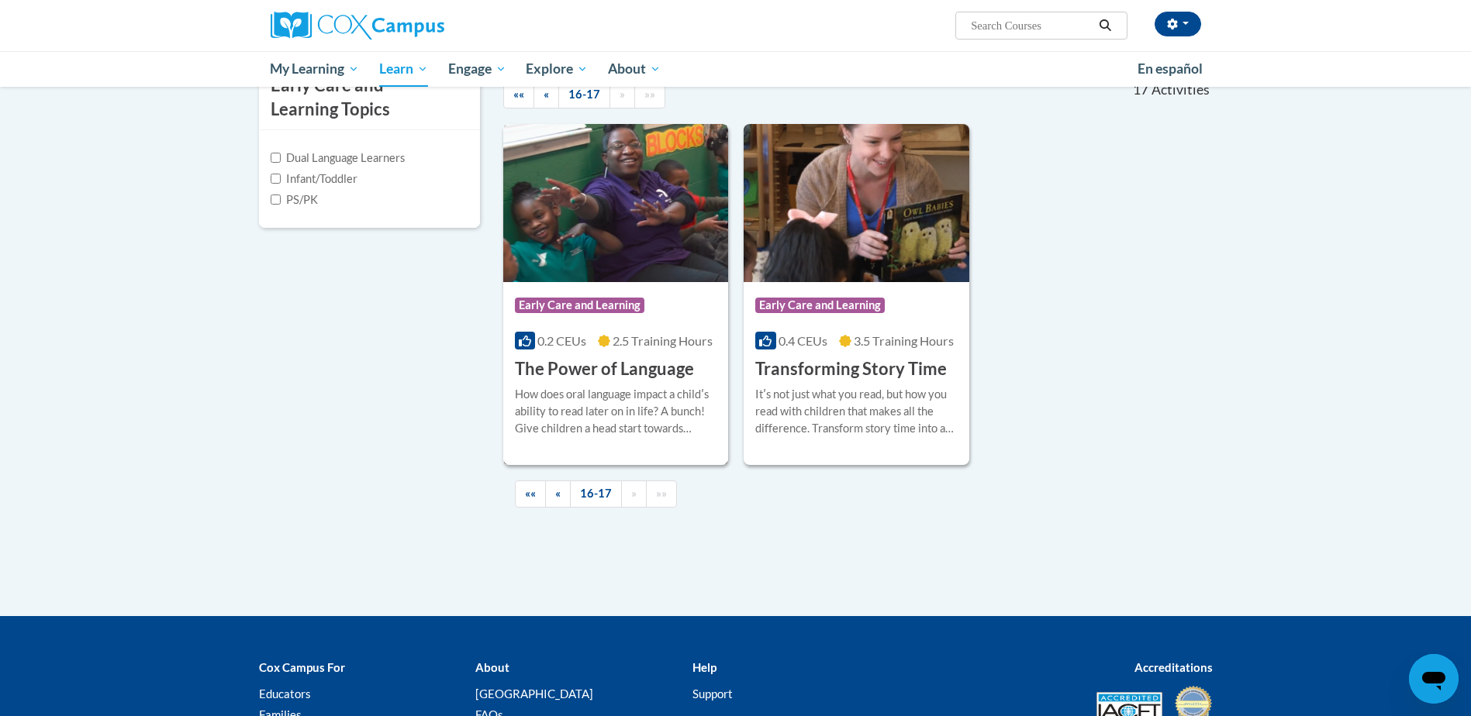
drag, startPoint x: 602, startPoint y: 371, endPoint x: 630, endPoint y: 371, distance: 28.7
click at [602, 370] on h3 "The Power of Language" at bounding box center [604, 369] width 179 height 24
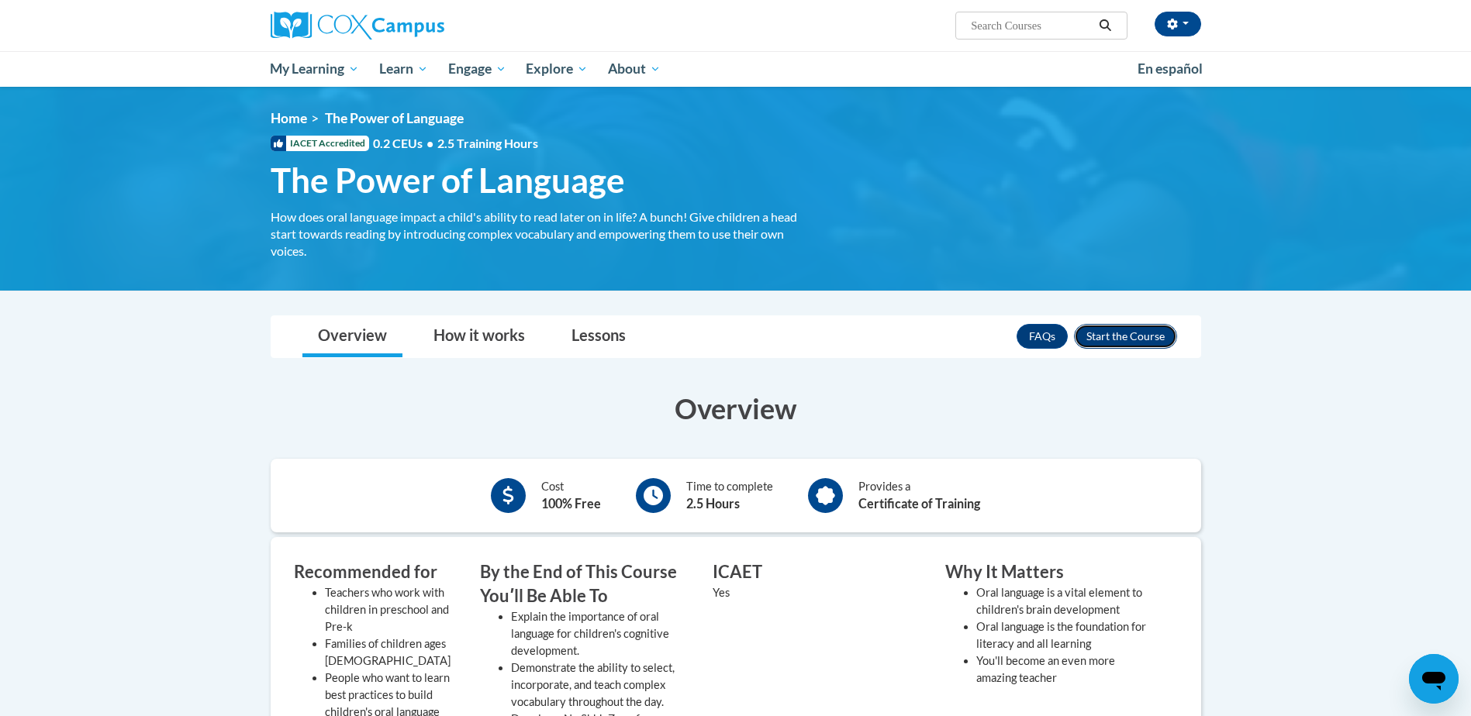
click at [1121, 335] on button "Enroll" at bounding box center [1125, 336] width 103 height 25
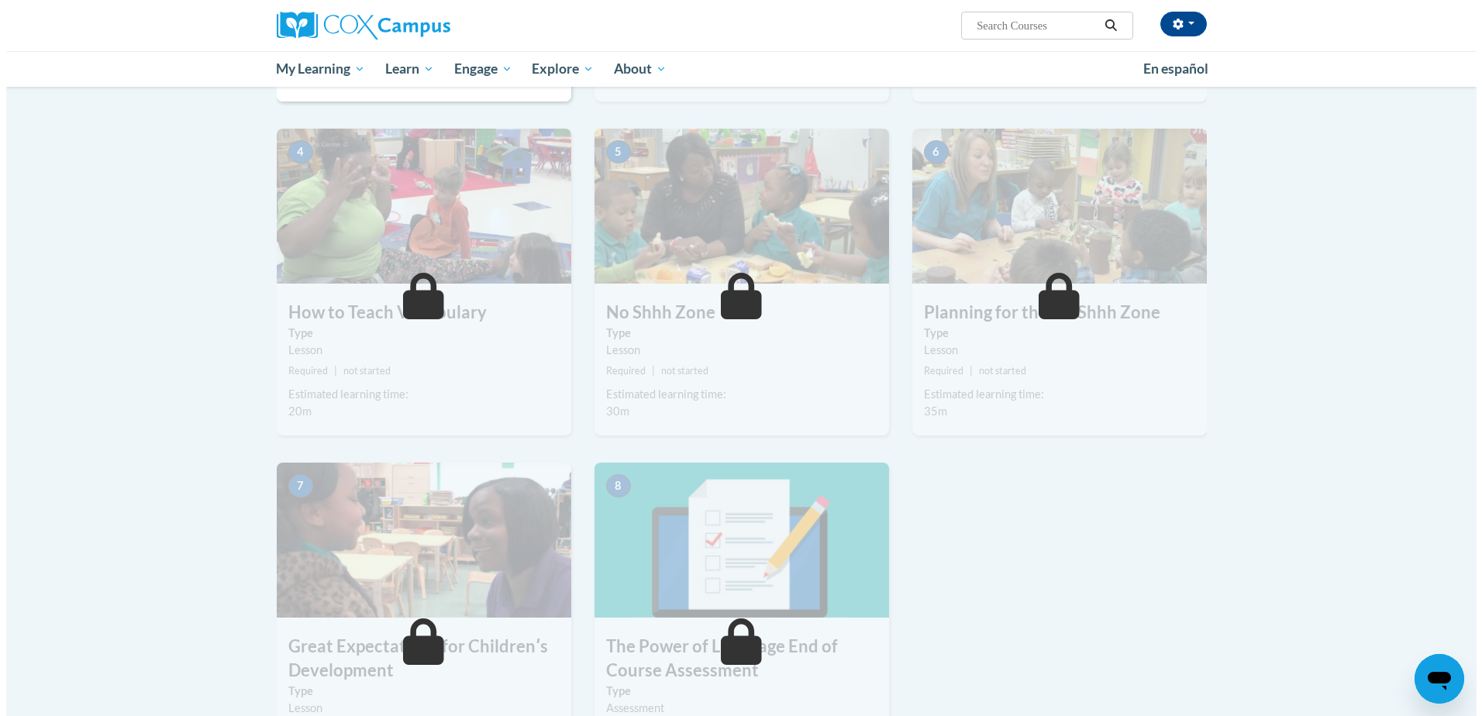
scroll to position [281, 0]
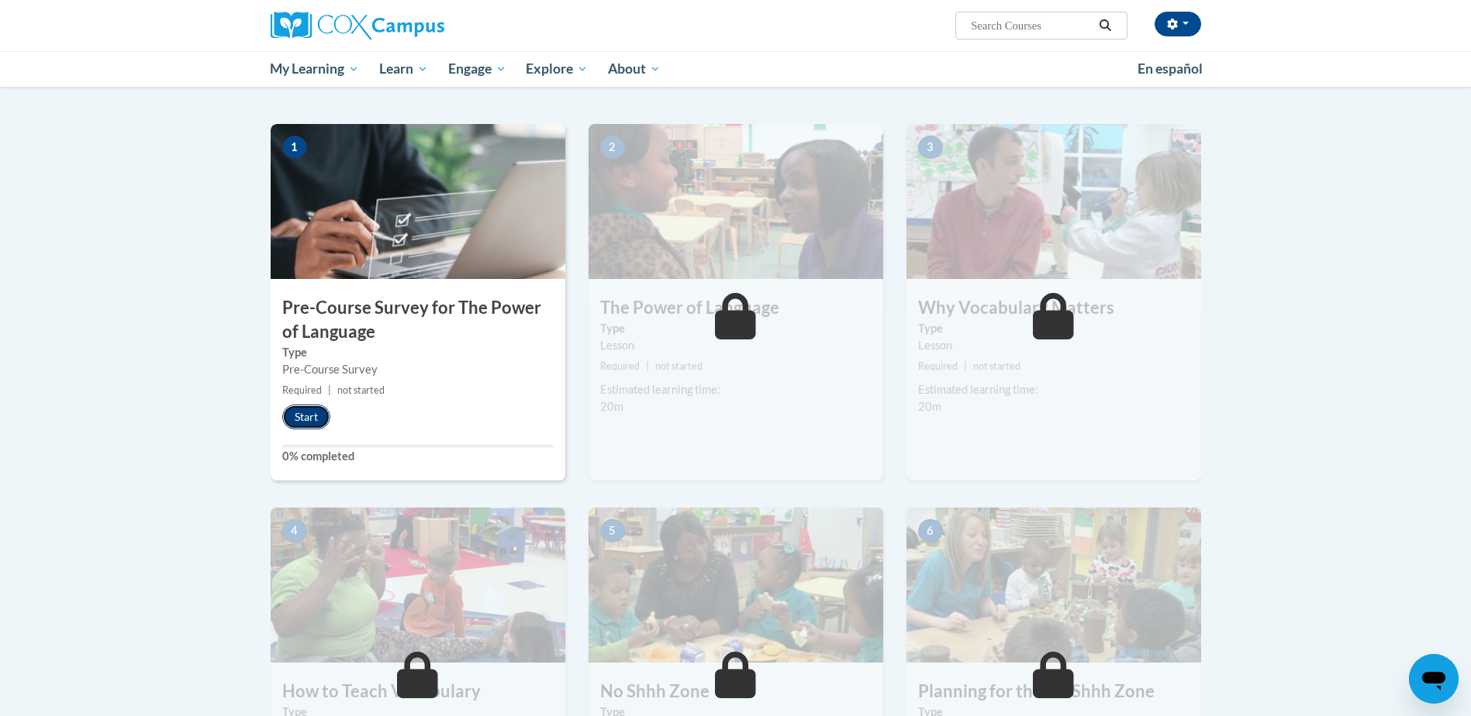
click at [317, 415] on button "Start" at bounding box center [306, 417] width 48 height 25
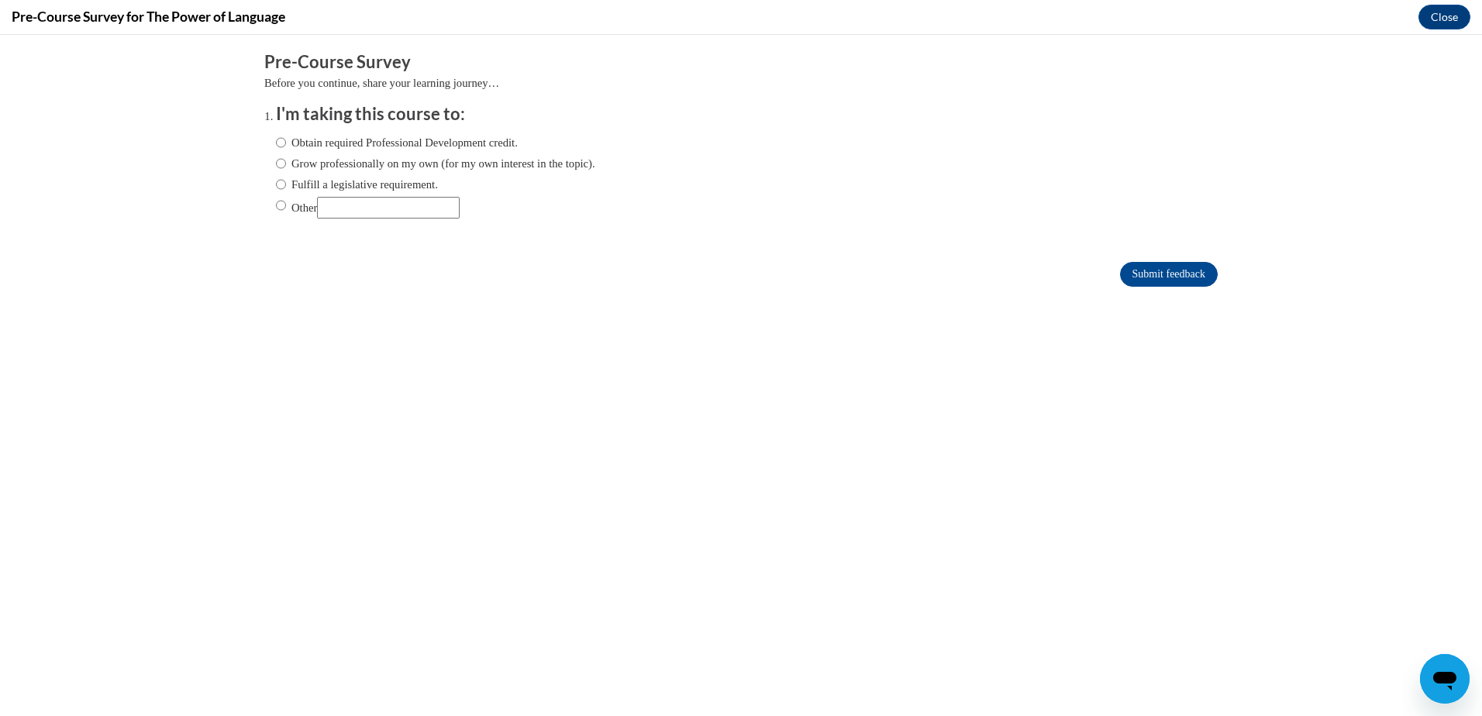
scroll to position [0, 0]
click at [276, 205] on input "Other" at bounding box center [281, 205] width 10 height 17
radio input "true"
click at [357, 207] on input "Other" at bounding box center [388, 208] width 143 height 22
type input "employment"
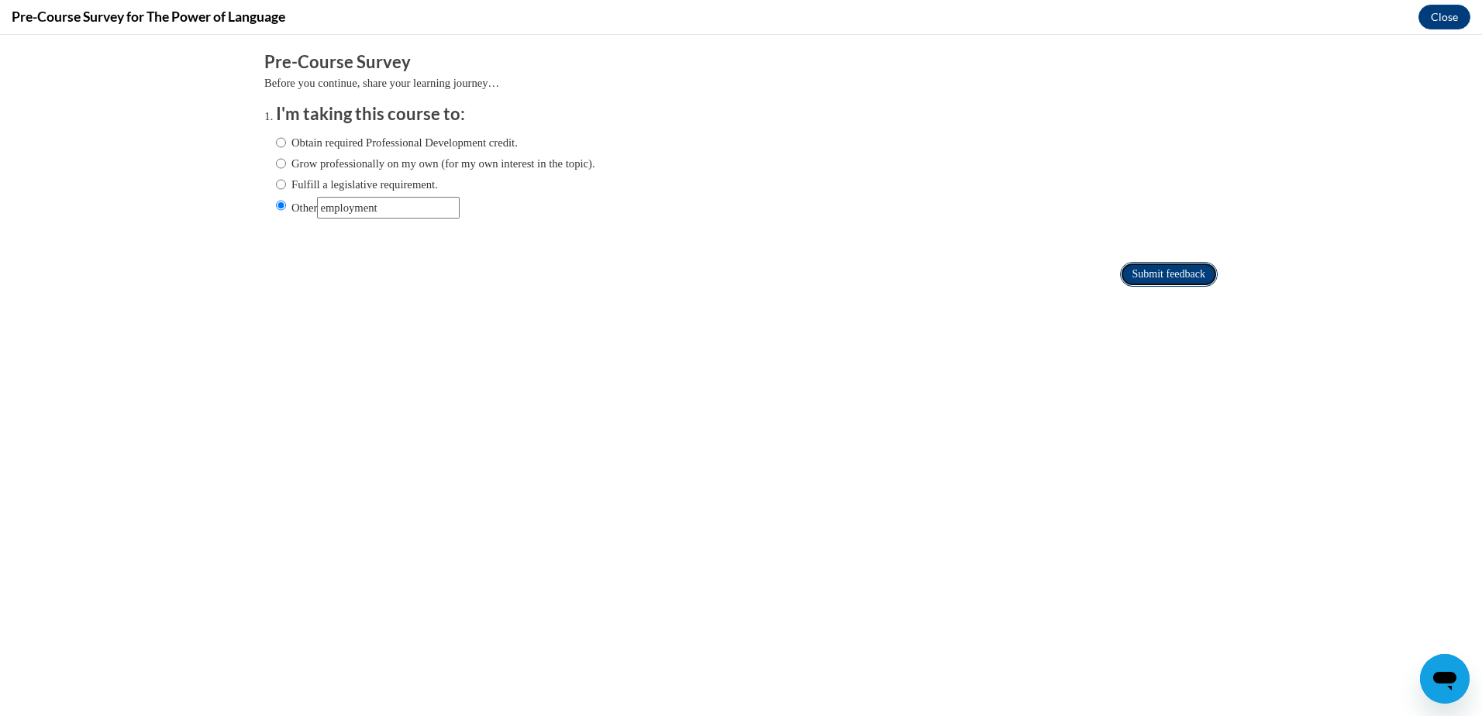
click at [1172, 272] on input "Submit feedback" at bounding box center [1169, 274] width 98 height 25
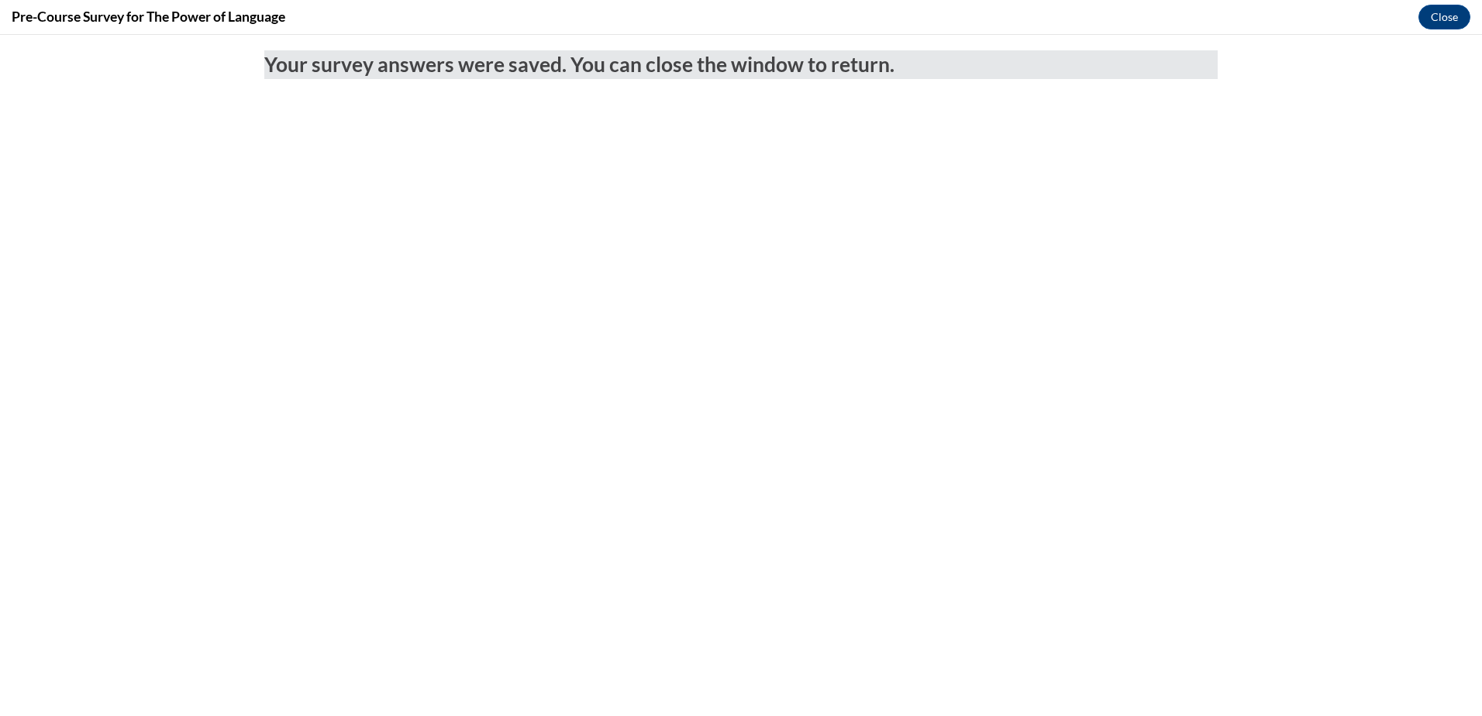
drag, startPoint x: 1383, startPoint y: 64, endPoint x: 1383, endPoint y: 102, distance: 38.0
drag, startPoint x: 1383, startPoint y: 102, endPoint x: 947, endPoint y: 423, distance: 541.2
click at [961, 443] on body "Your survey answers were saved. You can close the window to return." at bounding box center [741, 376] width 1482 height 682
click at [1433, 21] on button "Close" at bounding box center [1445, 17] width 52 height 25
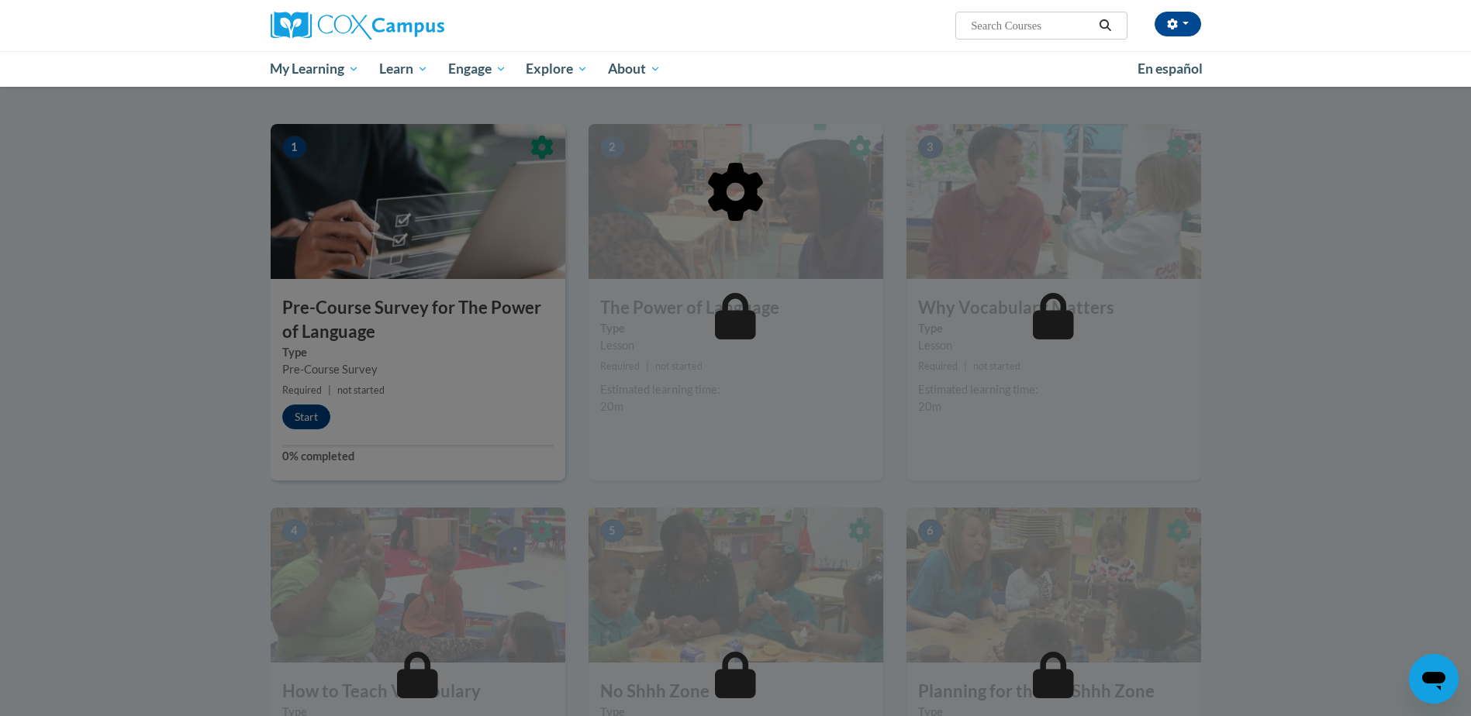
drag, startPoint x: 1417, startPoint y: 71, endPoint x: 1459, endPoint y: 530, distance: 460.1
click at [1459, 530] on div at bounding box center [735, 358] width 1471 height 716
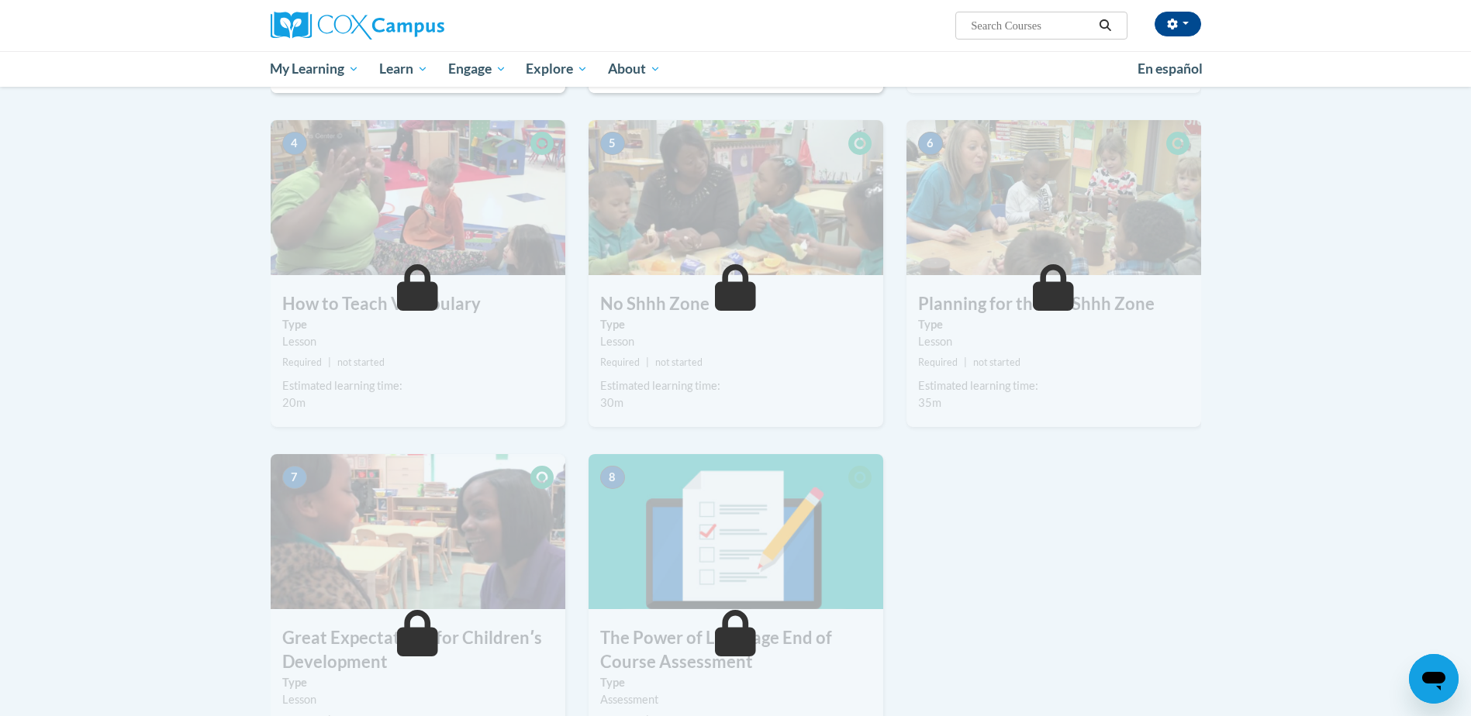
scroll to position [597, 0]
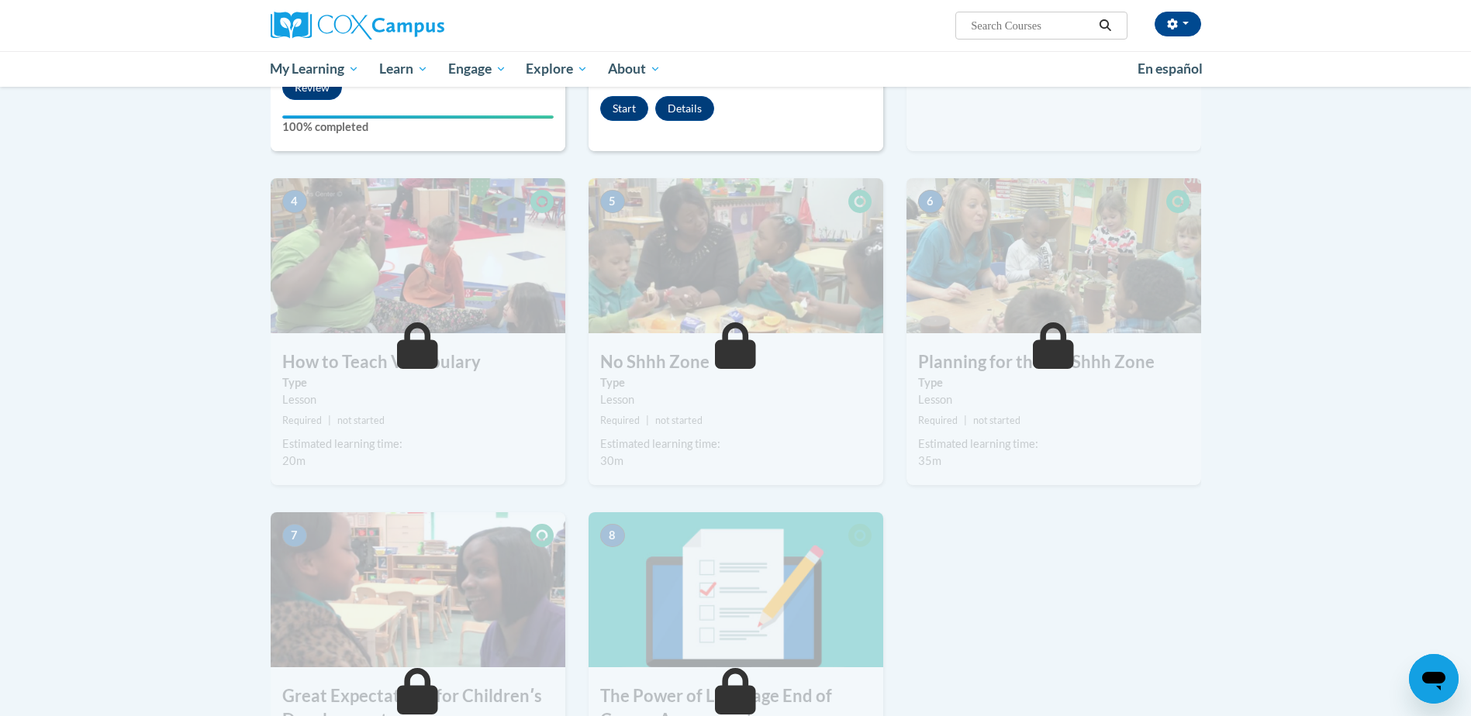
drag, startPoint x: 735, startPoint y: 321, endPoint x: 701, endPoint y: 233, distance: 94.7
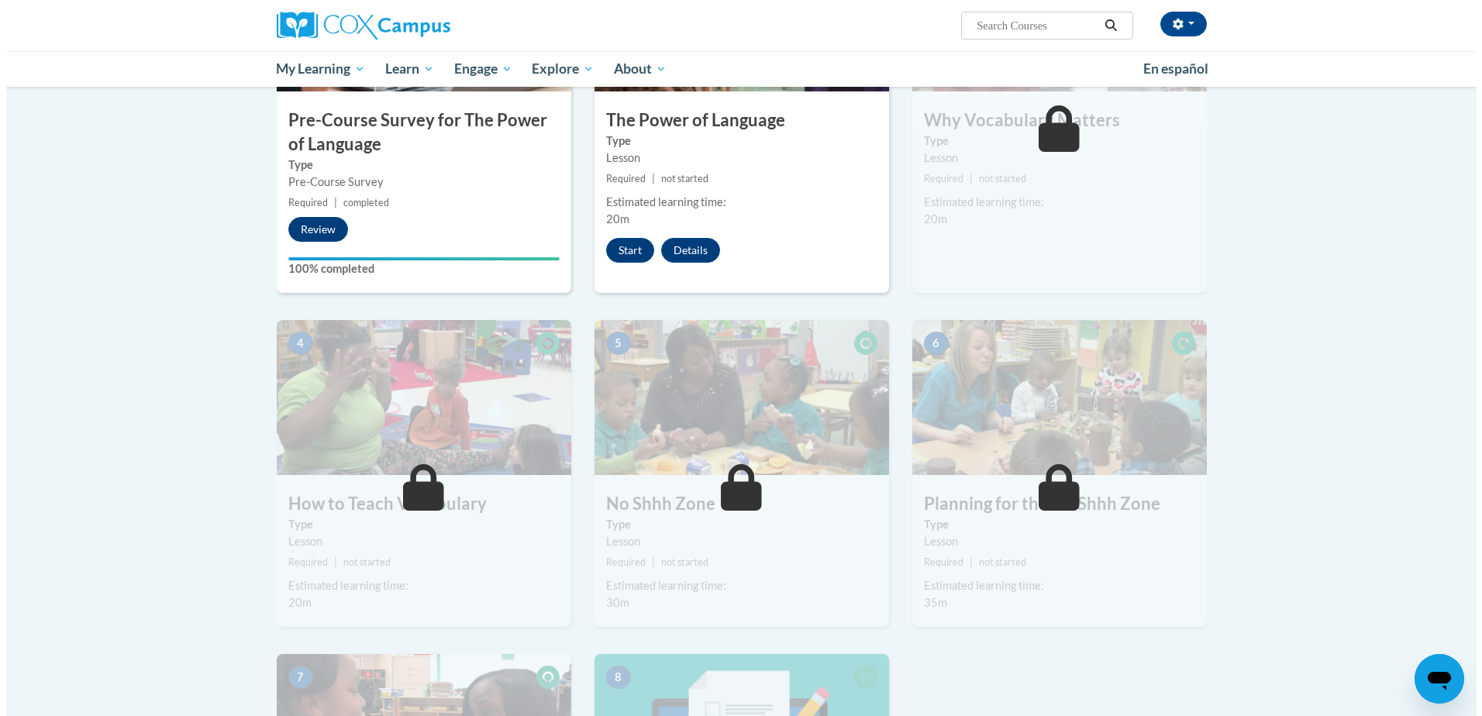
scroll to position [364, 0]
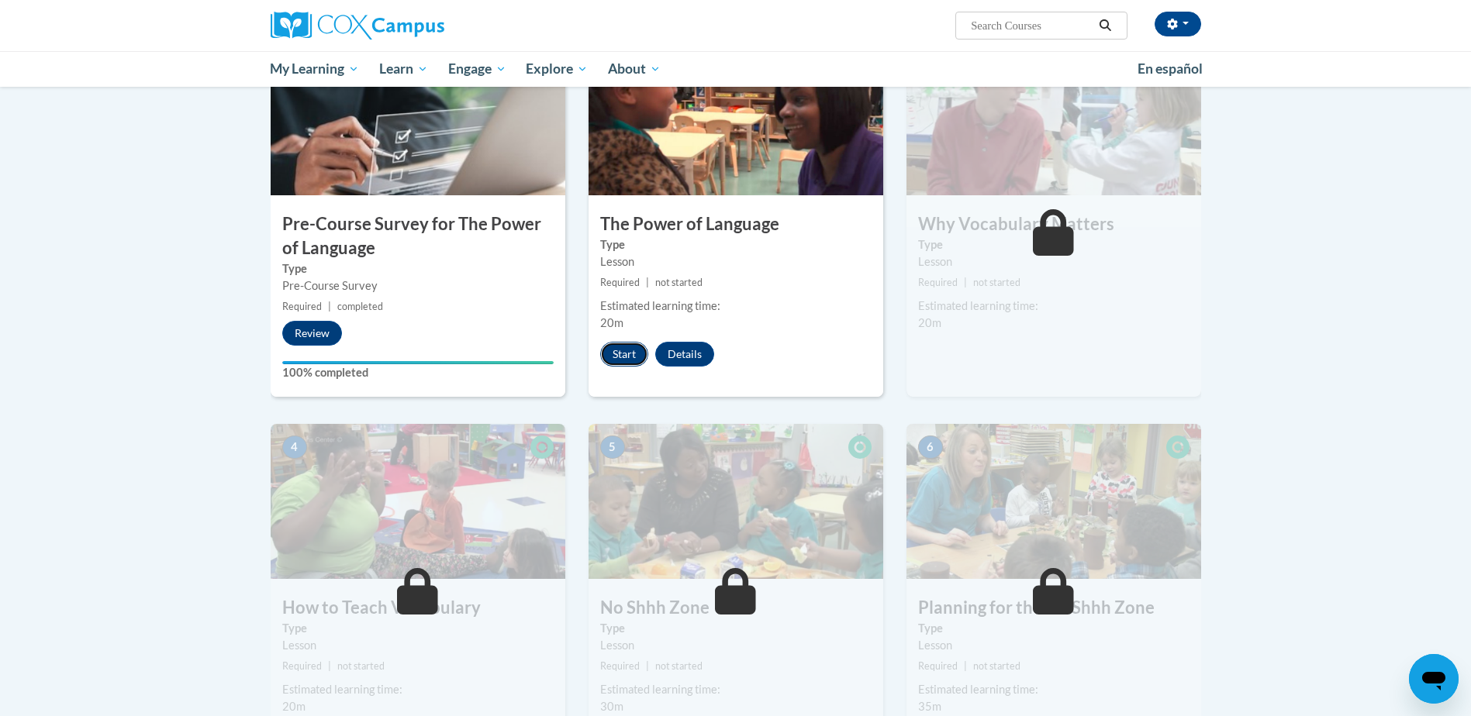
click at [617, 353] on button "Start" at bounding box center [624, 354] width 48 height 25
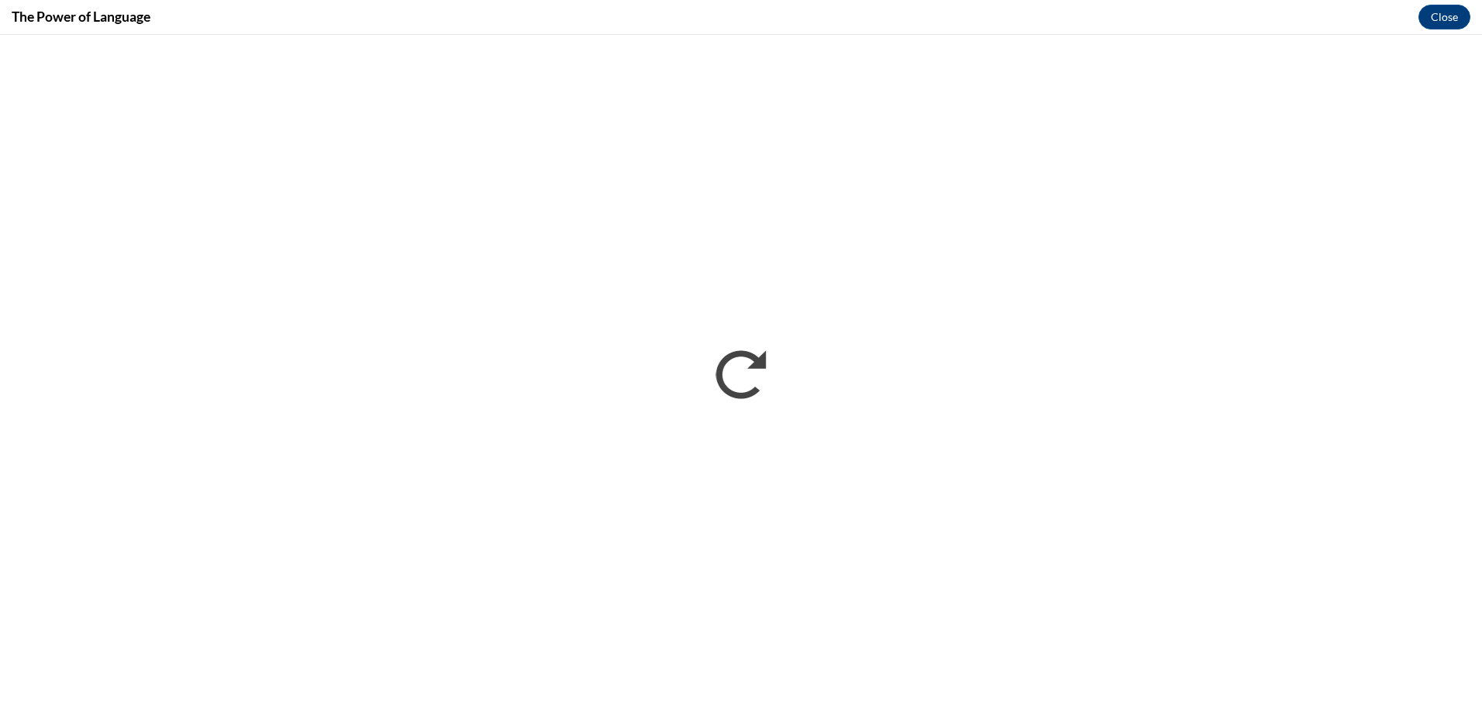
scroll to position [0, 0]
